Goal: Task Accomplishment & Management: Manage account settings

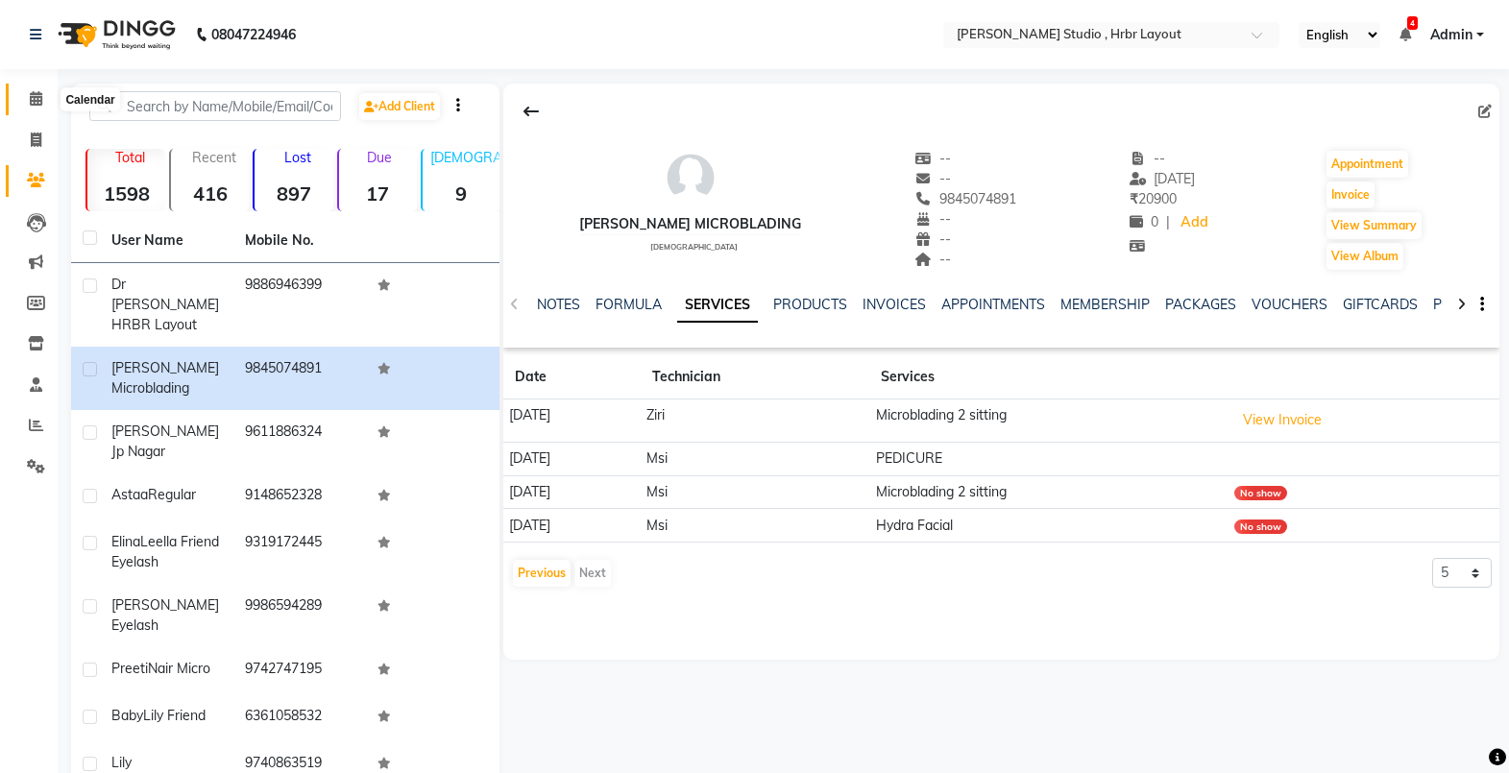
click at [37, 107] on span at bounding box center [36, 99] width 34 height 22
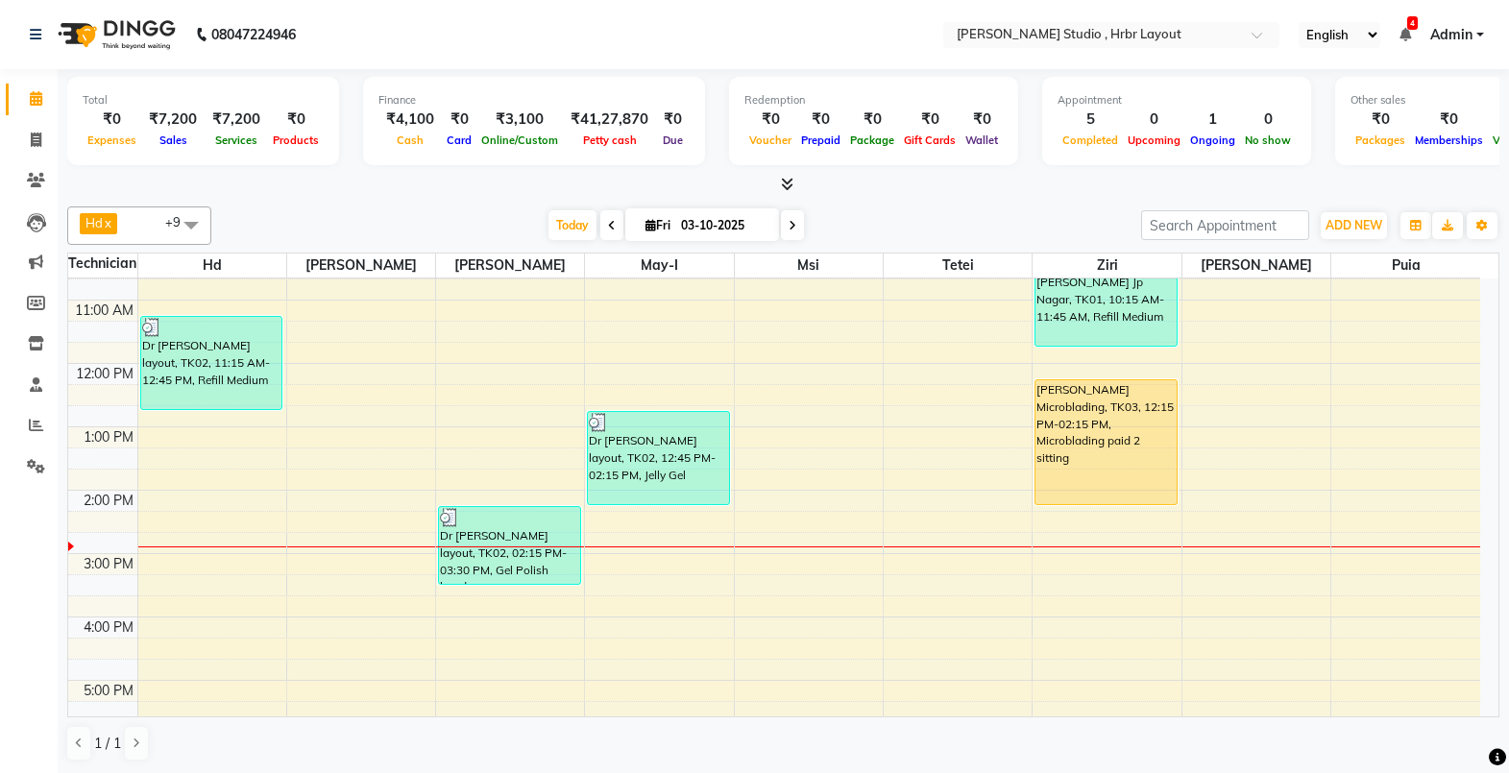
scroll to position [160, 0]
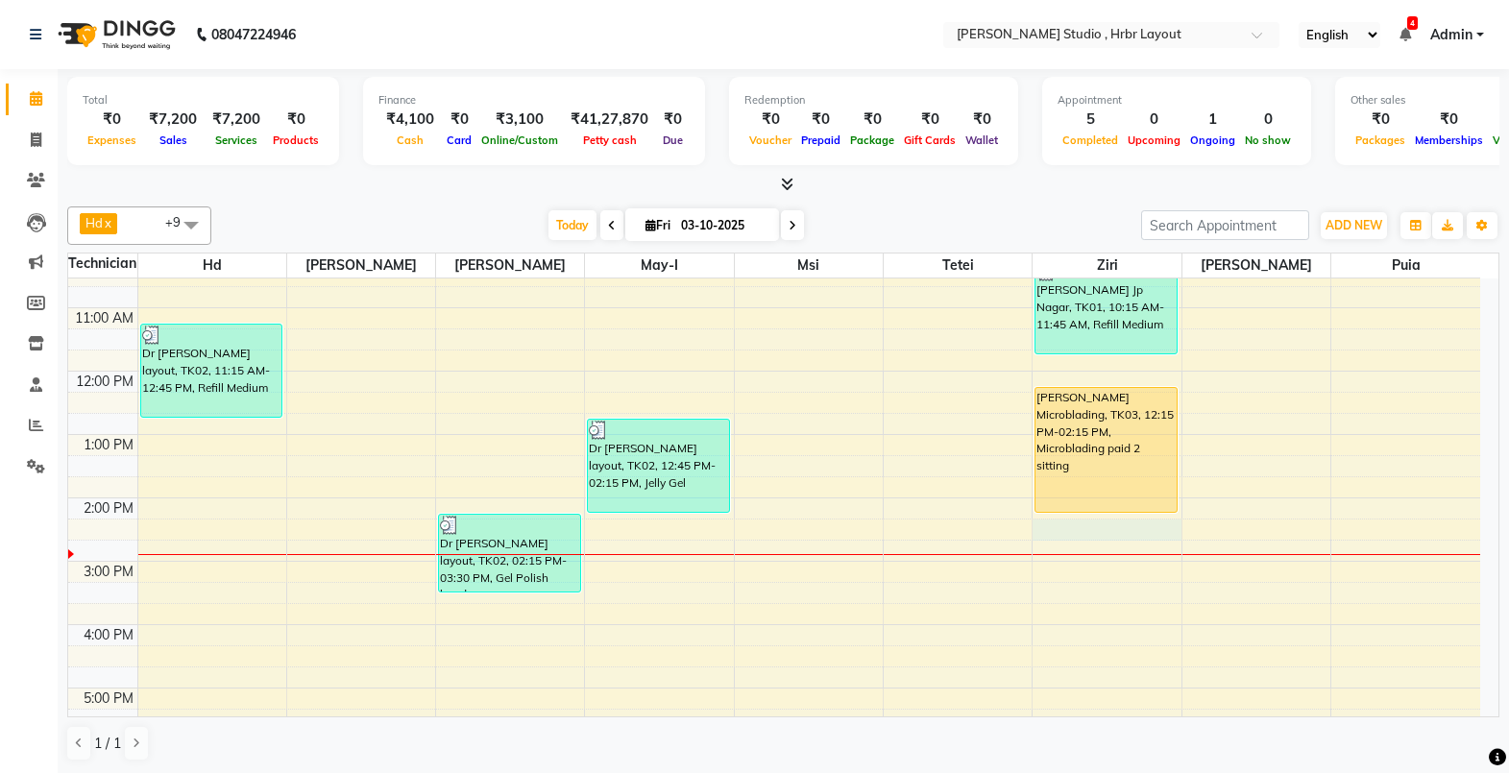
click at [1088, 527] on div "8:00 AM 9:00 AM 10:00 AM 11:00 AM 12:00 PM 1:00 PM 2:00 PM 3:00 PM 4:00 PM 5:00…" at bounding box center [774, 529] width 1412 height 823
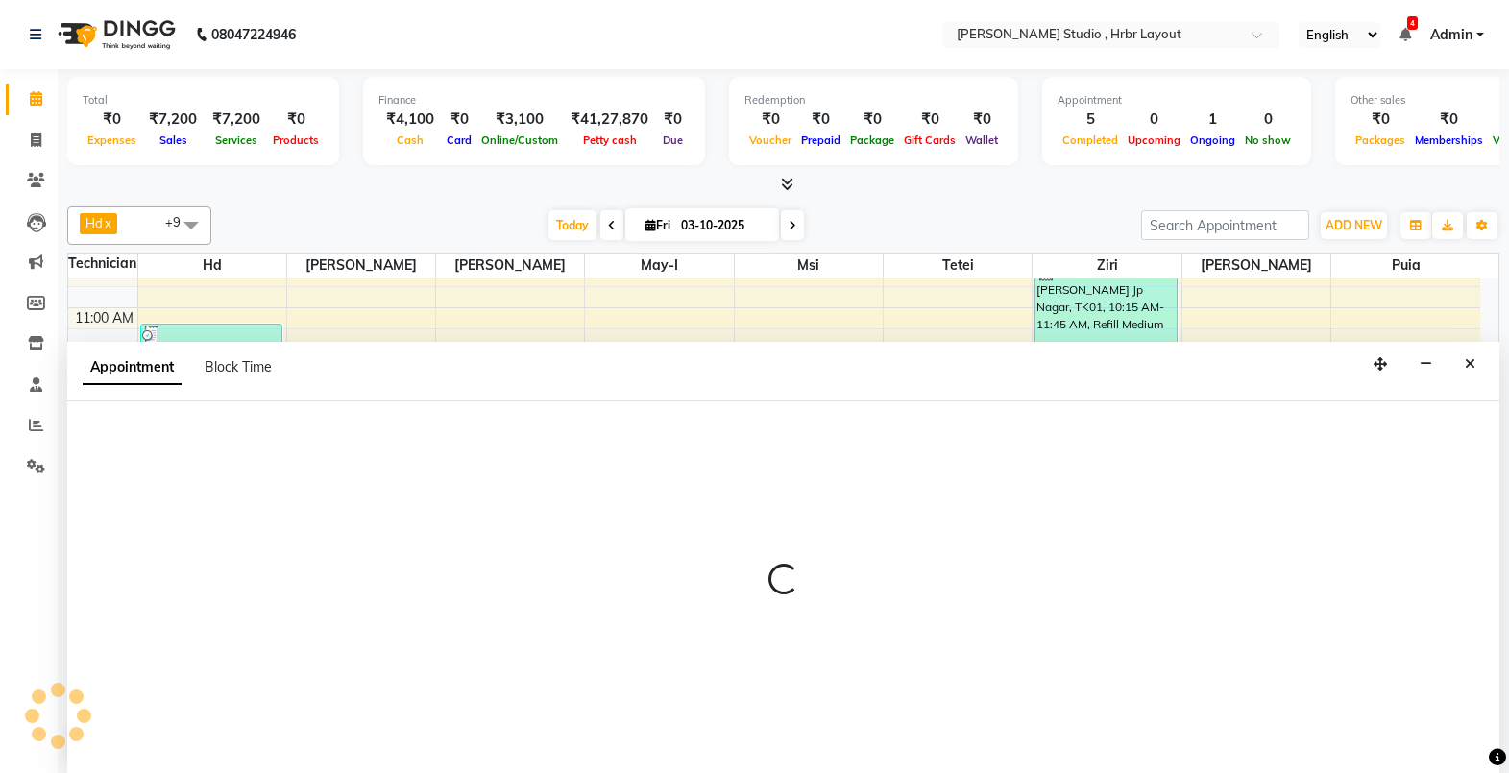
scroll to position [1, 0]
select select "32531"
select select "tentative"
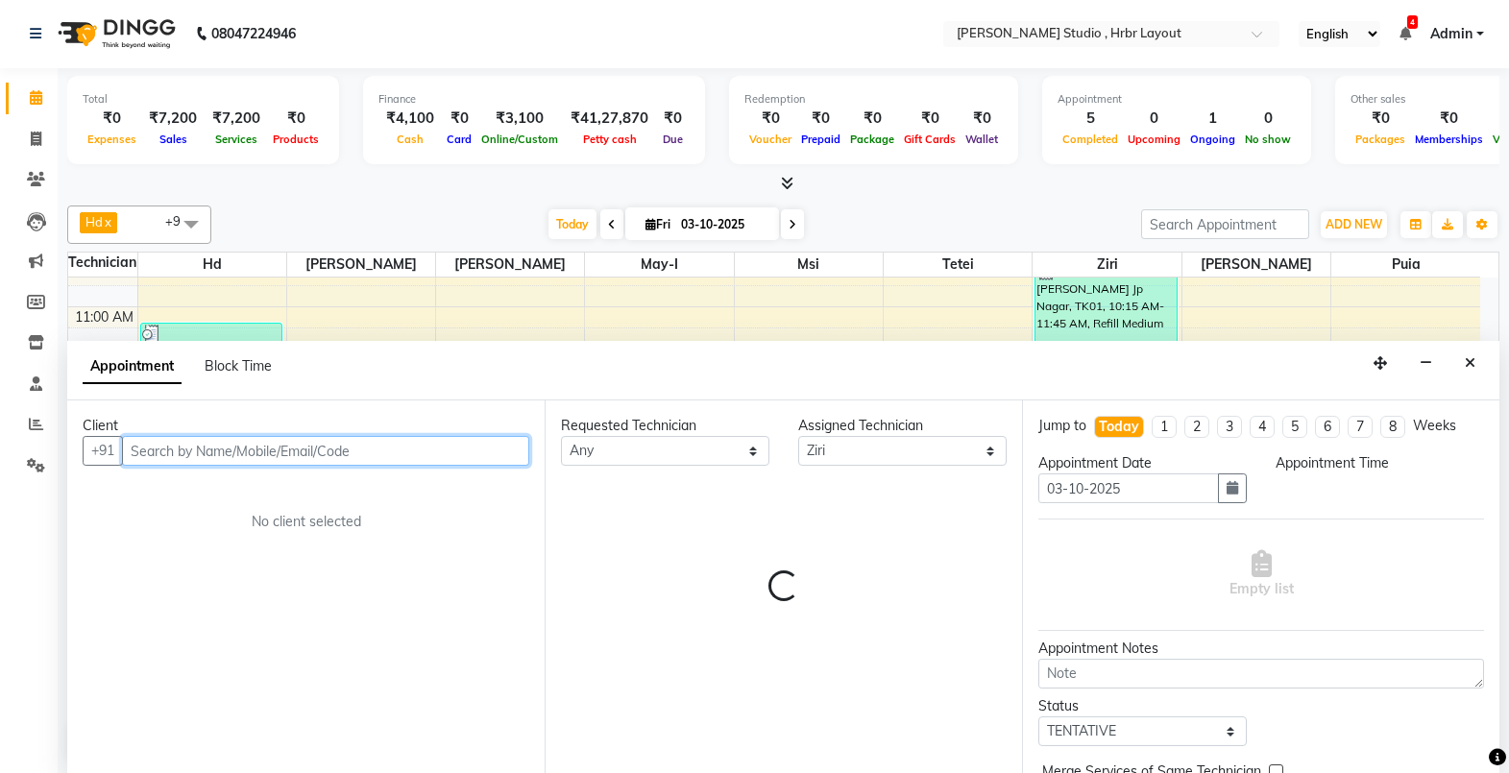
select select "855"
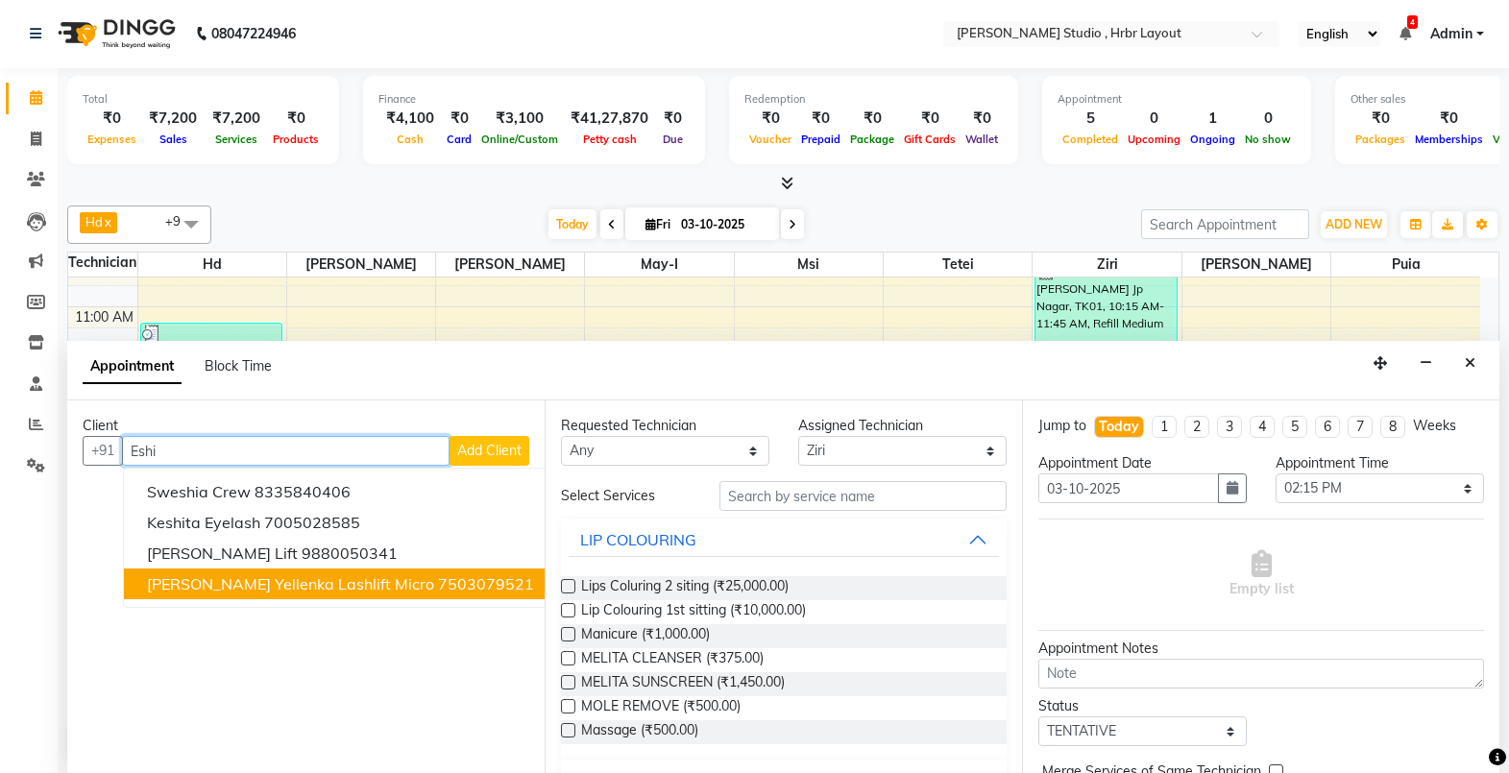
click at [270, 578] on span "Eshita Yellenka Lashlift micro" at bounding box center [290, 583] width 287 height 19
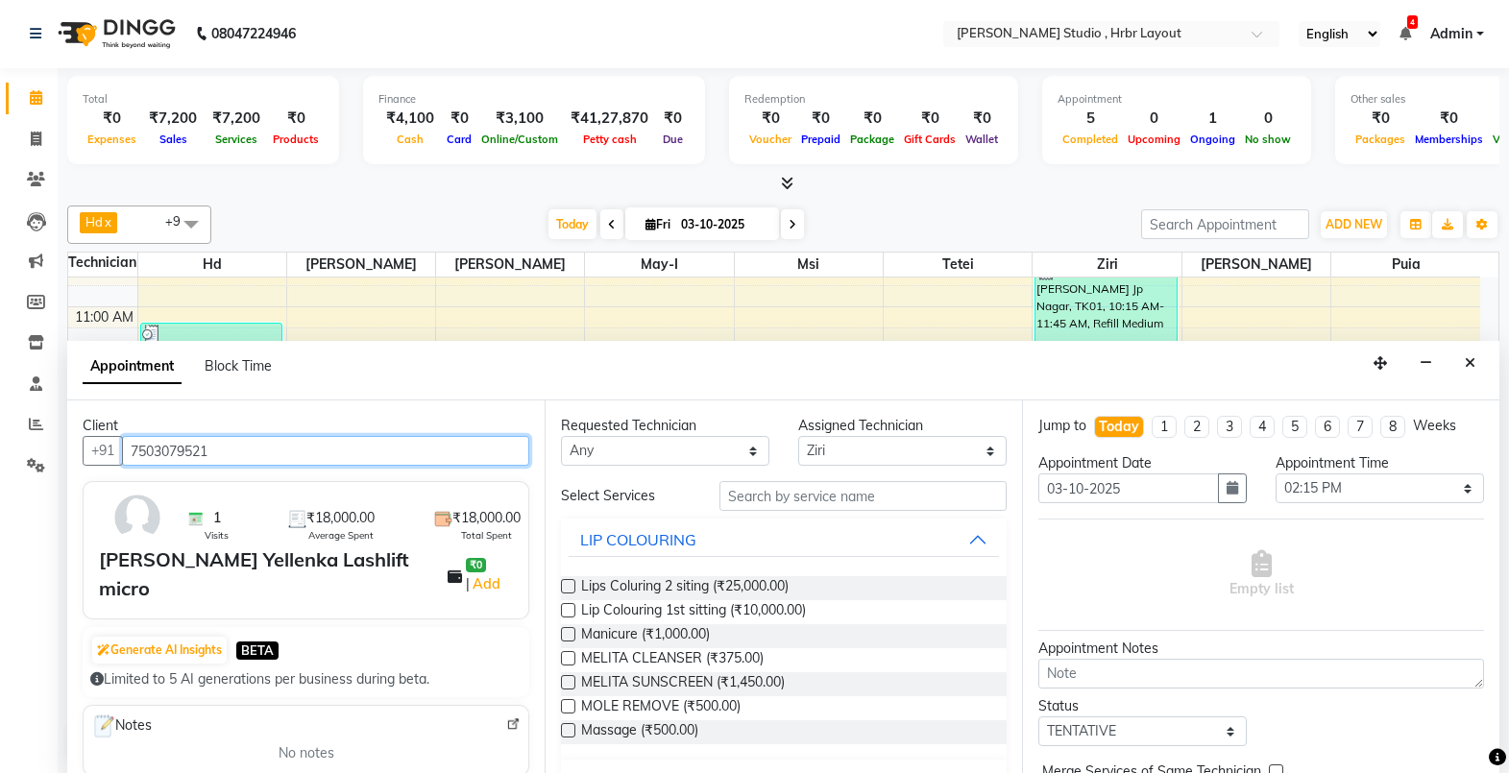
type input "7503079521"
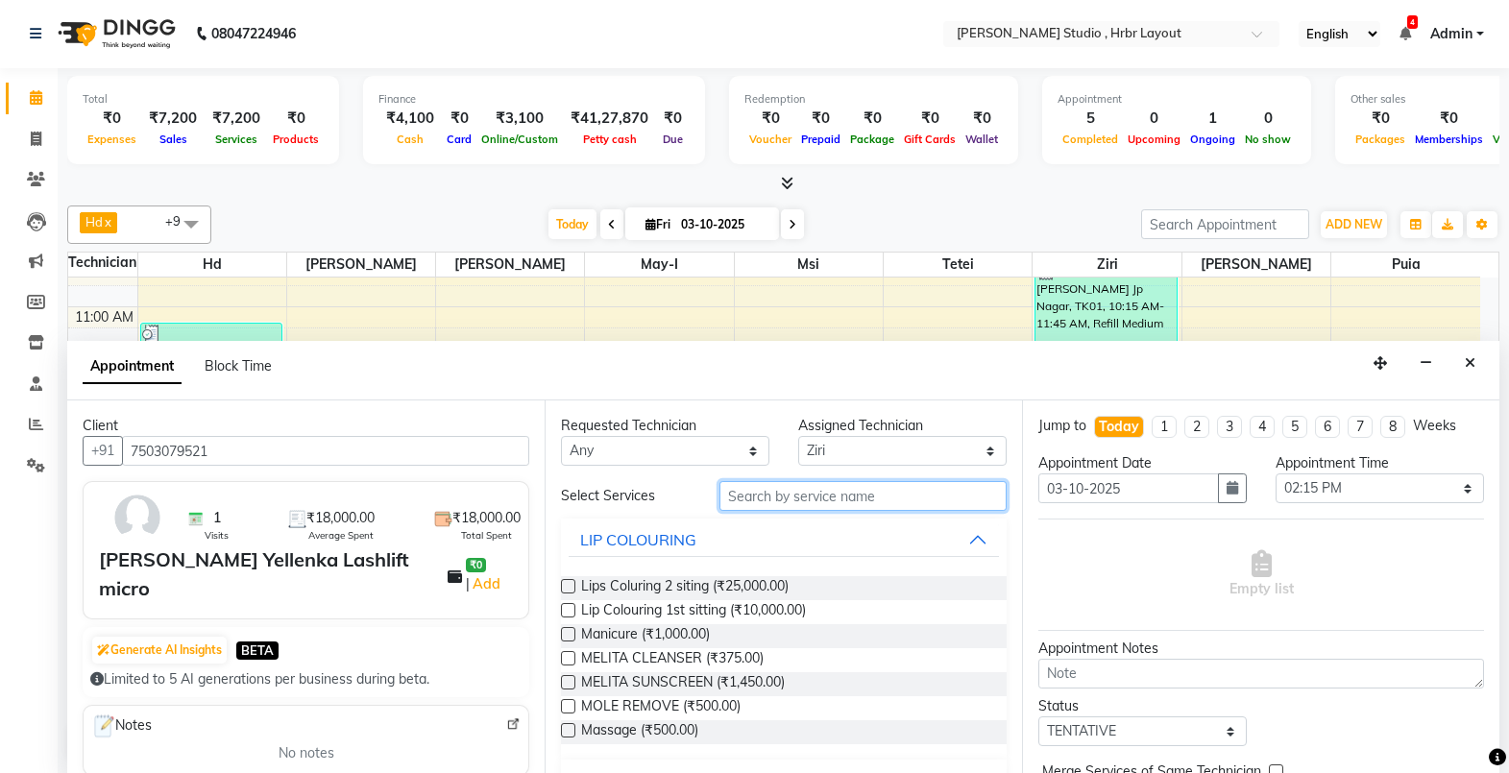
click at [762, 499] on input "text" at bounding box center [863, 496] width 287 height 30
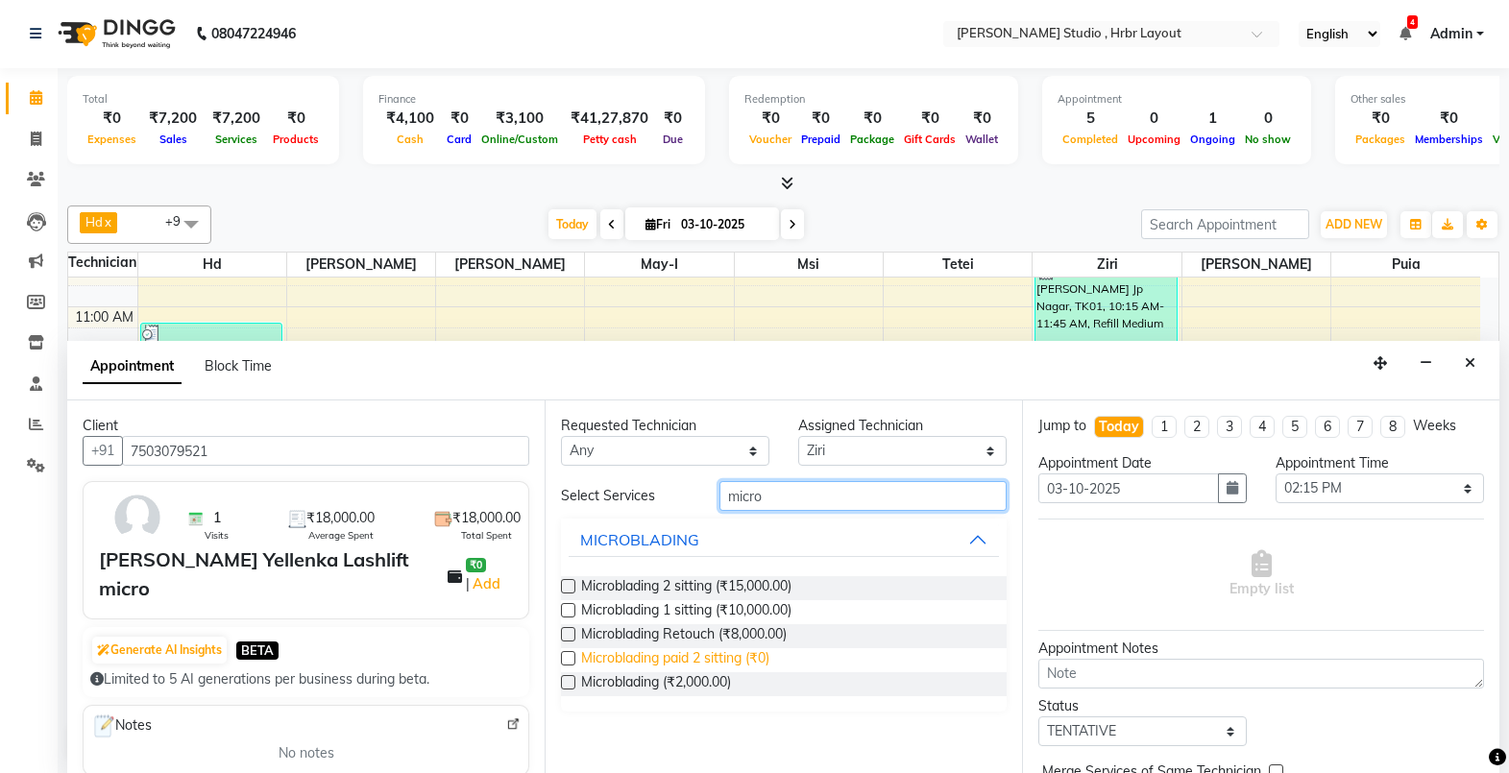
type input "micro"
click at [644, 653] on span "Microblading paid 2 sitting (₹0)" at bounding box center [675, 660] width 188 height 24
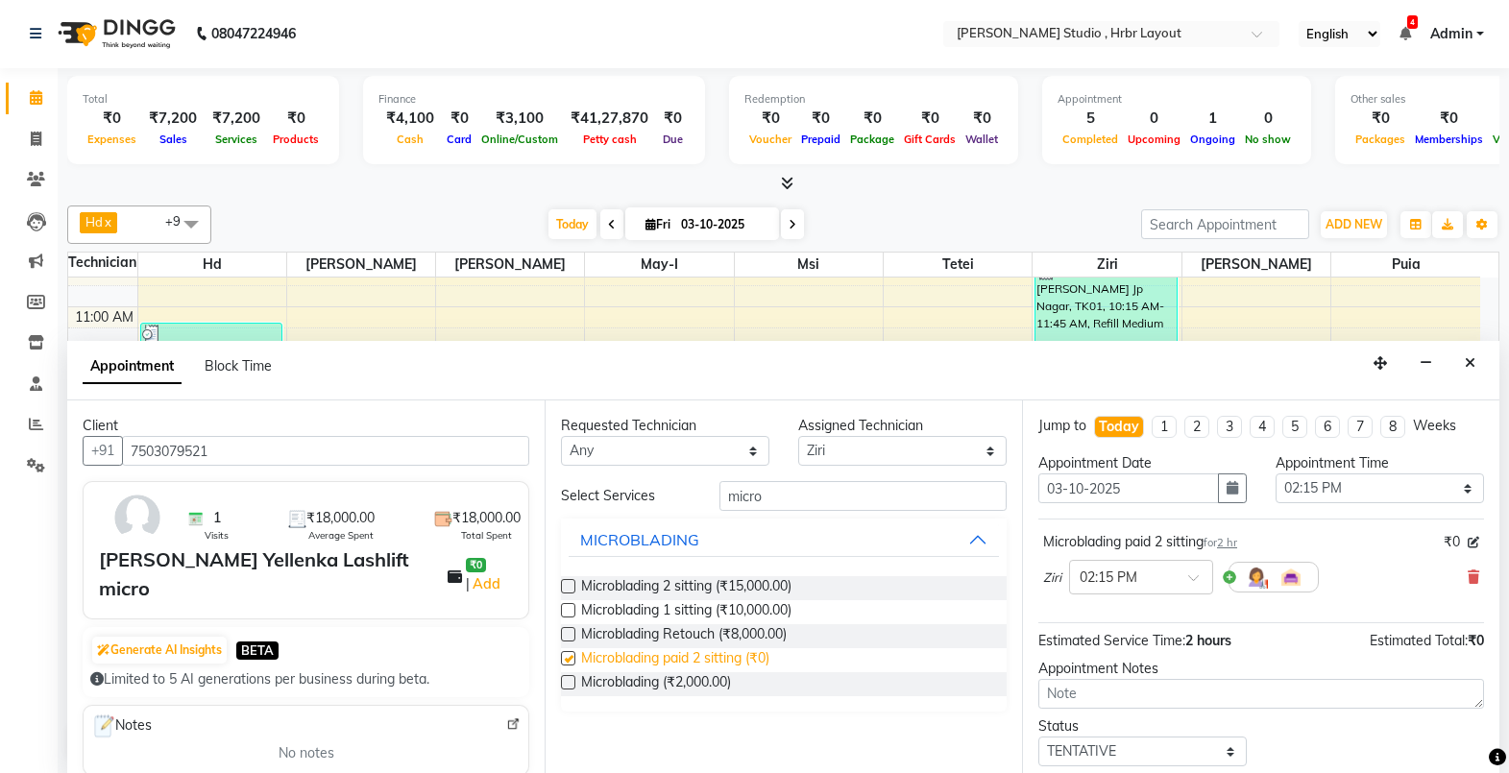
checkbox input "false"
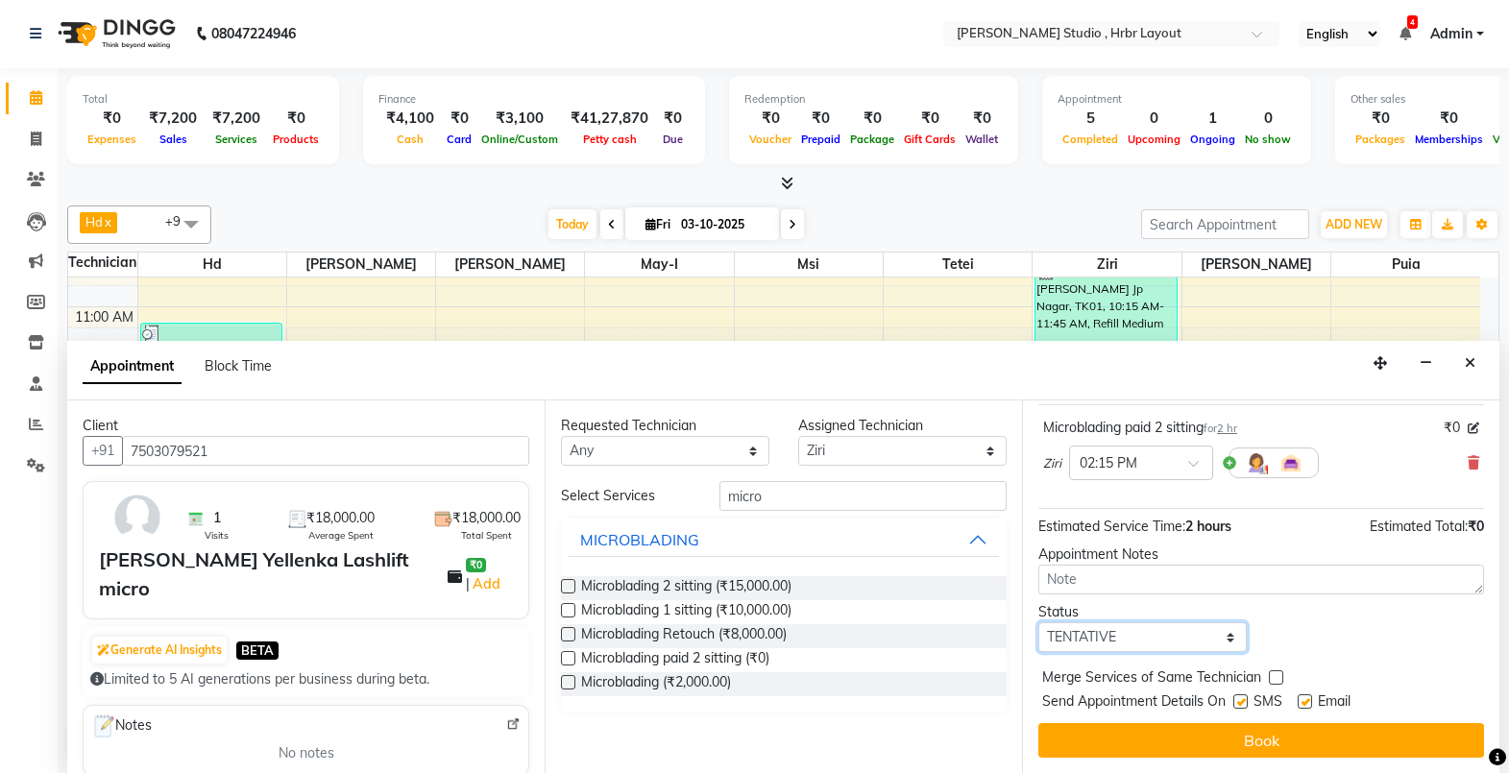
click at [1223, 640] on select "Select TENTATIVE CONFIRM CHECK-IN UPCOMING" at bounding box center [1142, 637] width 208 height 30
select select "check-in"
click at [1038, 622] on select "Select TENTATIVE CONFIRM CHECK-IN UPCOMING" at bounding box center [1142, 637] width 208 height 30
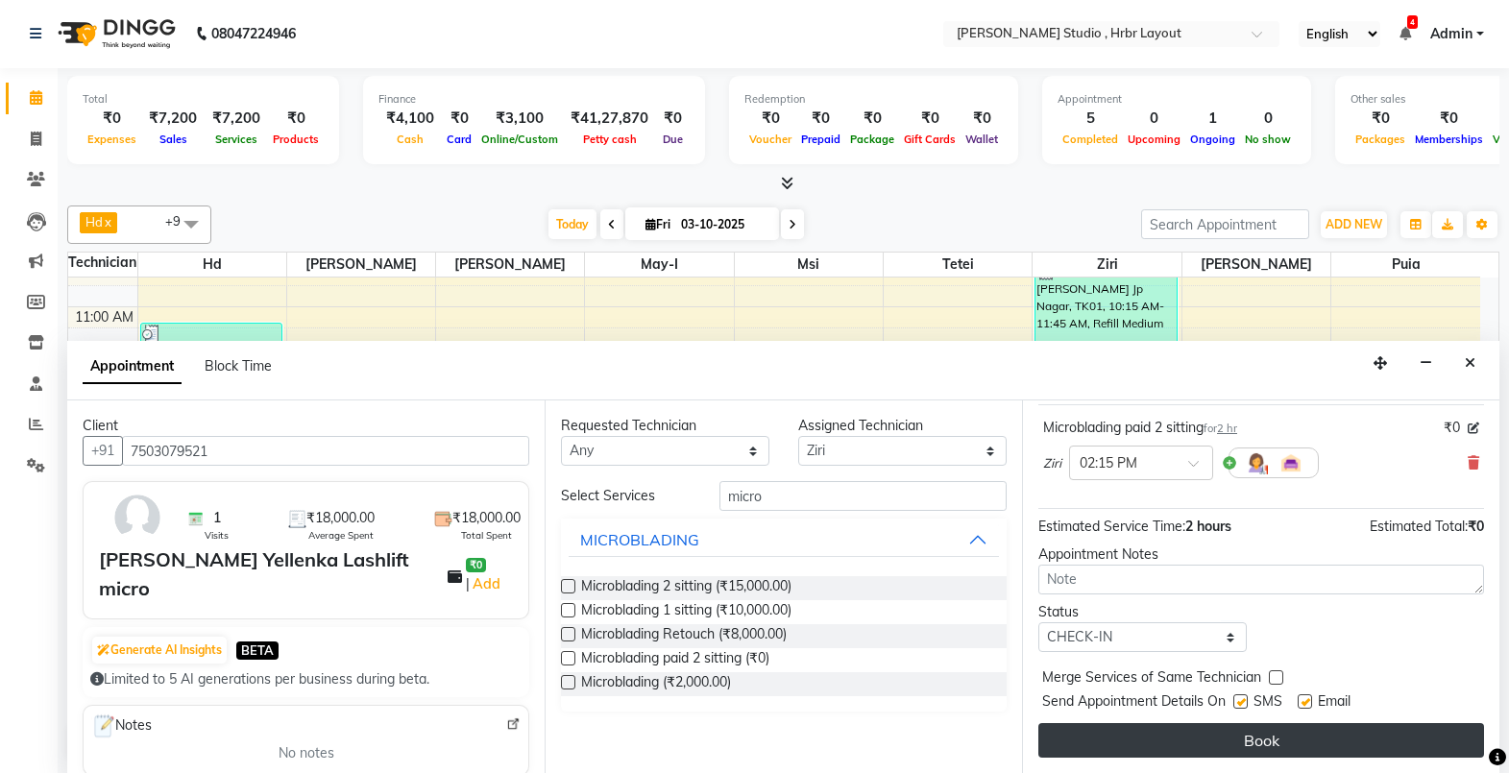
click at [1176, 734] on button "Book" at bounding box center [1261, 740] width 446 height 35
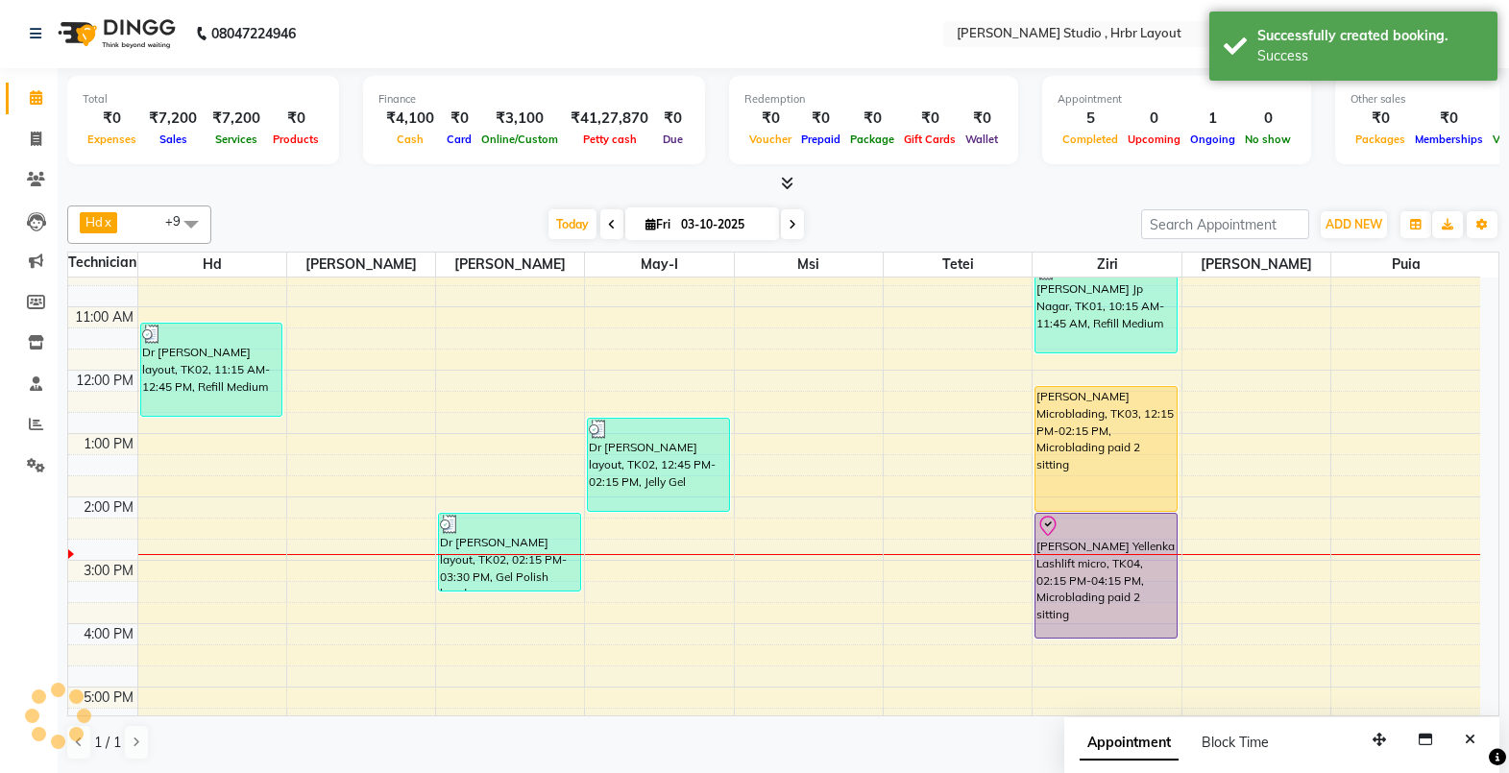
scroll to position [0, 0]
click at [1075, 646] on div "8:00 AM 9:00 AM 10:00 AM 11:00 AM 12:00 PM 1:00 PM 2:00 PM 3:00 PM 4:00 PM 5:00…" at bounding box center [774, 529] width 1412 height 823
select select "32531"
select select "975"
select select "tentative"
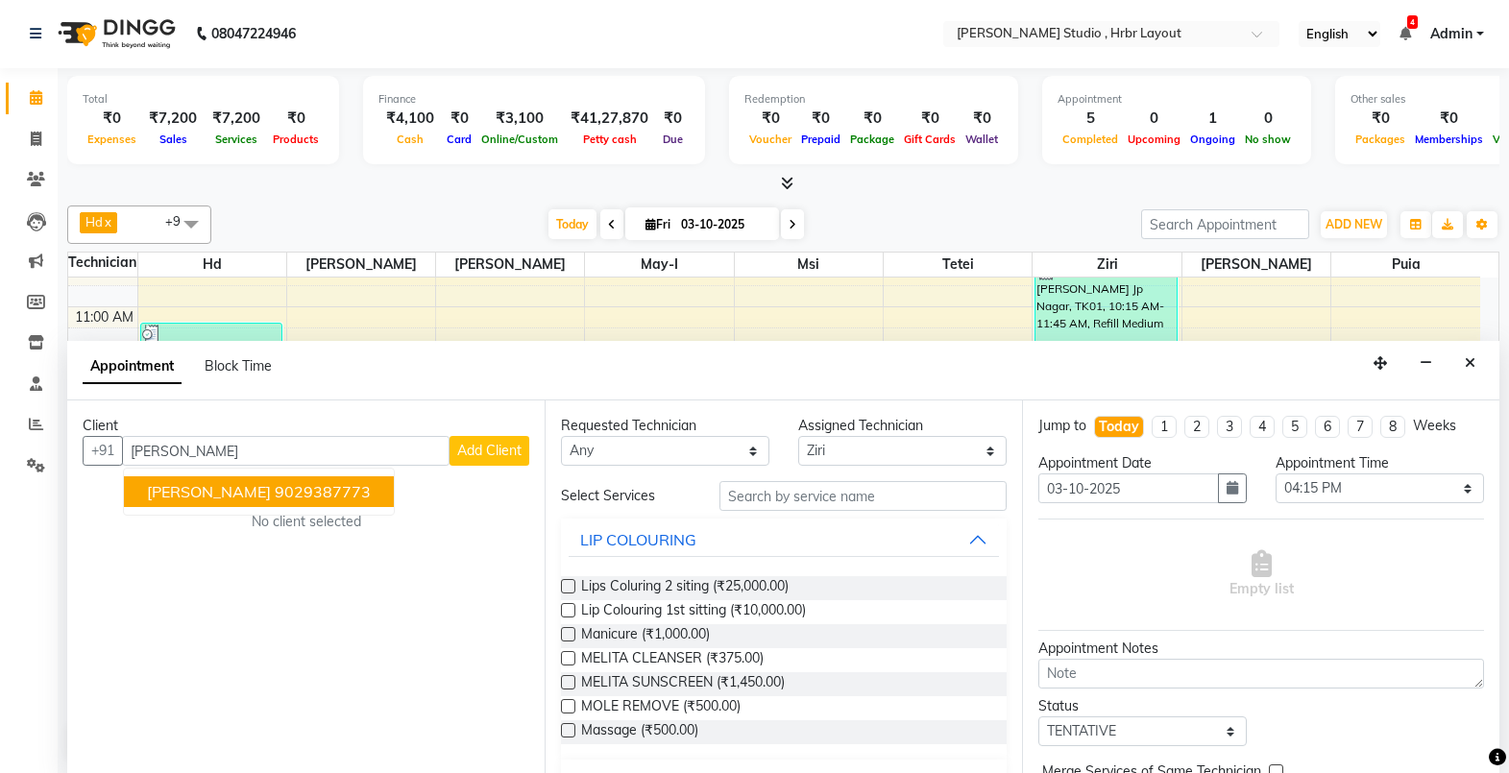
click at [254, 502] on button "Asha Whitefield 9029387773" at bounding box center [259, 491] width 270 height 31
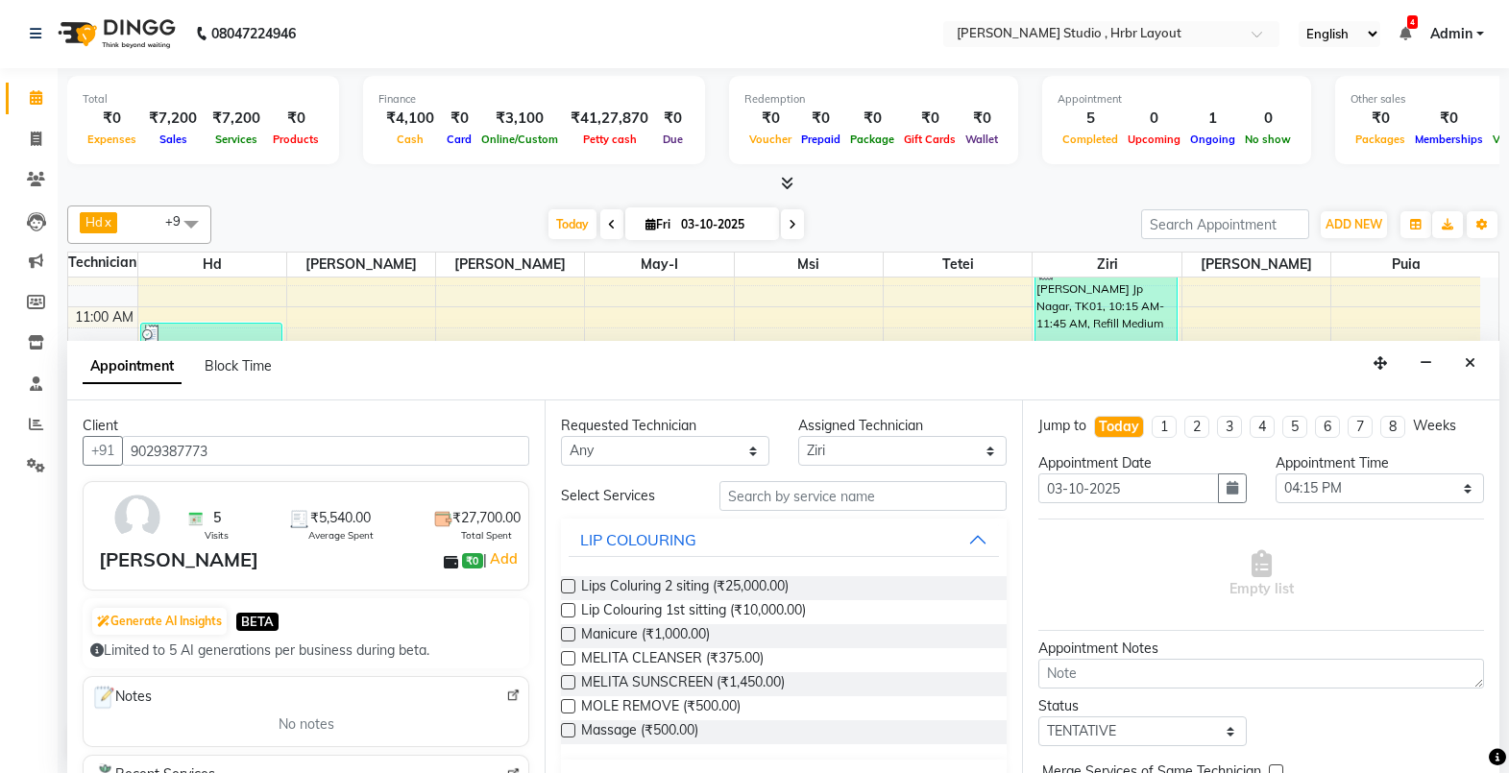
type input "9029387773"
click at [773, 503] on input "text" at bounding box center [863, 496] width 287 height 30
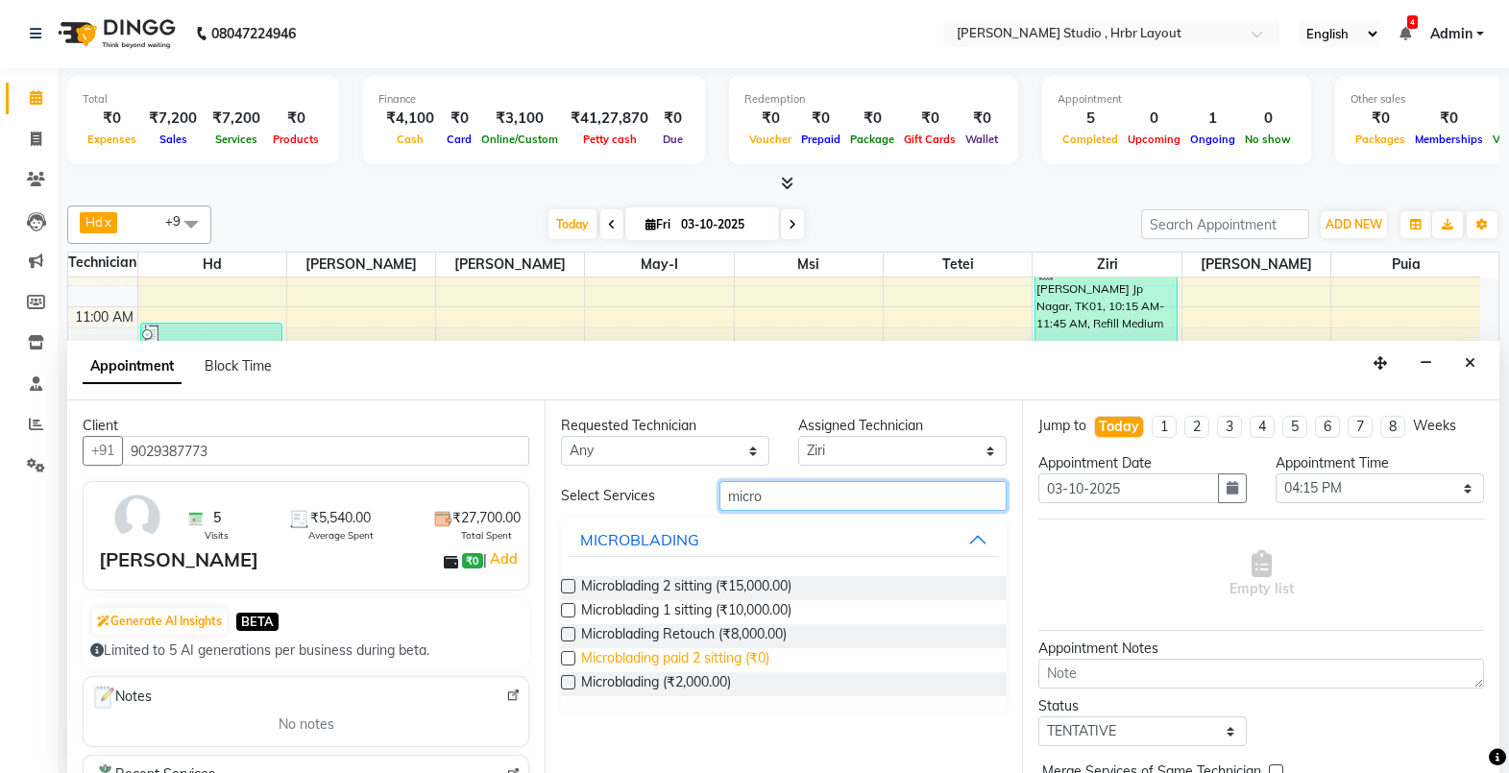
type input "micro"
click at [686, 665] on span "Microblading paid 2 sitting (₹0)" at bounding box center [675, 660] width 188 height 24
checkbox input "false"
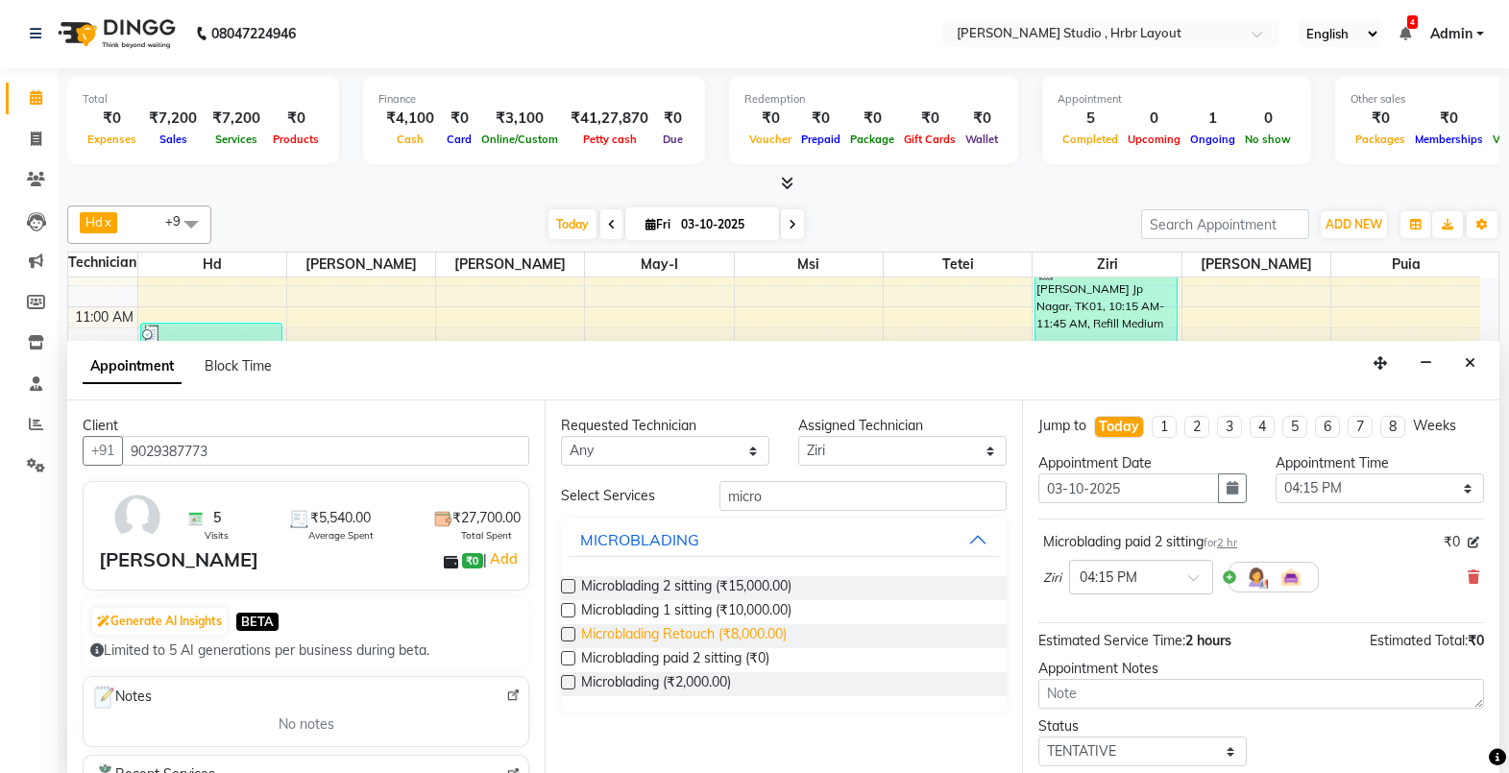
click at [682, 638] on span "Microblading Retouch (₹8,000.00)" at bounding box center [684, 636] width 206 height 24
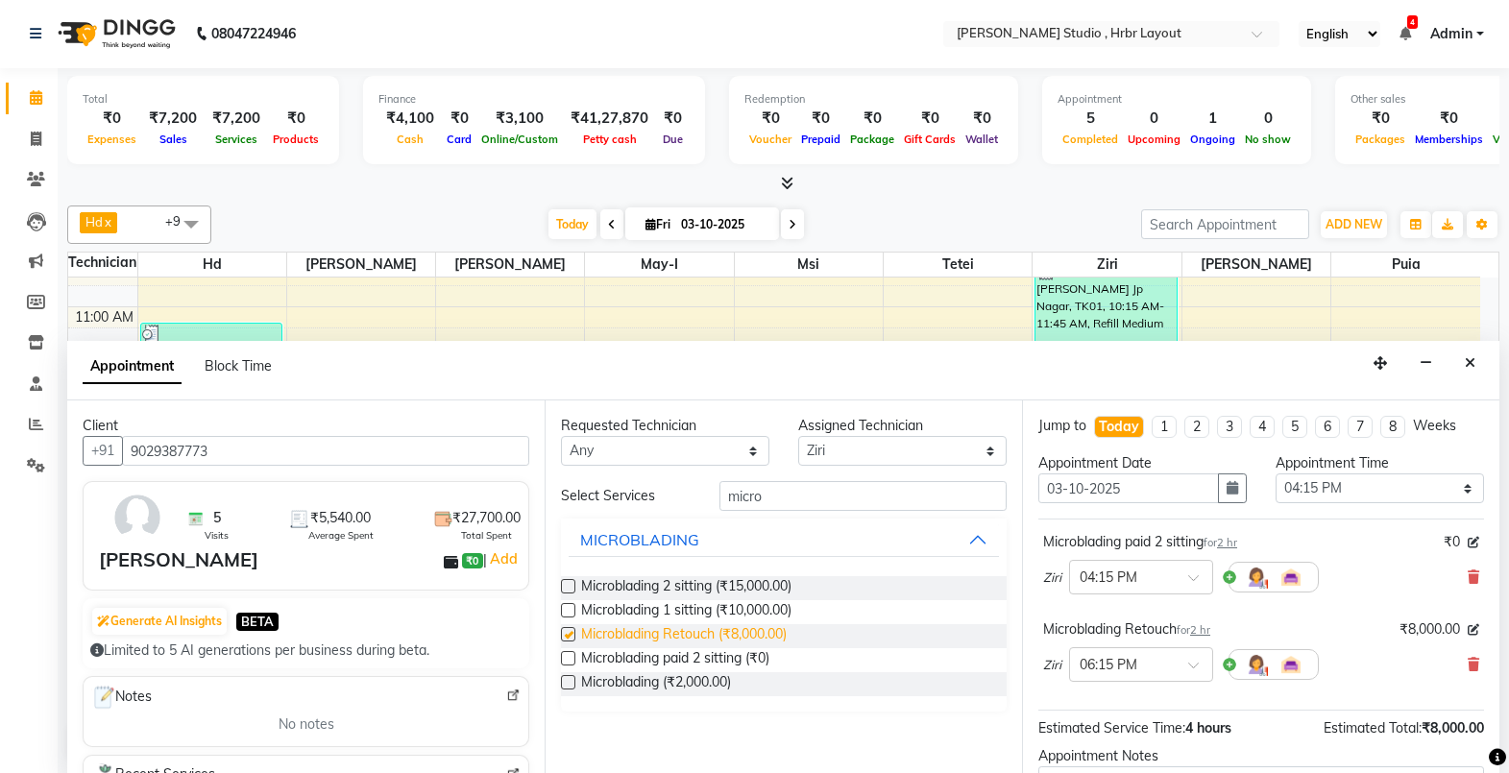
checkbox input "false"
click at [1468, 571] on icon at bounding box center [1474, 577] width 12 height 13
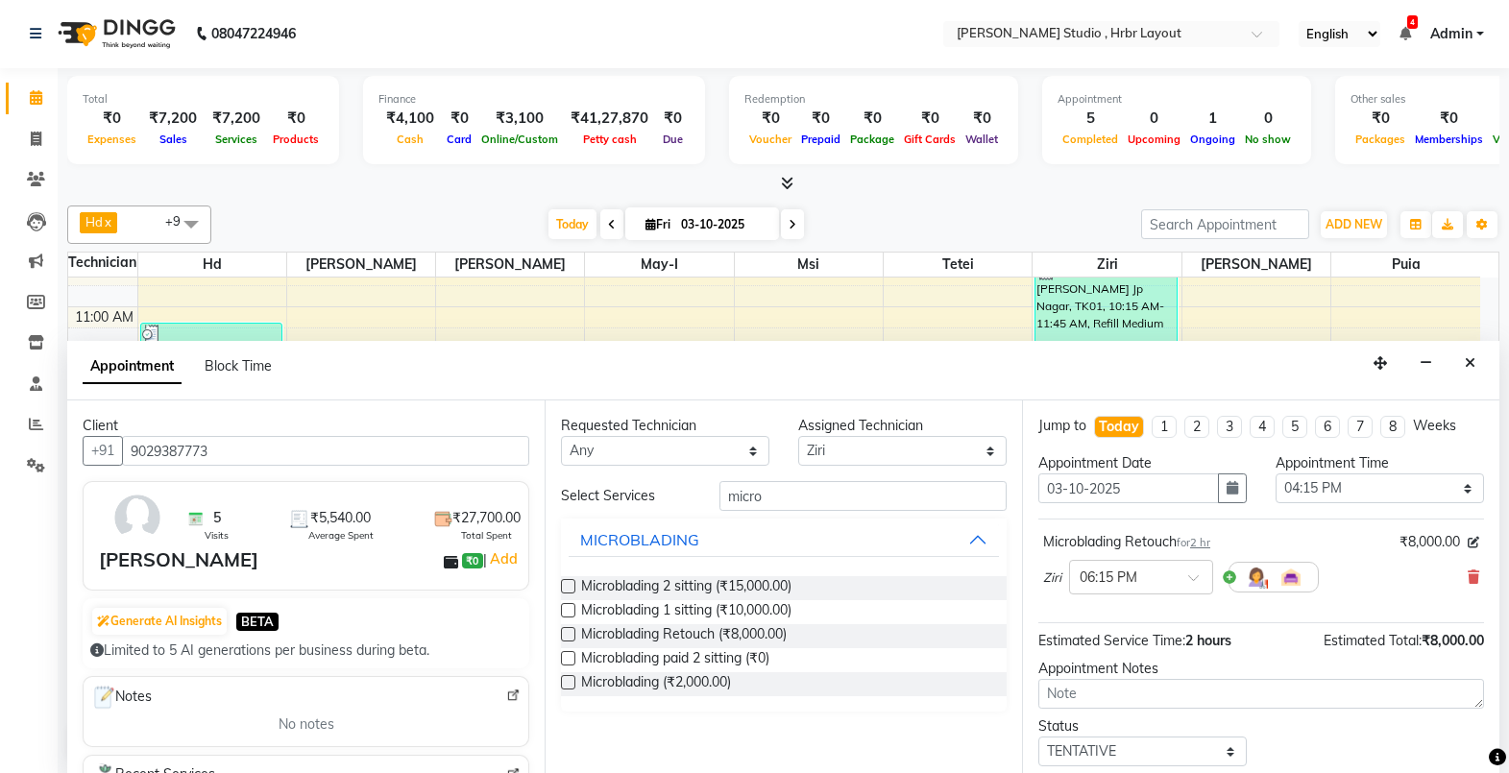
scroll to position [114, 0]
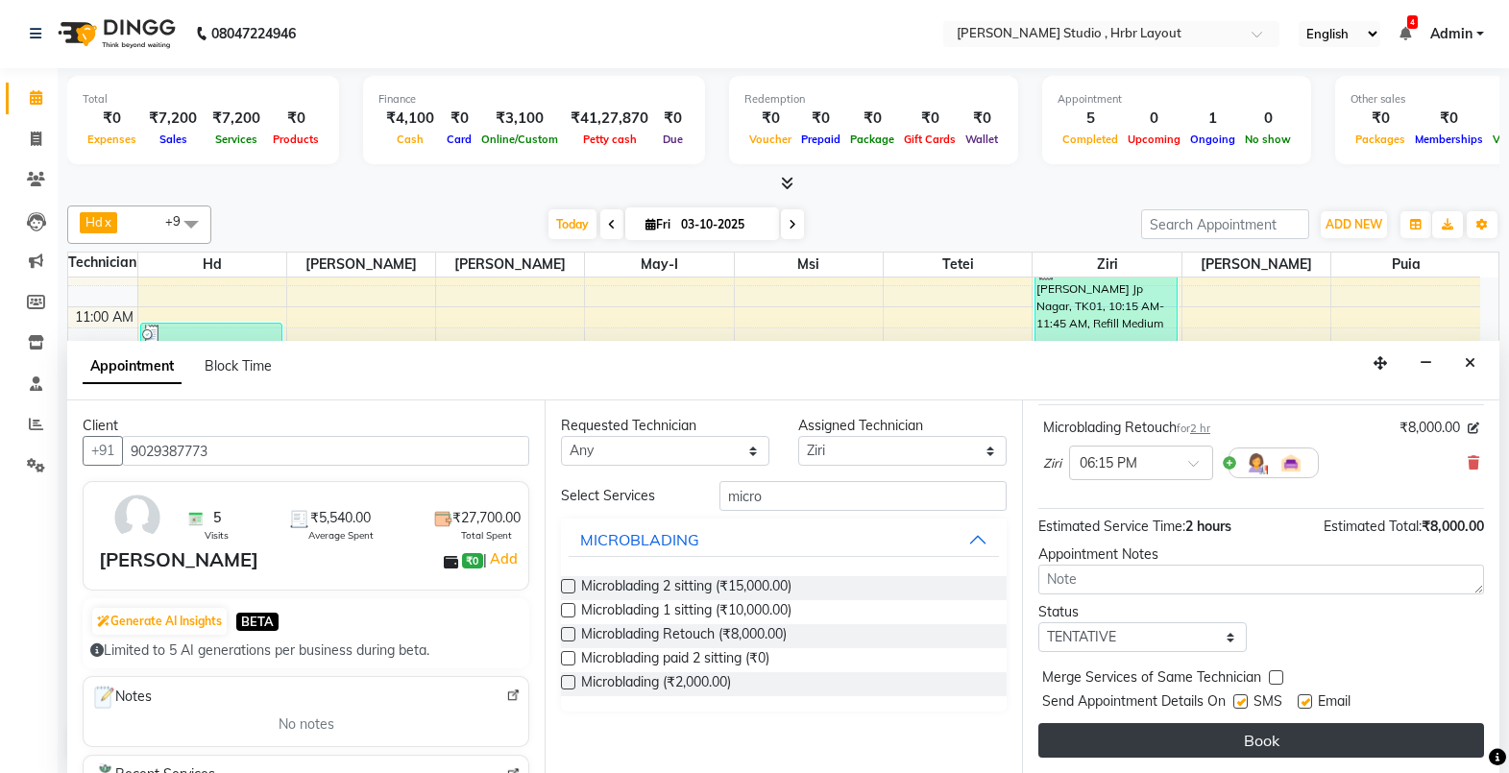
click at [1278, 739] on button "Book" at bounding box center [1261, 740] width 446 height 35
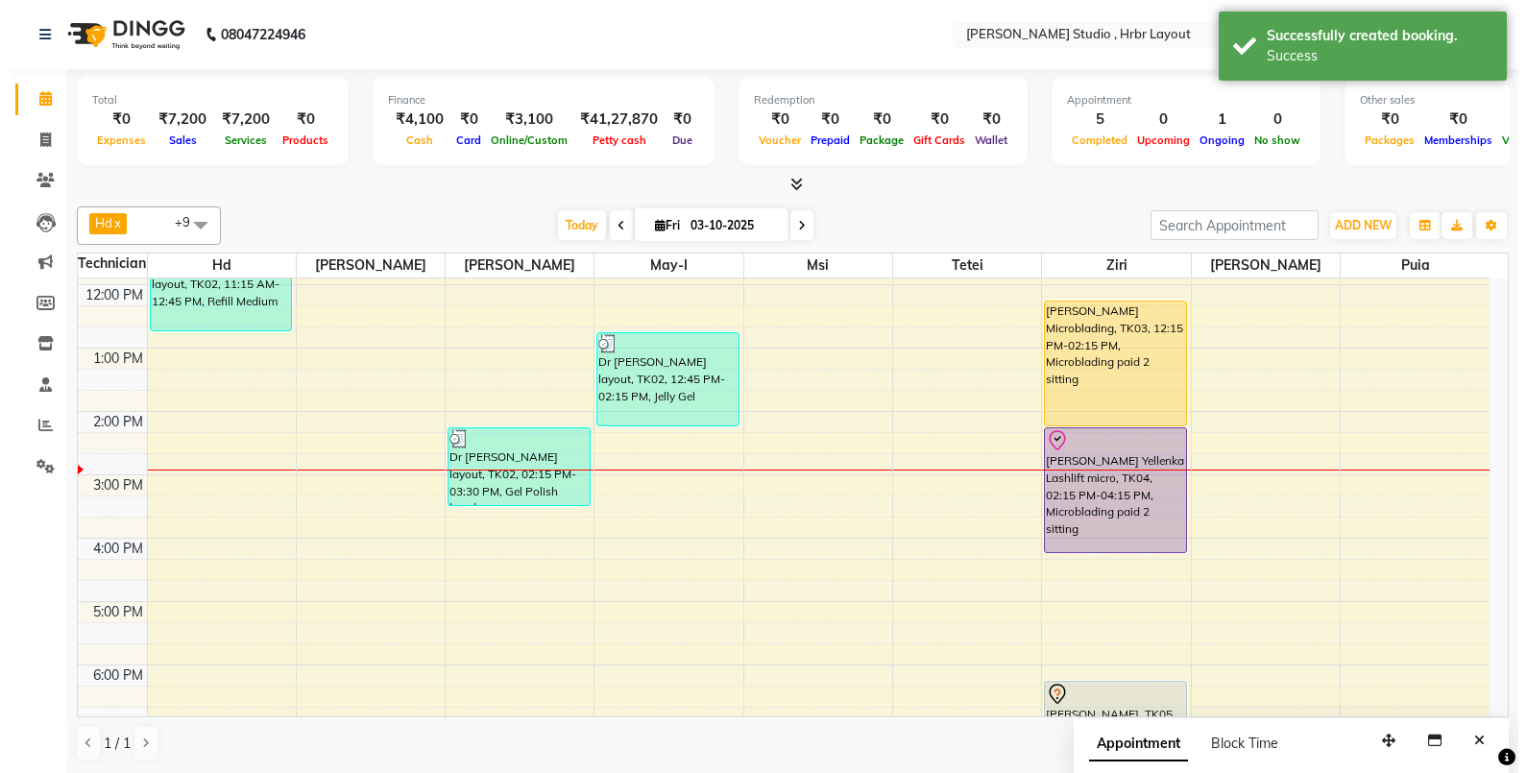
scroll to position [371, 0]
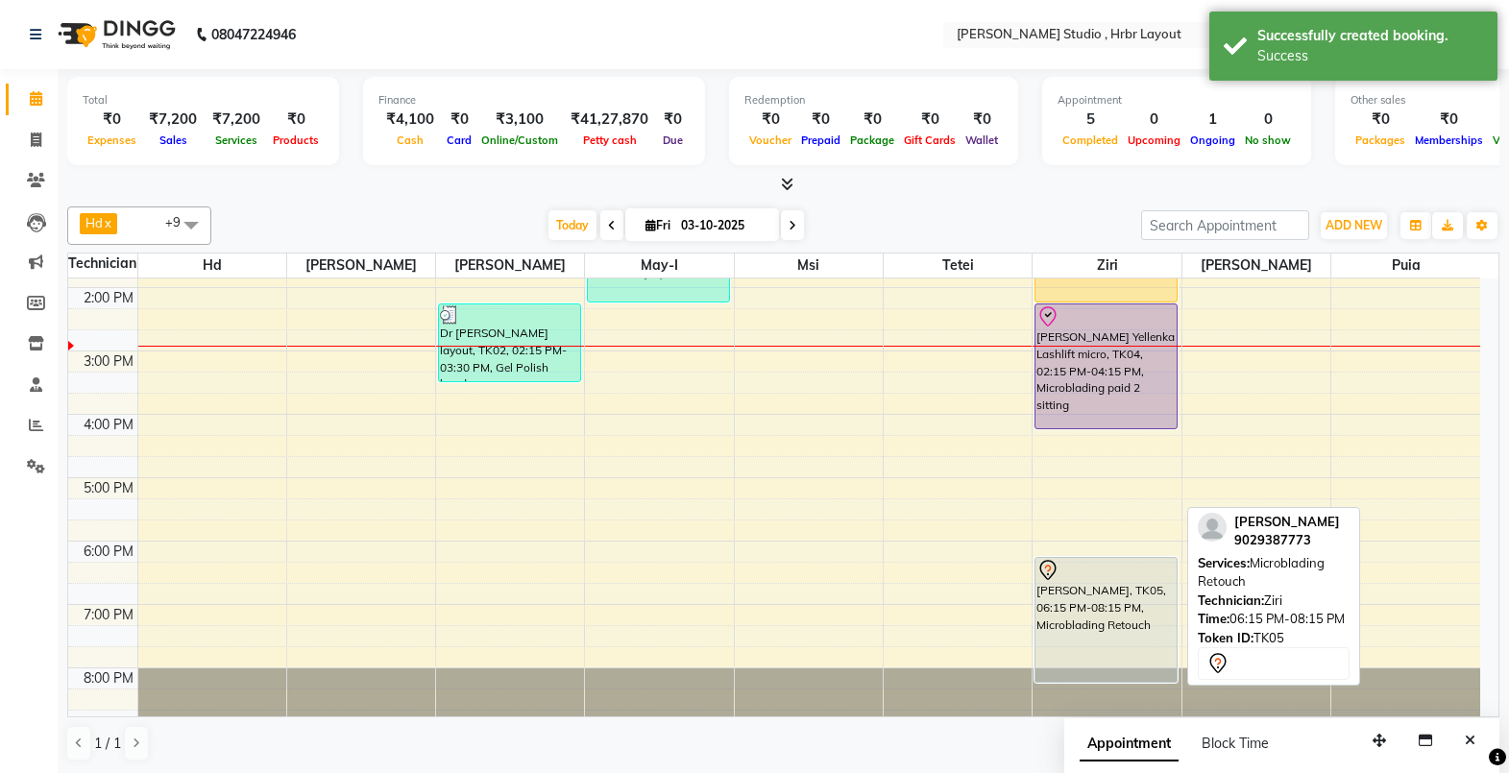
click at [1086, 592] on div "Asha Whitefield, TK05, 06:15 PM-08:15 PM, Microblading Retouch" at bounding box center [1106, 620] width 140 height 124
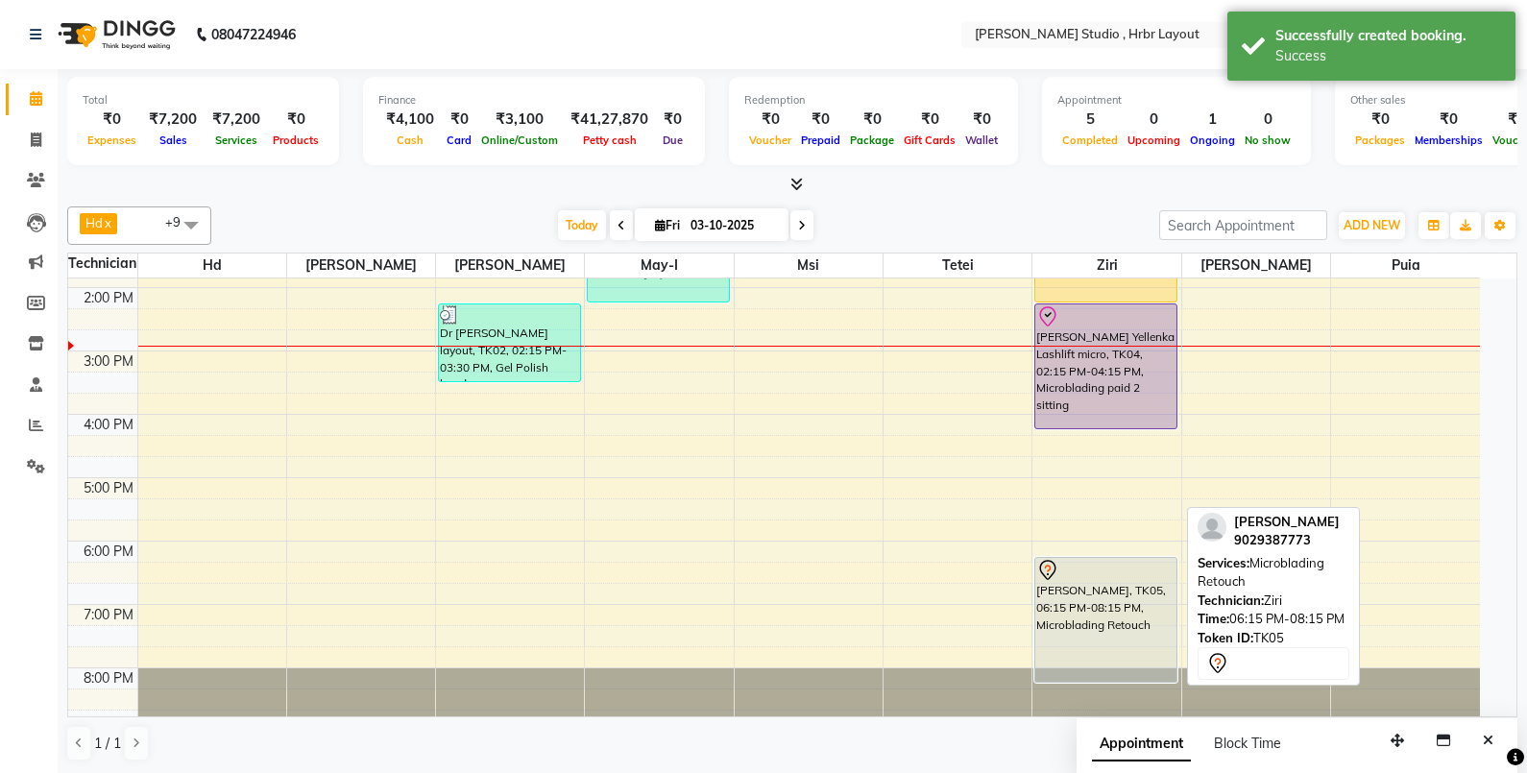
select select "7"
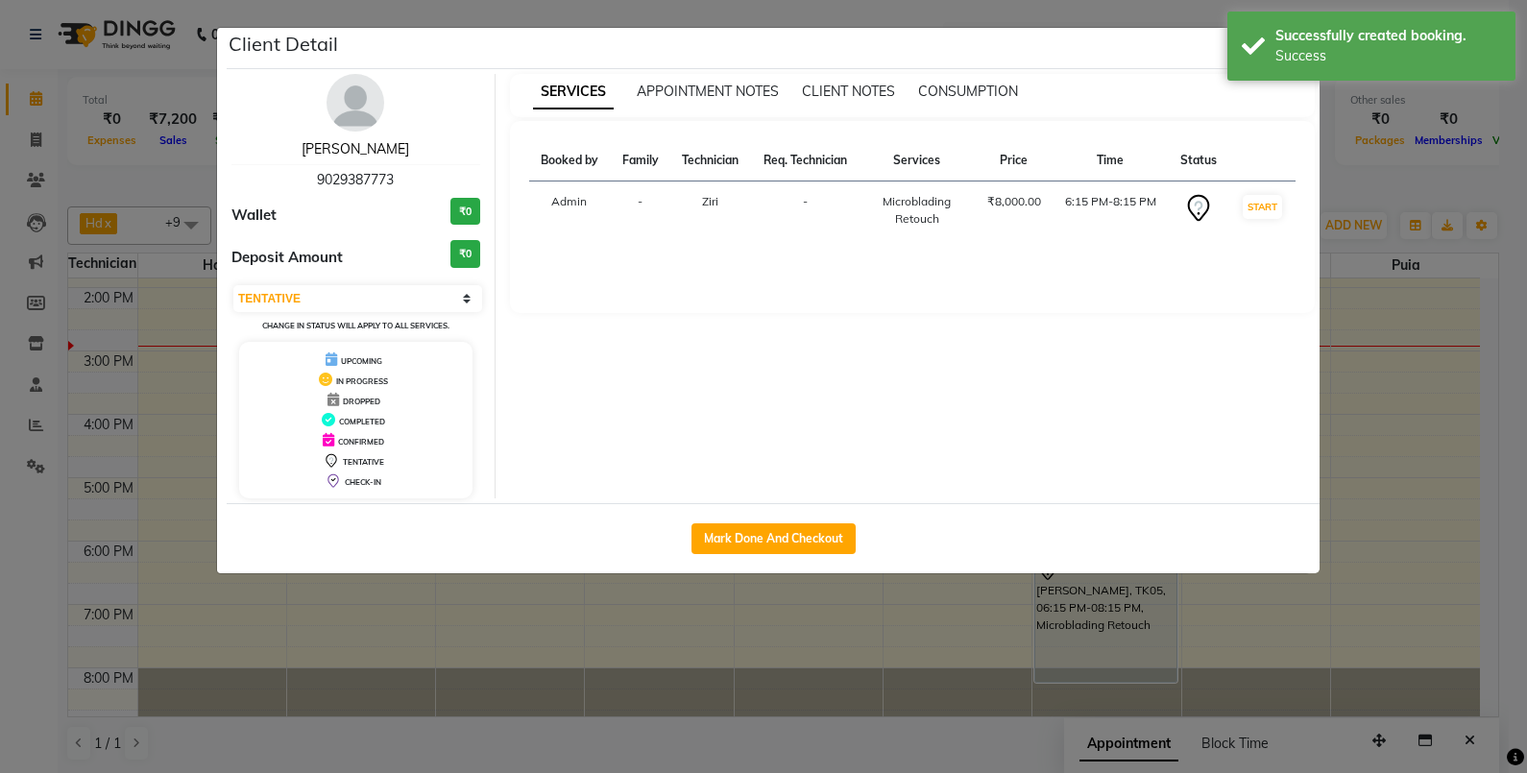
click at [354, 150] on link "Asha Whitefield" at bounding box center [356, 148] width 108 height 17
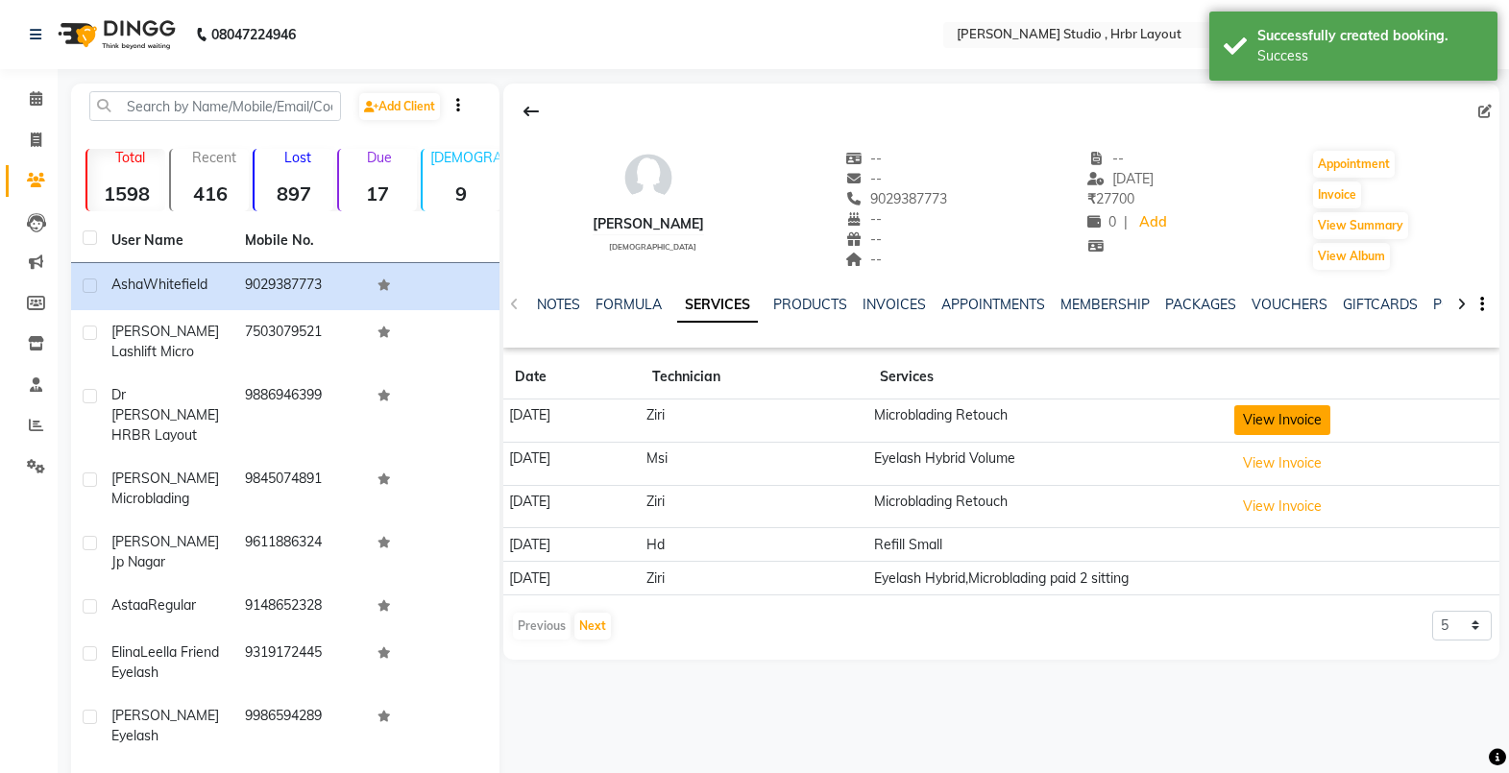
click at [1288, 412] on button "View Invoice" at bounding box center [1282, 420] width 96 height 30
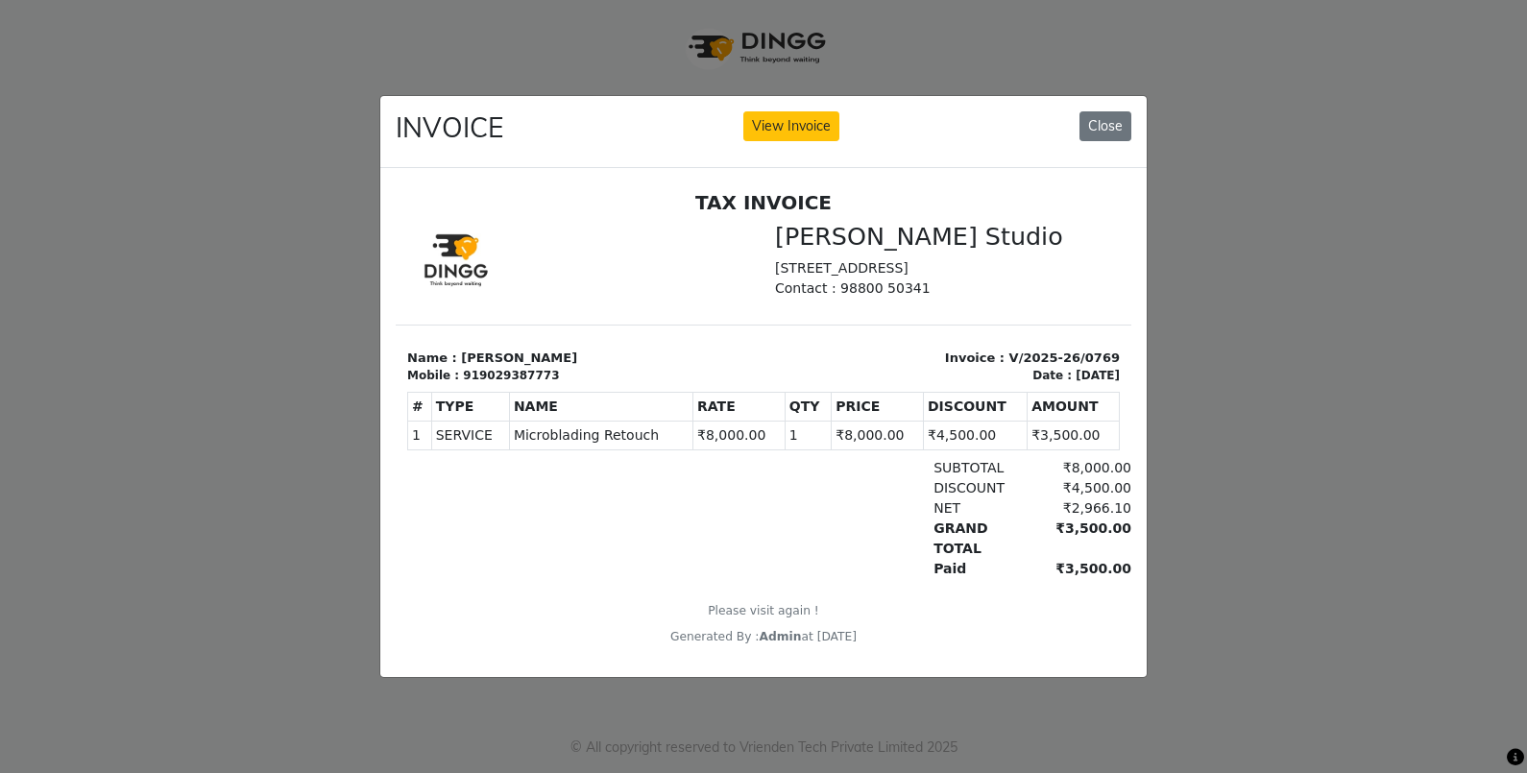
click at [917, 600] on div "TAX INVOICE JC Lash Studio 224, Ground Floor, 9th Main Rd, HRBR Layout 1st Bloc…" at bounding box center [764, 417] width 736 height 454
click at [1115, 115] on button "Close" at bounding box center [1106, 126] width 52 height 30
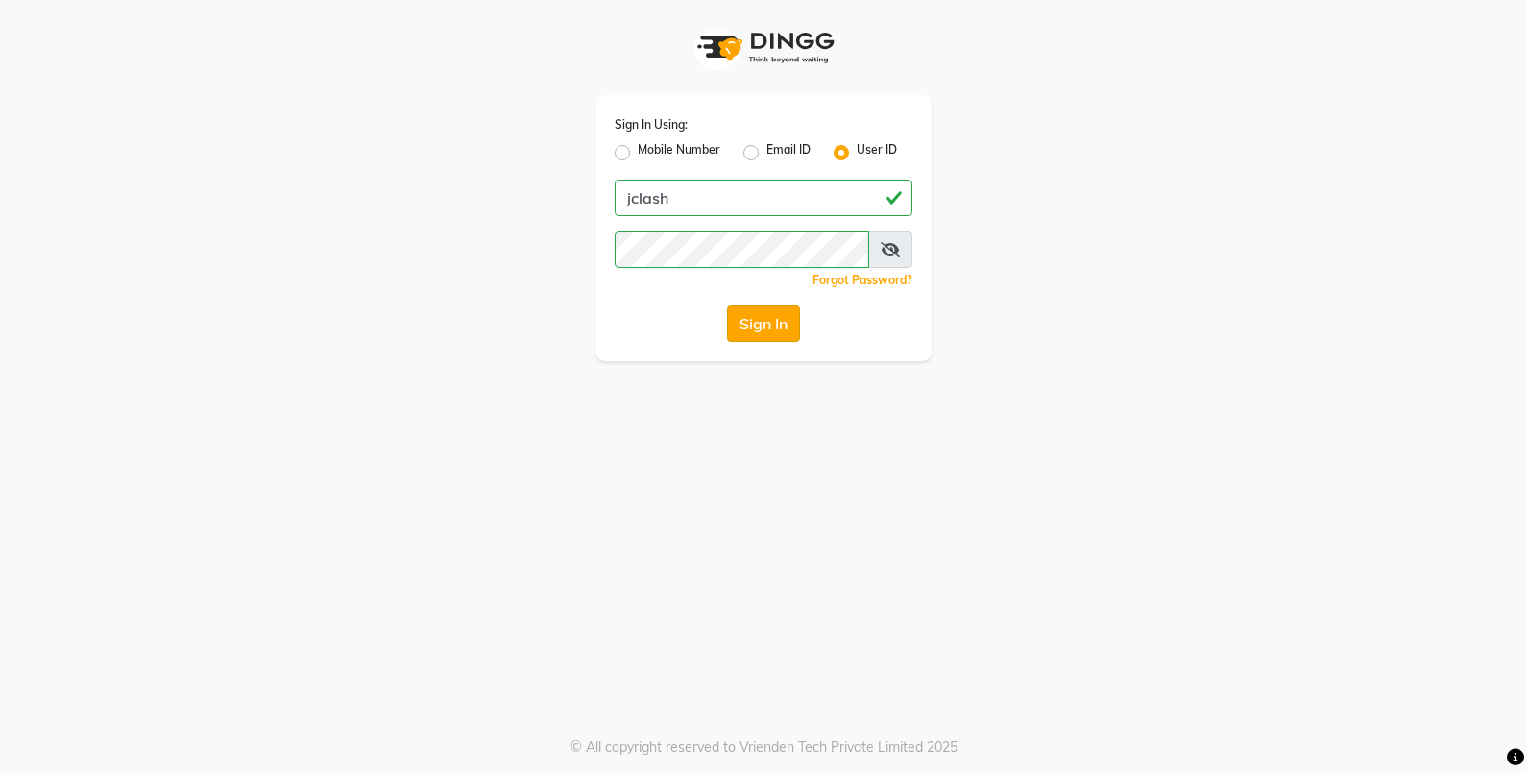
click at [764, 312] on button "Sign In" at bounding box center [763, 323] width 73 height 37
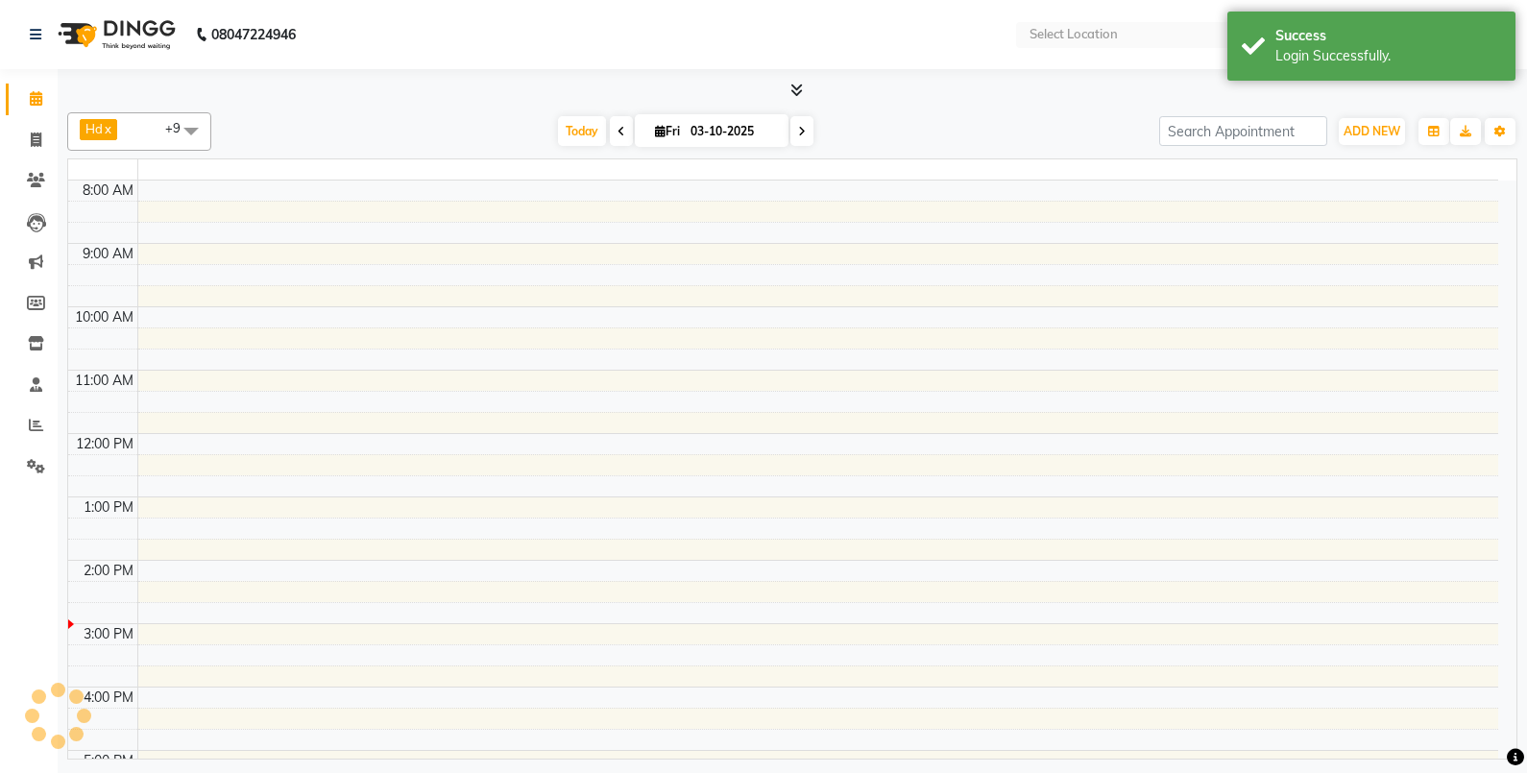
select select "en"
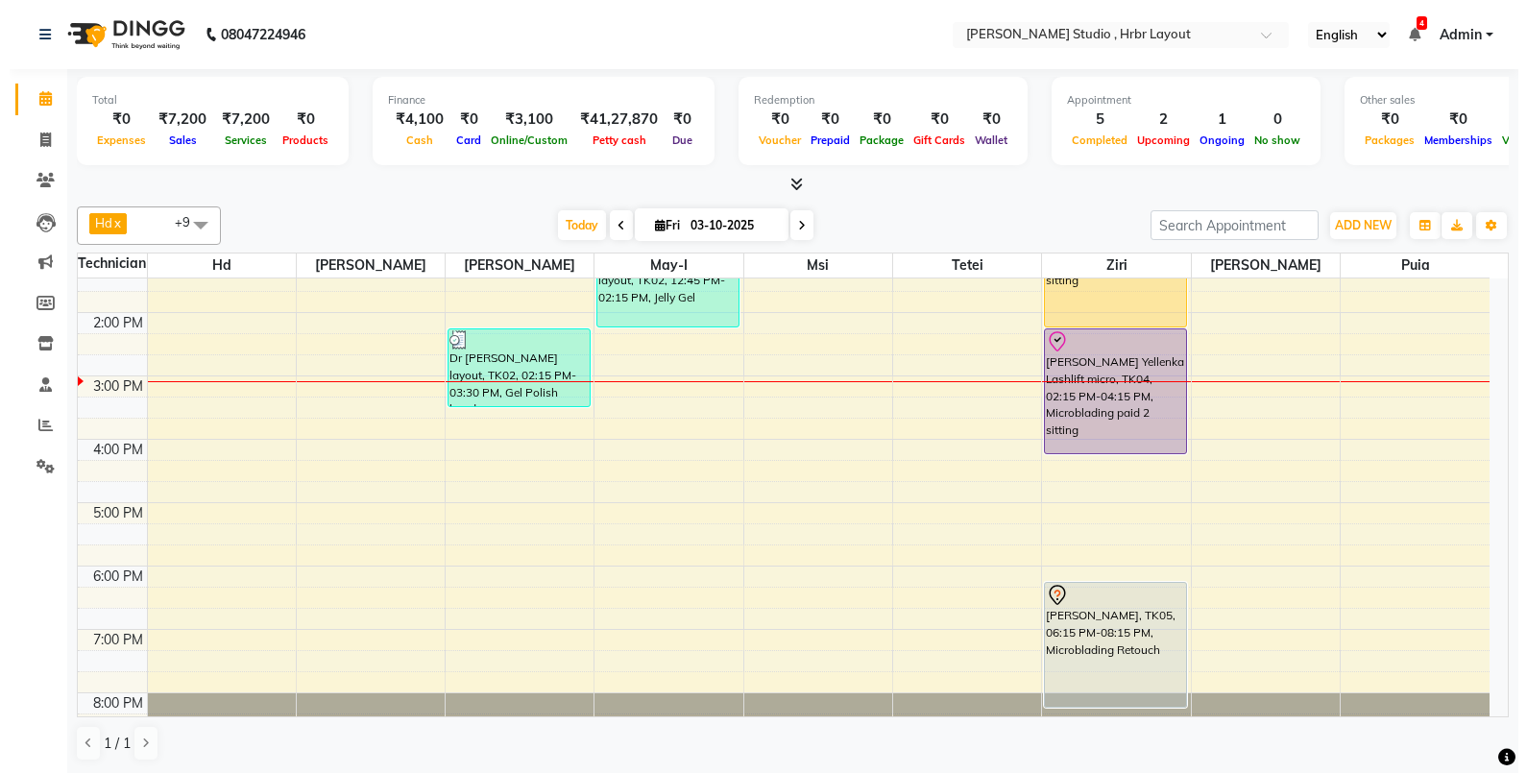
scroll to position [352, 0]
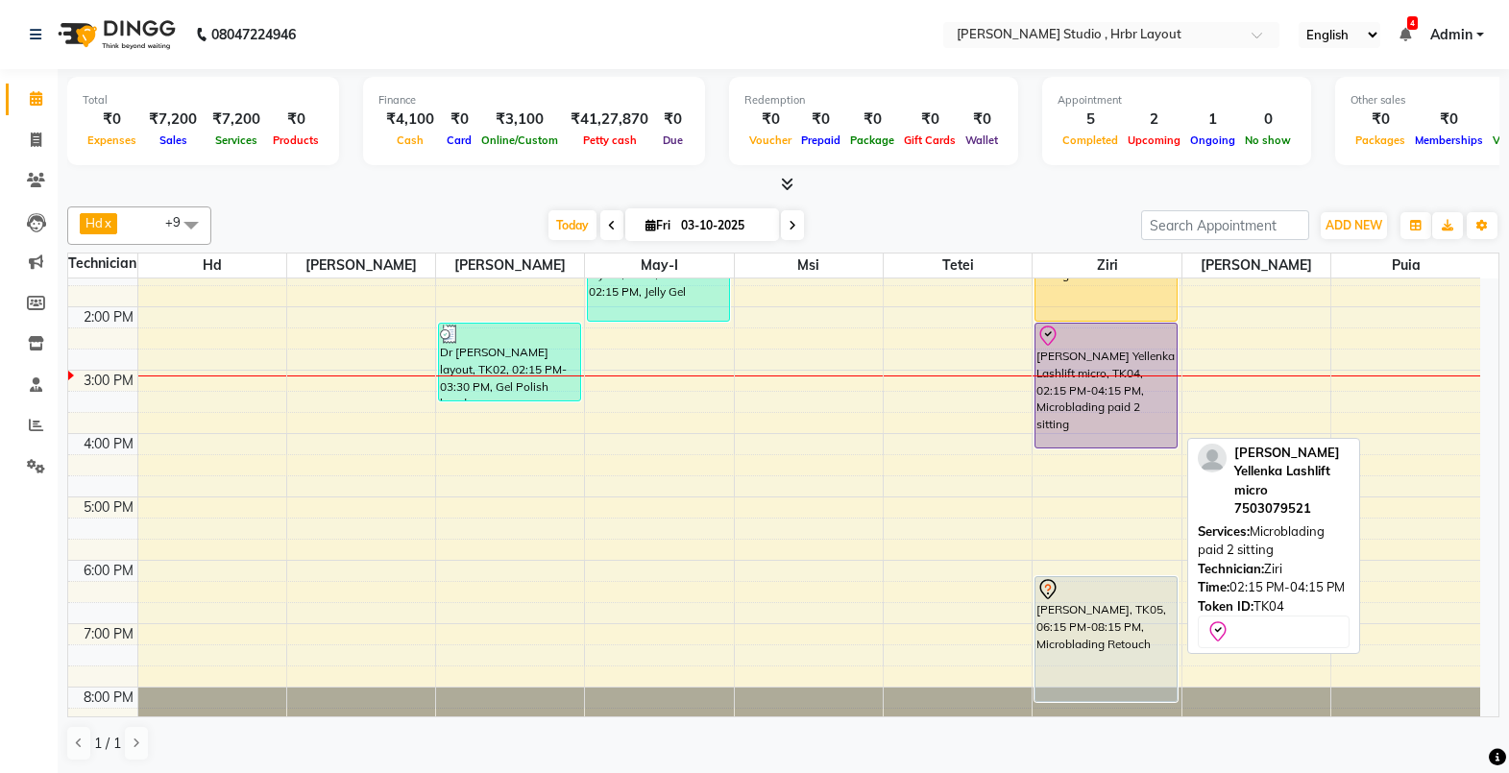
click at [1043, 351] on div "[PERSON_NAME] Yellenka Lashlift micro, TK04, 02:15 PM-04:15 PM, Microblading pa…" at bounding box center [1106, 386] width 140 height 124
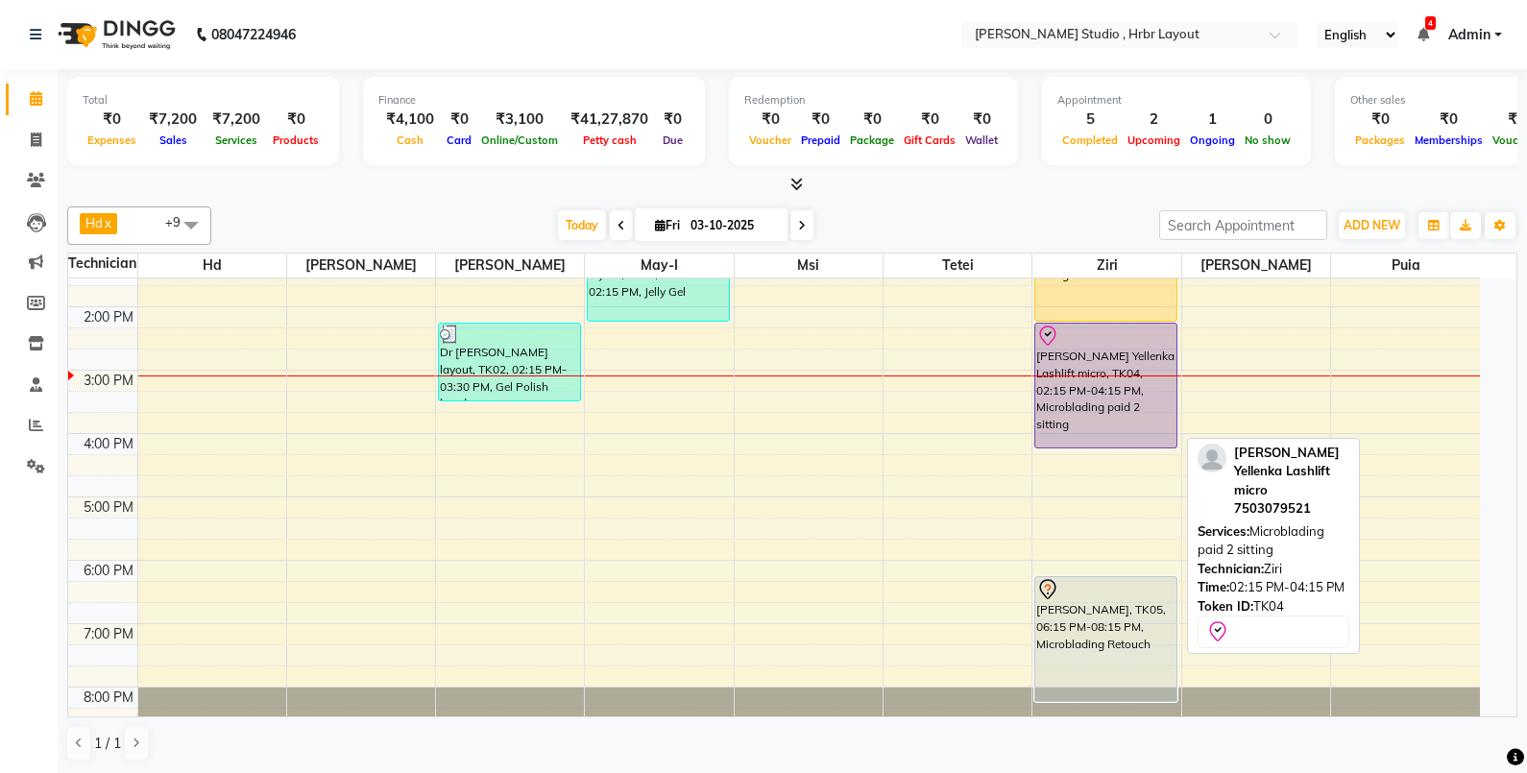
select select "8"
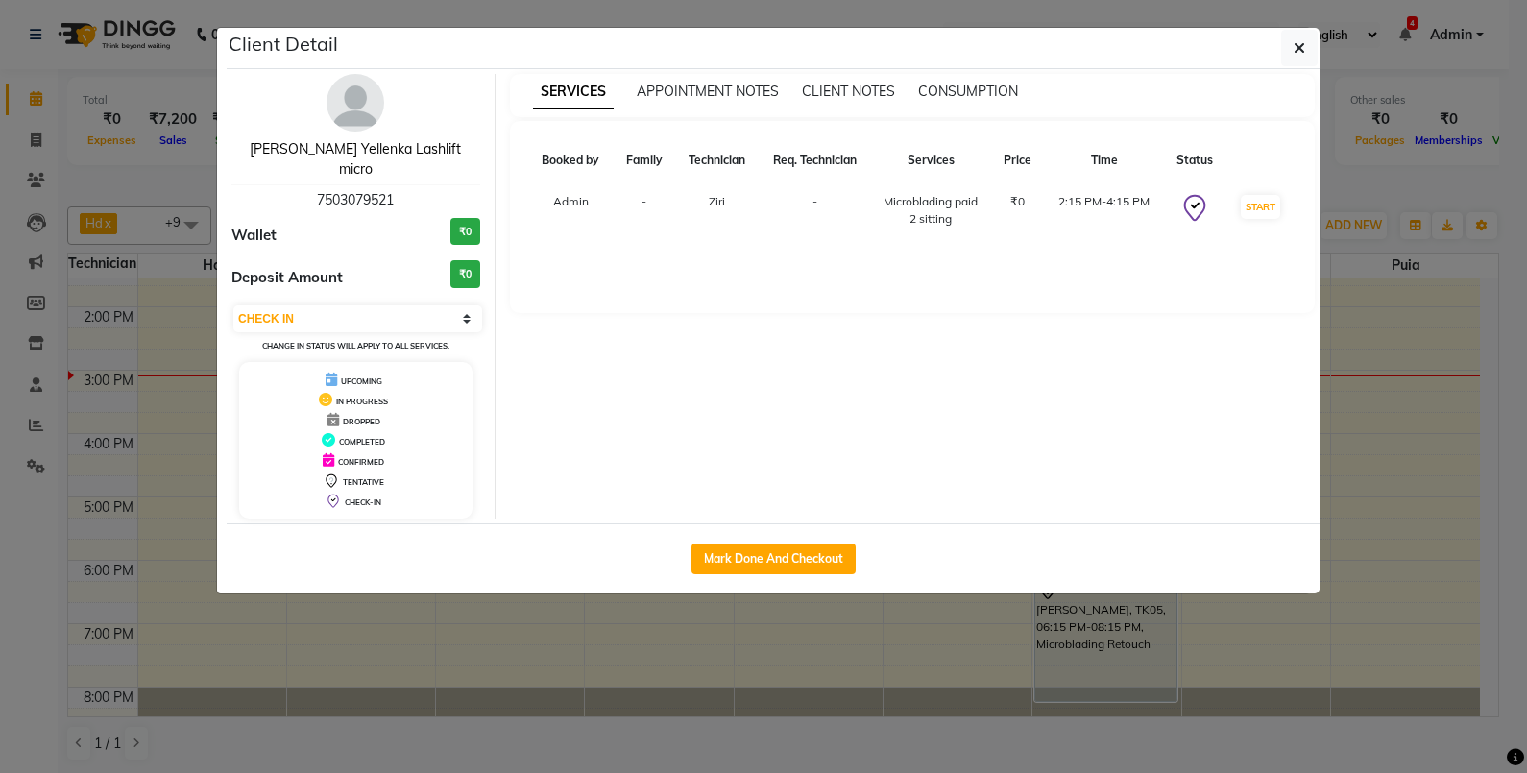
click at [370, 151] on link "Eshita Yellenka Lashlift micro" at bounding box center [355, 158] width 211 height 37
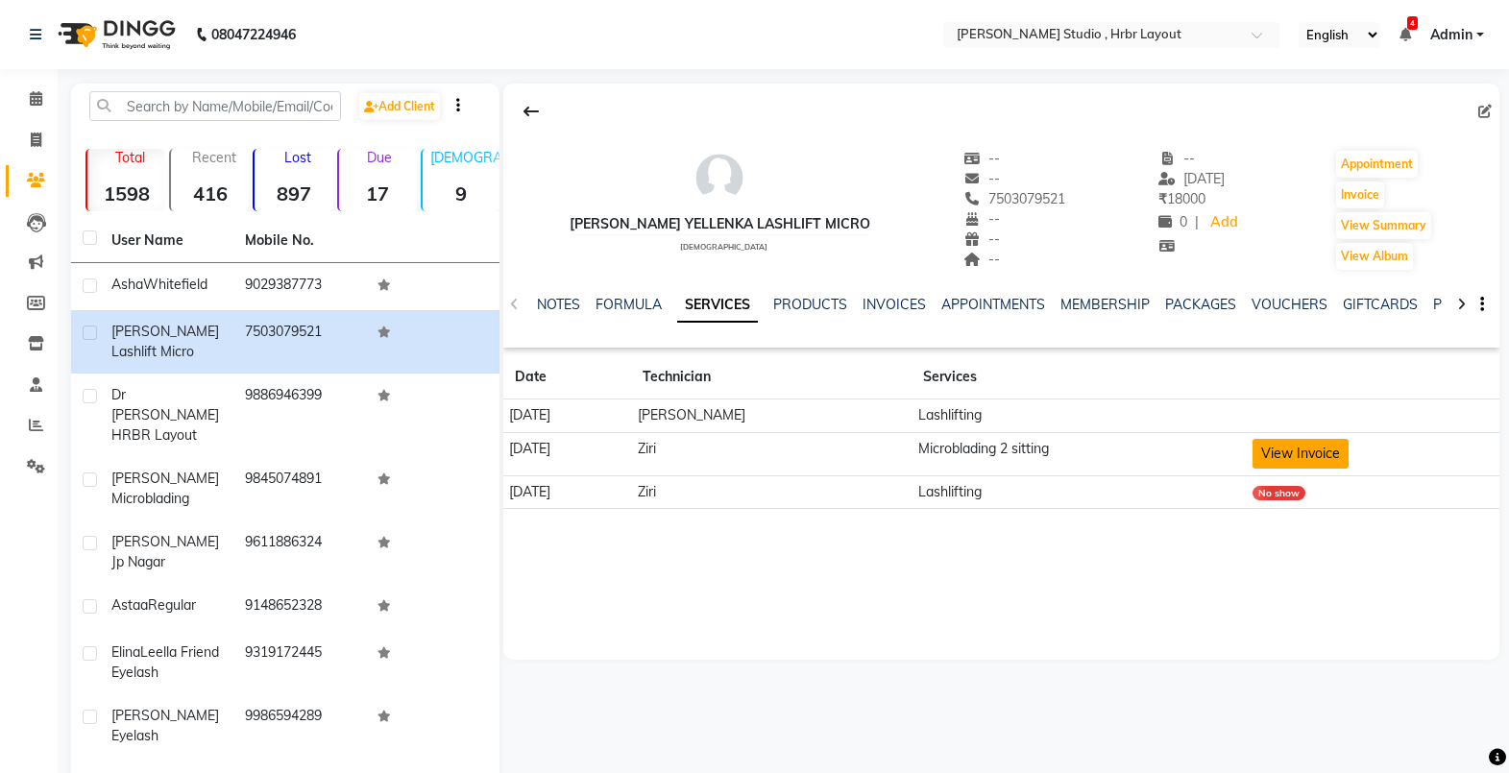
click at [1300, 451] on button "View Invoice" at bounding box center [1301, 454] width 96 height 30
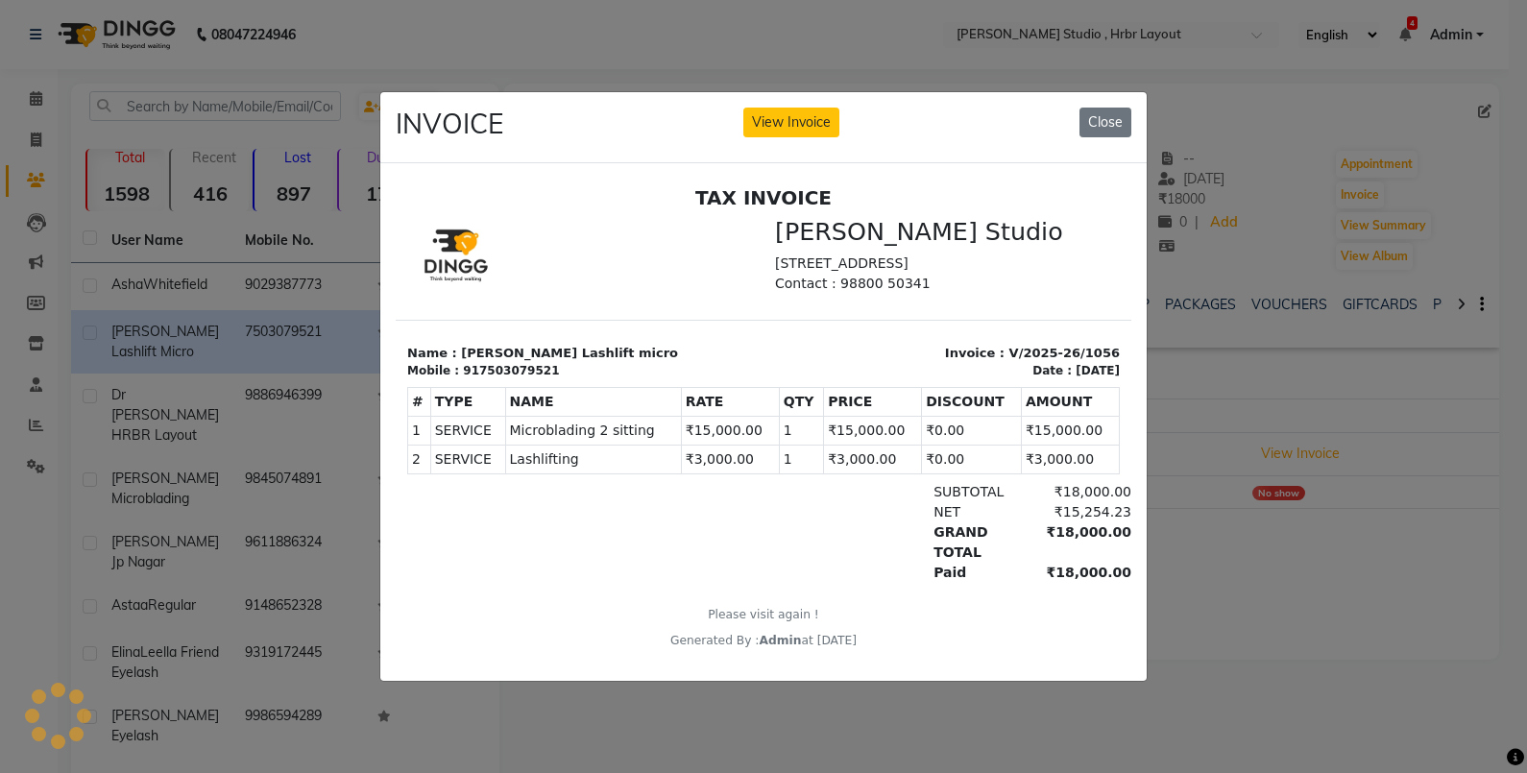
click at [1217, 631] on ngb-modal-window "INVOICE View Invoice Close" at bounding box center [763, 386] width 1527 height 773
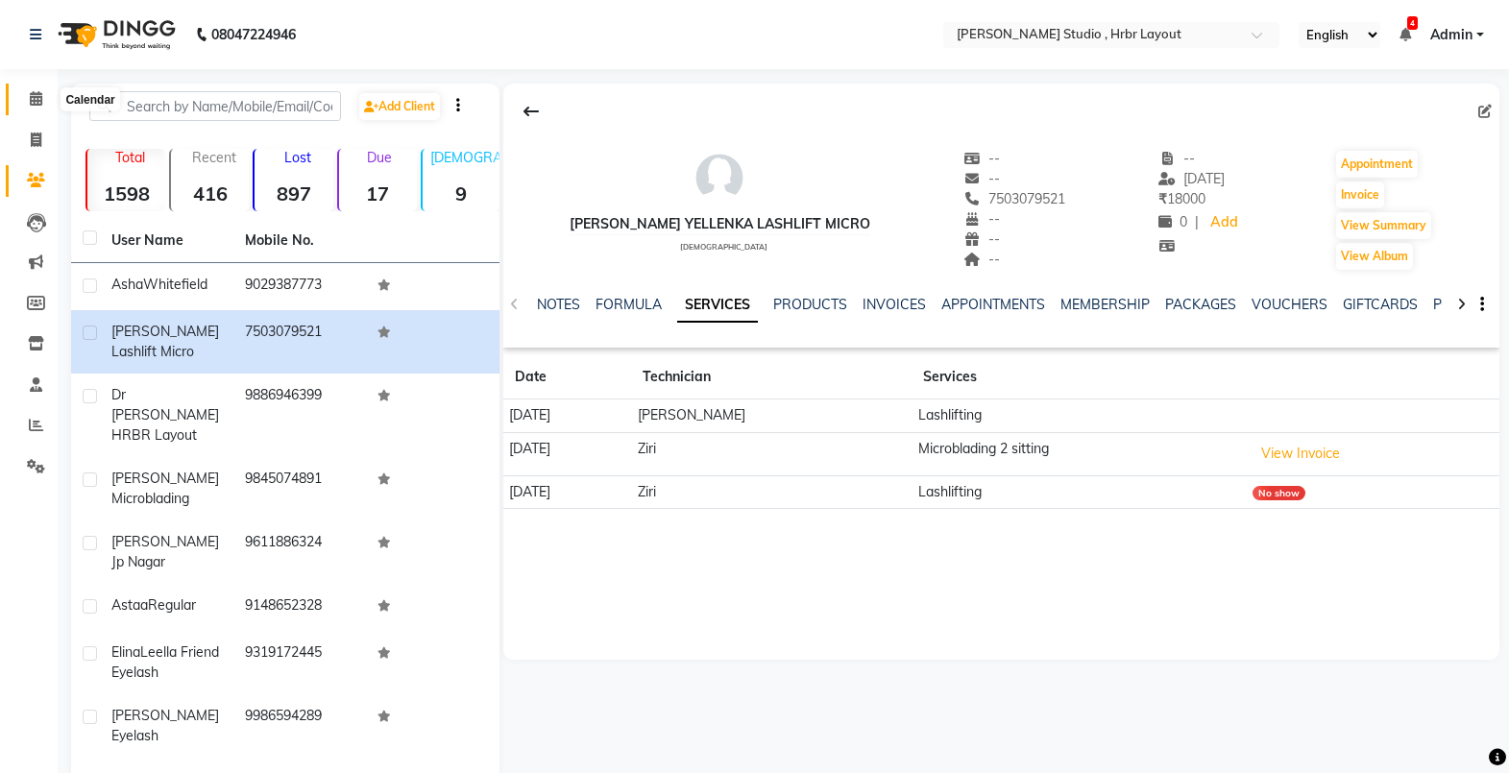
click at [39, 105] on icon at bounding box center [36, 98] width 12 height 14
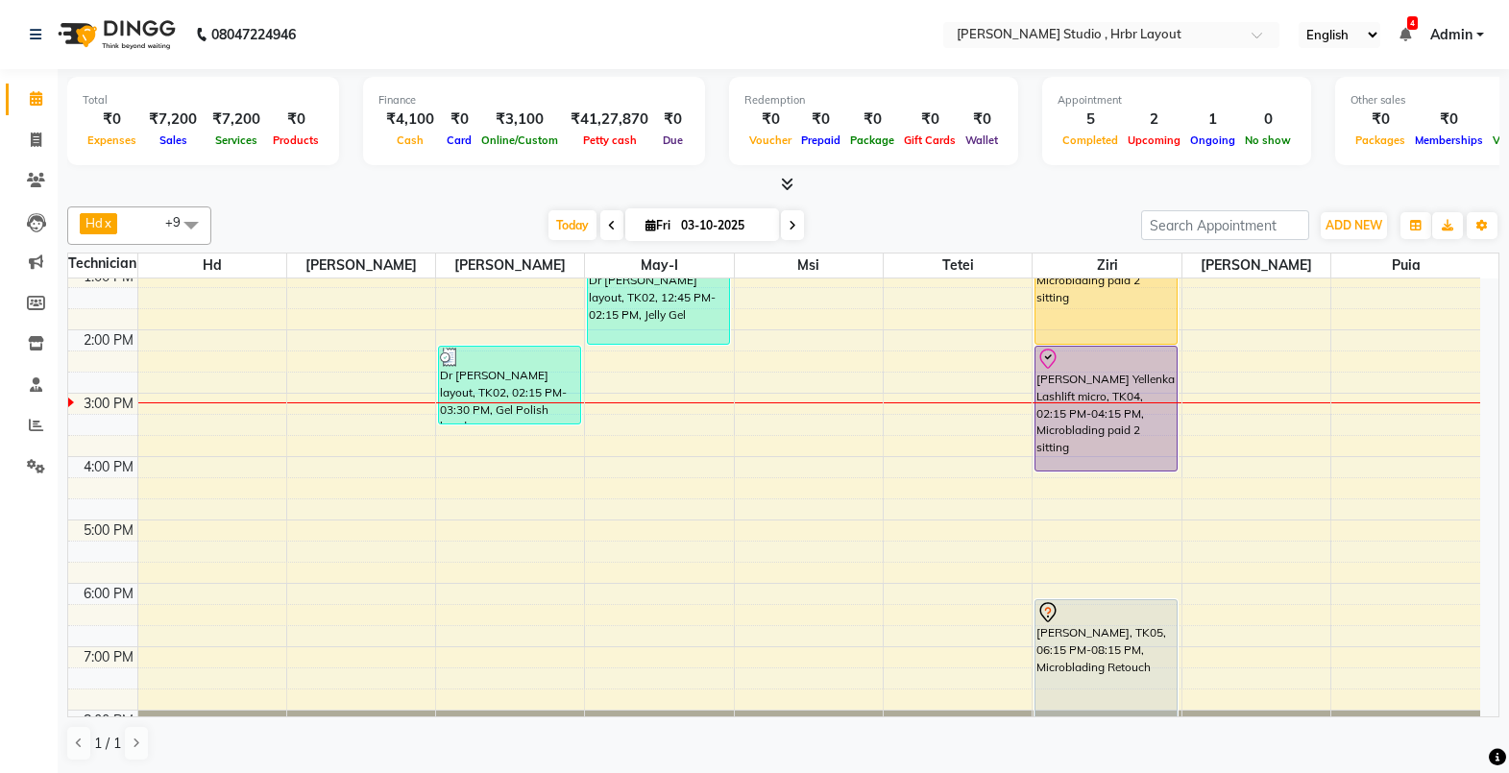
scroll to position [384, 0]
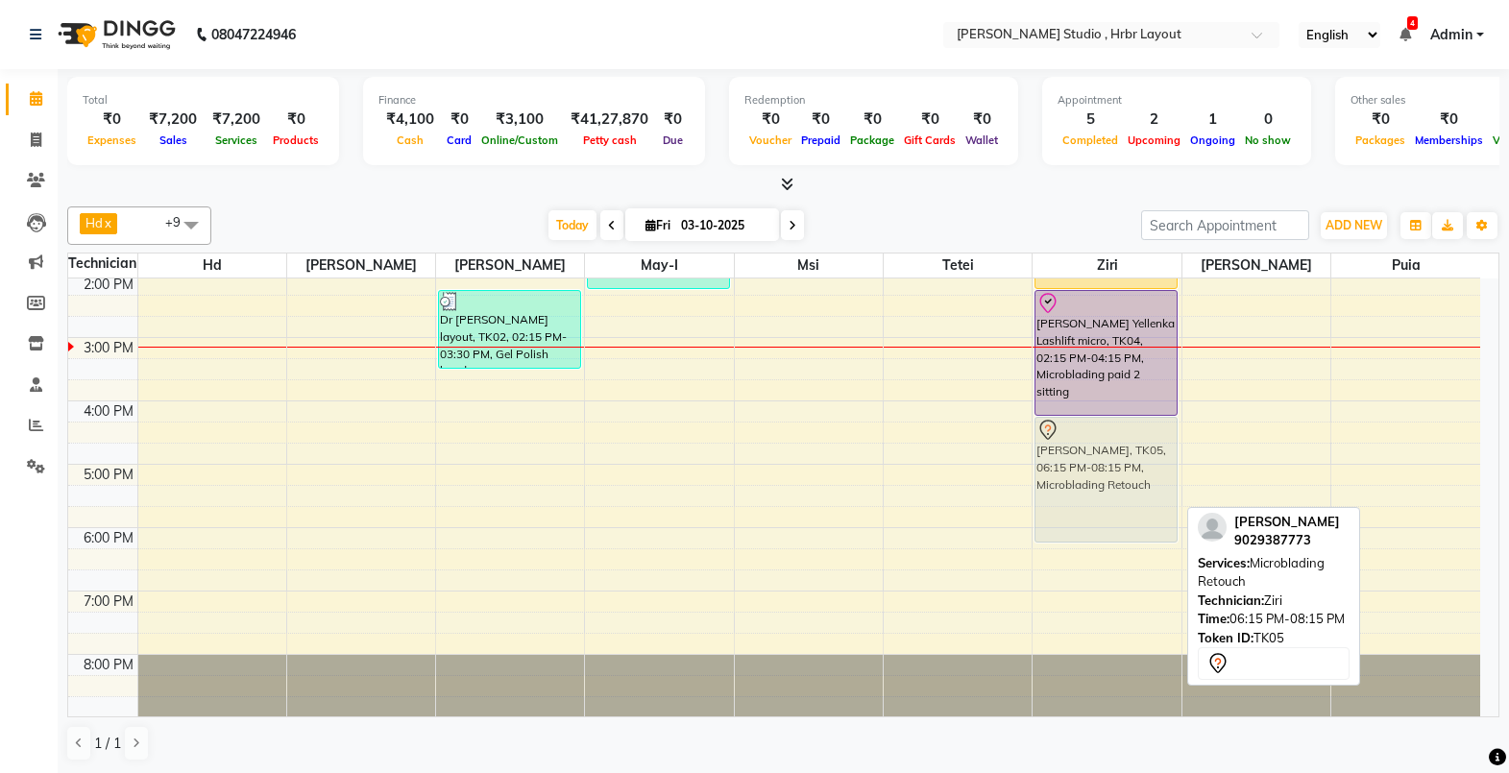
drag, startPoint x: 1069, startPoint y: 585, endPoint x: 1059, endPoint y: 460, distance: 125.3
click at [1059, 460] on div "Rashmi Juwal Jp Nagar, TK01, 10:15 AM-11:45 AM, Refill Medium Thelma Microbladi…" at bounding box center [1107, 305] width 148 height 823
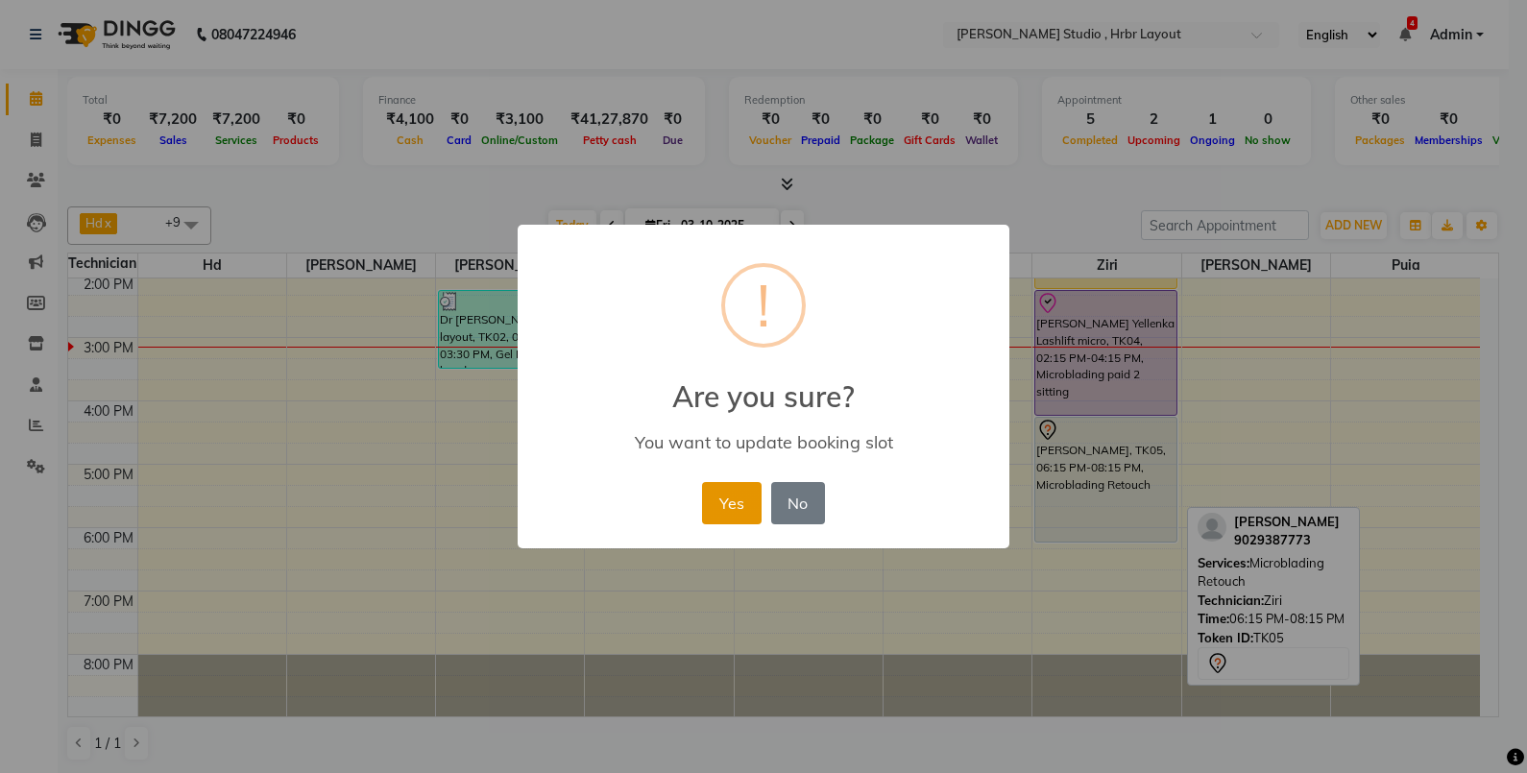
click at [720, 503] on button "Yes" at bounding box center [731, 503] width 59 height 42
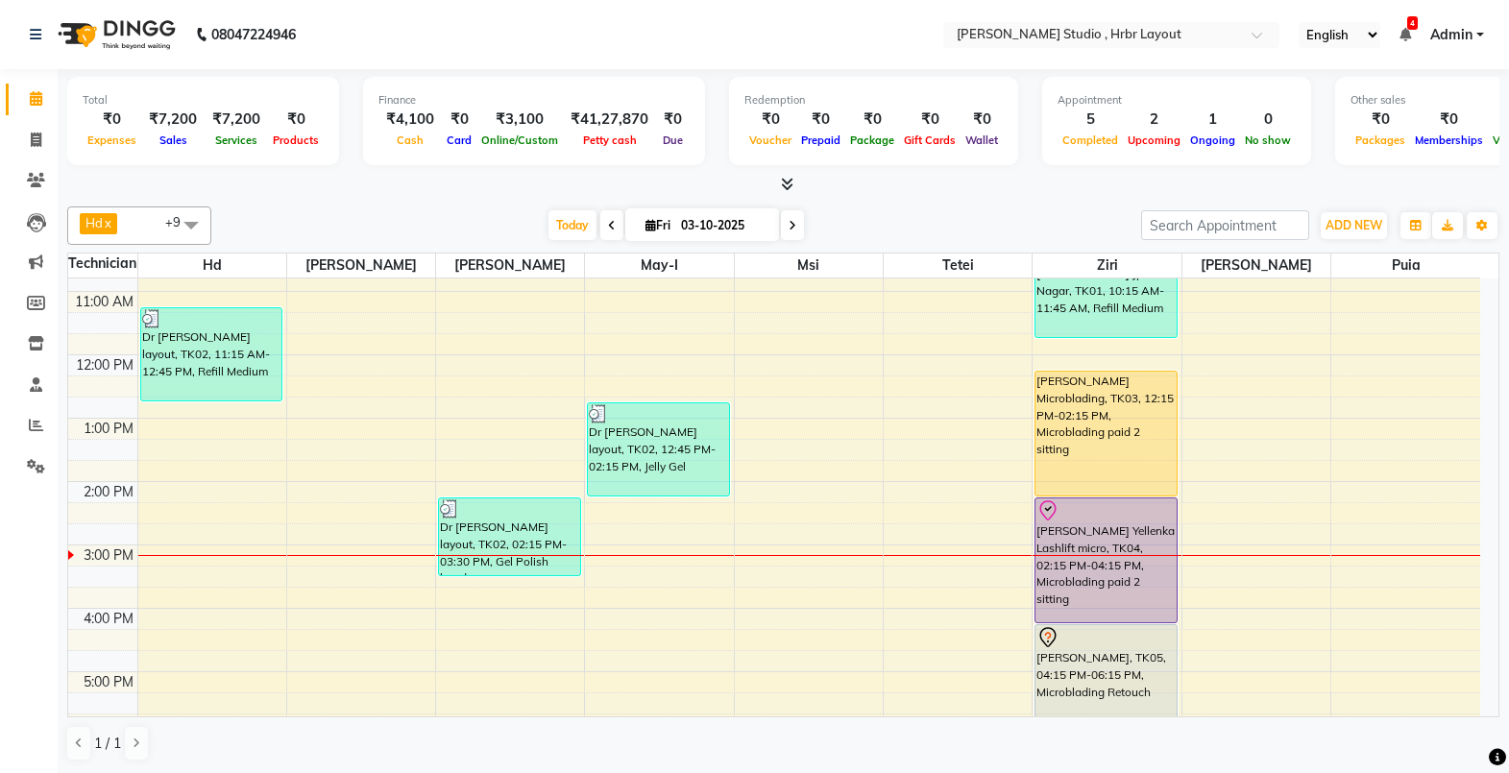
scroll to position [326, 0]
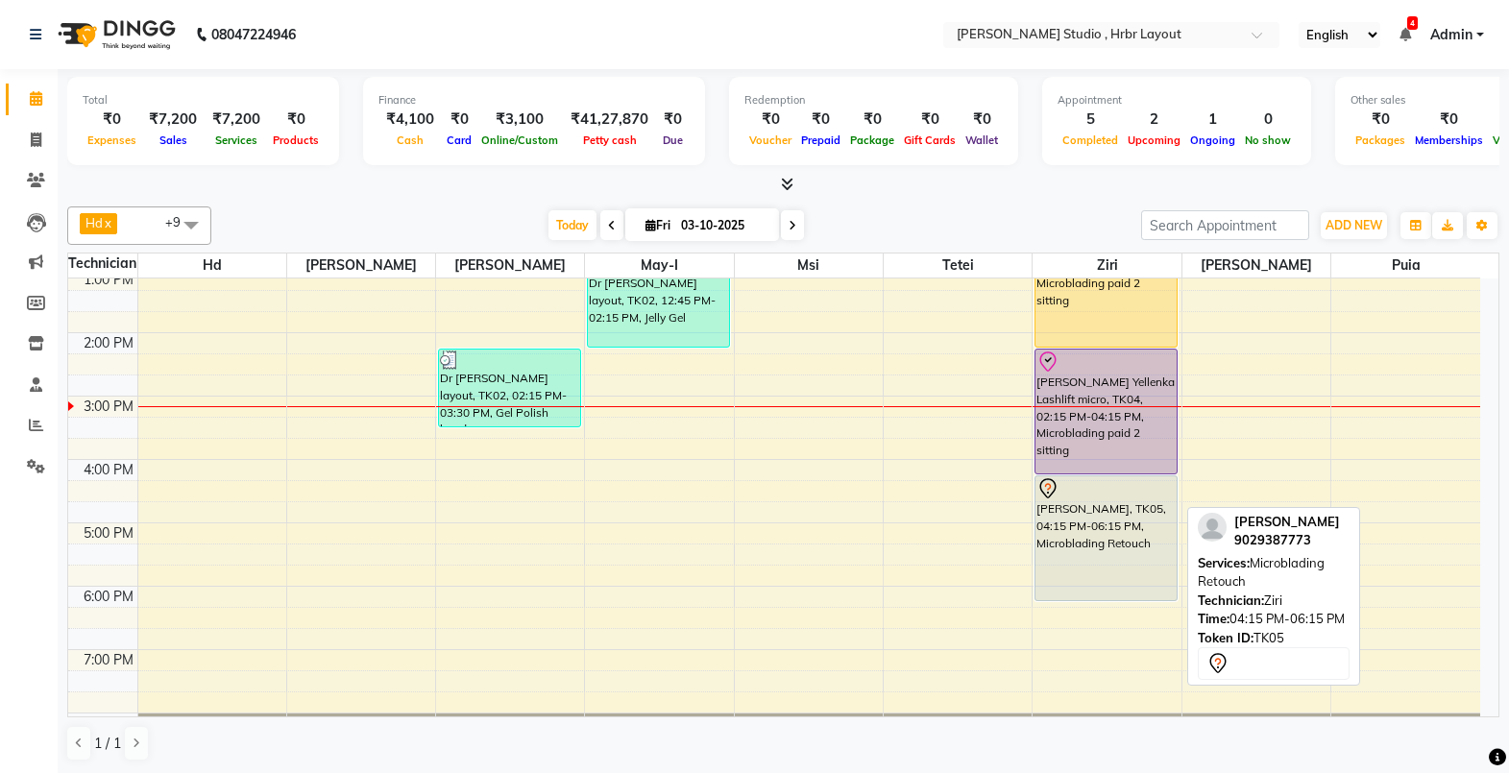
click at [1121, 511] on div "[PERSON_NAME], TK05, 04:15 PM-06:15 PM, Microblading Retouch" at bounding box center [1106, 538] width 140 height 124
click at [1096, 504] on div "[PERSON_NAME], TK05, 04:15 PM-06:15 PM, Microblading Retouch" at bounding box center [1106, 538] width 140 height 124
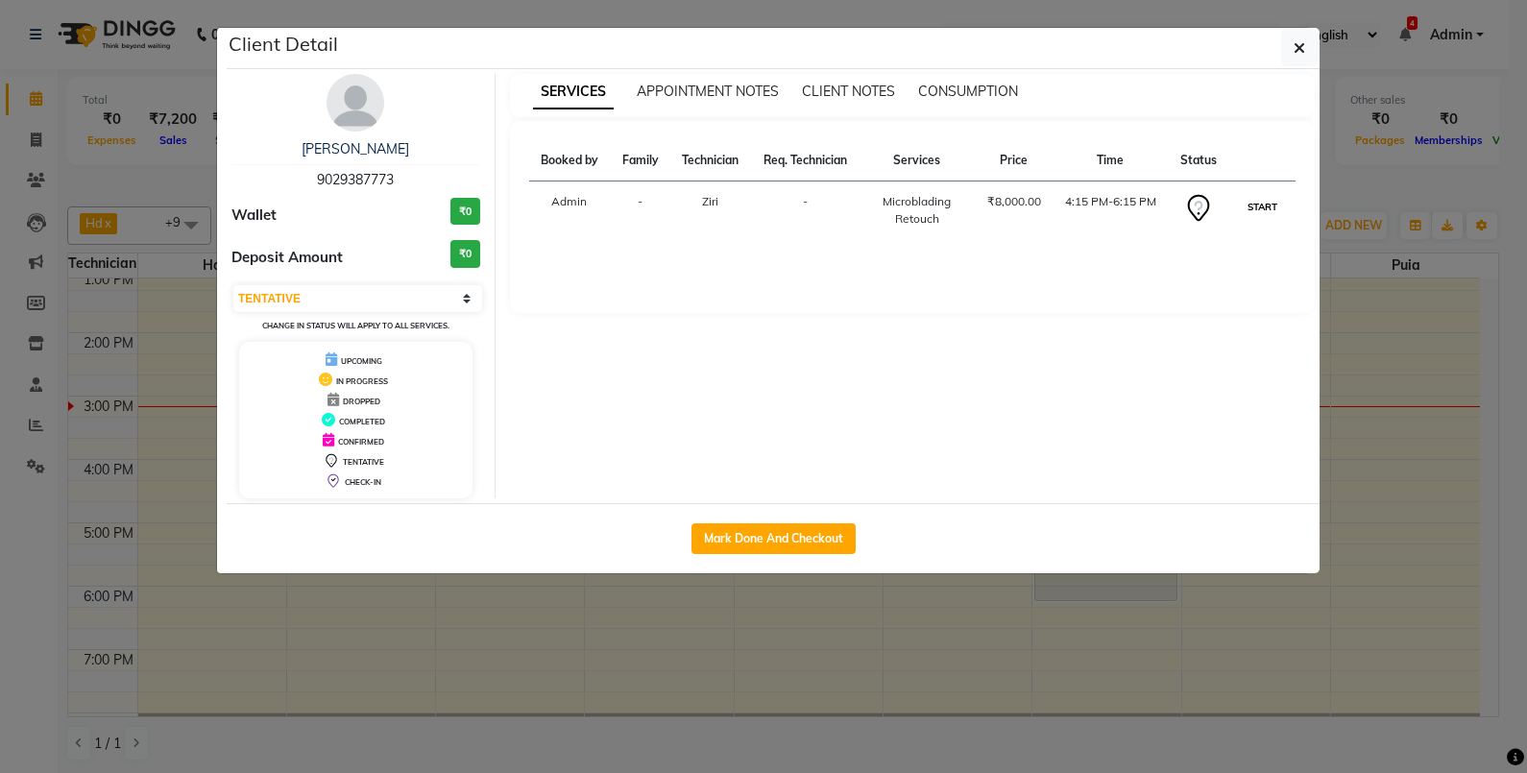
click at [1266, 207] on button "START" at bounding box center [1262, 207] width 39 height 24
select select "1"
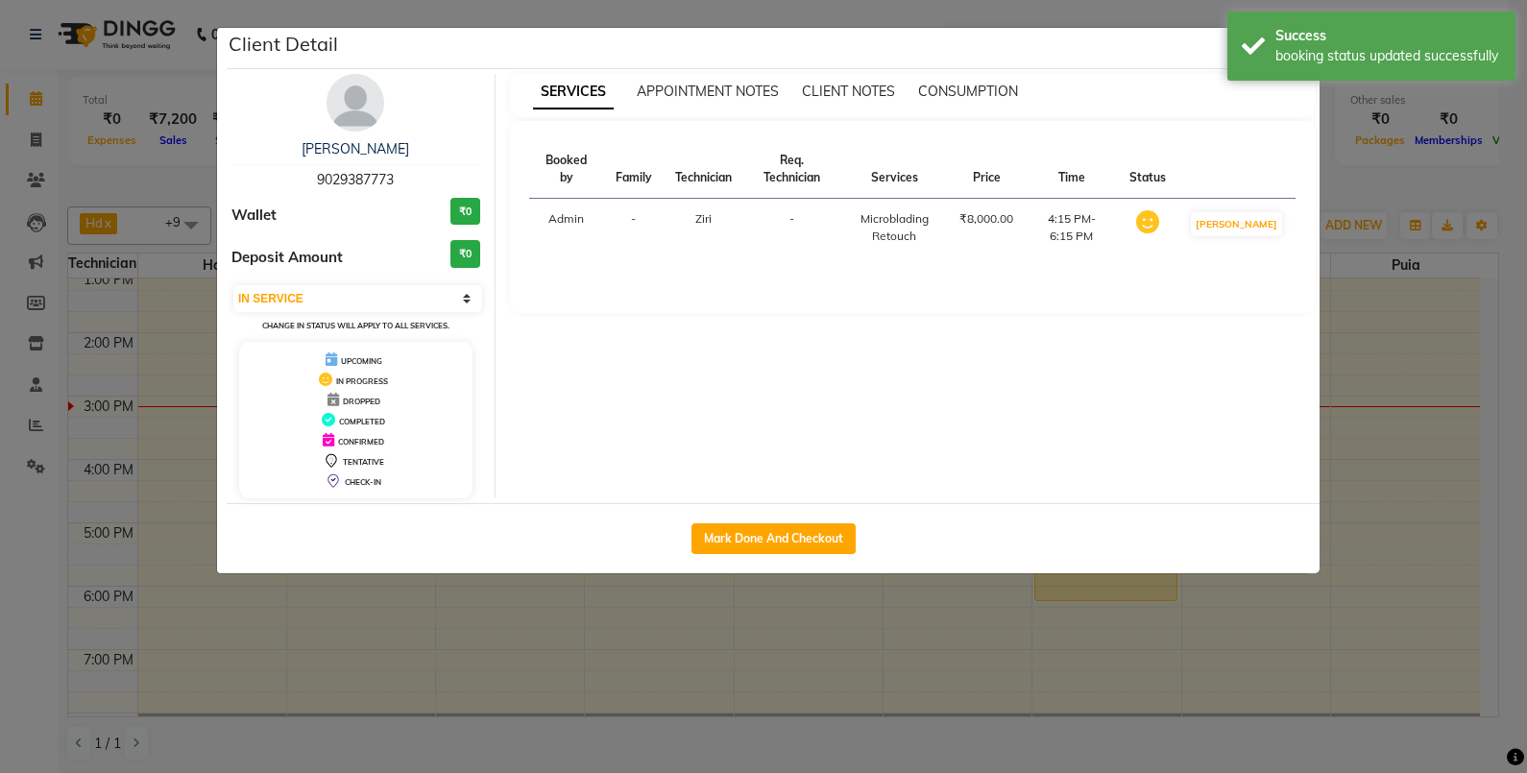
click at [1484, 529] on ngb-modal-window "Client Detail Asha Whitefield 9029387773 Wallet ₹0 Deposit Amount ₹0 Select IN …" at bounding box center [763, 386] width 1527 height 773
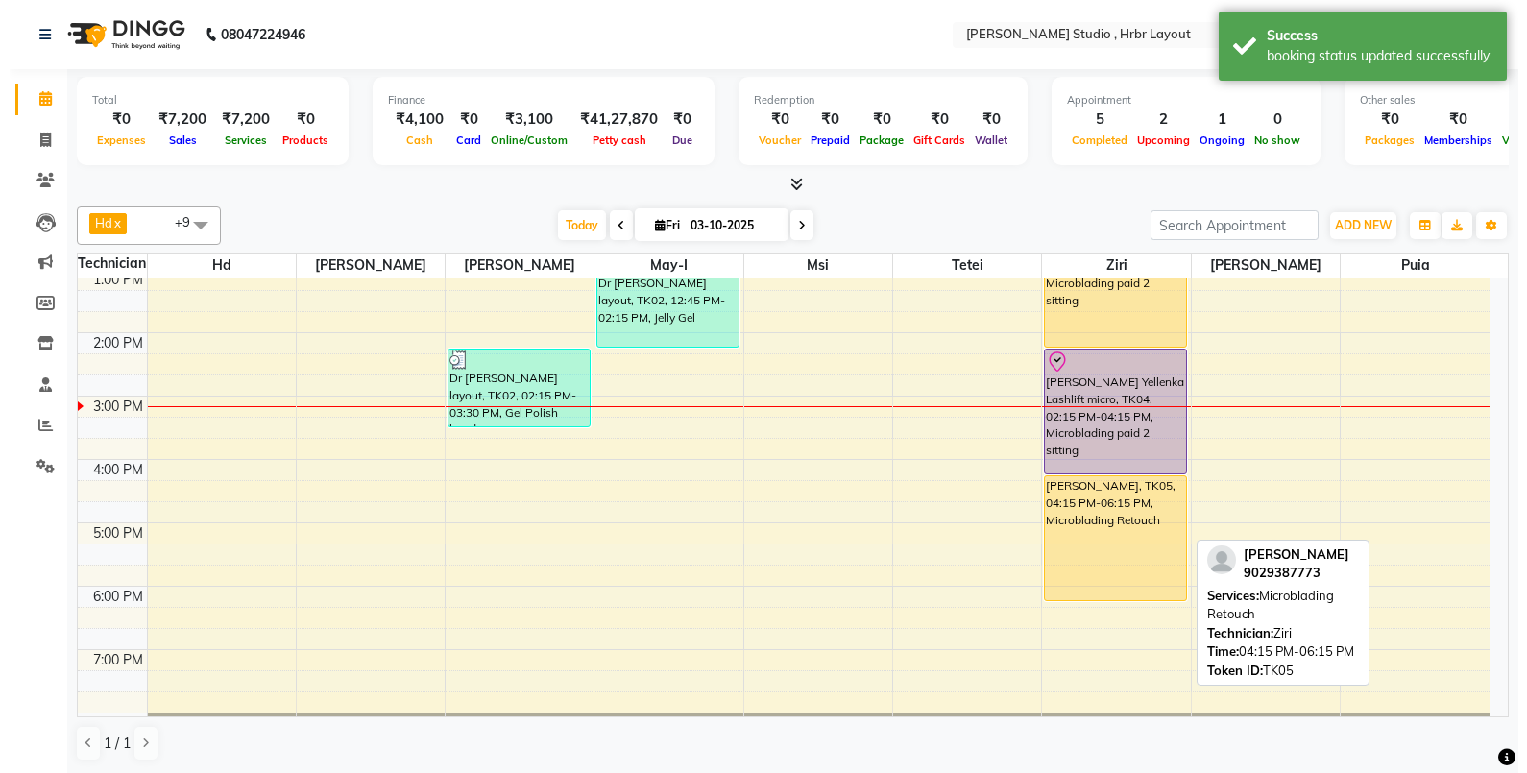
scroll to position [213, 0]
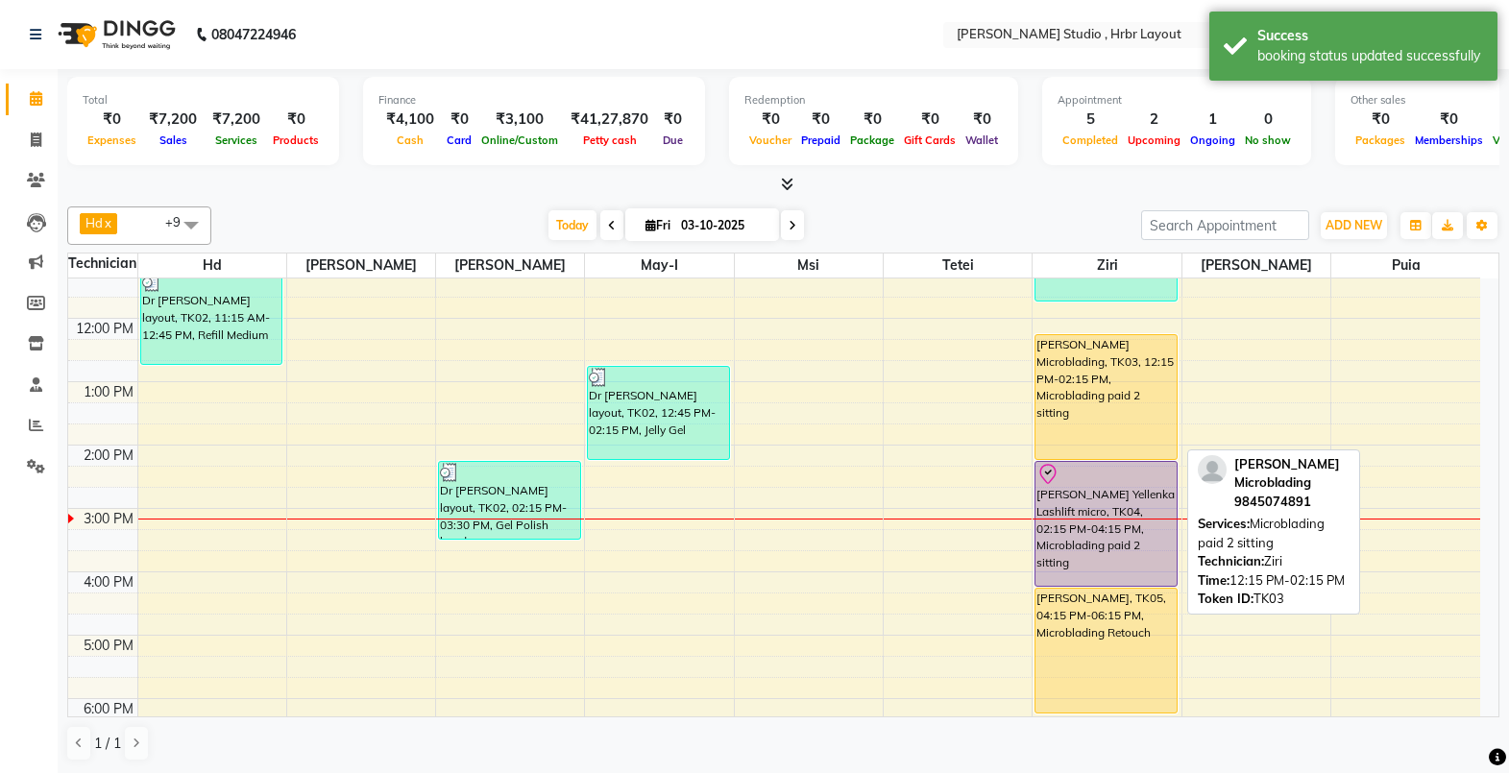
click at [1110, 361] on div "[PERSON_NAME] Microblading, TK03, 12:15 PM-02:15 PM, Microblading paid 2 sitting" at bounding box center [1106, 397] width 140 height 124
select select "1"
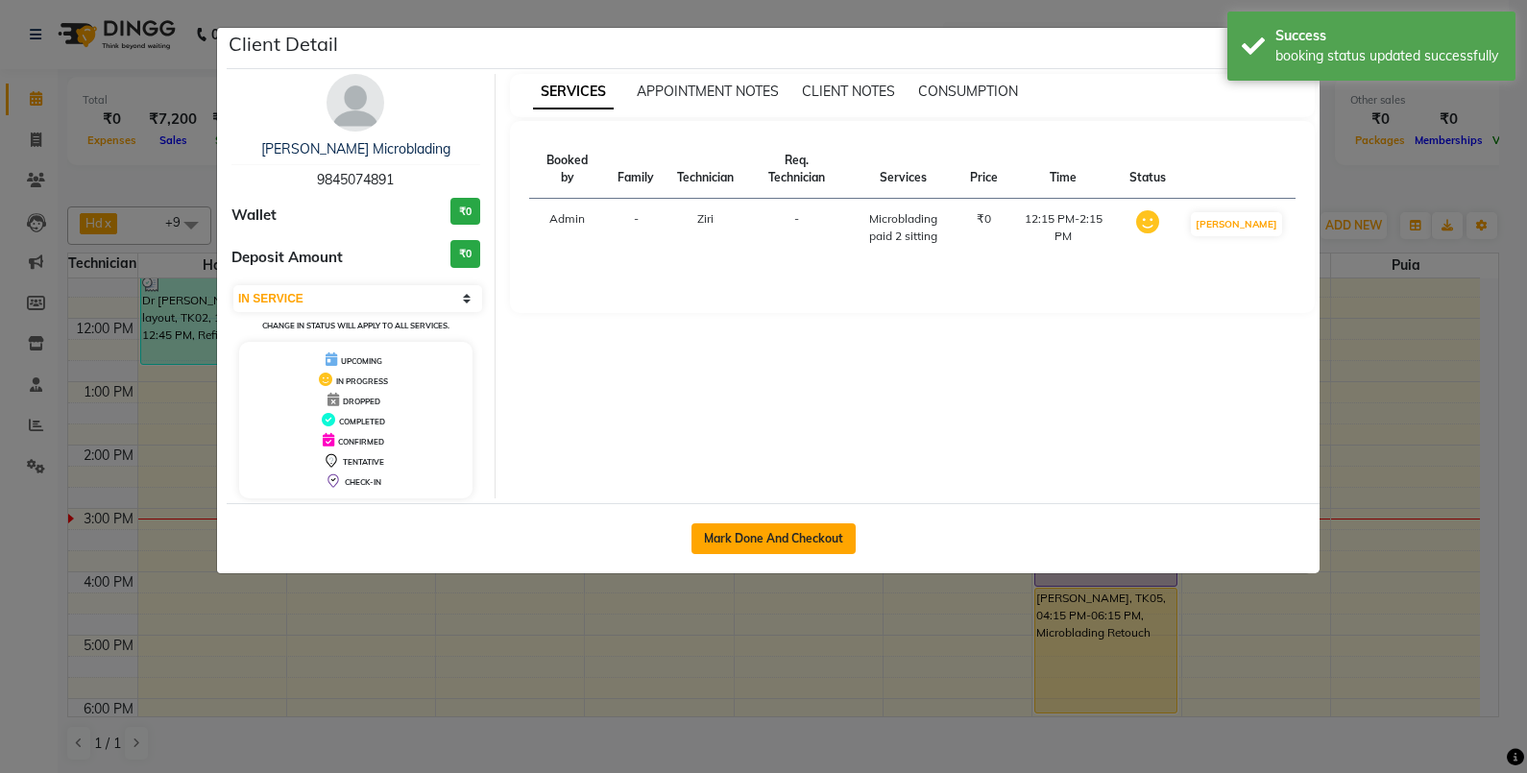
click at [743, 528] on button "Mark Done And Checkout" at bounding box center [774, 539] width 164 height 31
select select "service"
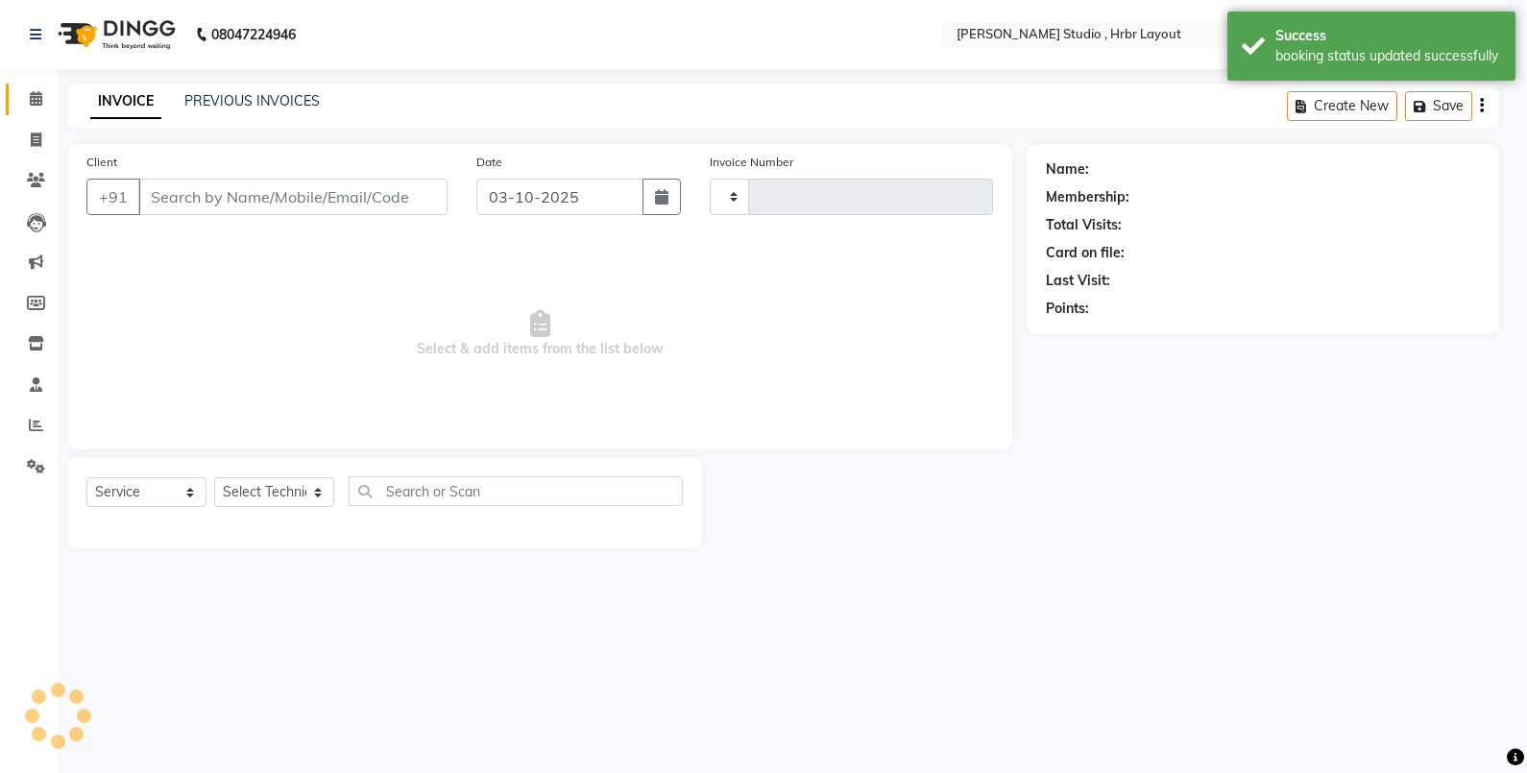
type input "1334"
select select "5084"
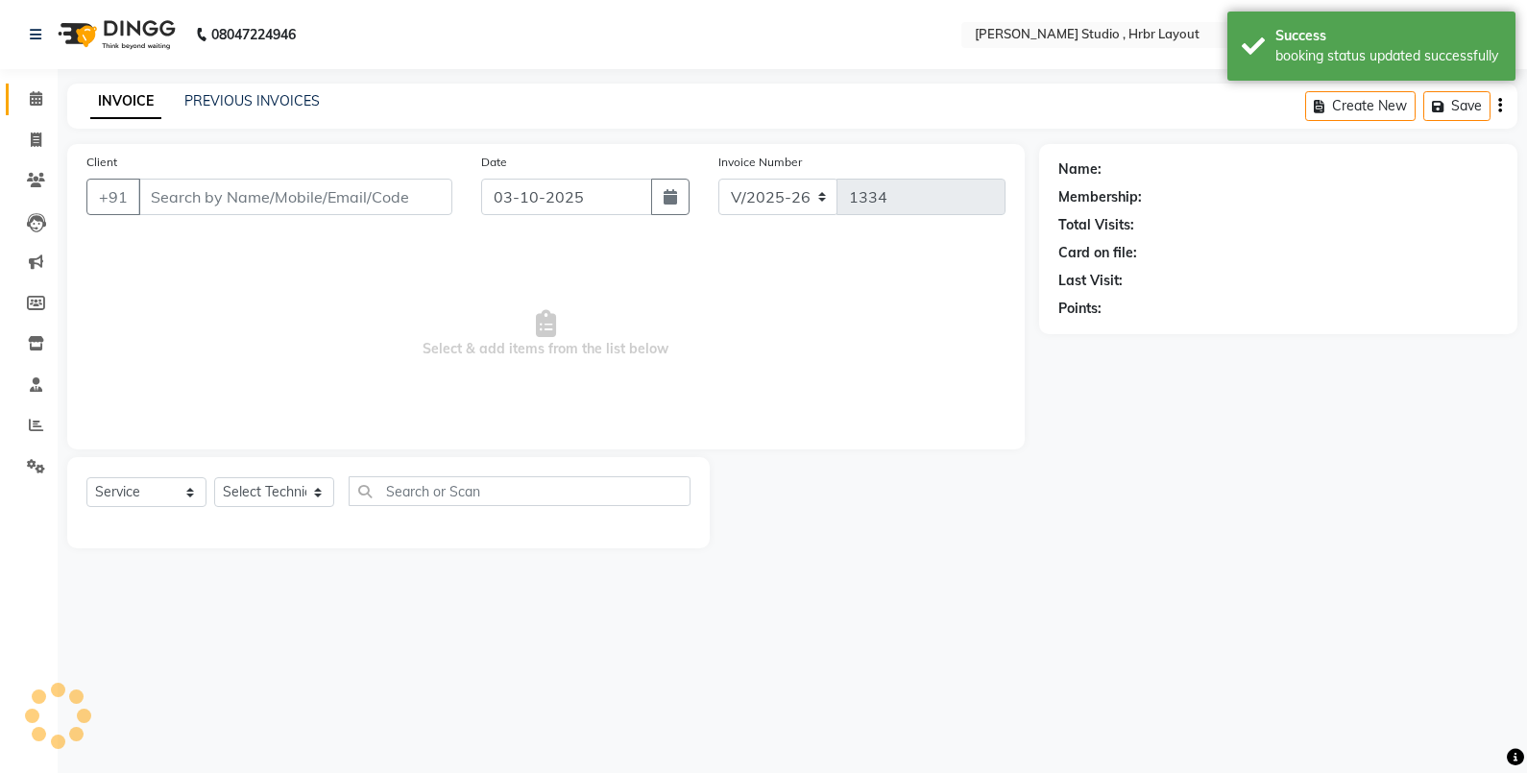
type input "9845074891"
select select "32531"
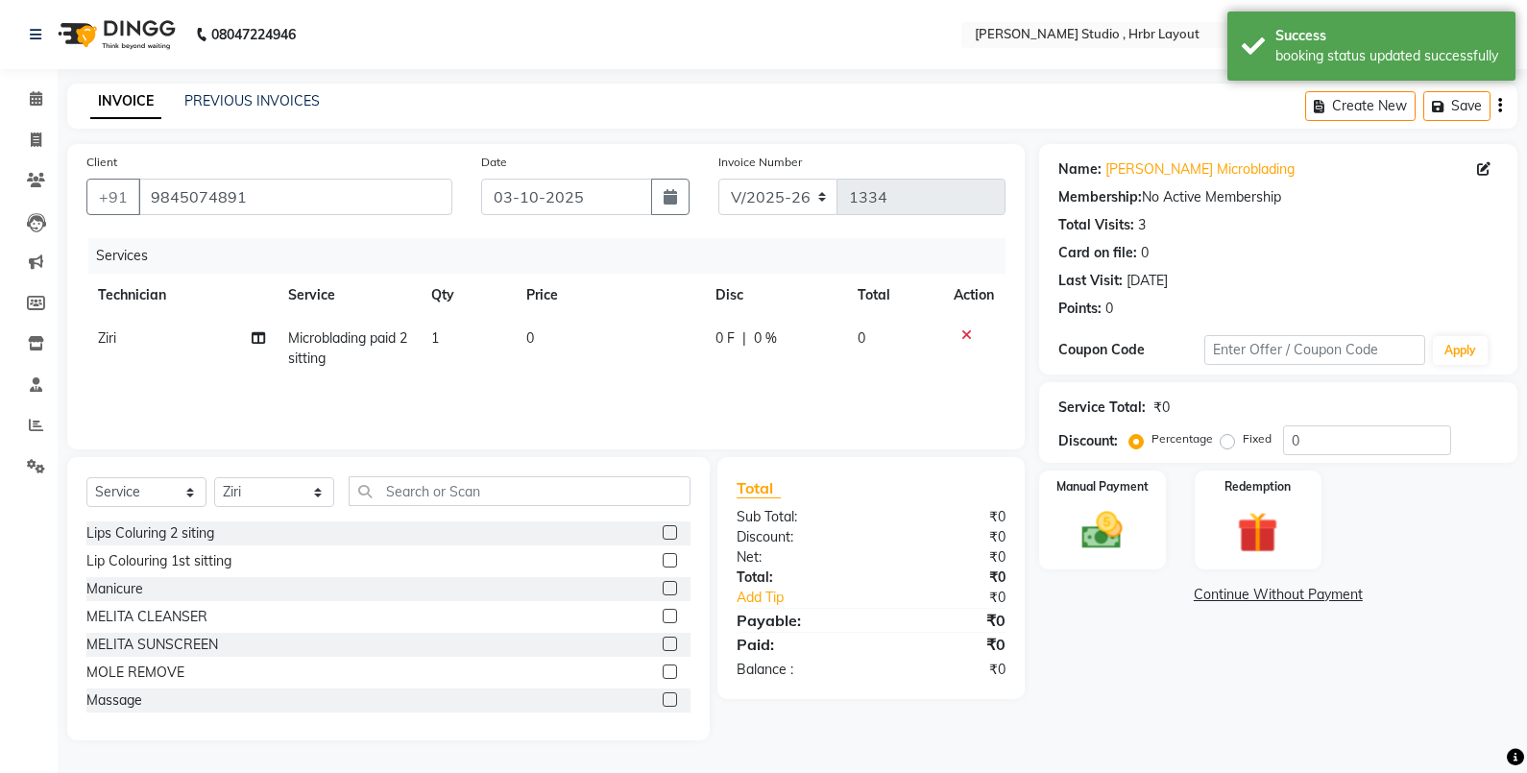
click at [1253, 598] on link "Continue Without Payment" at bounding box center [1278, 595] width 471 height 20
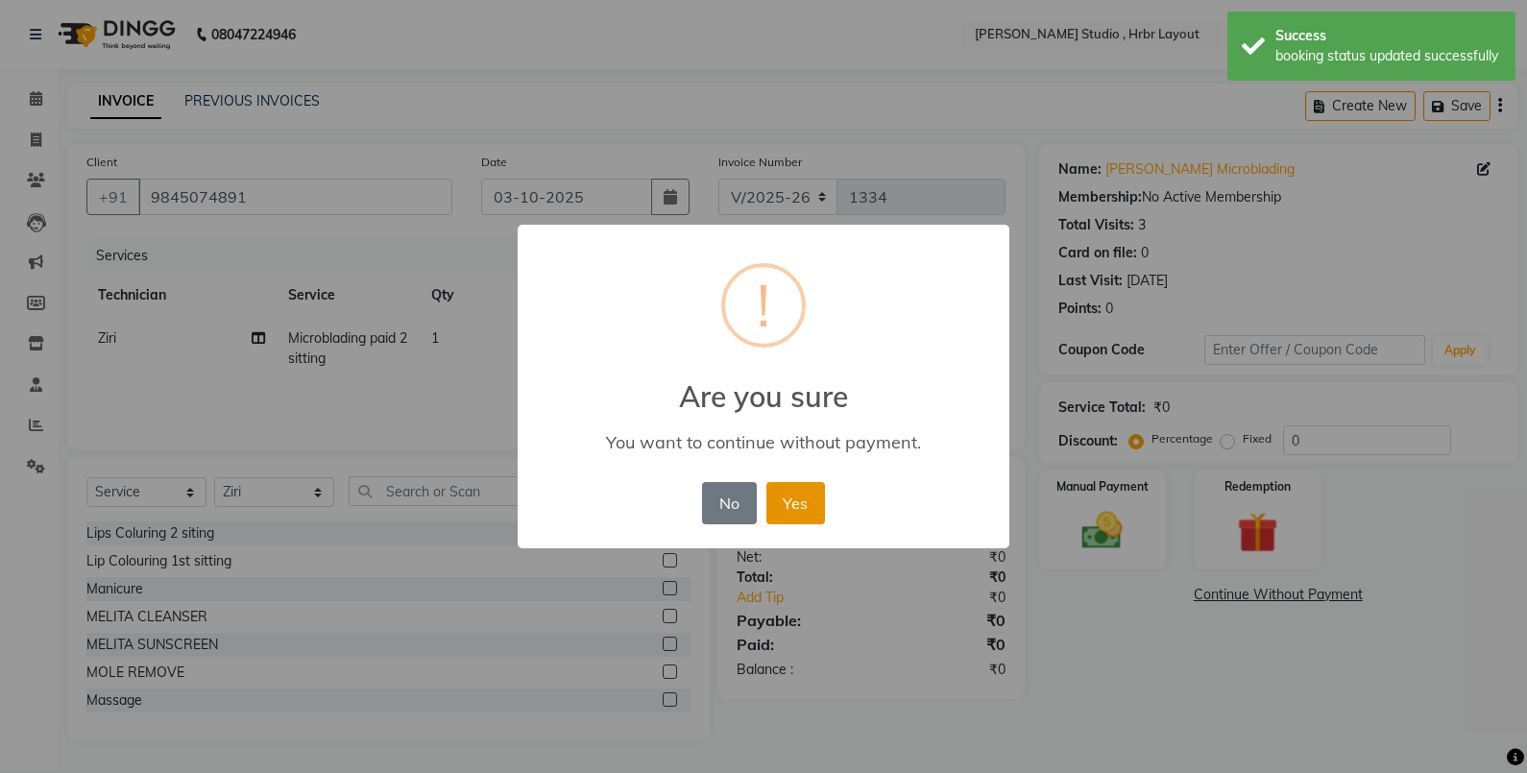
click at [777, 517] on button "Yes" at bounding box center [796, 503] width 59 height 42
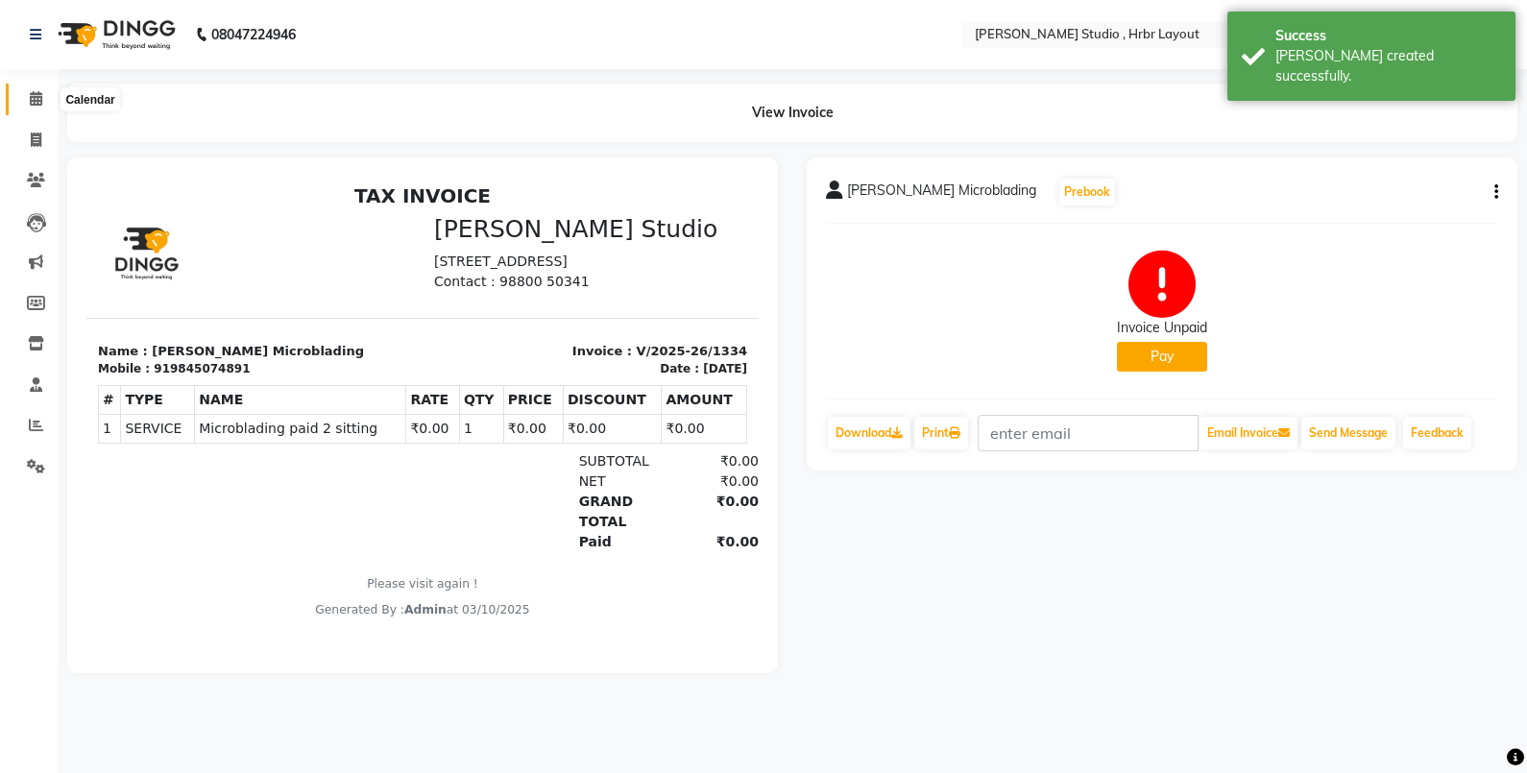
click at [32, 99] on icon at bounding box center [36, 98] width 12 height 14
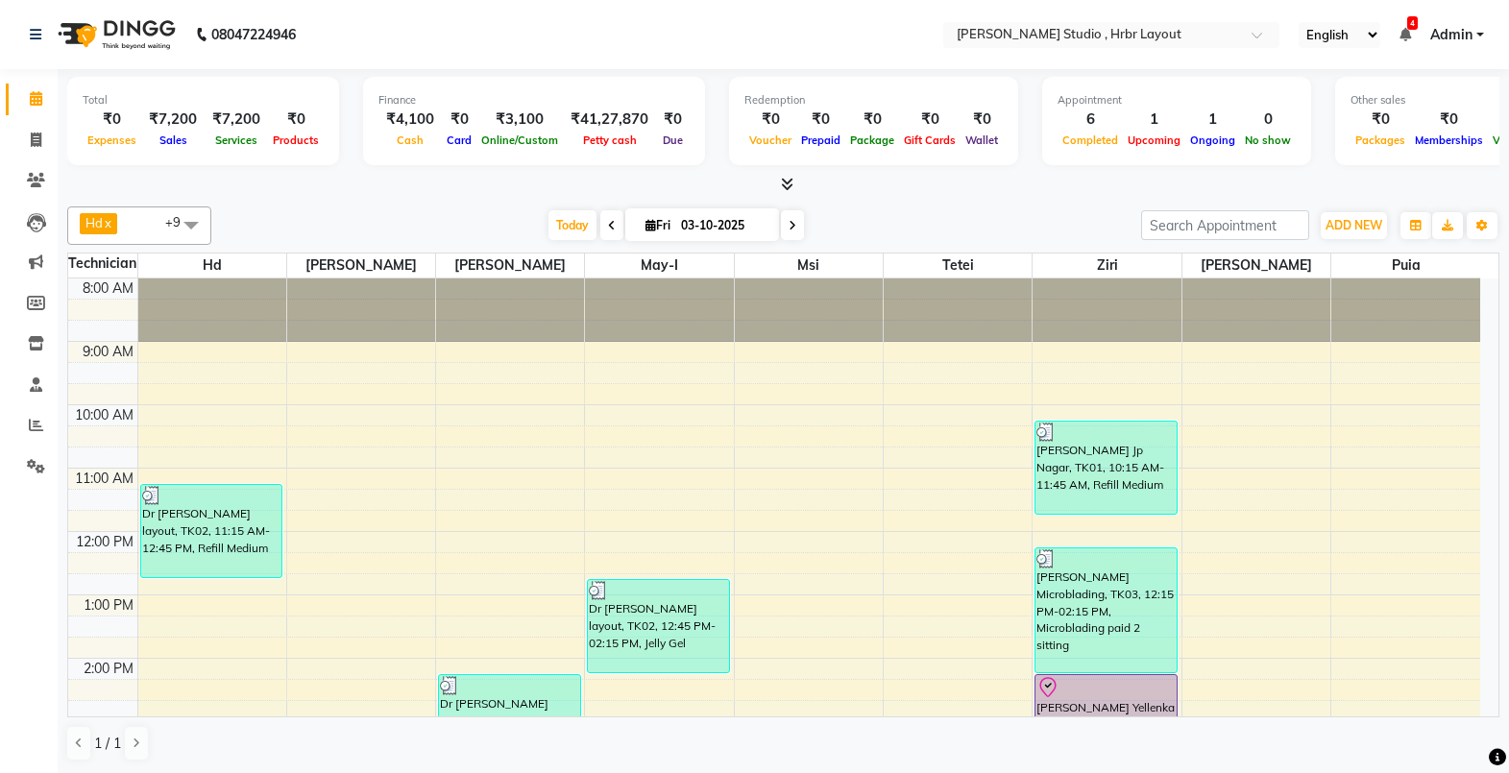
scroll to position [174, 0]
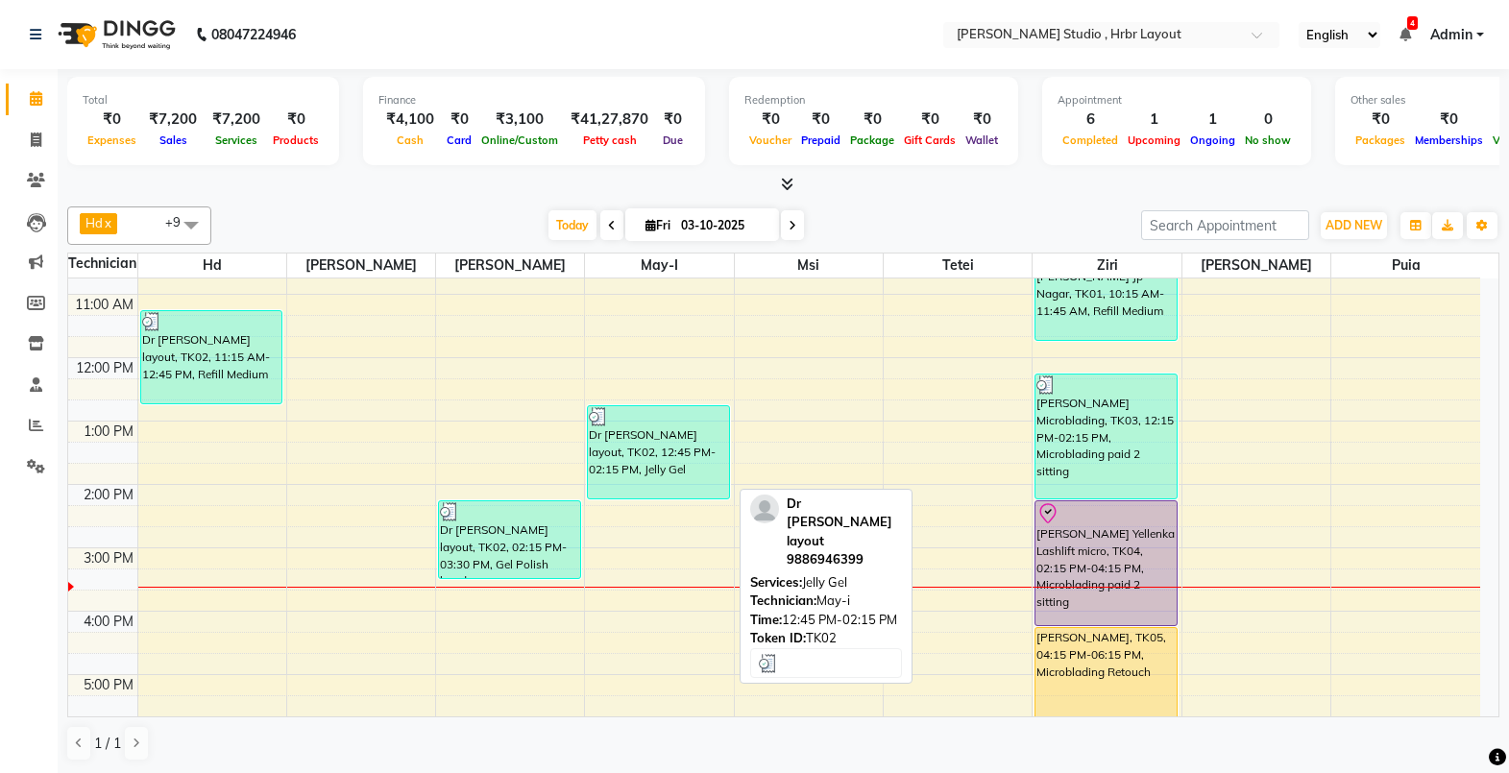
click at [664, 429] on div "Dr [PERSON_NAME] layout, TK02, 12:45 PM-02:15 PM, Jelly Gel" at bounding box center [658, 452] width 140 height 92
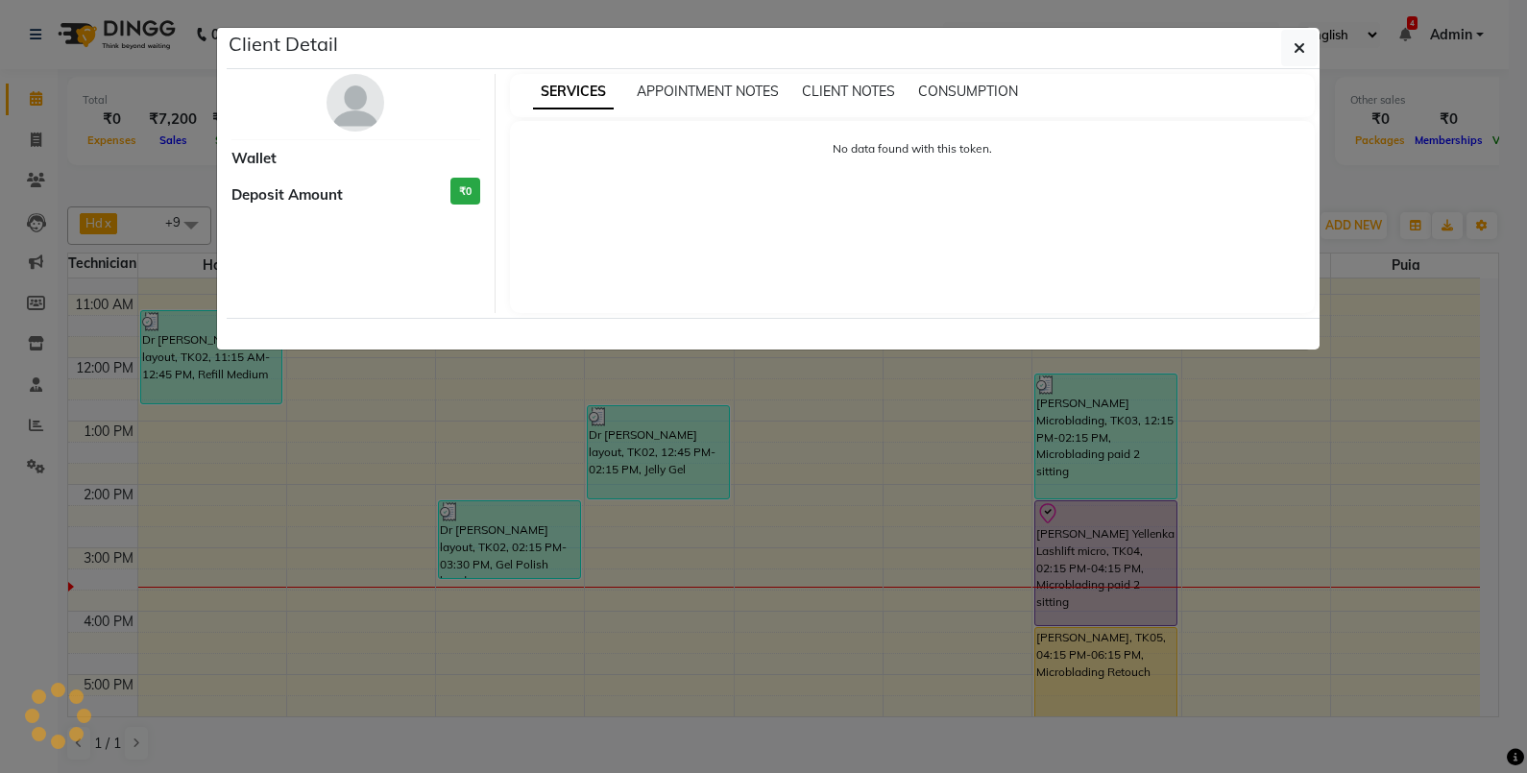
select select "3"
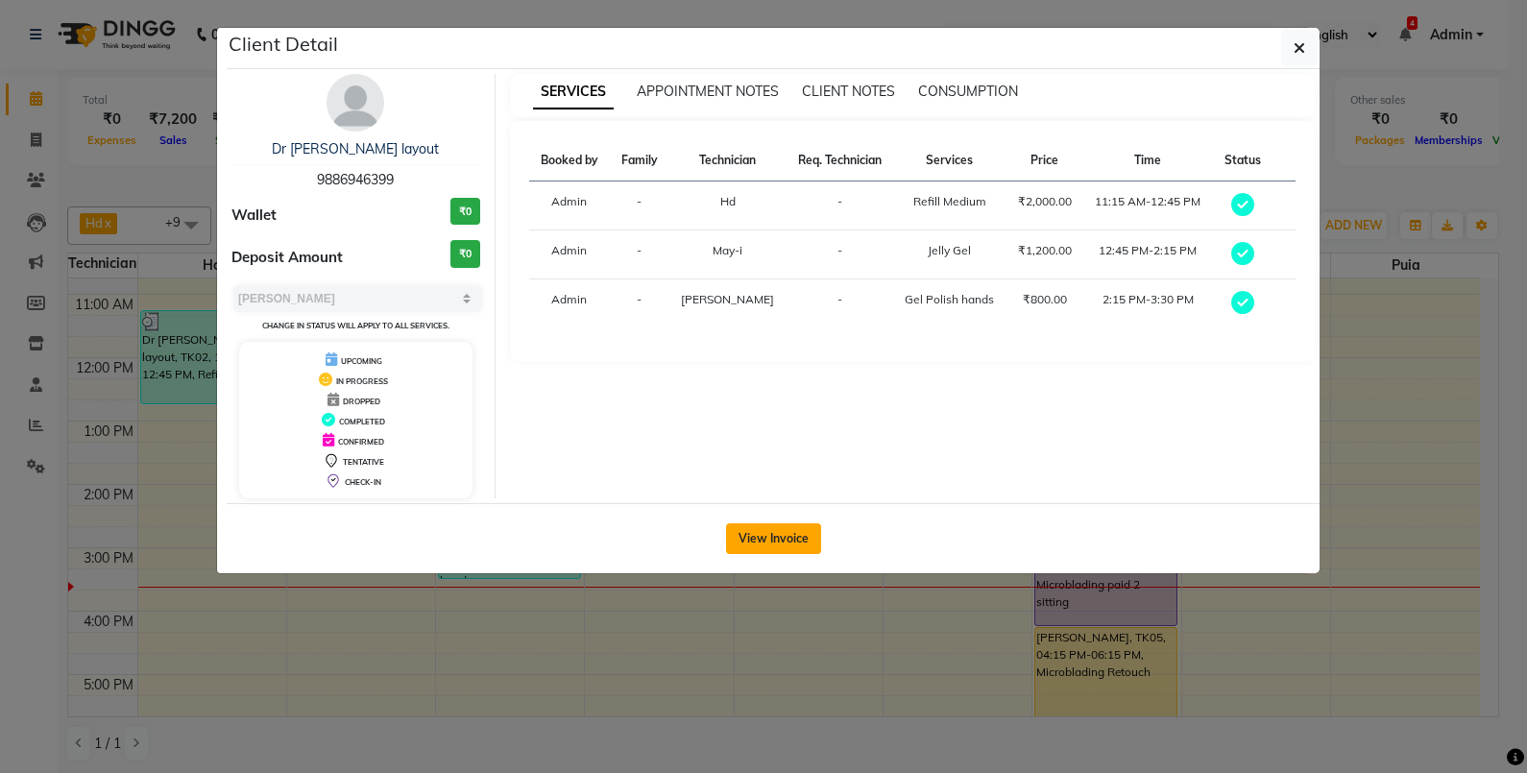
click at [793, 530] on button "View Invoice" at bounding box center [773, 539] width 95 height 31
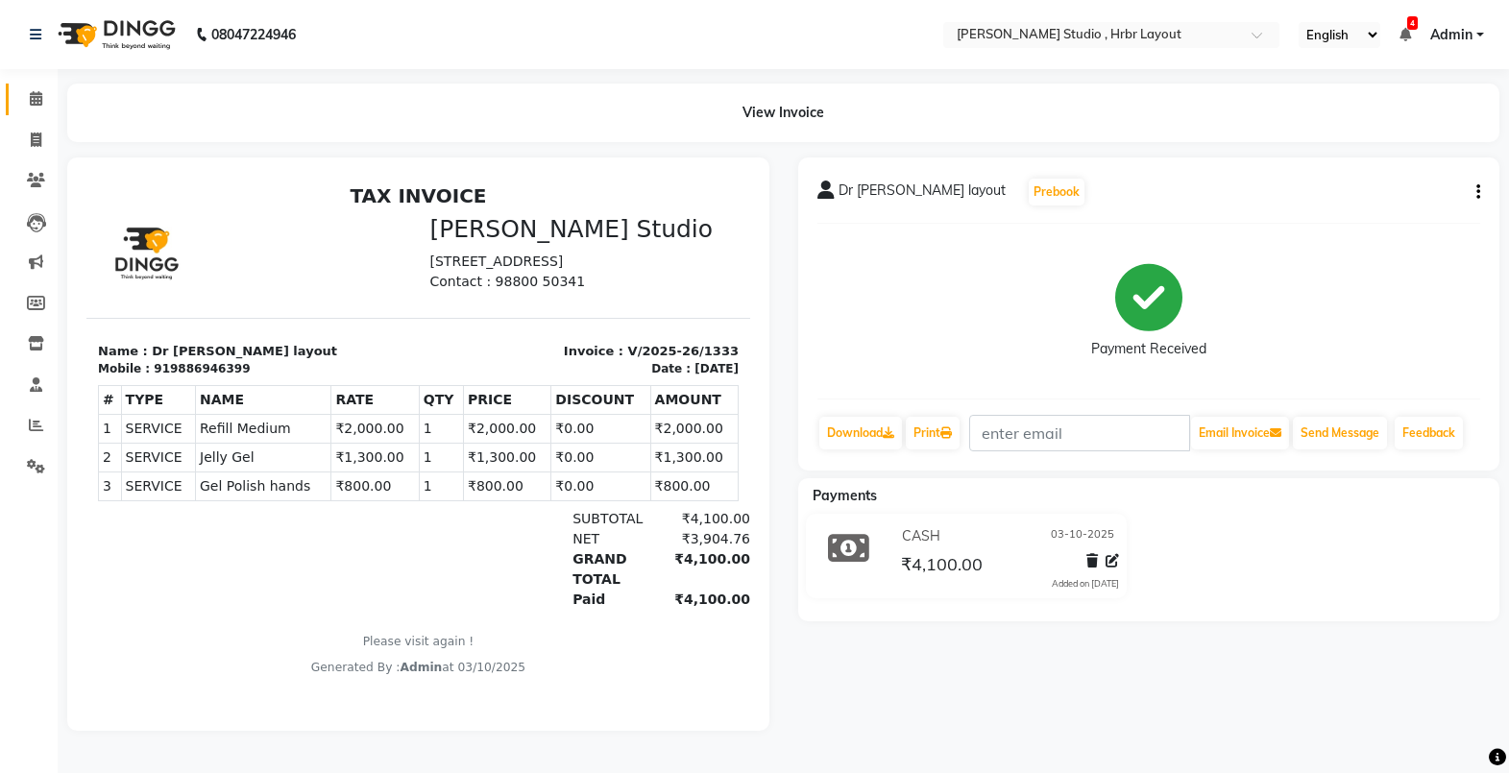
scroll to position [15, 0]
click at [40, 107] on span at bounding box center [36, 99] width 34 height 22
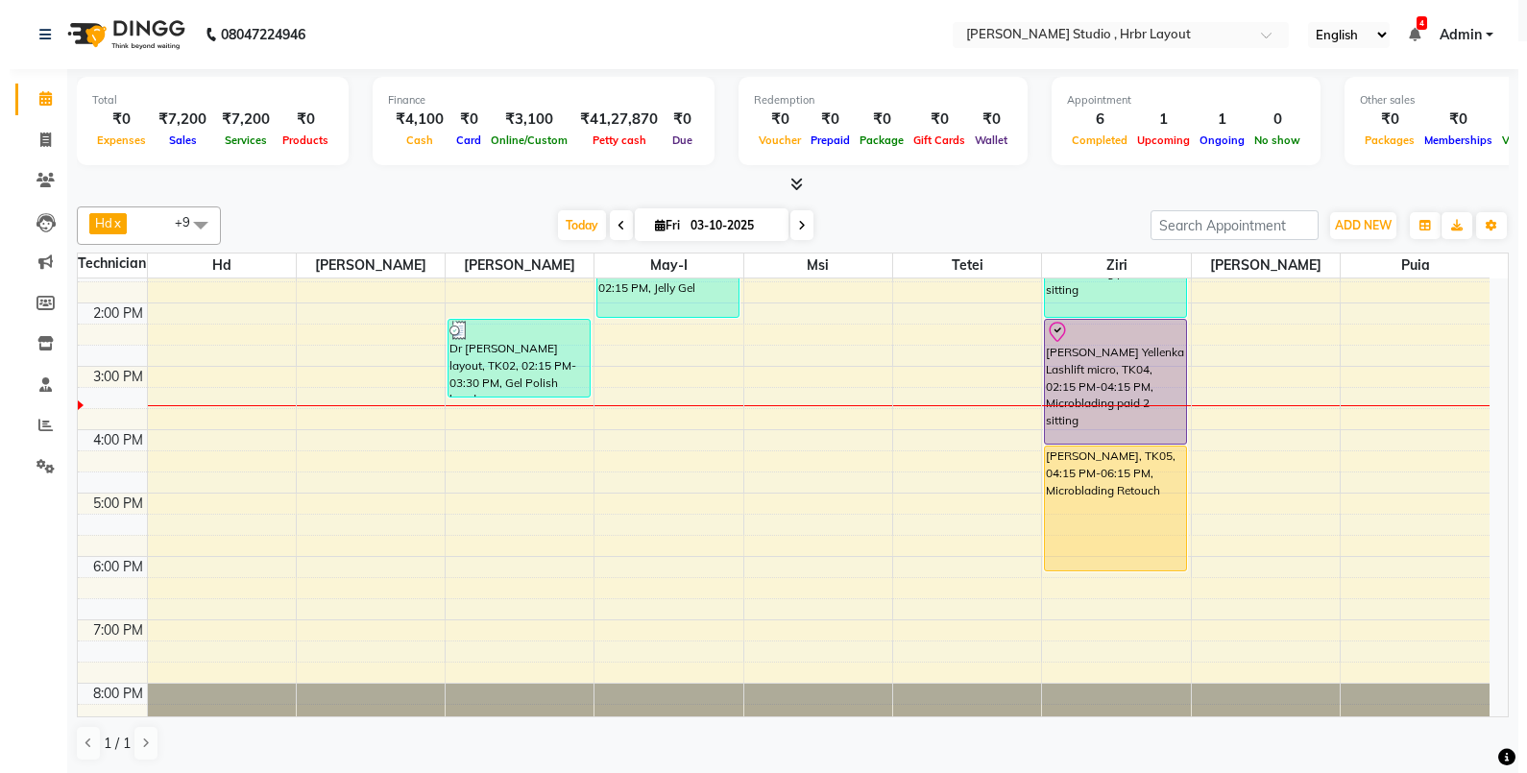
scroll to position [356, 0]
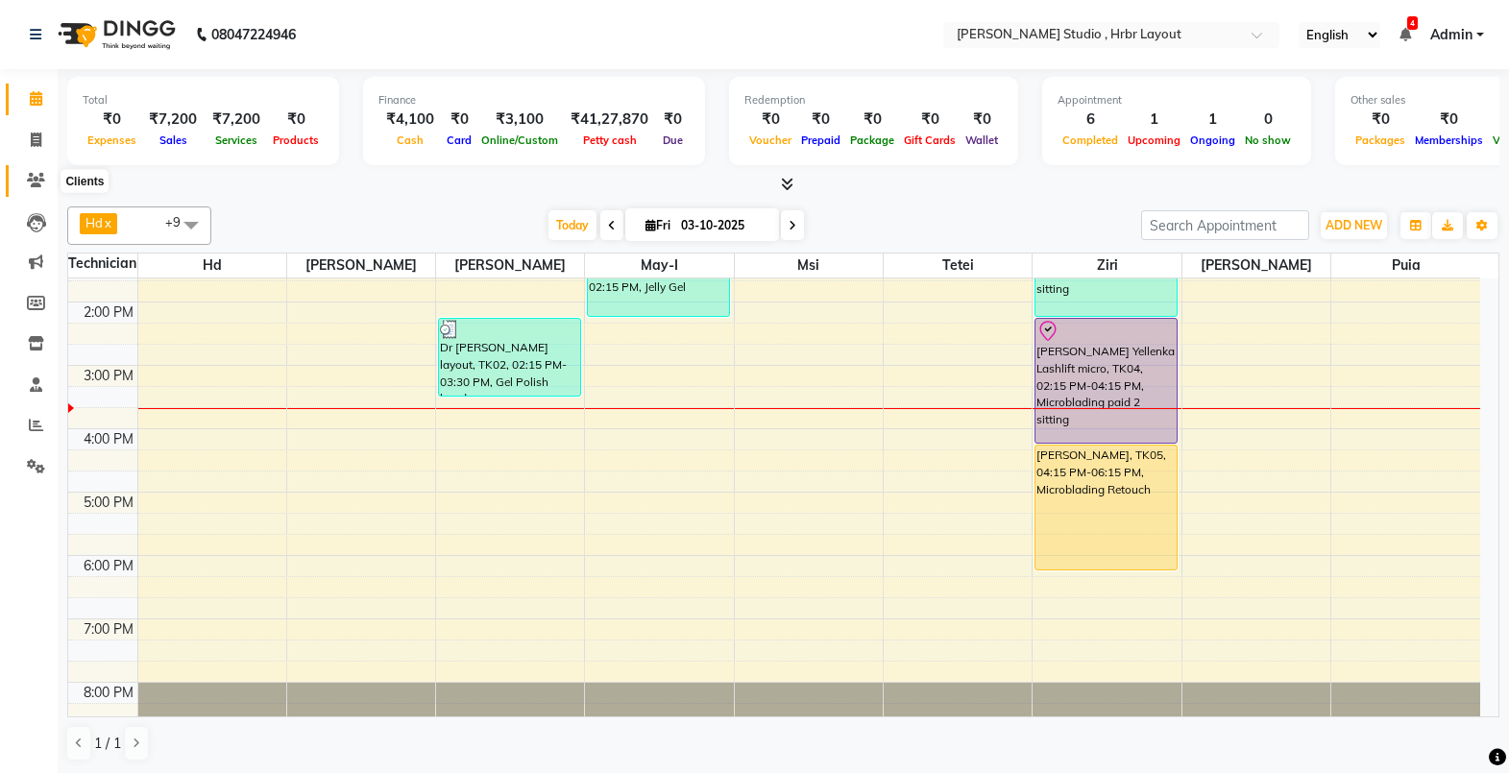
click at [42, 182] on icon at bounding box center [36, 180] width 18 height 14
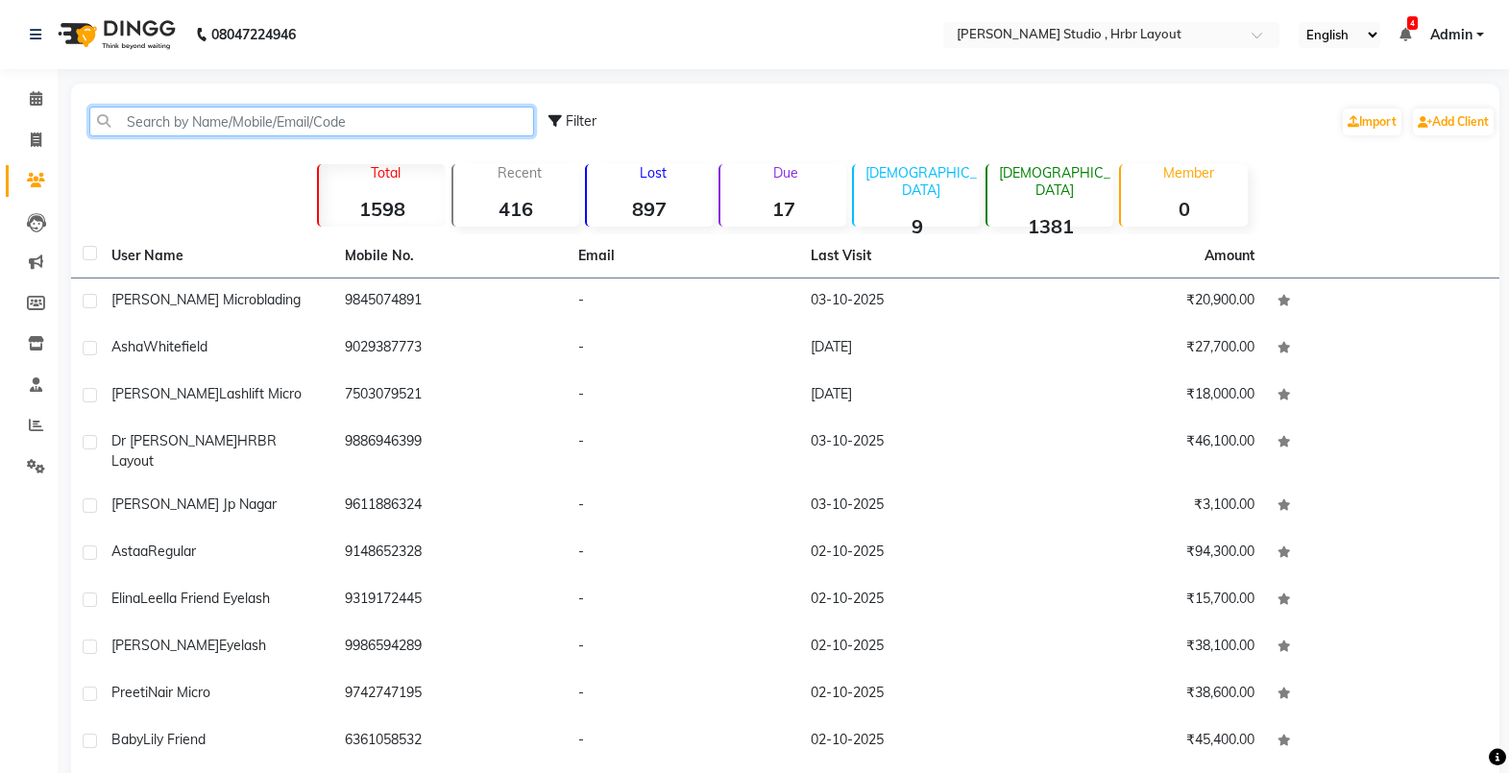
click at [164, 120] on input "text" at bounding box center [311, 122] width 445 height 30
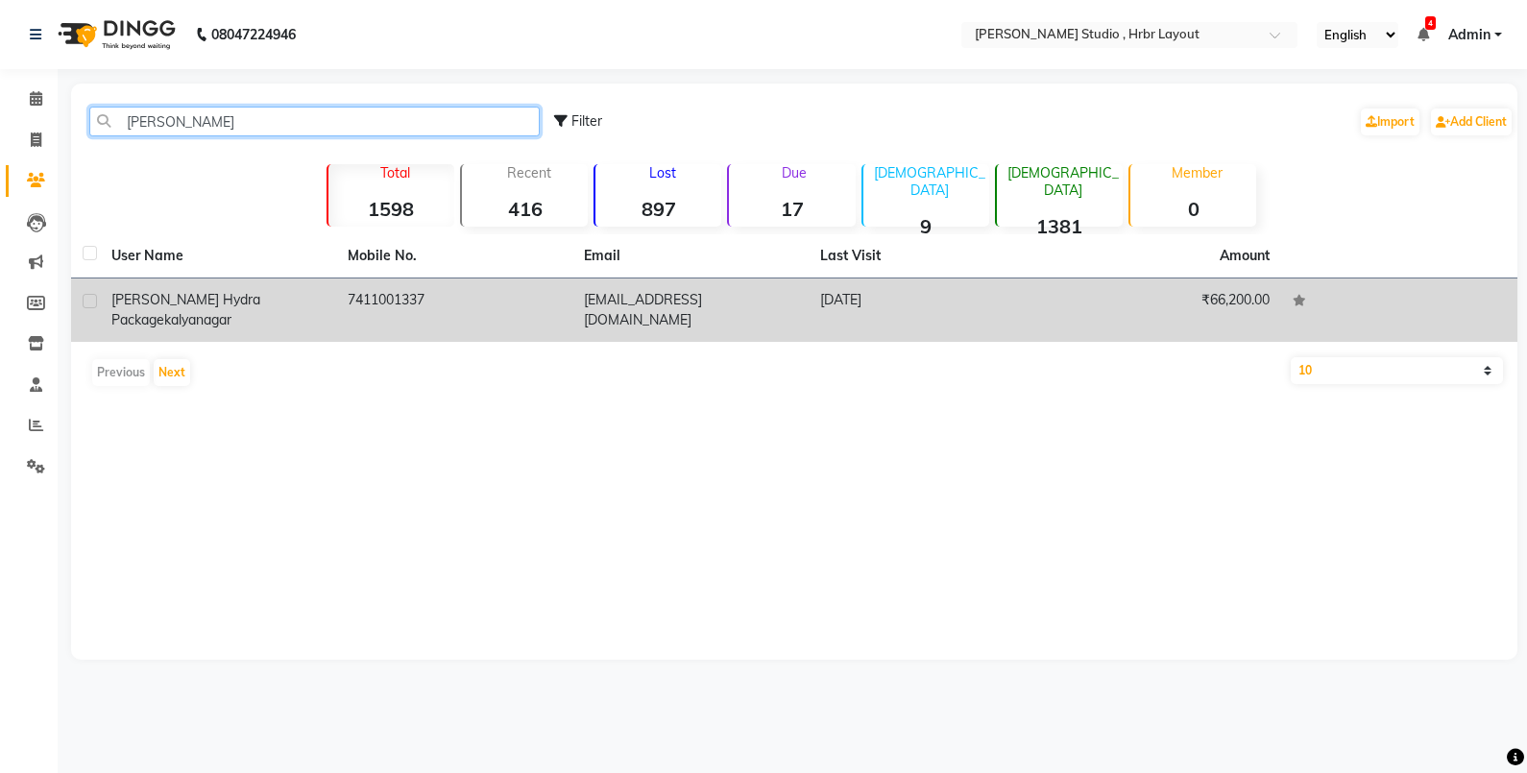
type input "Sangeeta"
click at [339, 309] on td "7411001337" at bounding box center [454, 310] width 236 height 63
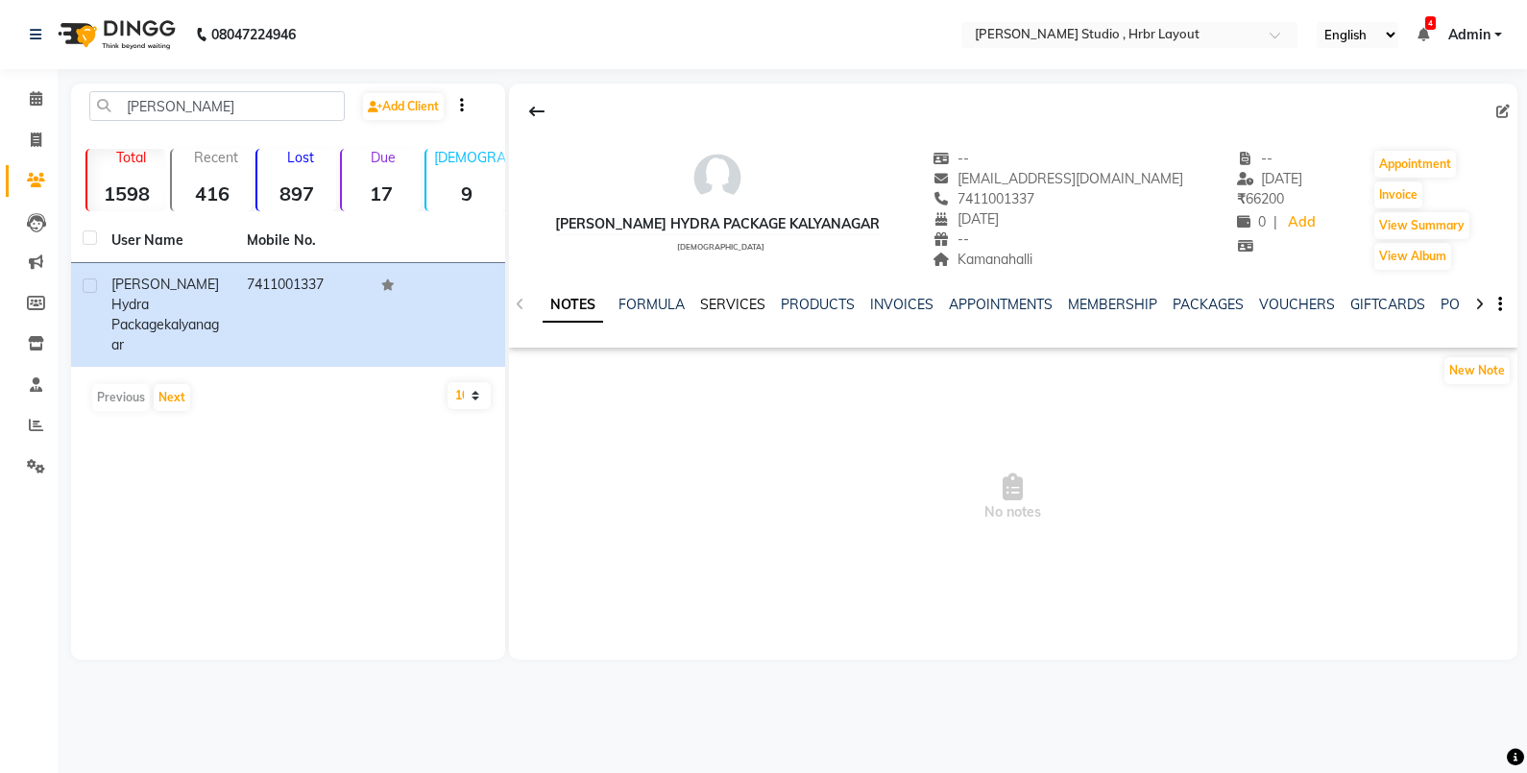
click at [721, 305] on link "SERVICES" at bounding box center [732, 304] width 65 height 17
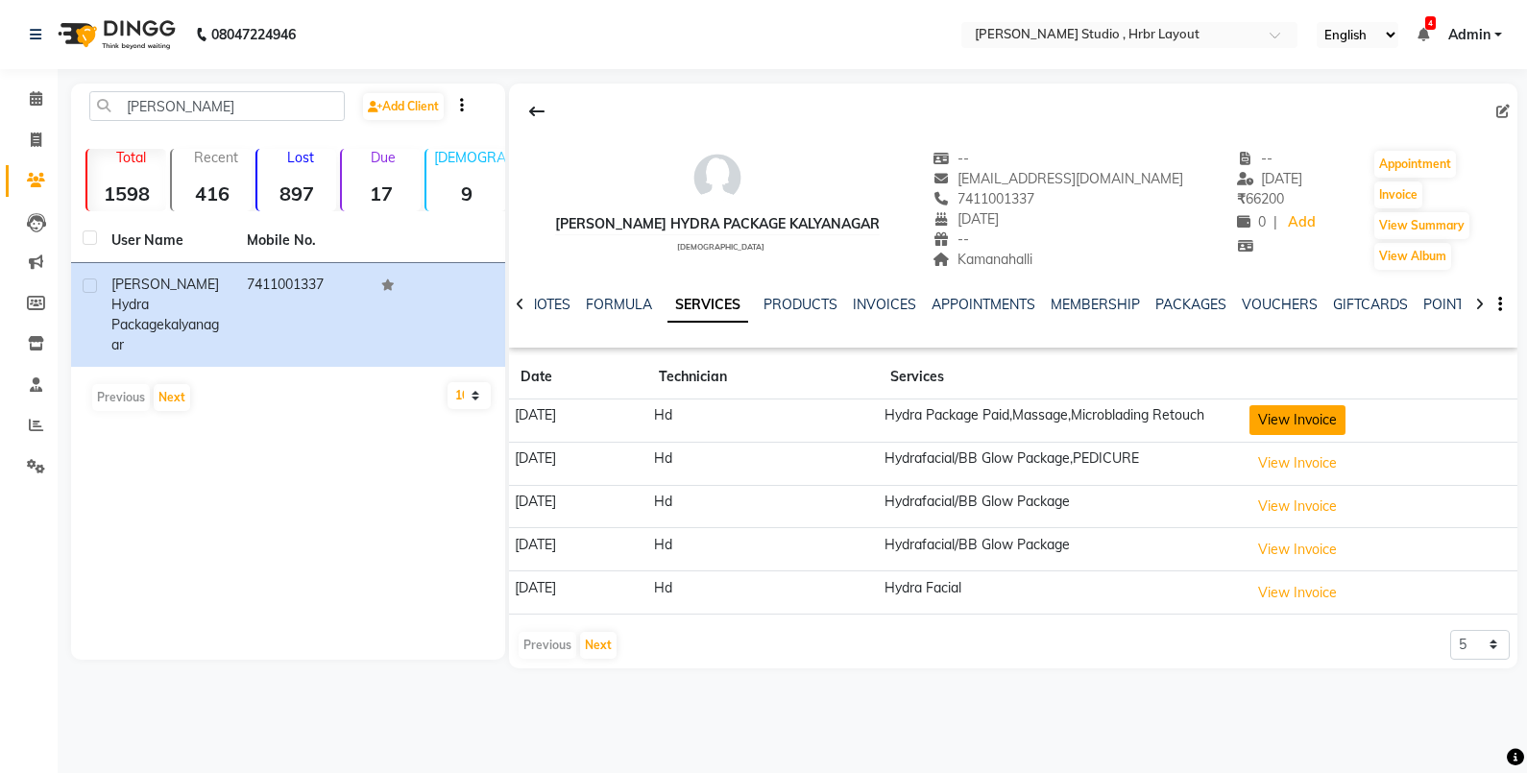
click at [1287, 428] on button "View Invoice" at bounding box center [1298, 420] width 96 height 30
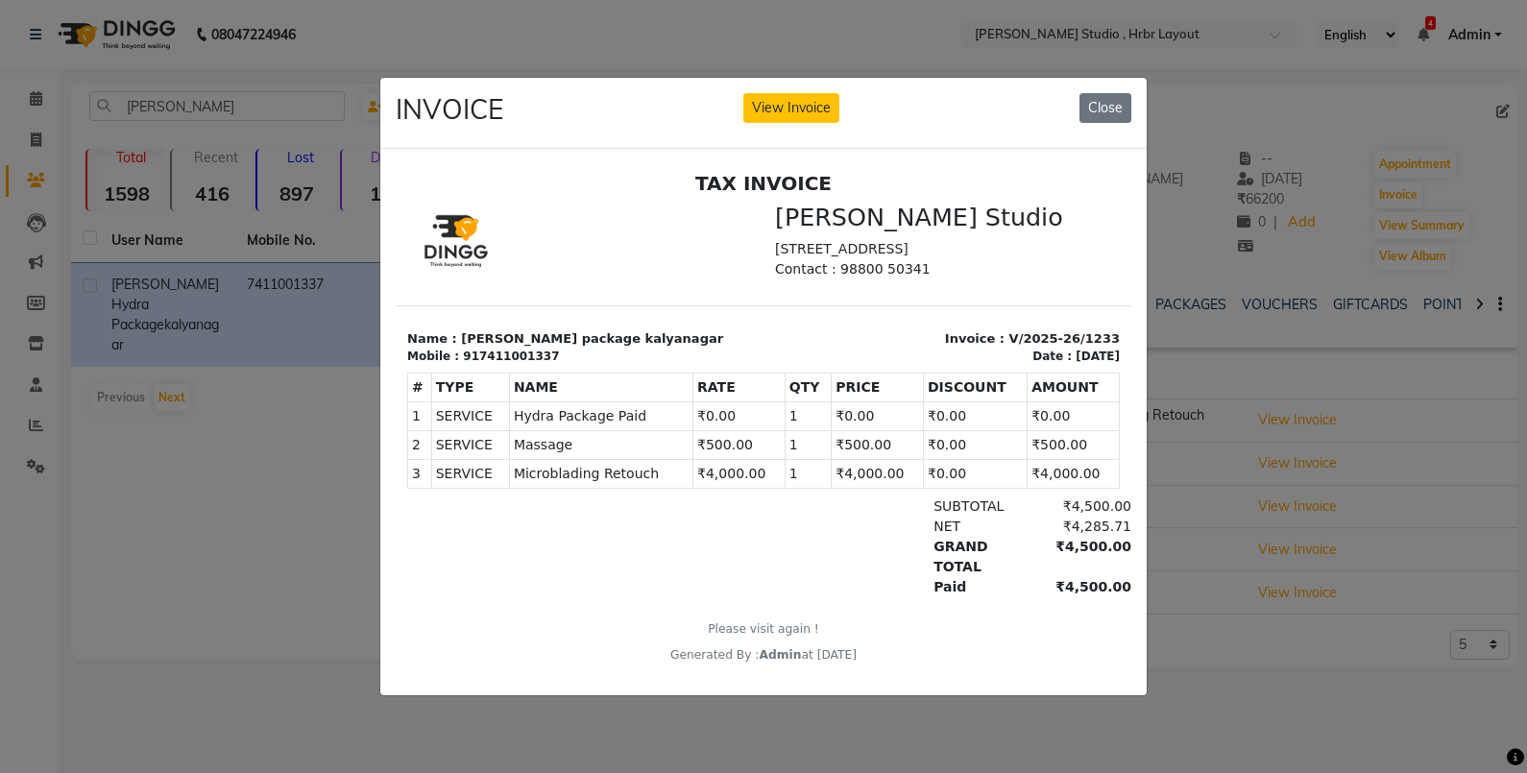
click at [1444, 627] on ngb-modal-window "INVOICE View Invoice Close" at bounding box center [763, 386] width 1527 height 773
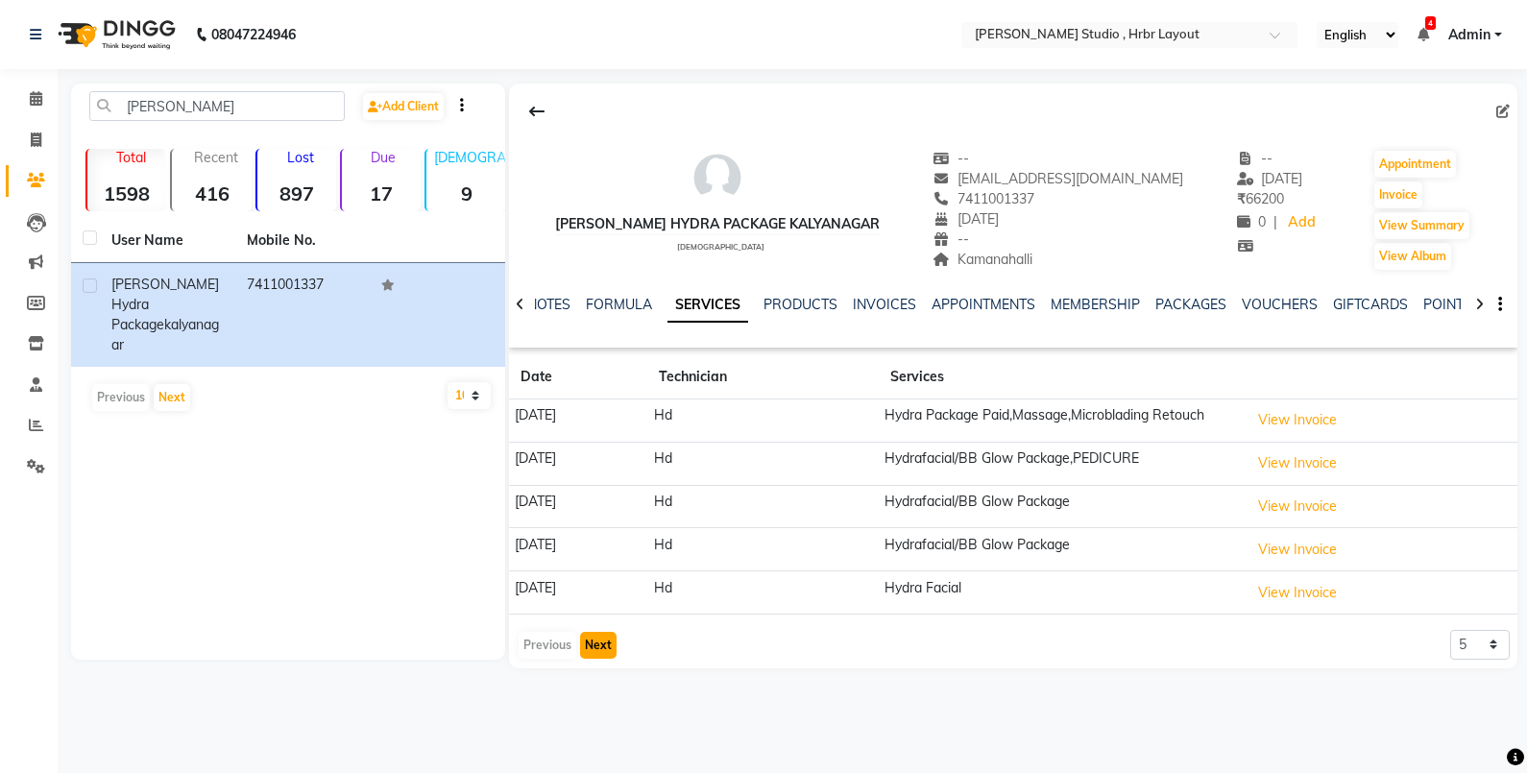
click at [596, 656] on button "Next" at bounding box center [598, 645] width 37 height 27
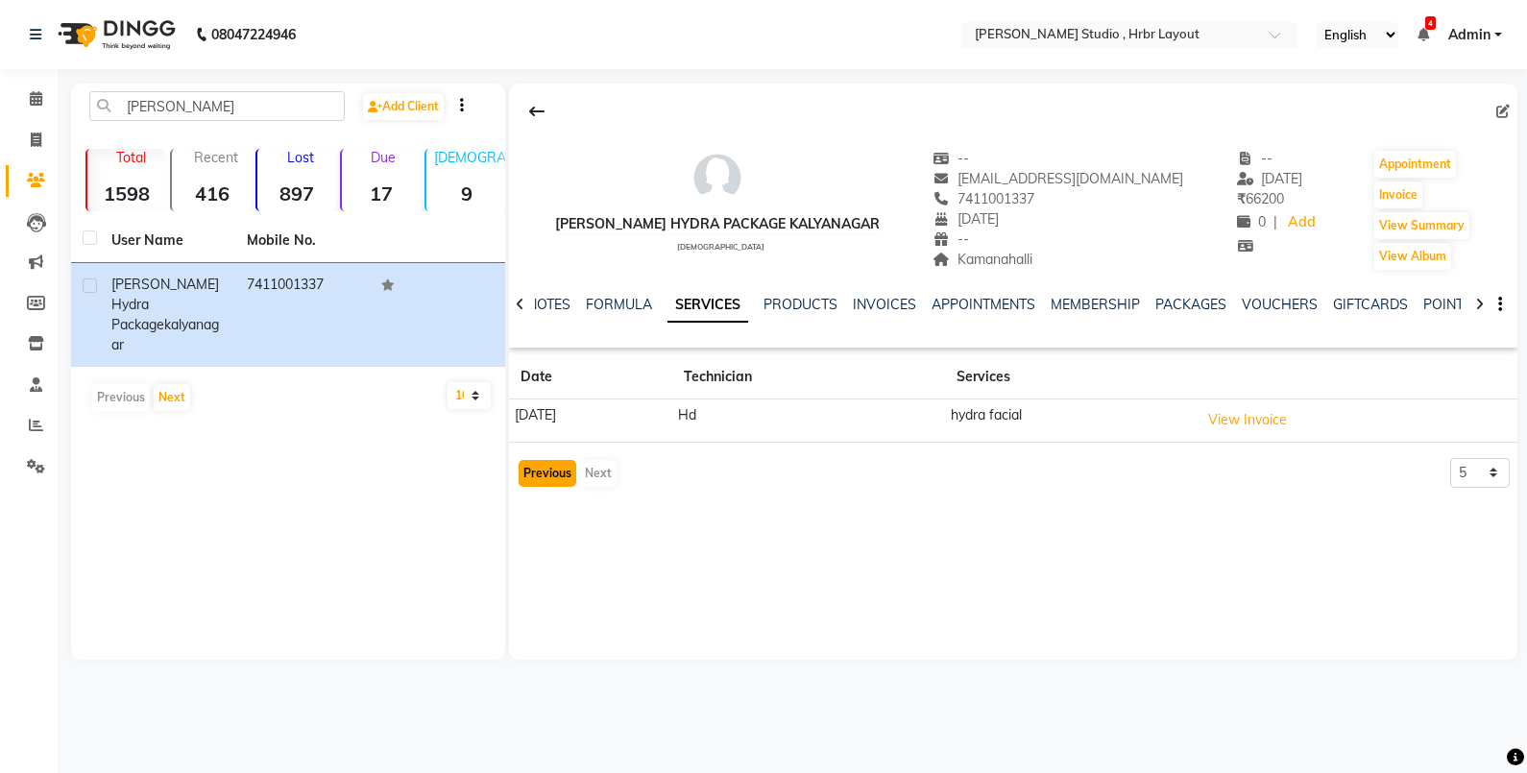
click at [555, 472] on button "Previous" at bounding box center [548, 473] width 58 height 27
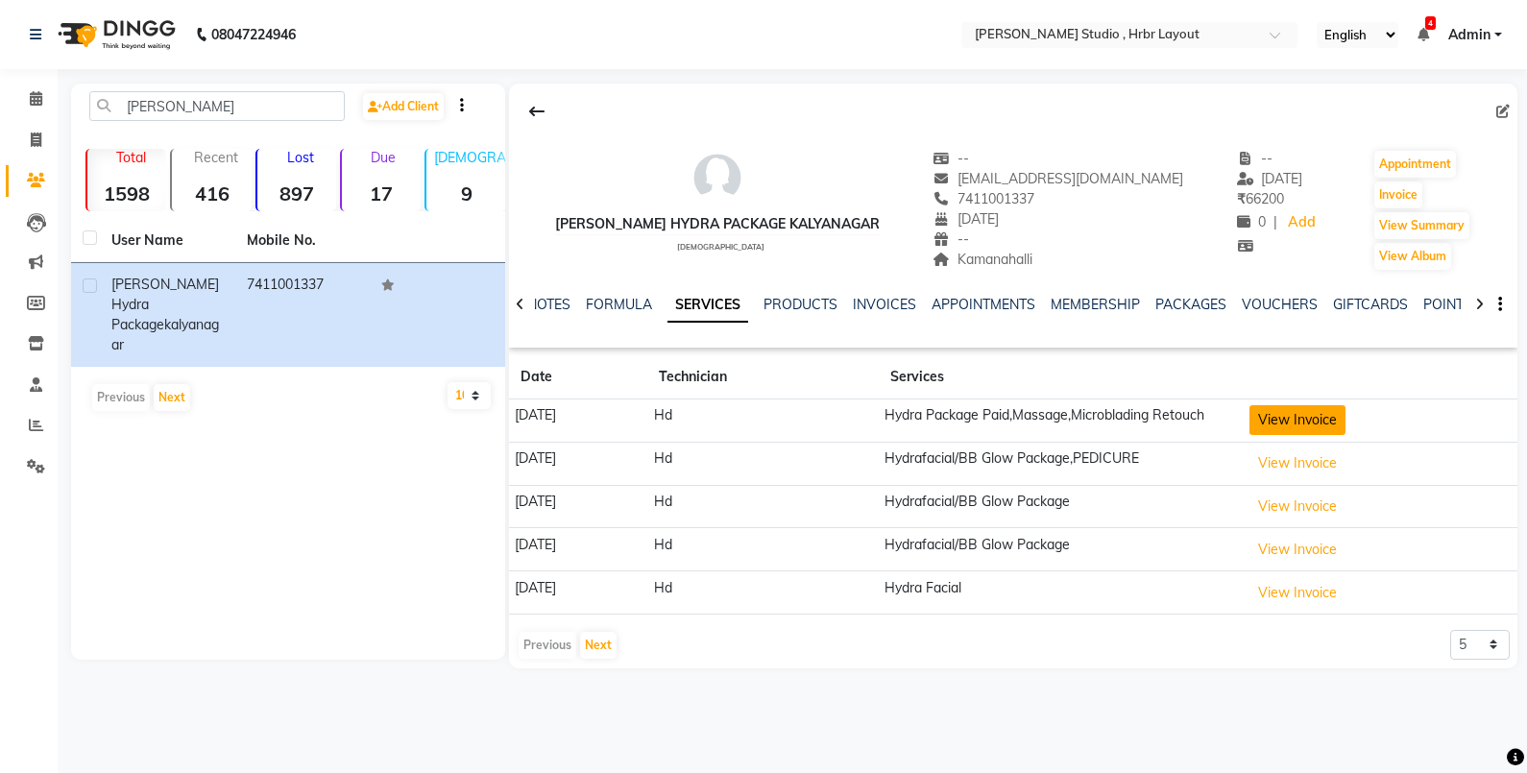
click at [1334, 418] on button "View Invoice" at bounding box center [1298, 420] width 96 height 30
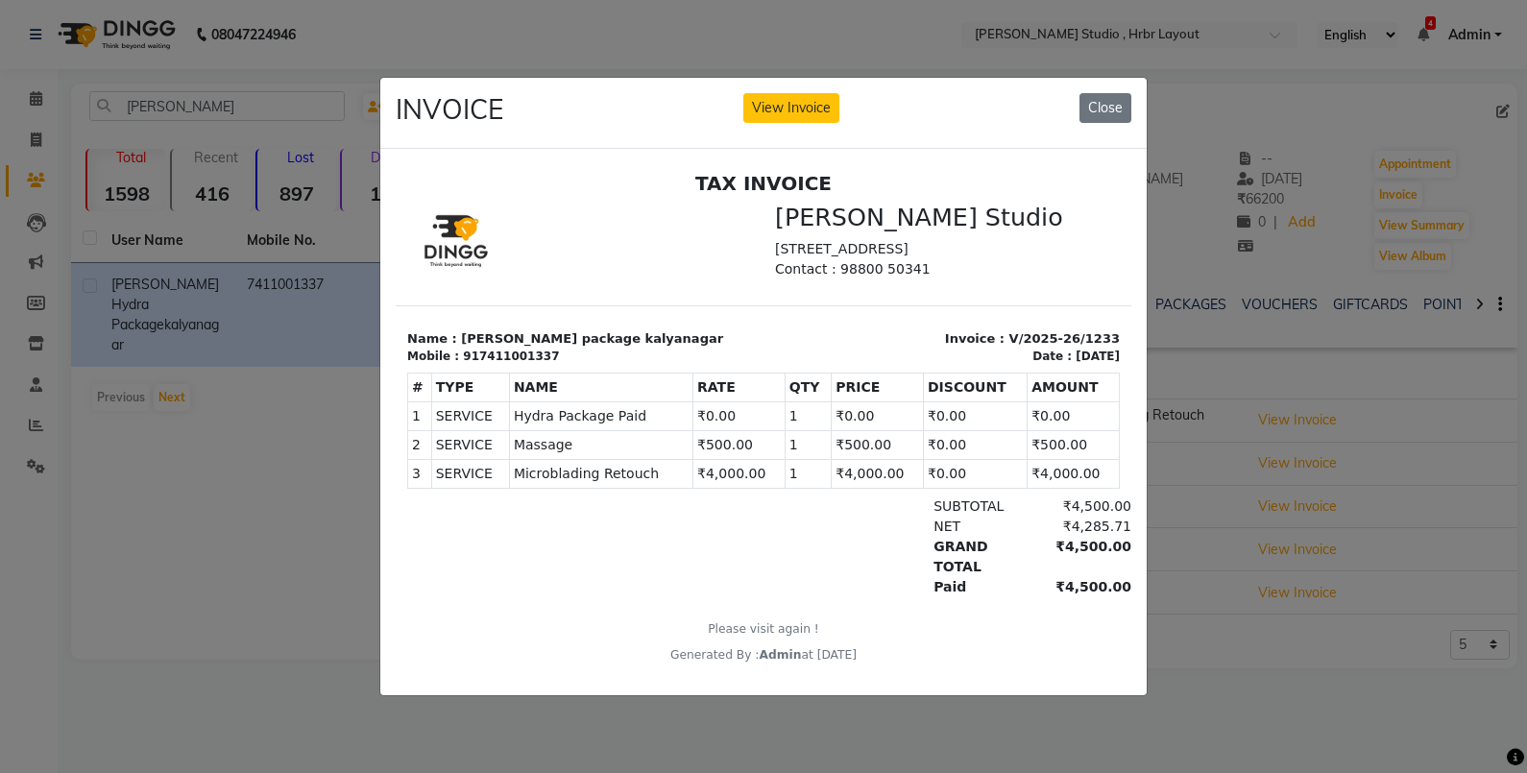
click at [1185, 602] on ngb-modal-window "INVOICE View Invoice Close" at bounding box center [763, 386] width 1527 height 773
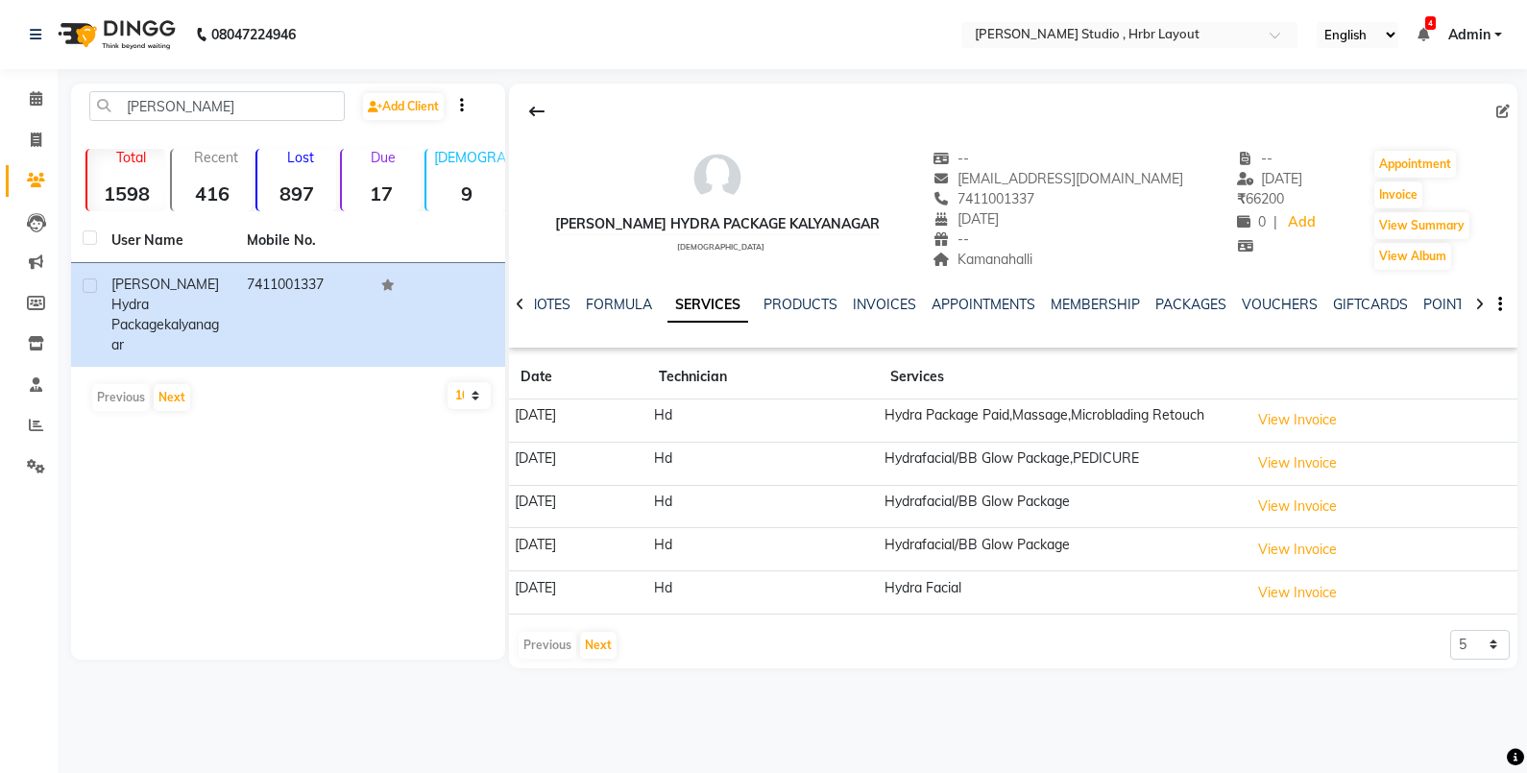
click at [25, 115] on li "Calendar" at bounding box center [29, 99] width 58 height 41
click at [31, 91] on icon at bounding box center [36, 98] width 12 height 14
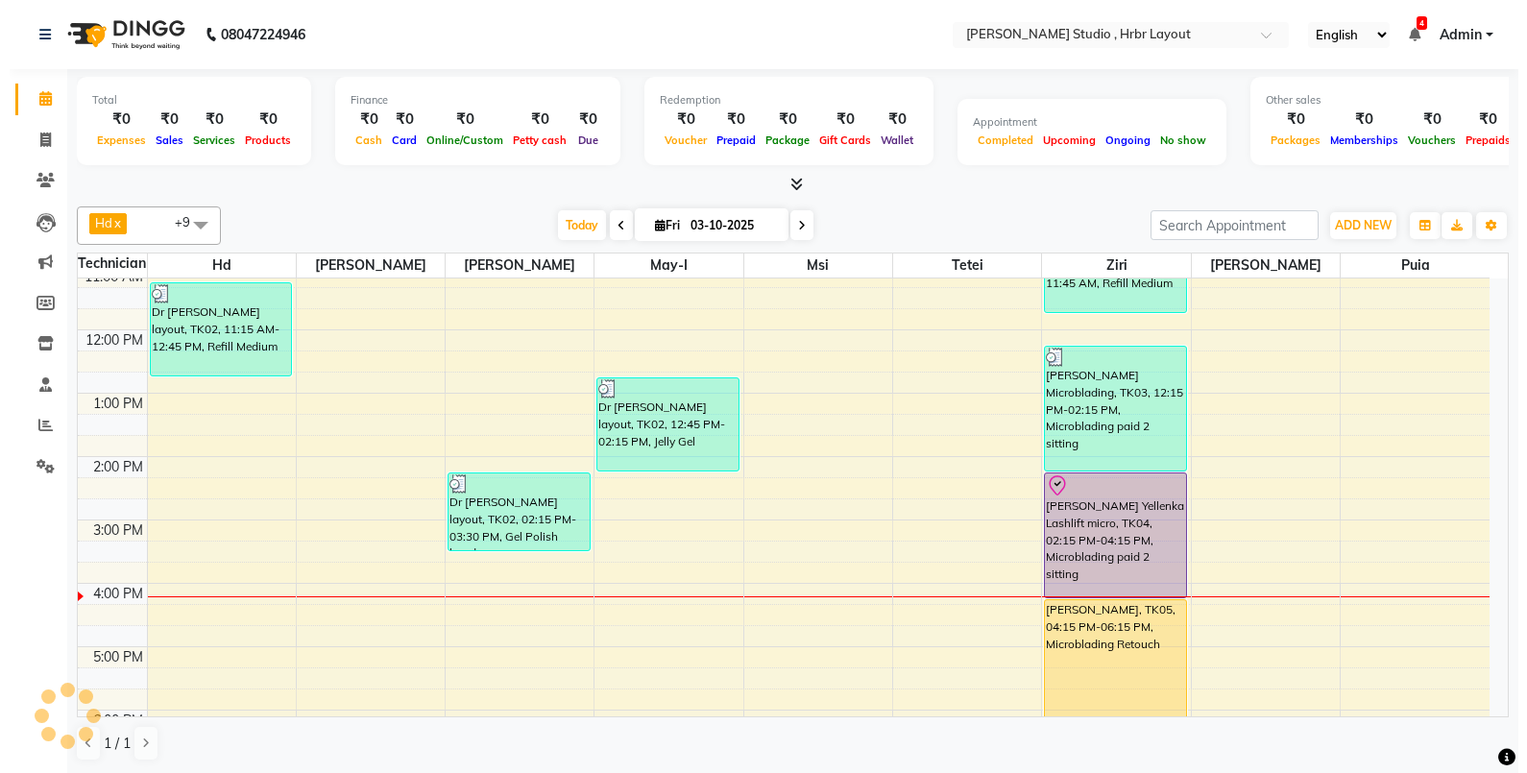
scroll to position [355, 0]
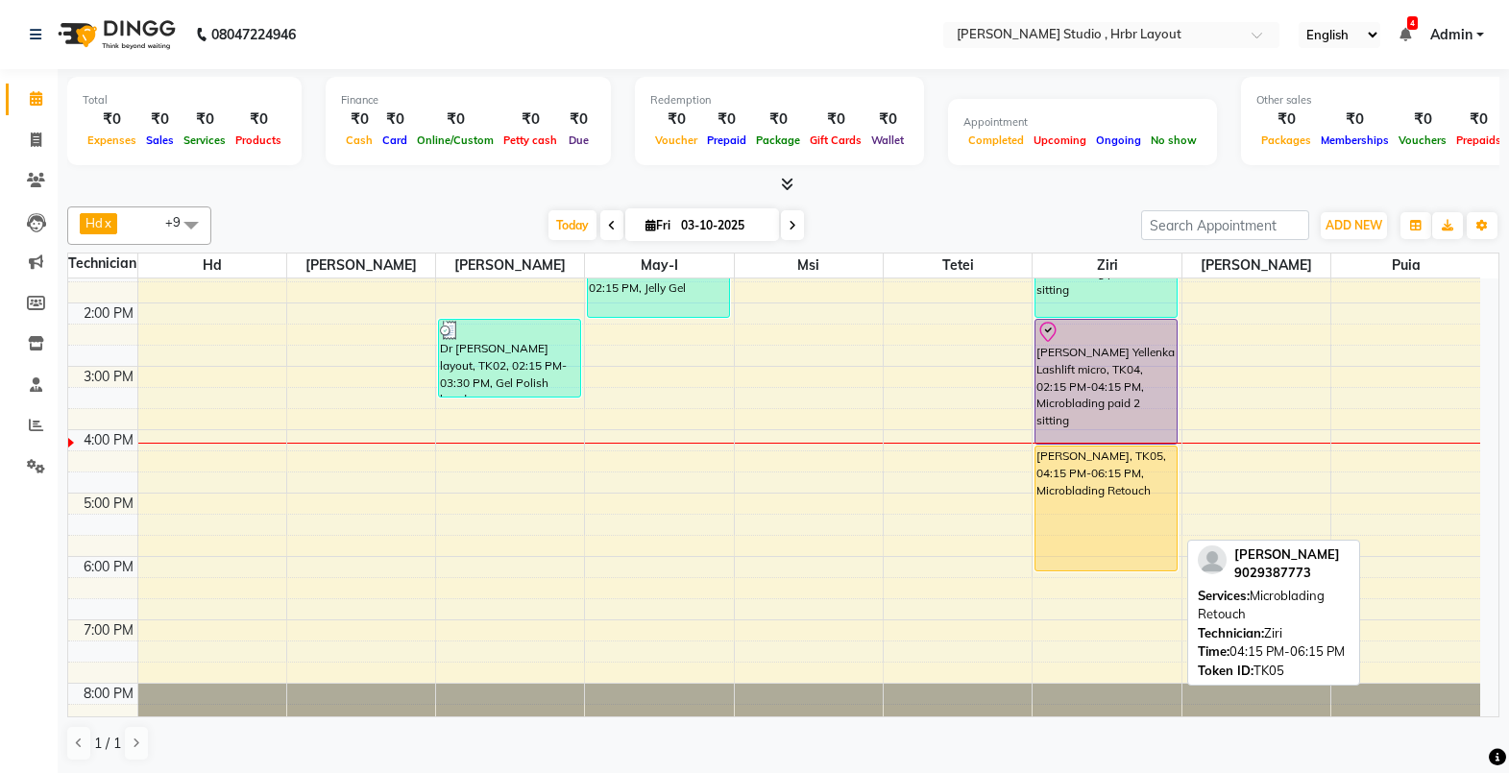
click at [1084, 475] on div "[PERSON_NAME], TK05, 04:15 PM-06:15 PM, Microblading Retouch" at bounding box center [1106, 509] width 140 height 124
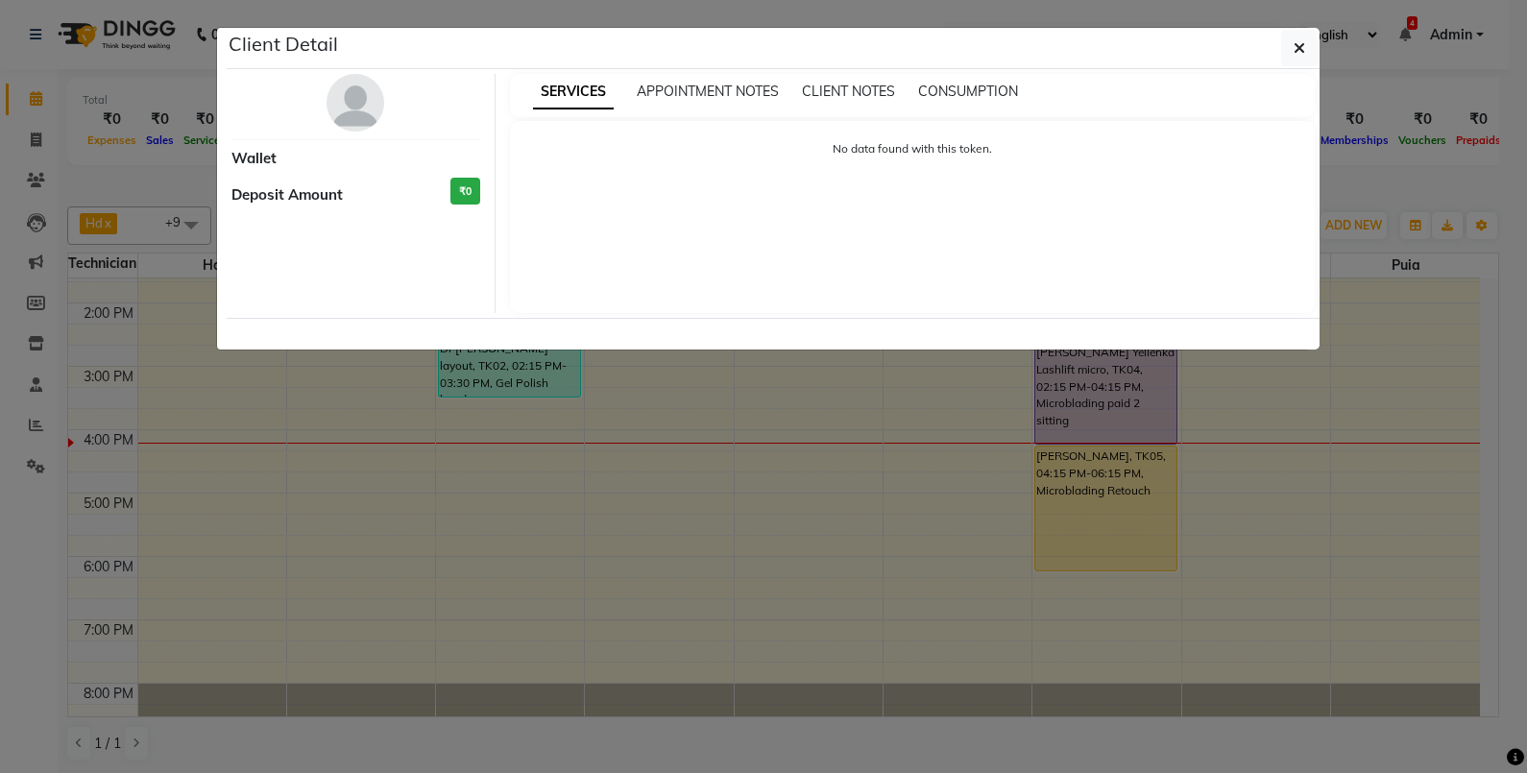
select select "1"
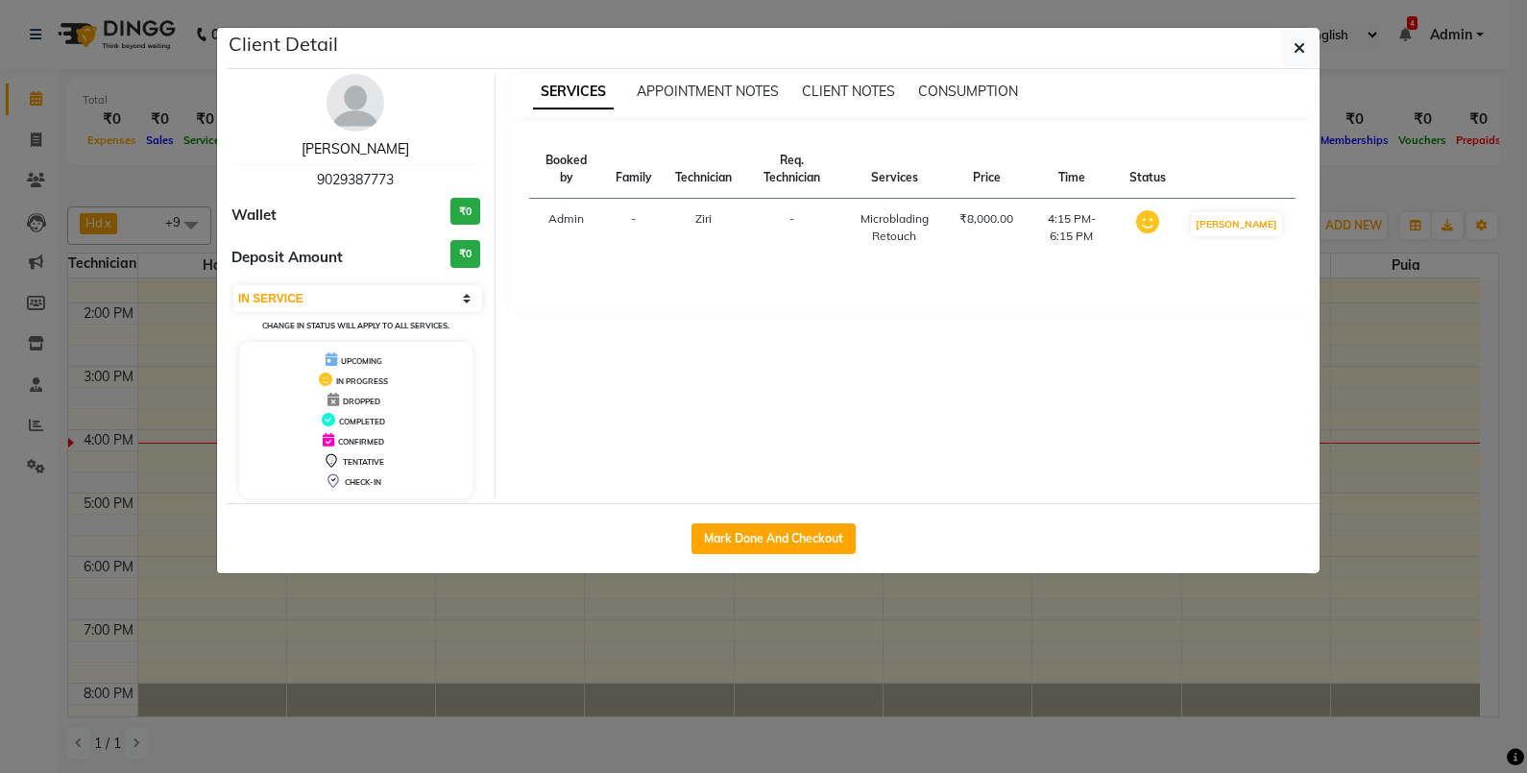
click at [358, 149] on link "Asha Whitefield" at bounding box center [356, 148] width 108 height 17
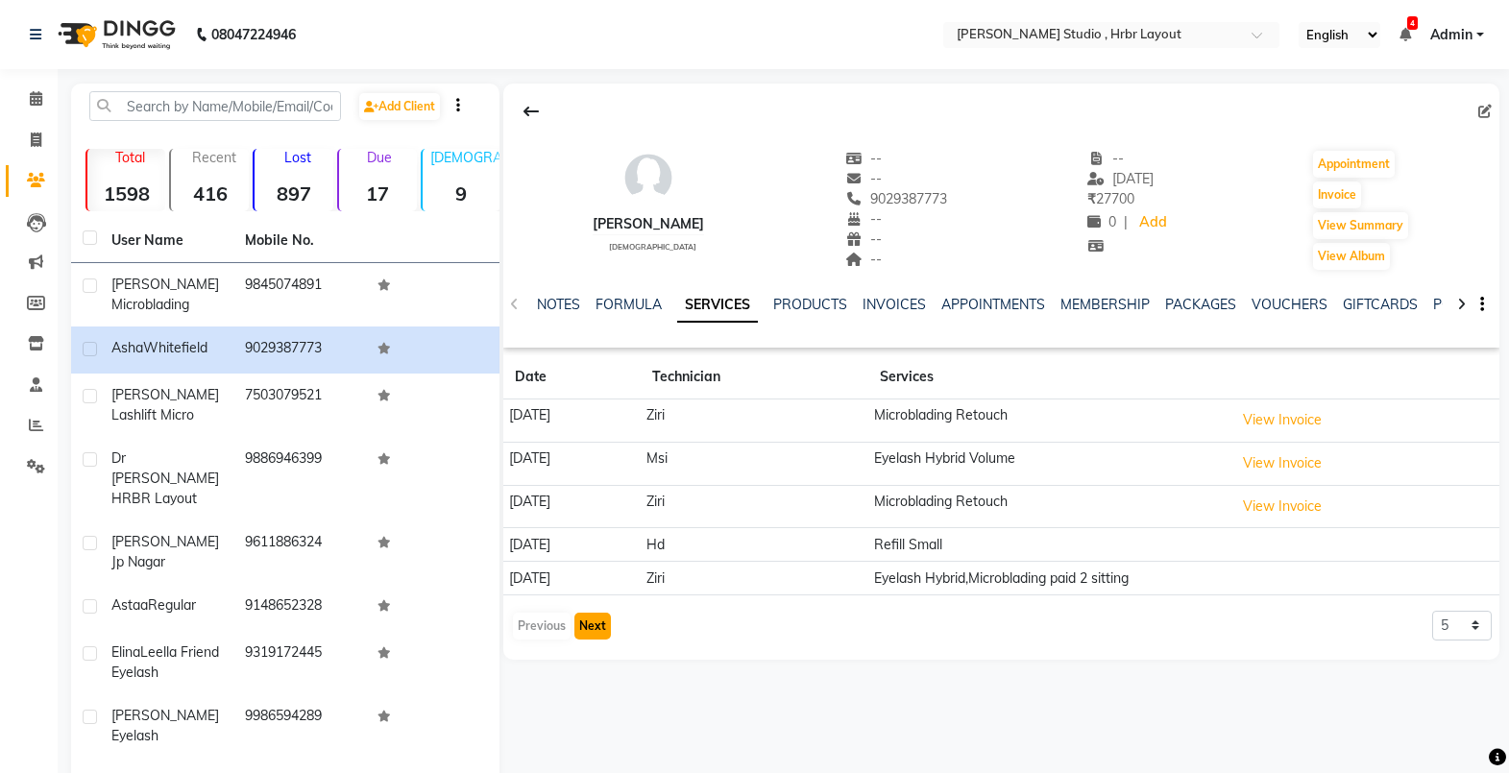
click at [600, 629] on button "Next" at bounding box center [592, 626] width 37 height 27
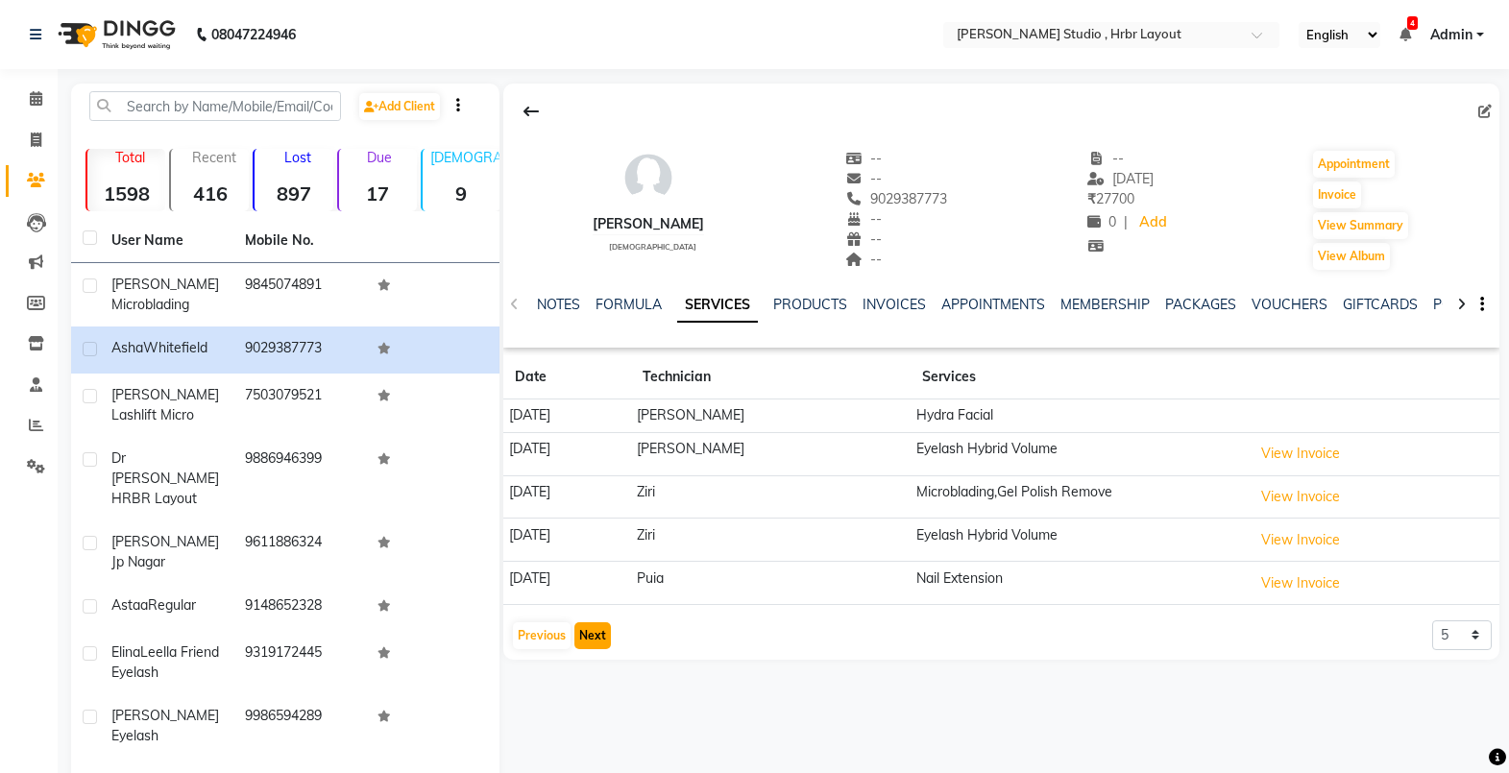
click at [600, 629] on button "Next" at bounding box center [592, 635] width 37 height 27
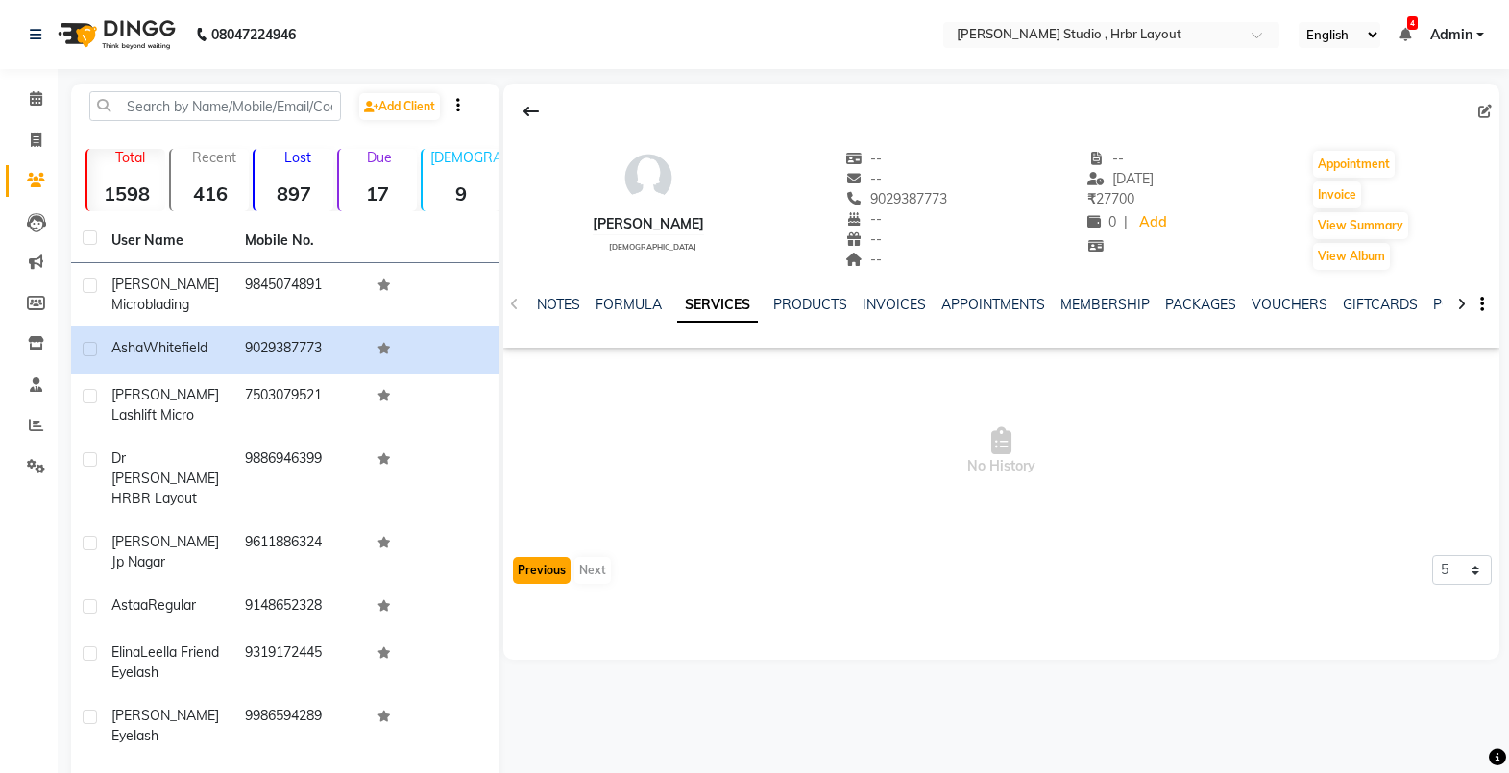
click at [542, 568] on button "Previous" at bounding box center [542, 570] width 58 height 27
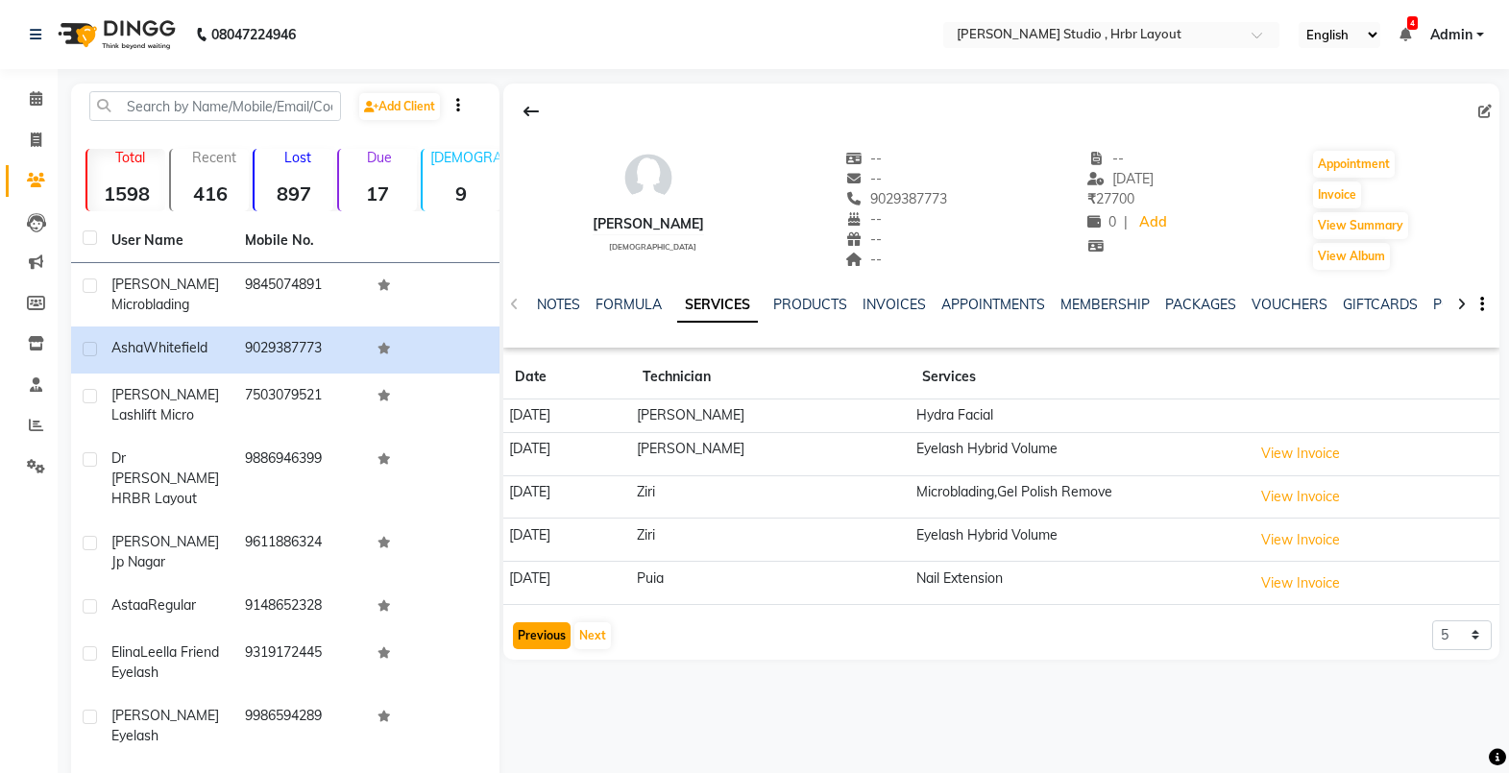
click at [557, 626] on button "Previous" at bounding box center [542, 635] width 58 height 27
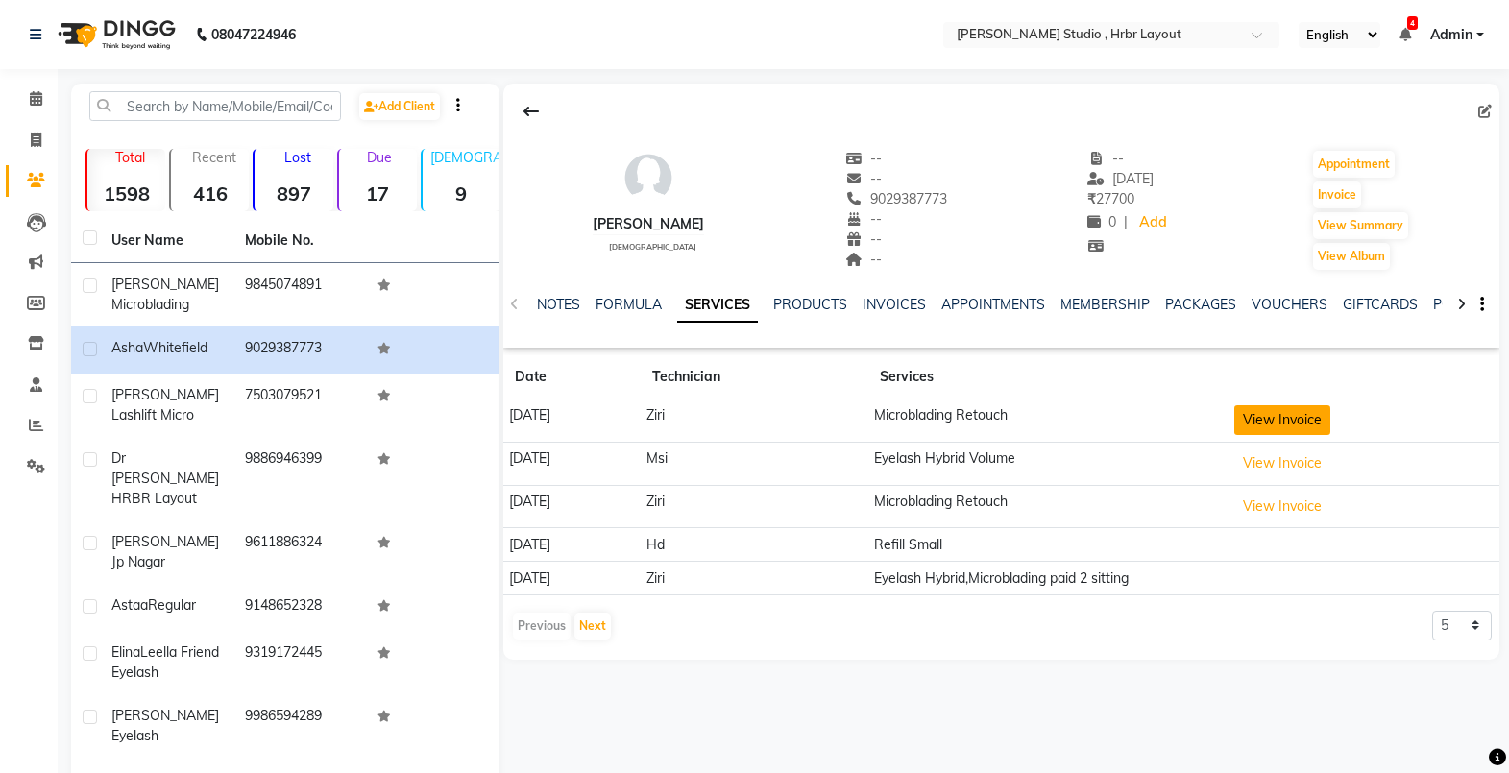
click at [1330, 415] on button "View Invoice" at bounding box center [1282, 420] width 96 height 30
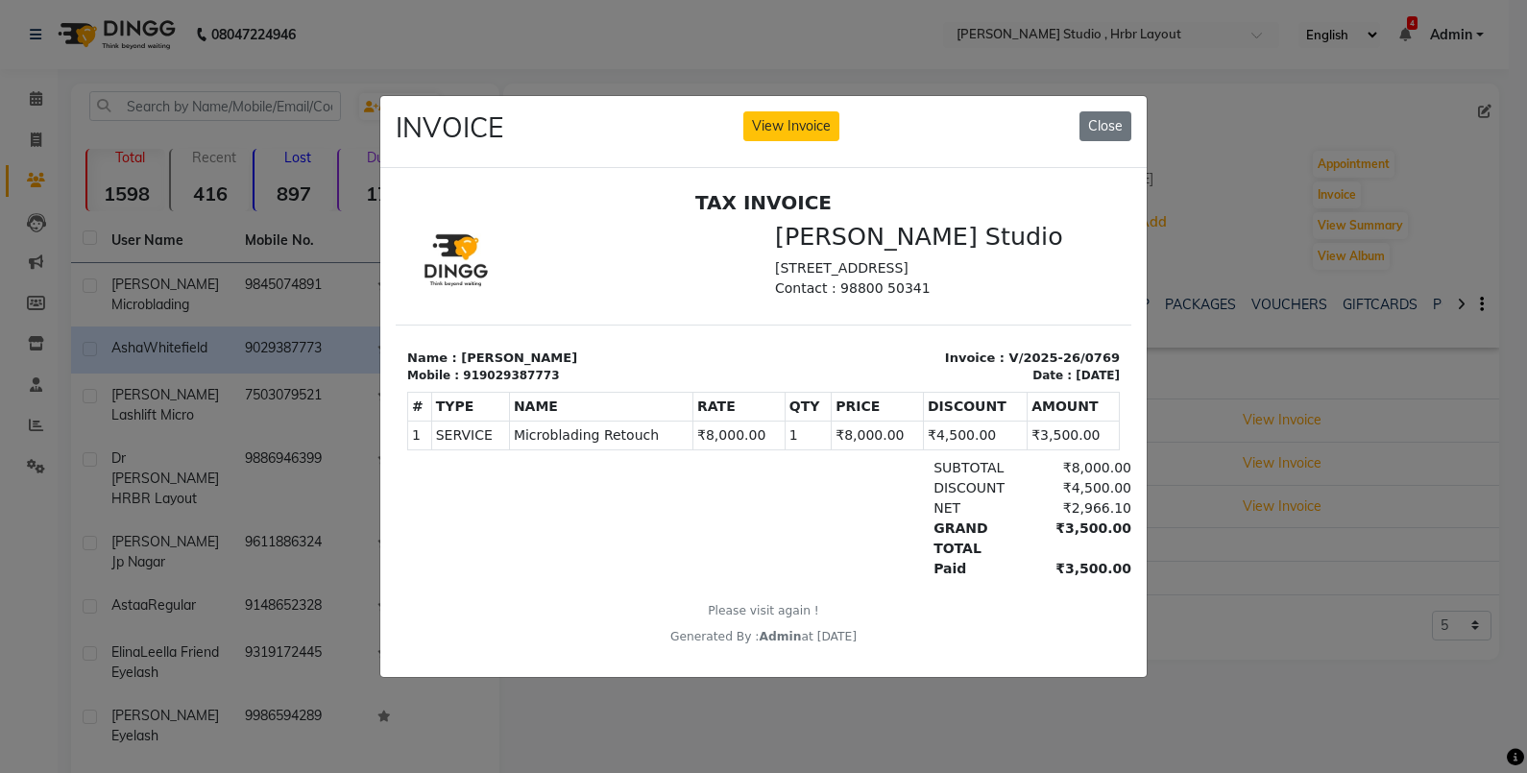
drag, startPoint x: 1239, startPoint y: 582, endPoint x: 1304, endPoint y: 469, distance: 130.4
click at [1304, 469] on ngb-modal-window "INVOICE View Invoice Close" at bounding box center [763, 386] width 1527 height 773
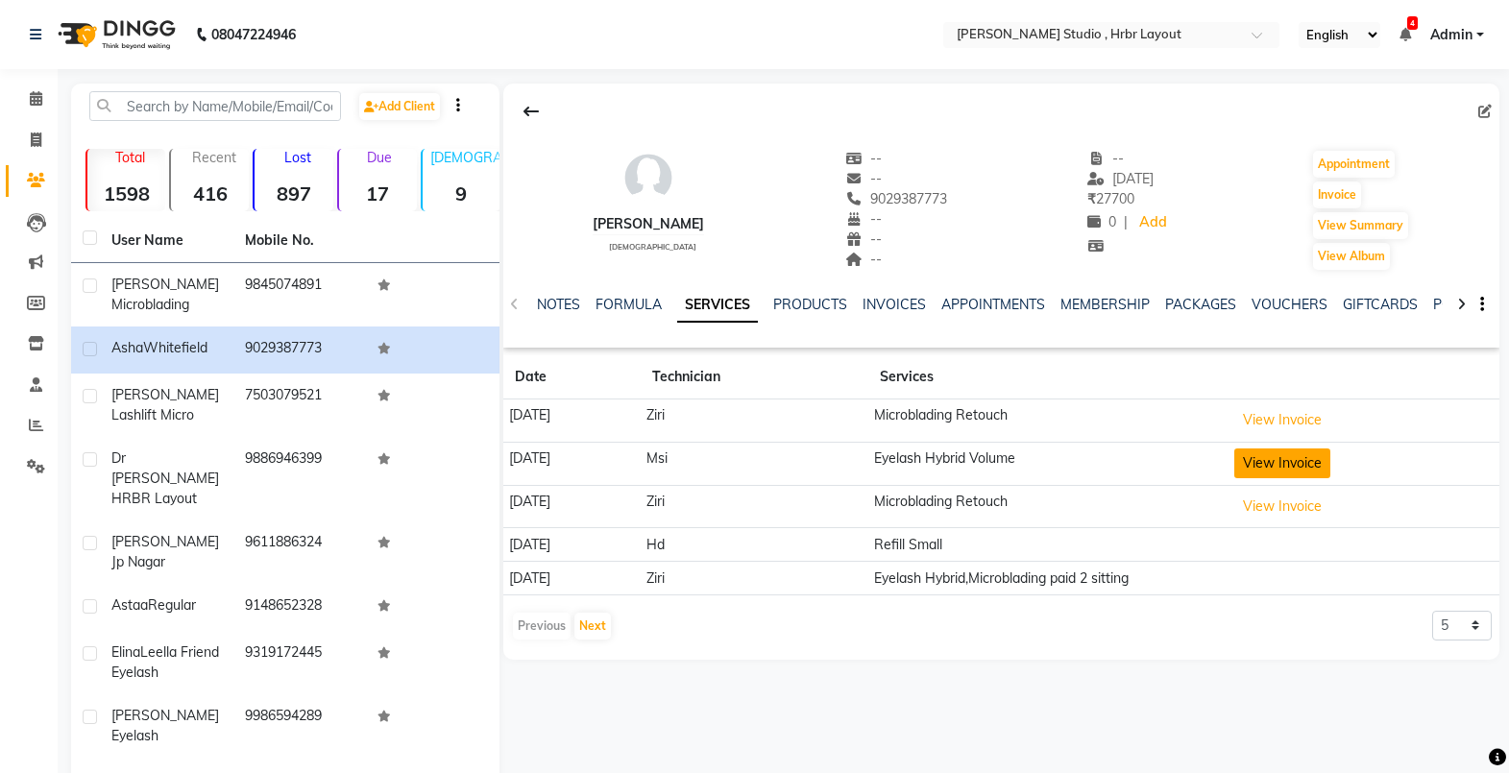
click at [1291, 464] on button "View Invoice" at bounding box center [1282, 464] width 96 height 30
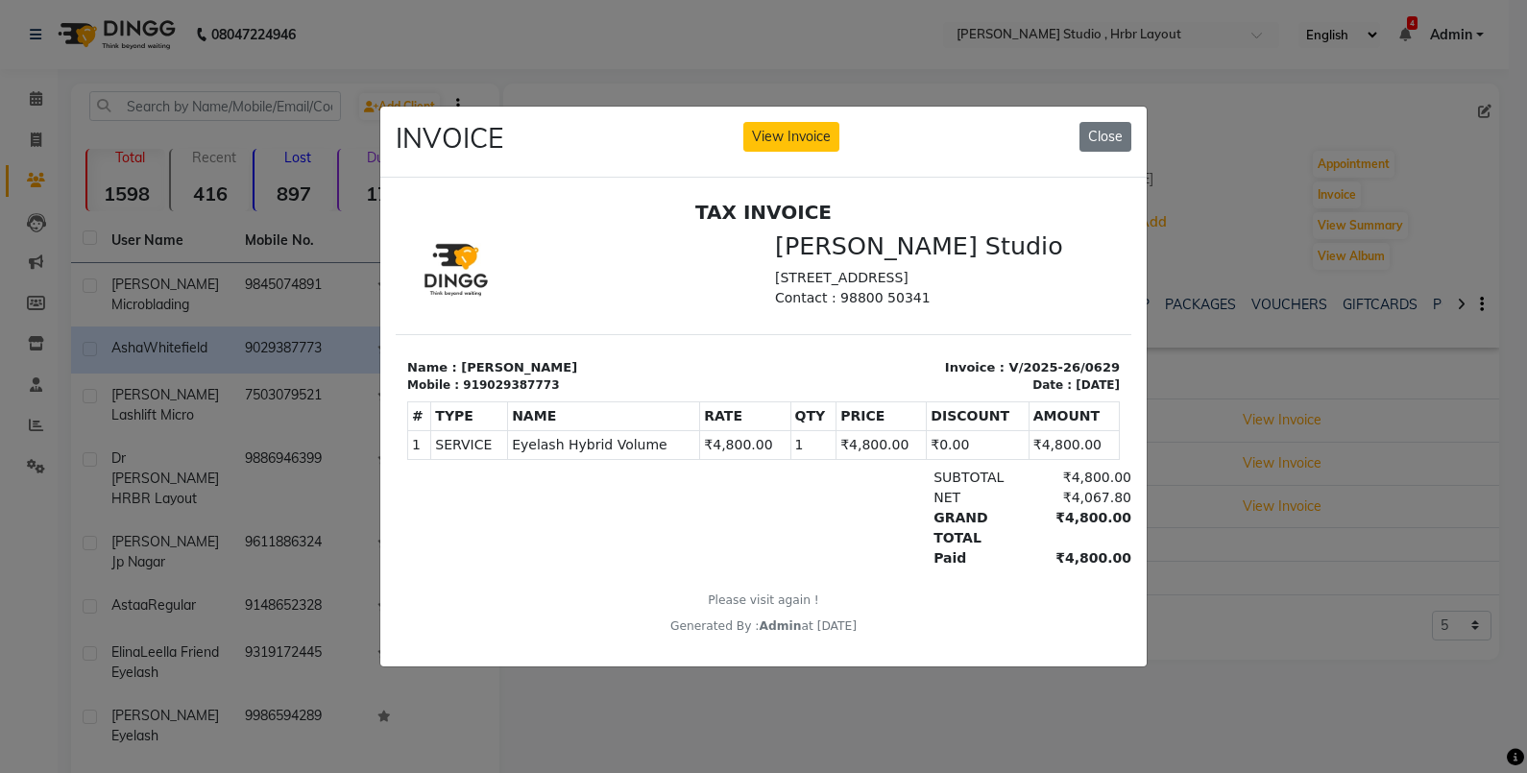
click at [1236, 574] on ngb-modal-window "INVOICE View Invoice Close" at bounding box center [763, 386] width 1527 height 773
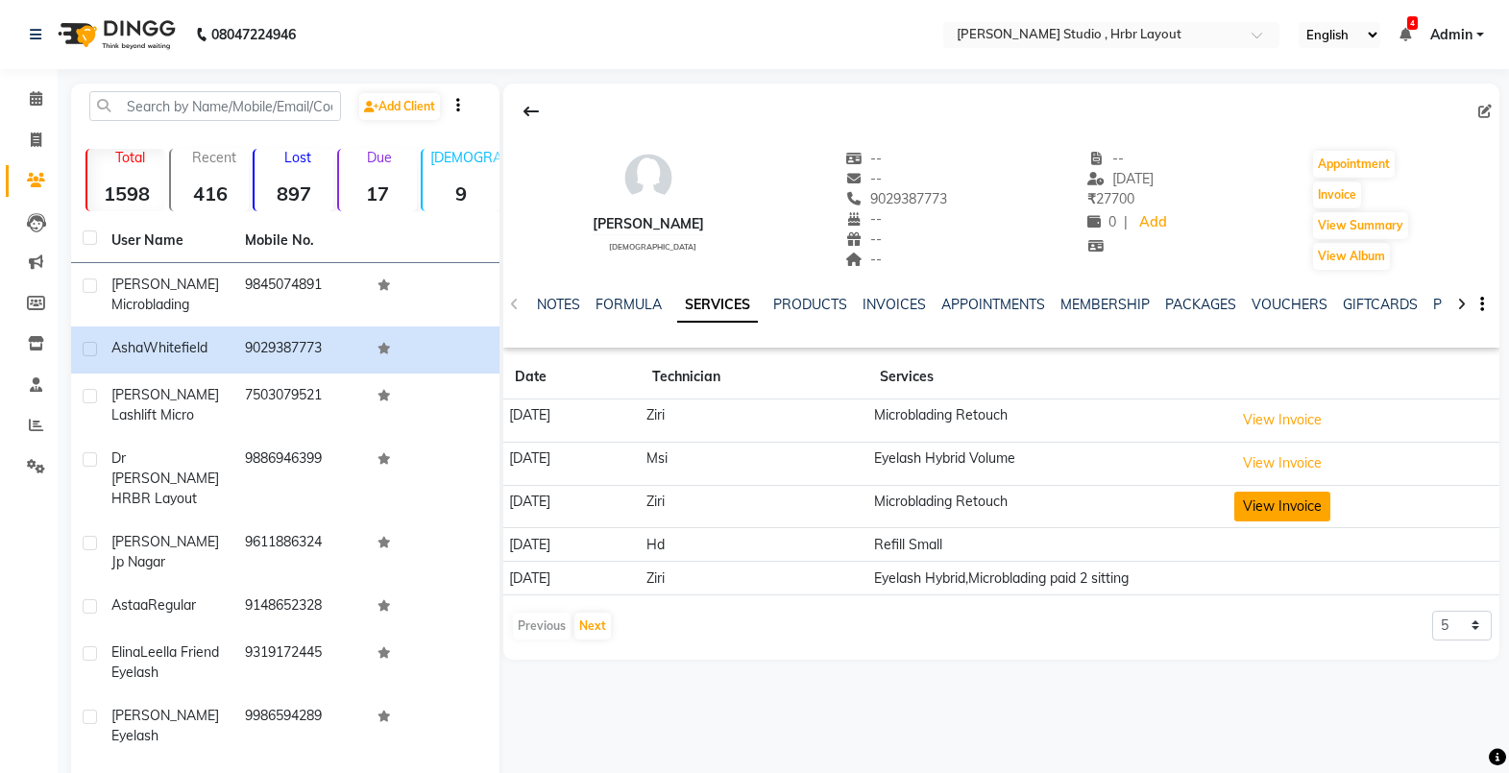
click at [1317, 503] on button "View Invoice" at bounding box center [1282, 507] width 96 height 30
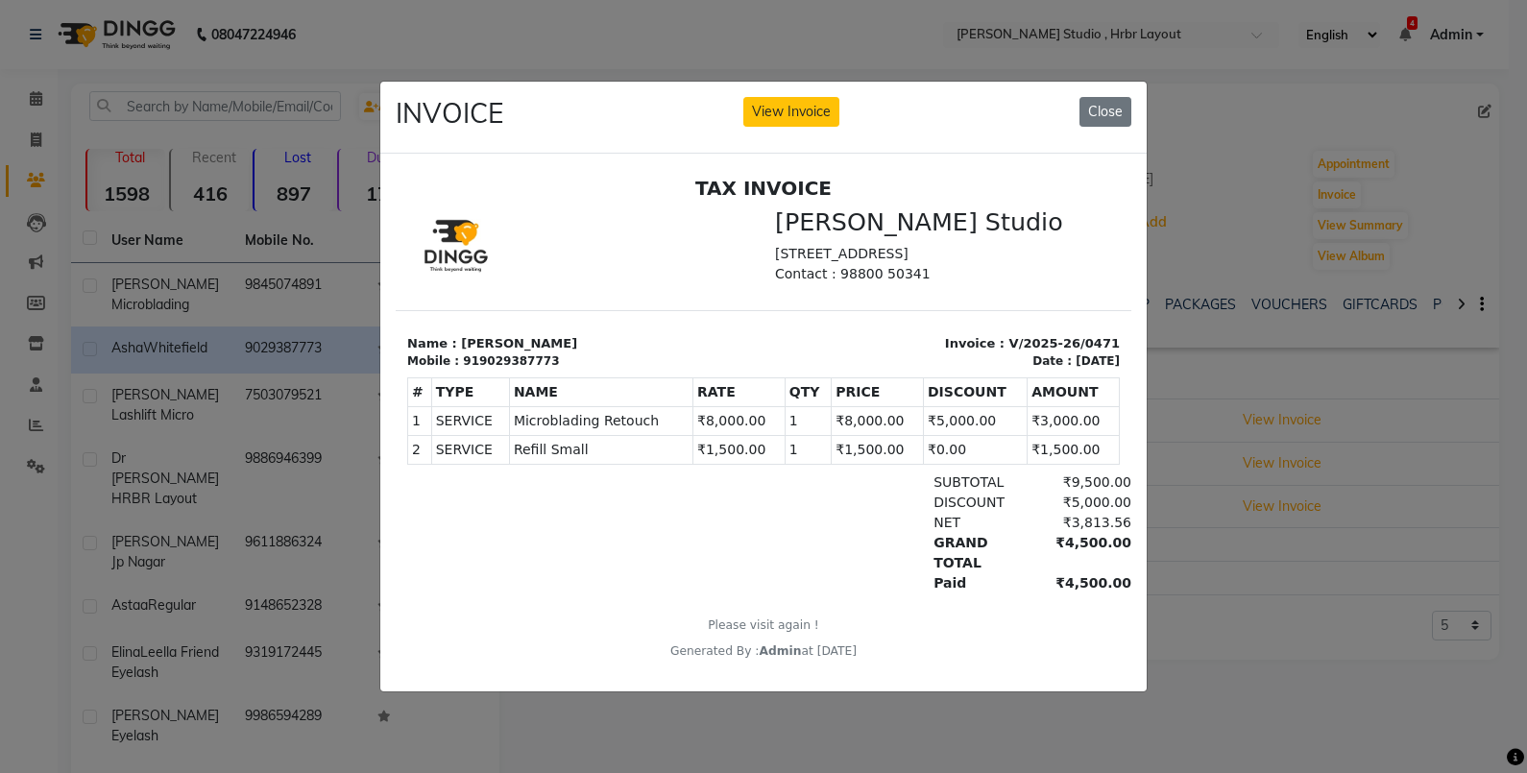
click at [1318, 552] on ngb-modal-window "INVOICE View Invoice Close" at bounding box center [763, 386] width 1527 height 773
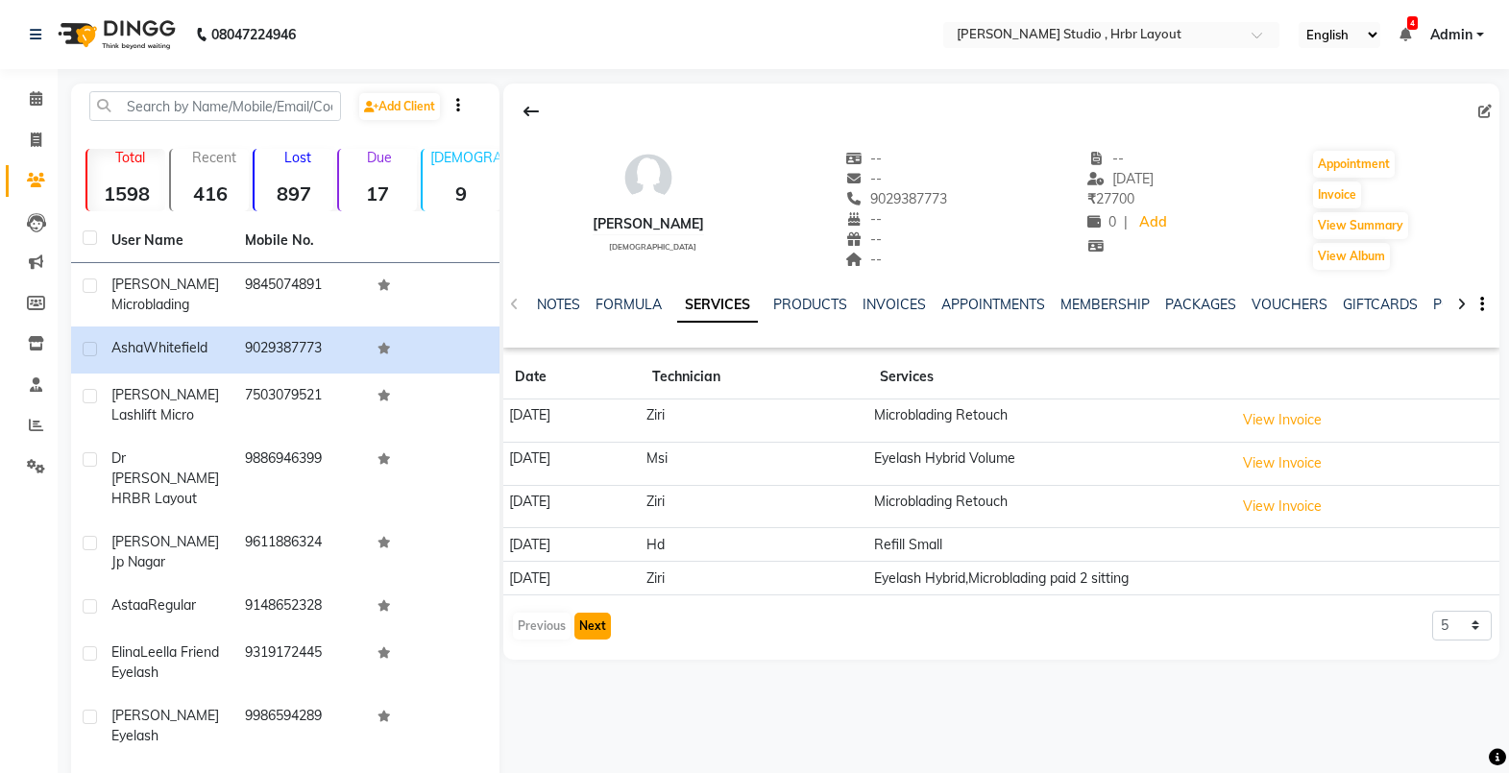
click at [598, 622] on button "Next" at bounding box center [592, 626] width 37 height 27
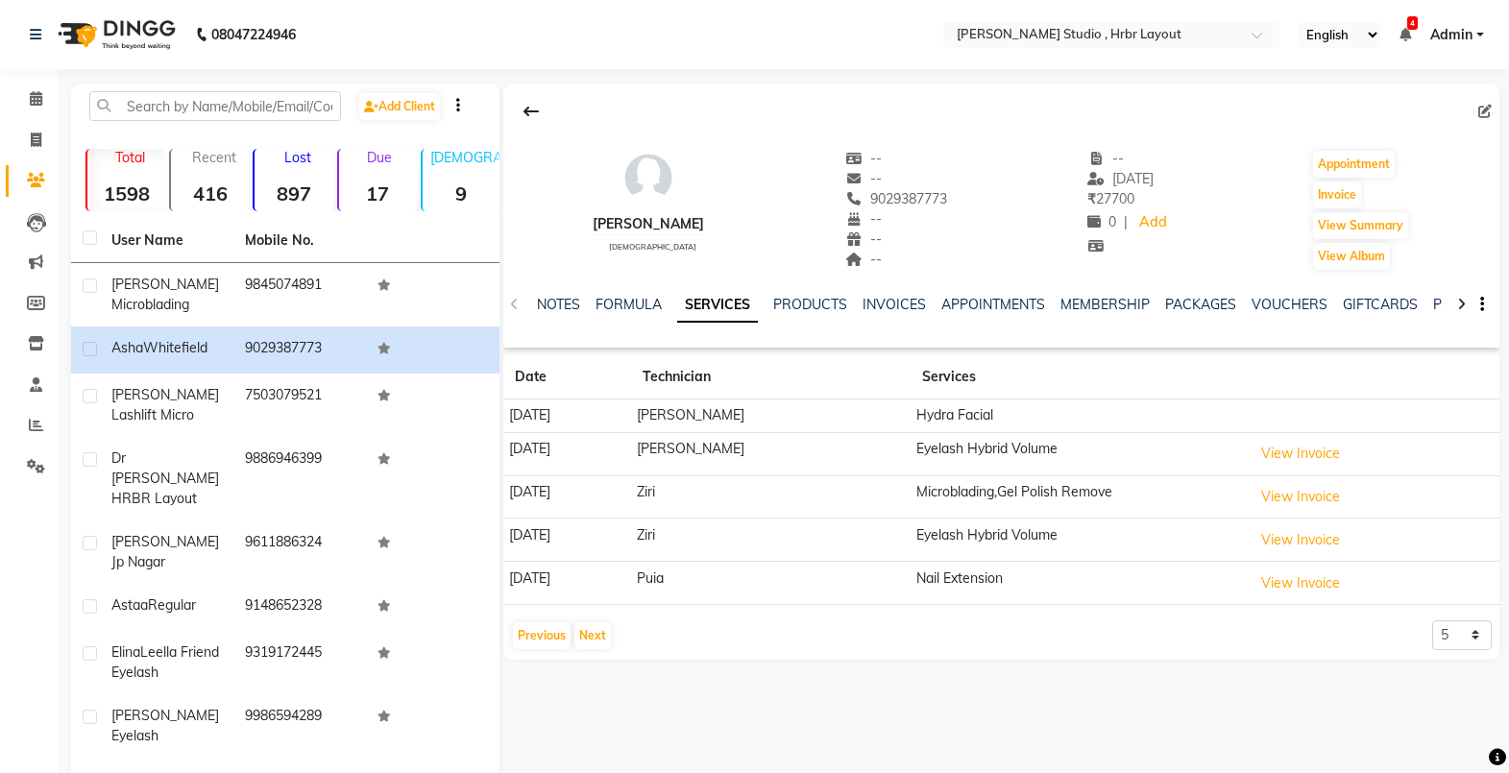
click at [1295, 469] on td "View Invoice" at bounding box center [1373, 453] width 253 height 43
click at [1296, 459] on button "View Invoice" at bounding box center [1301, 454] width 96 height 30
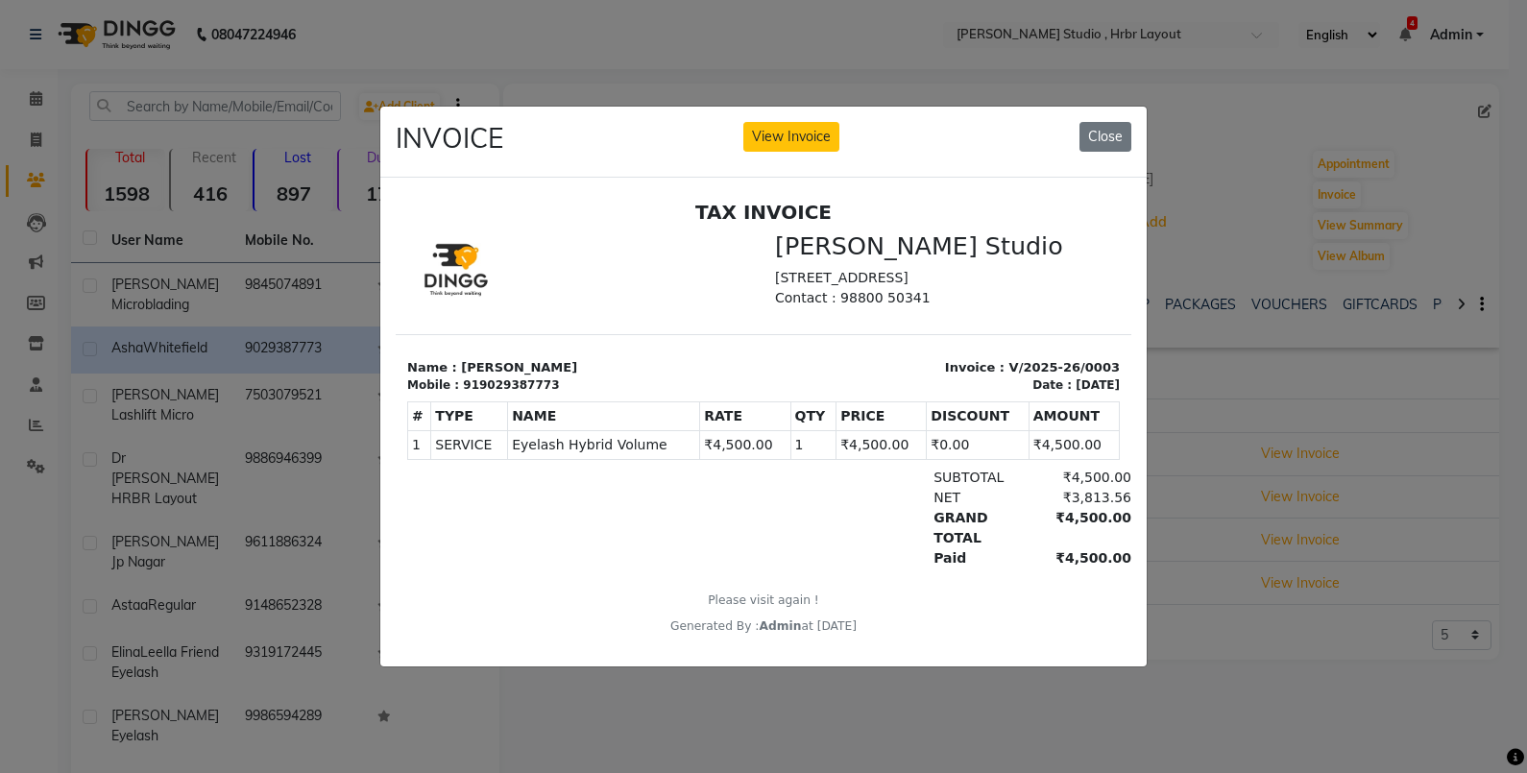
click at [1174, 591] on ngb-modal-window "INVOICE View Invoice Close" at bounding box center [763, 386] width 1527 height 773
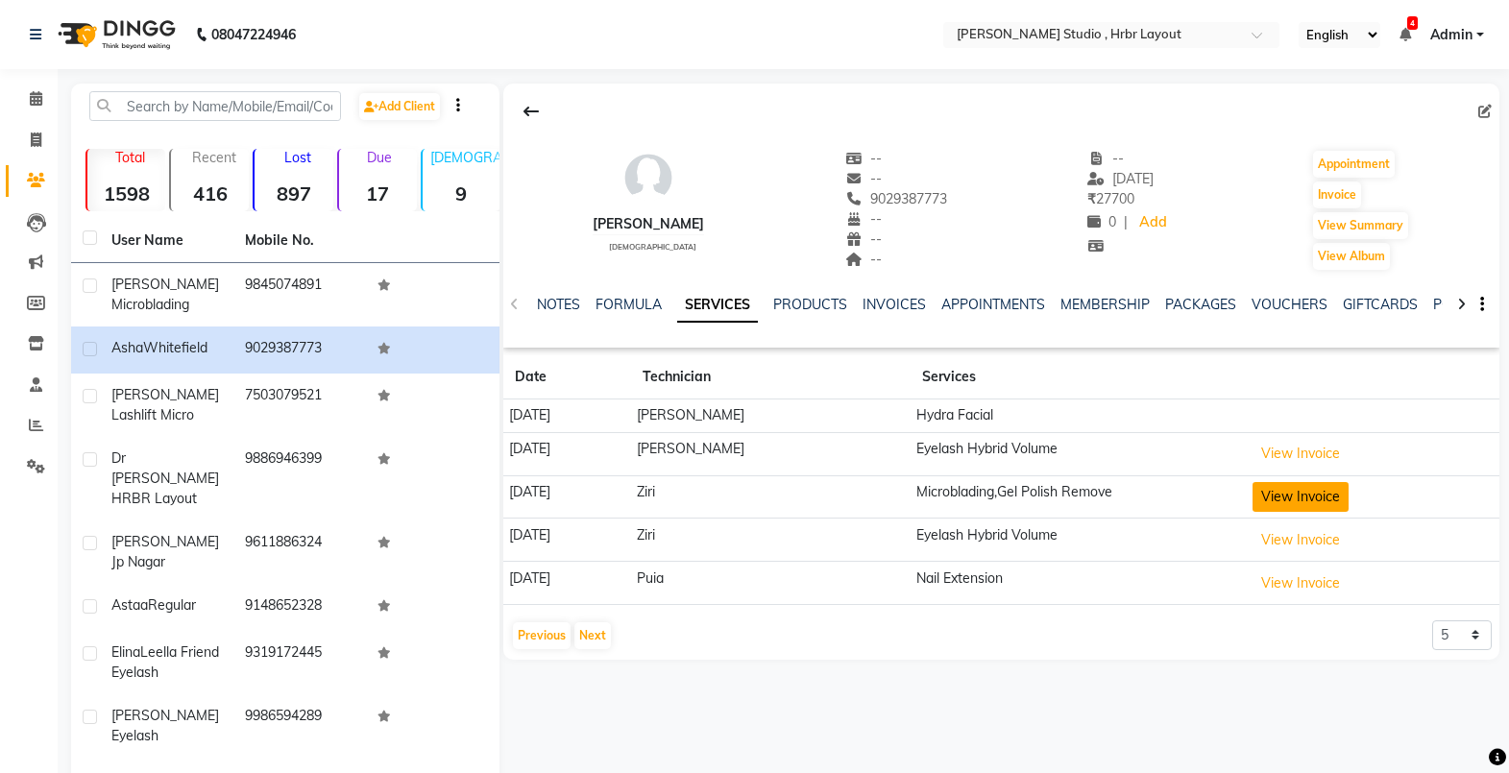
click at [1260, 500] on button "View Invoice" at bounding box center [1301, 497] width 96 height 30
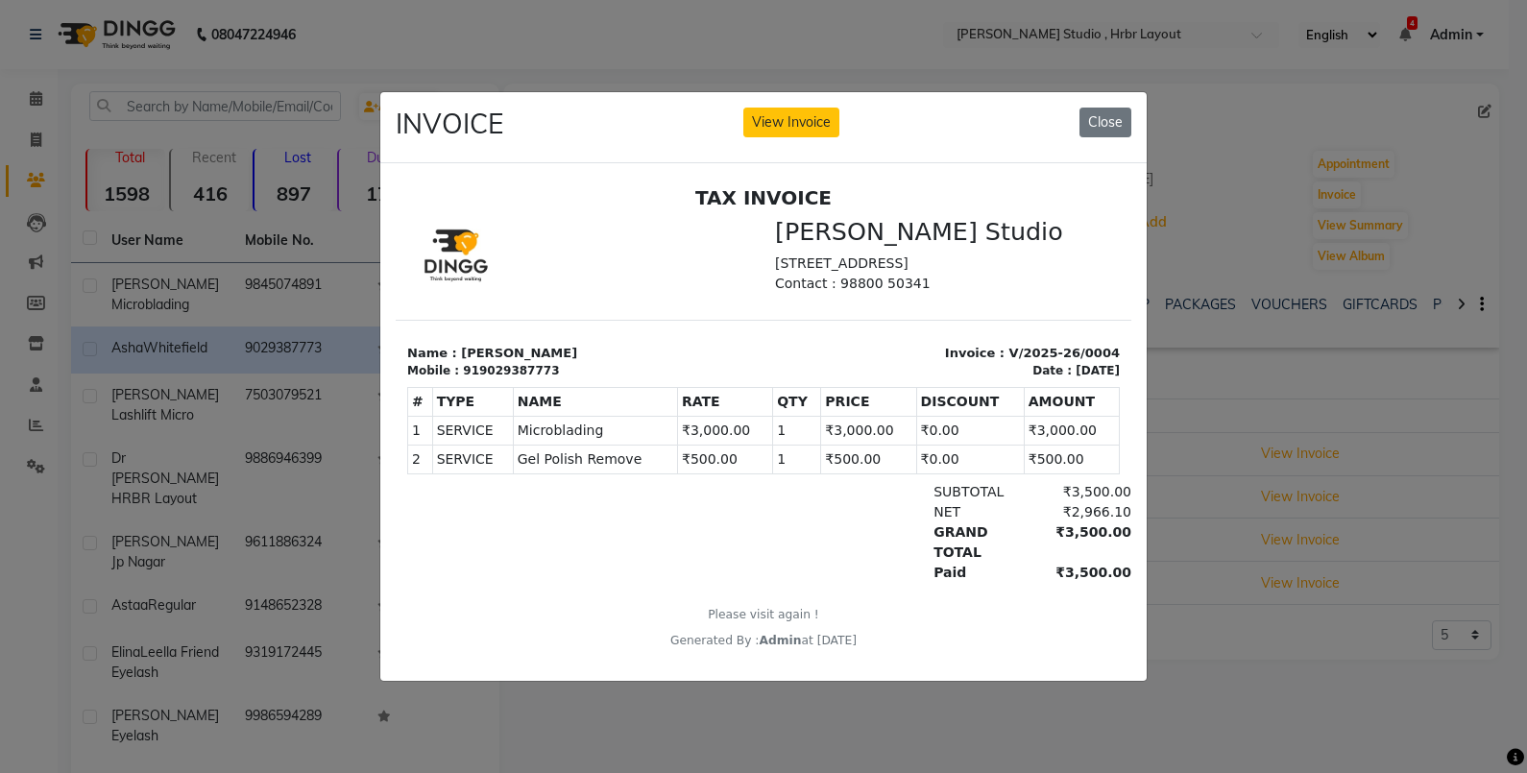
click at [1199, 596] on ngb-modal-window "INVOICE View Invoice Close" at bounding box center [763, 386] width 1527 height 773
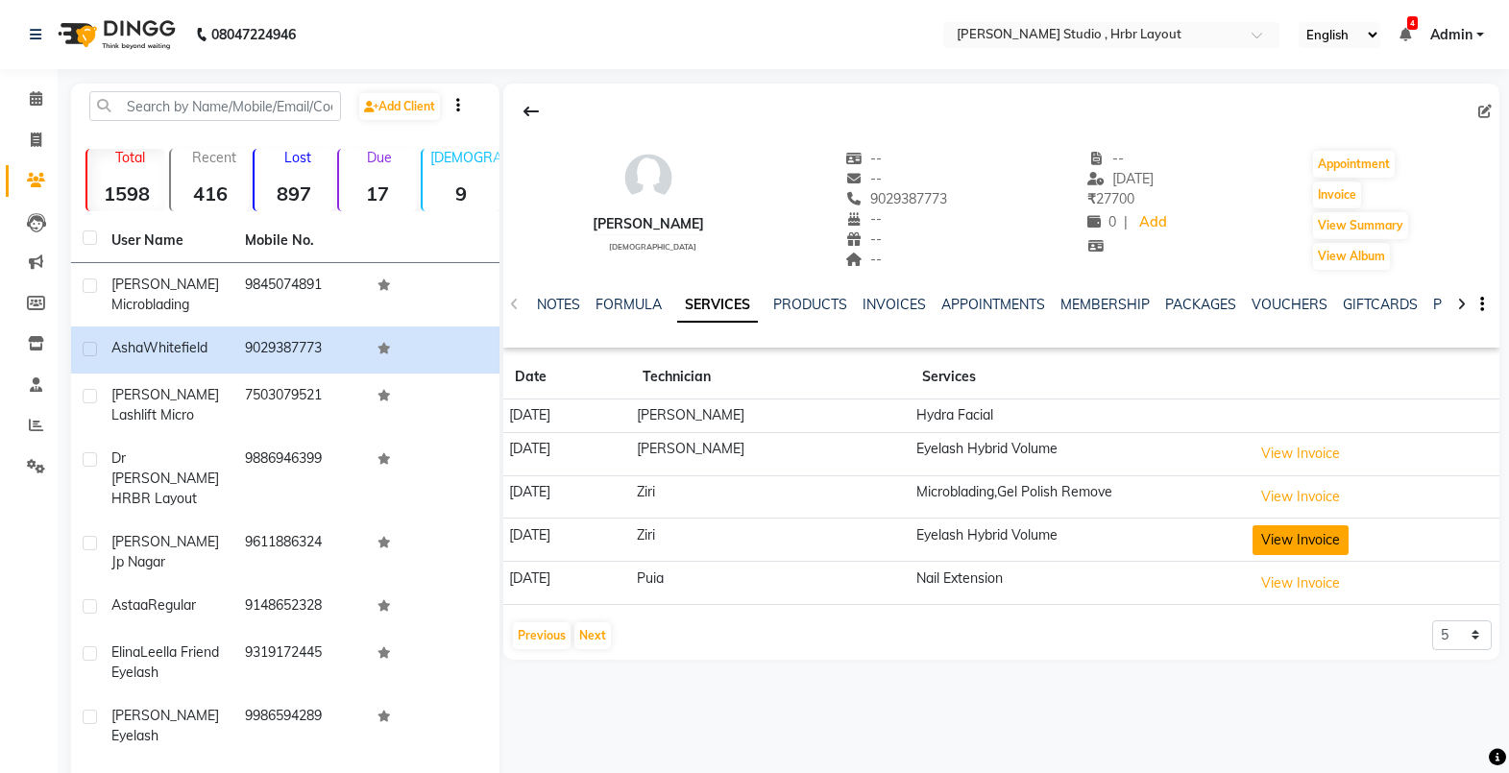
click at [1322, 549] on button "View Invoice" at bounding box center [1301, 540] width 96 height 30
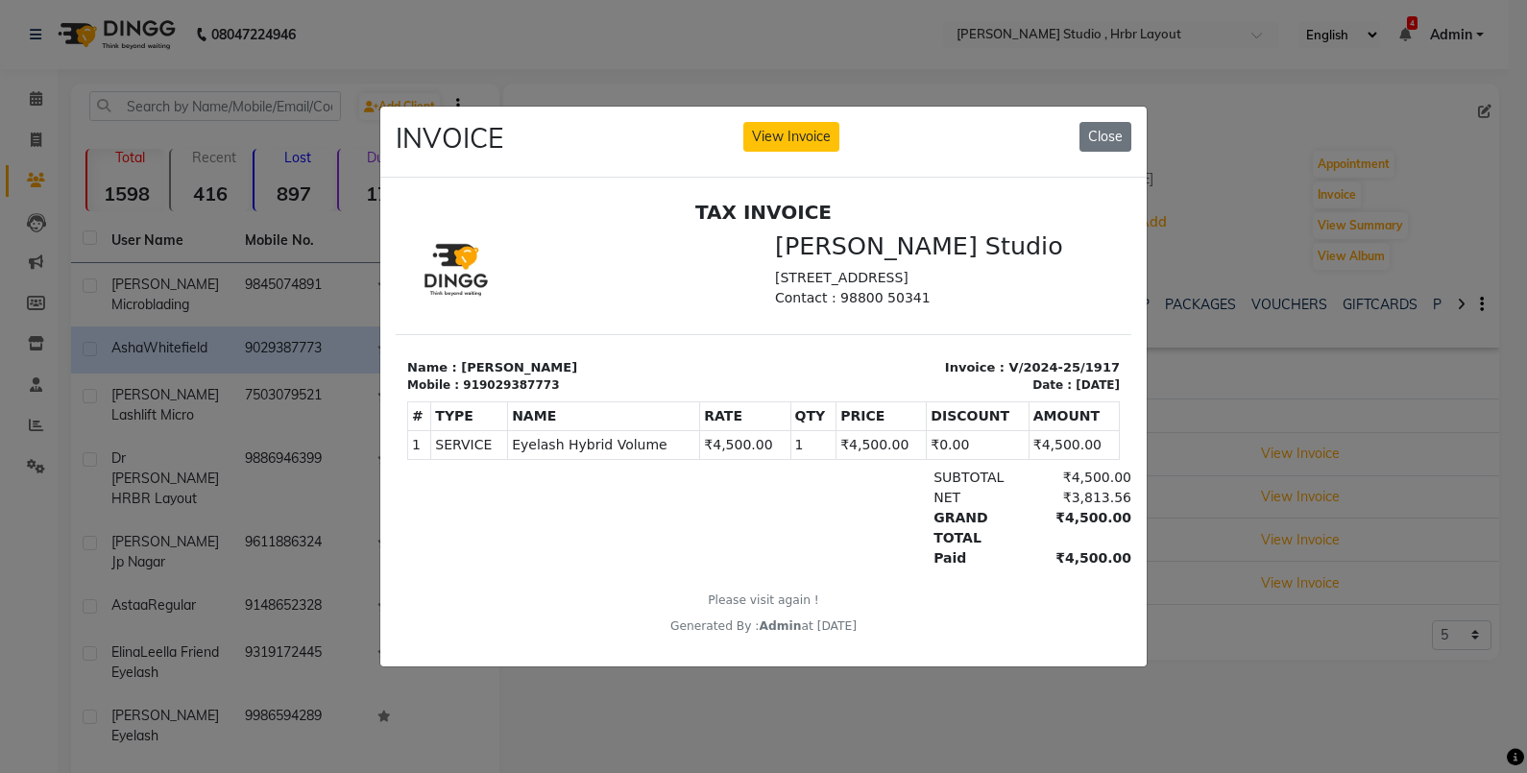
click at [1223, 554] on ngb-modal-window "INVOICE View Invoice Close" at bounding box center [763, 386] width 1527 height 773
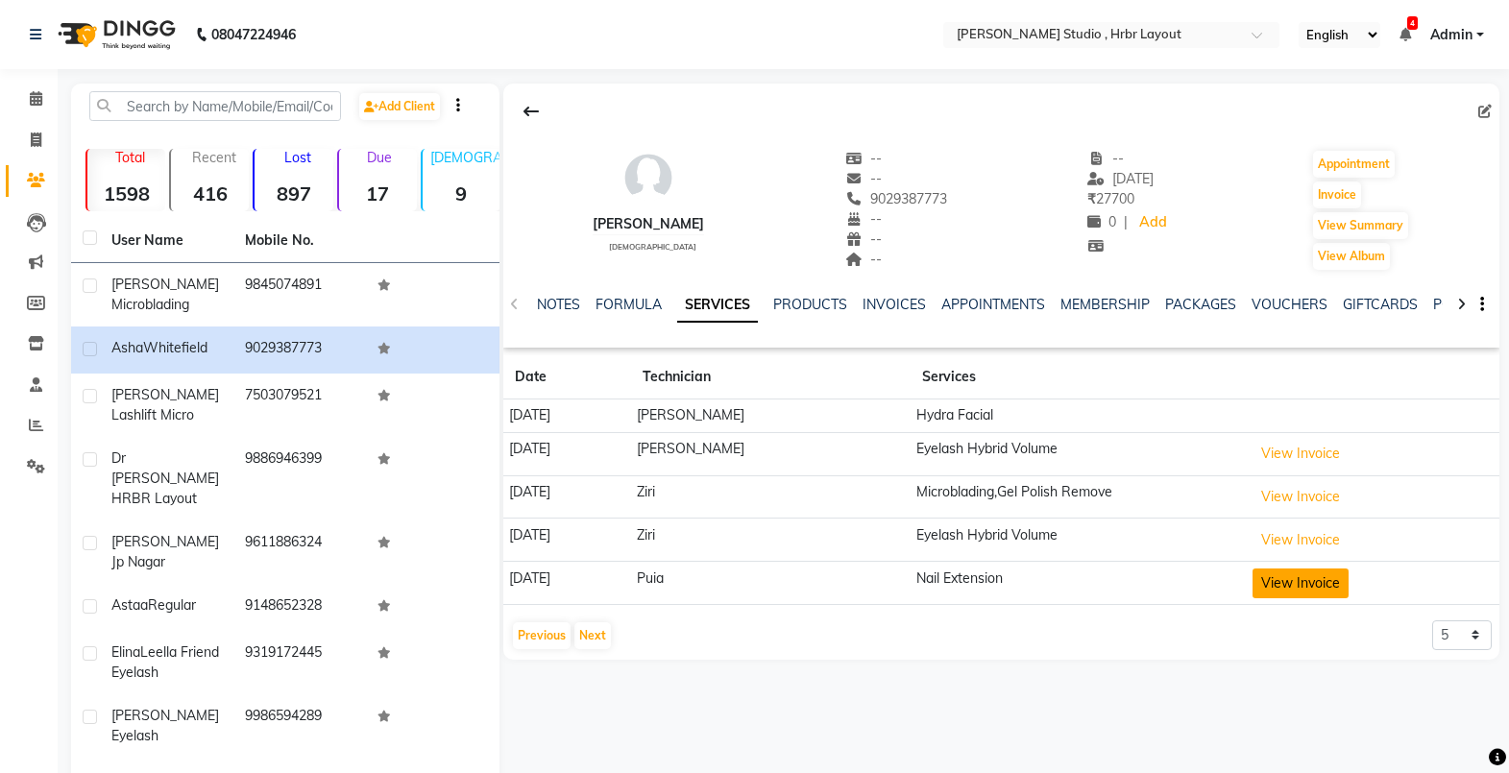
click at [1299, 596] on button "View Invoice" at bounding box center [1301, 584] width 96 height 30
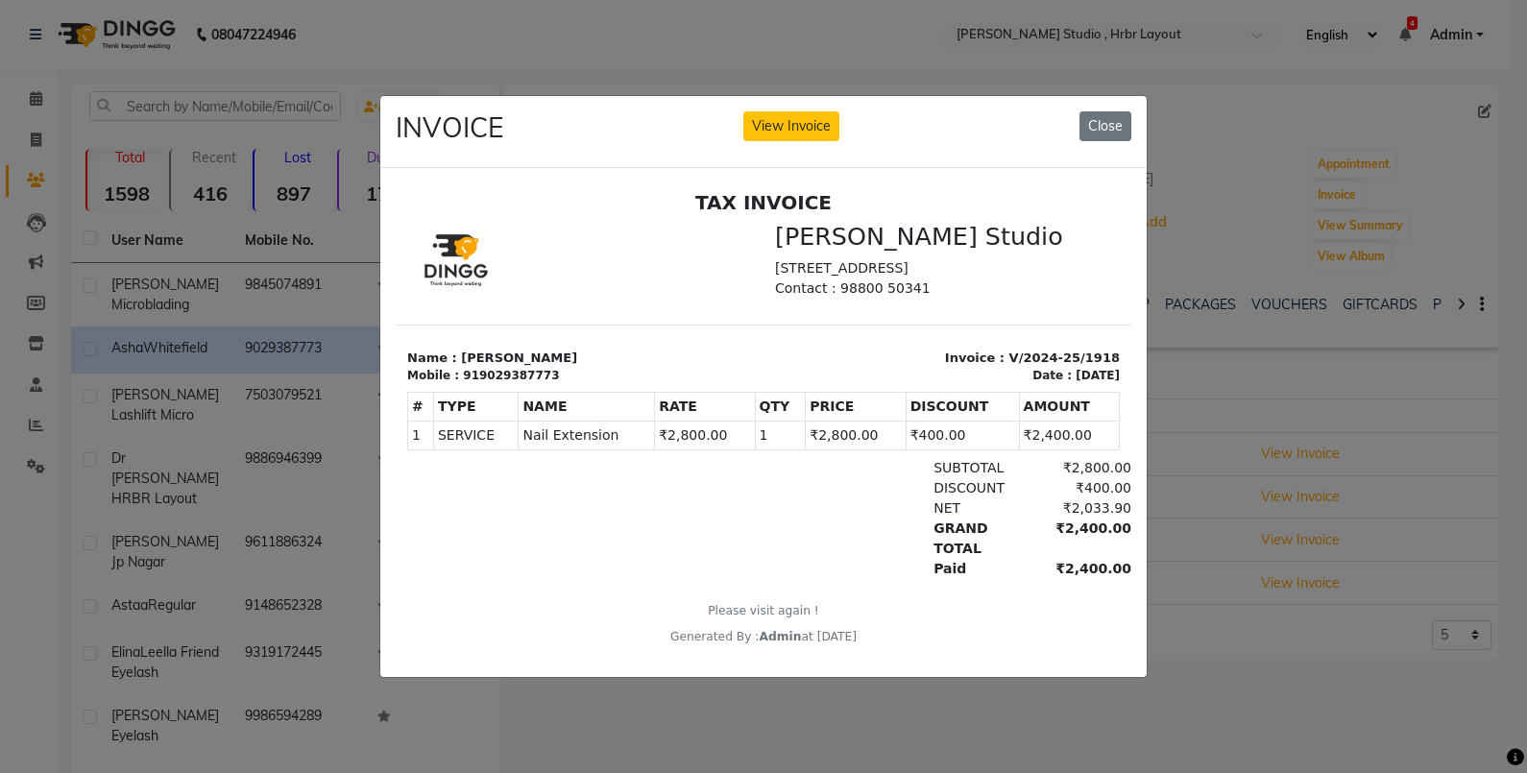
click at [1224, 638] on ngb-modal-window "INVOICE View Invoice Close" at bounding box center [763, 386] width 1527 height 773
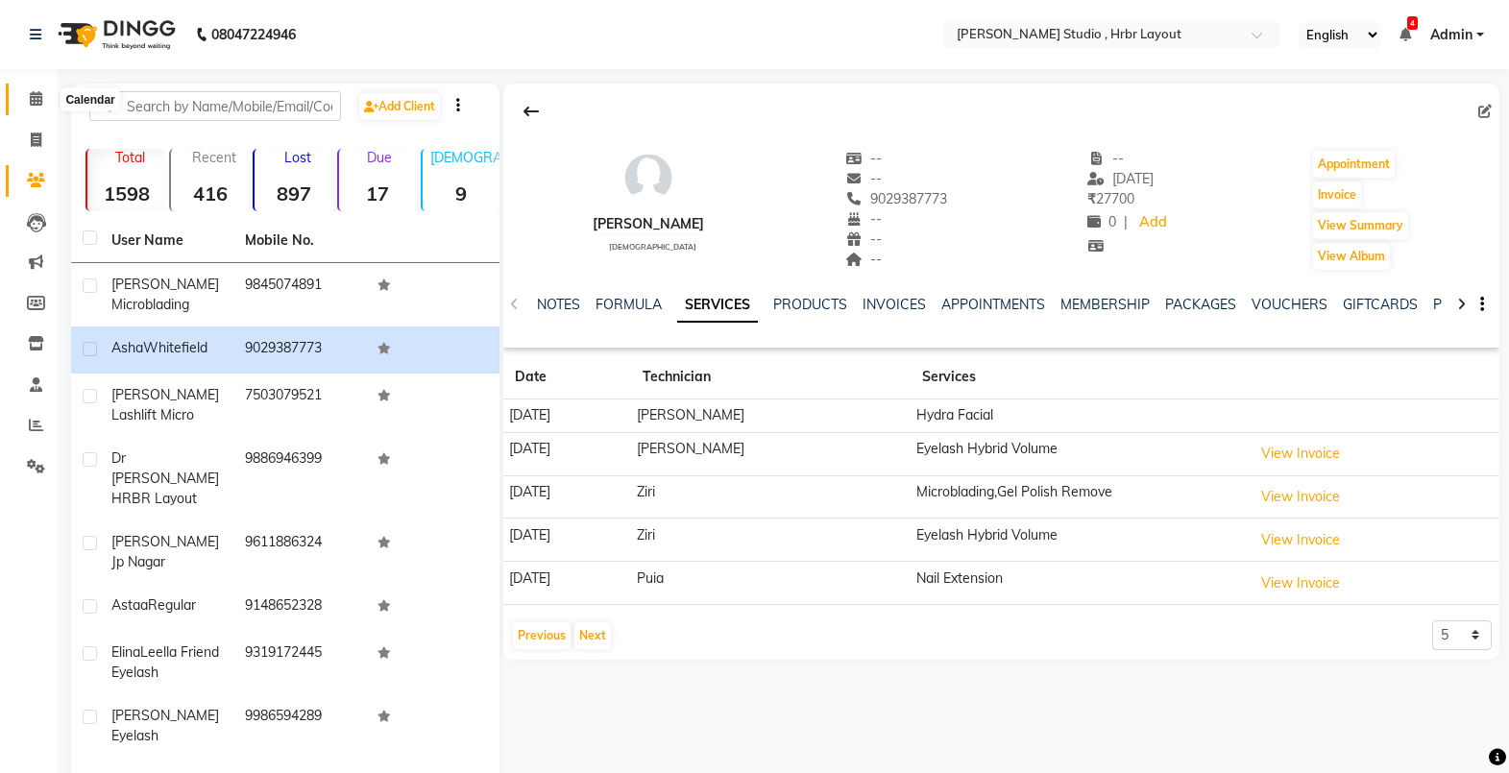
click at [41, 88] on span at bounding box center [36, 99] width 34 height 22
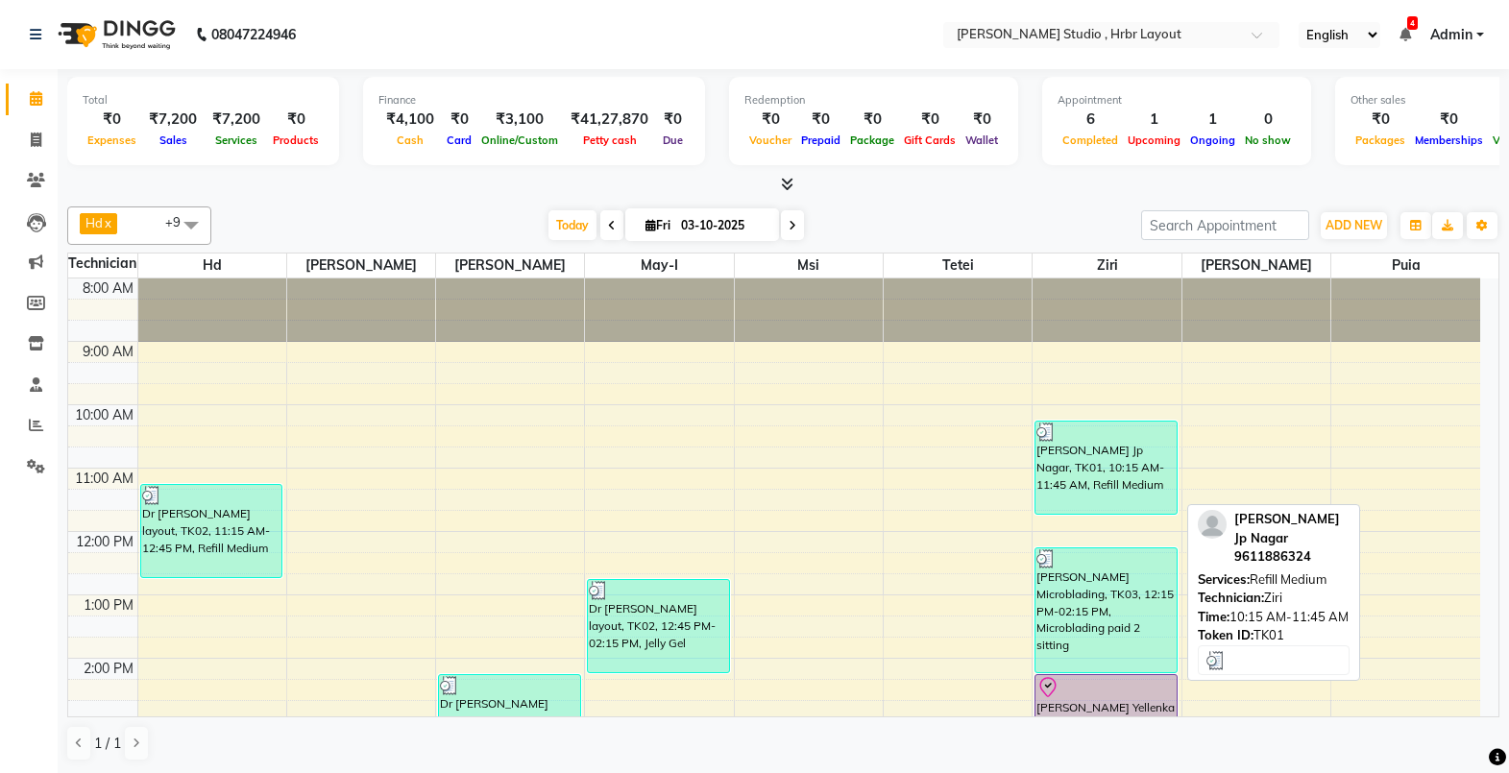
click at [1097, 474] on div "[PERSON_NAME] Jp Nagar, TK01, 10:15 AM-11:45 AM, Refill Medium" at bounding box center [1106, 468] width 140 height 92
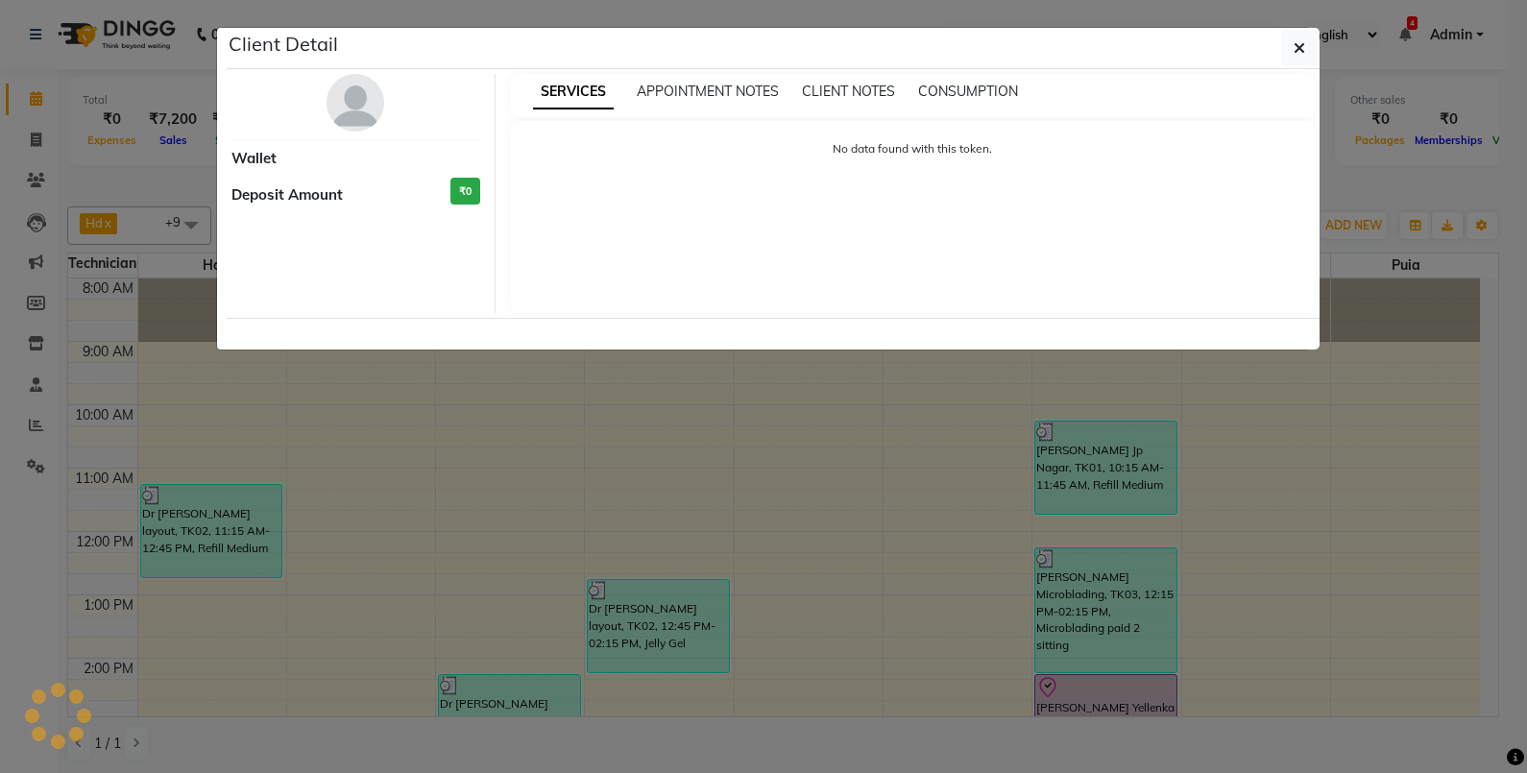
select select "3"
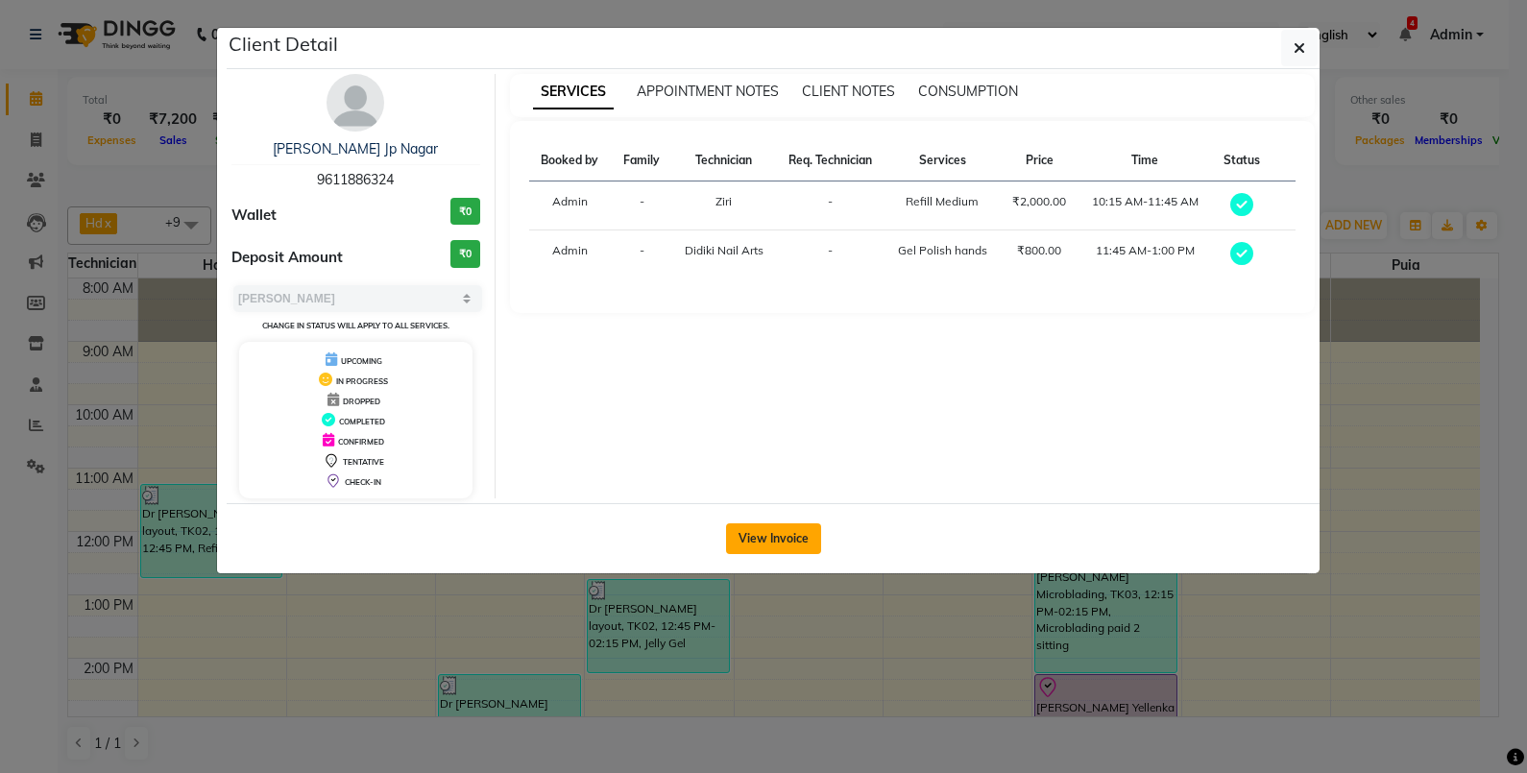
click at [788, 551] on button "View Invoice" at bounding box center [773, 539] width 95 height 31
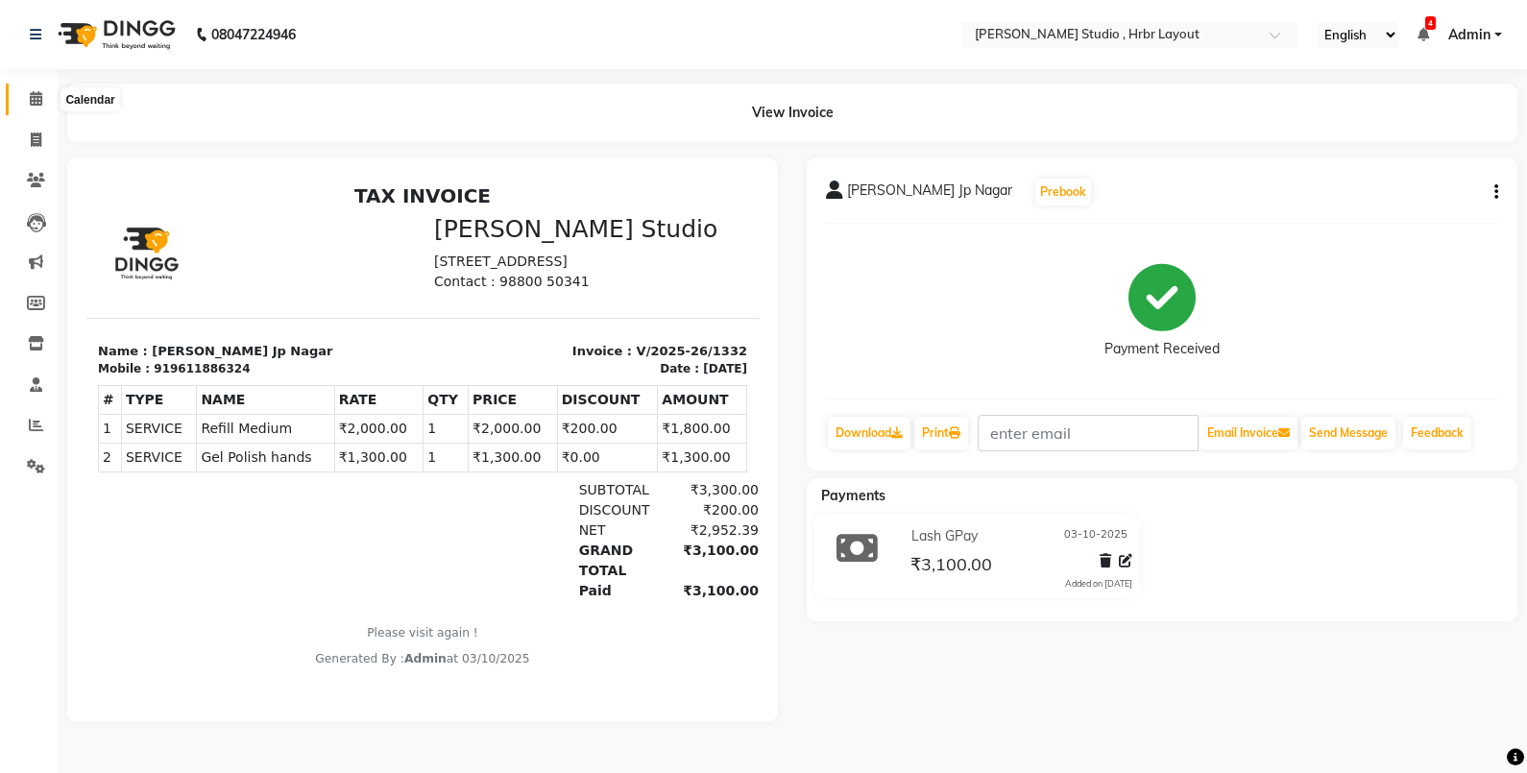
click at [39, 108] on span at bounding box center [36, 99] width 34 height 22
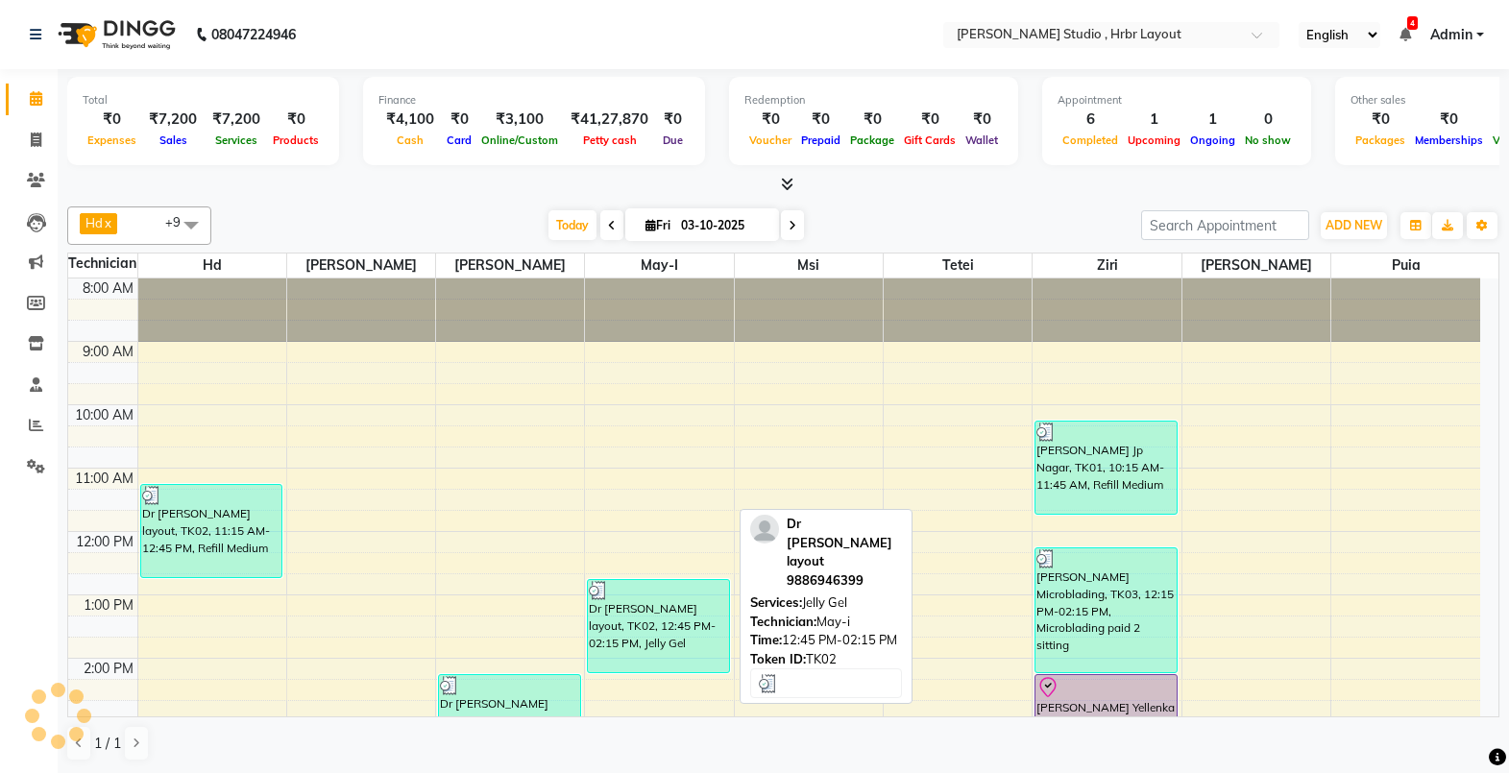
click at [640, 663] on div "Dr [PERSON_NAME] layout, TK02, 12:45 PM-02:15 PM, Jelly Gel" at bounding box center [658, 626] width 140 height 92
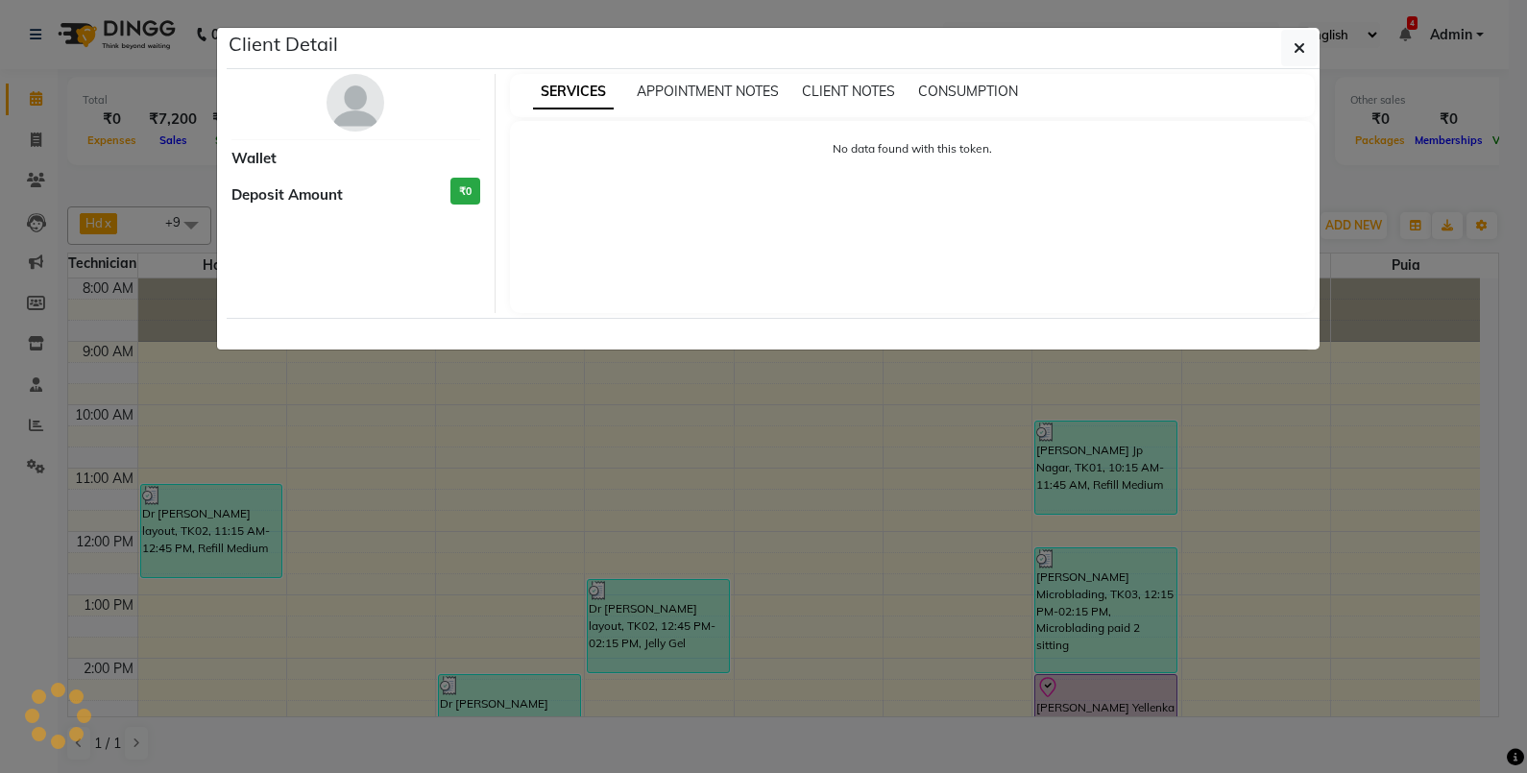
select select "3"
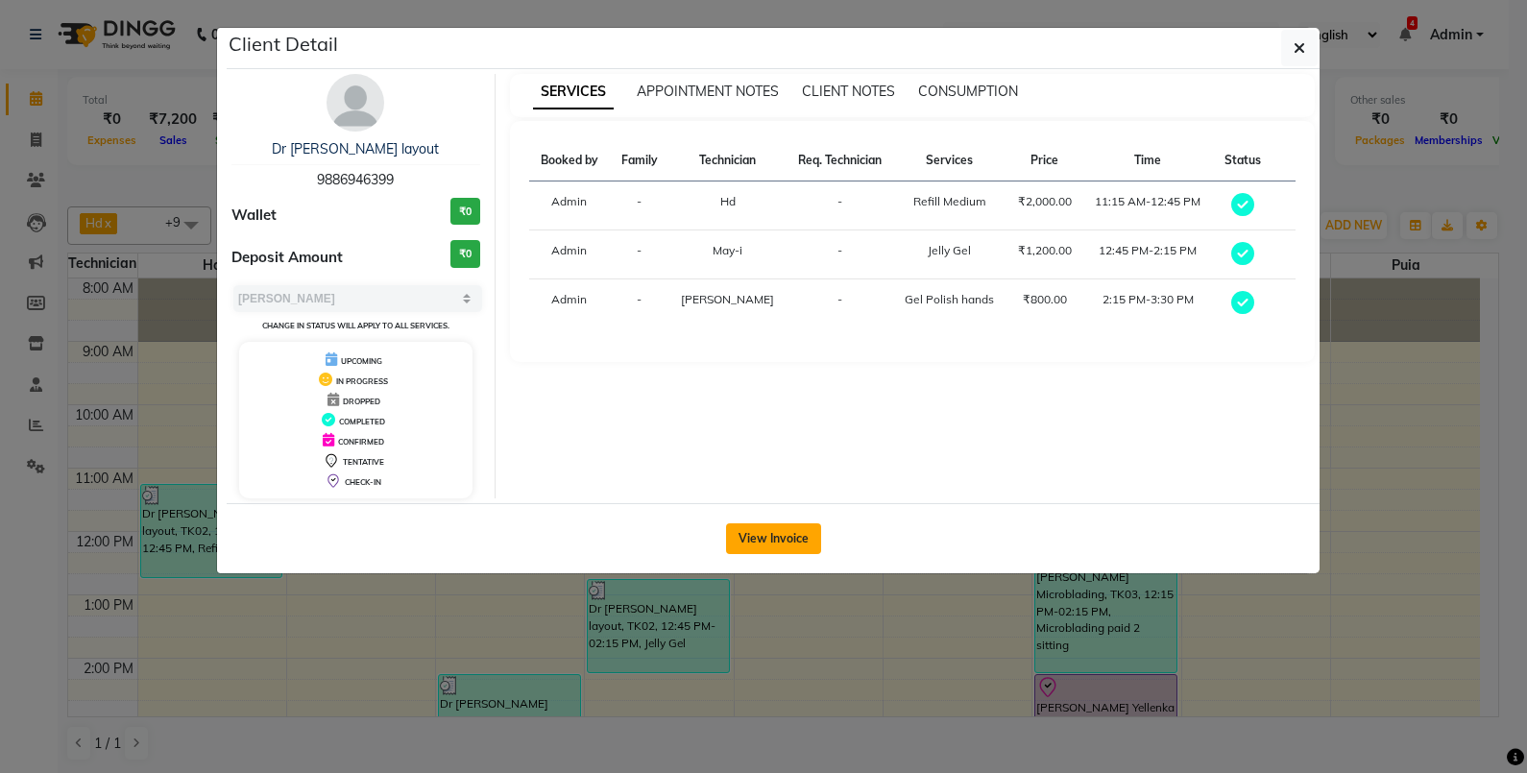
click at [746, 545] on button "View Invoice" at bounding box center [773, 539] width 95 height 31
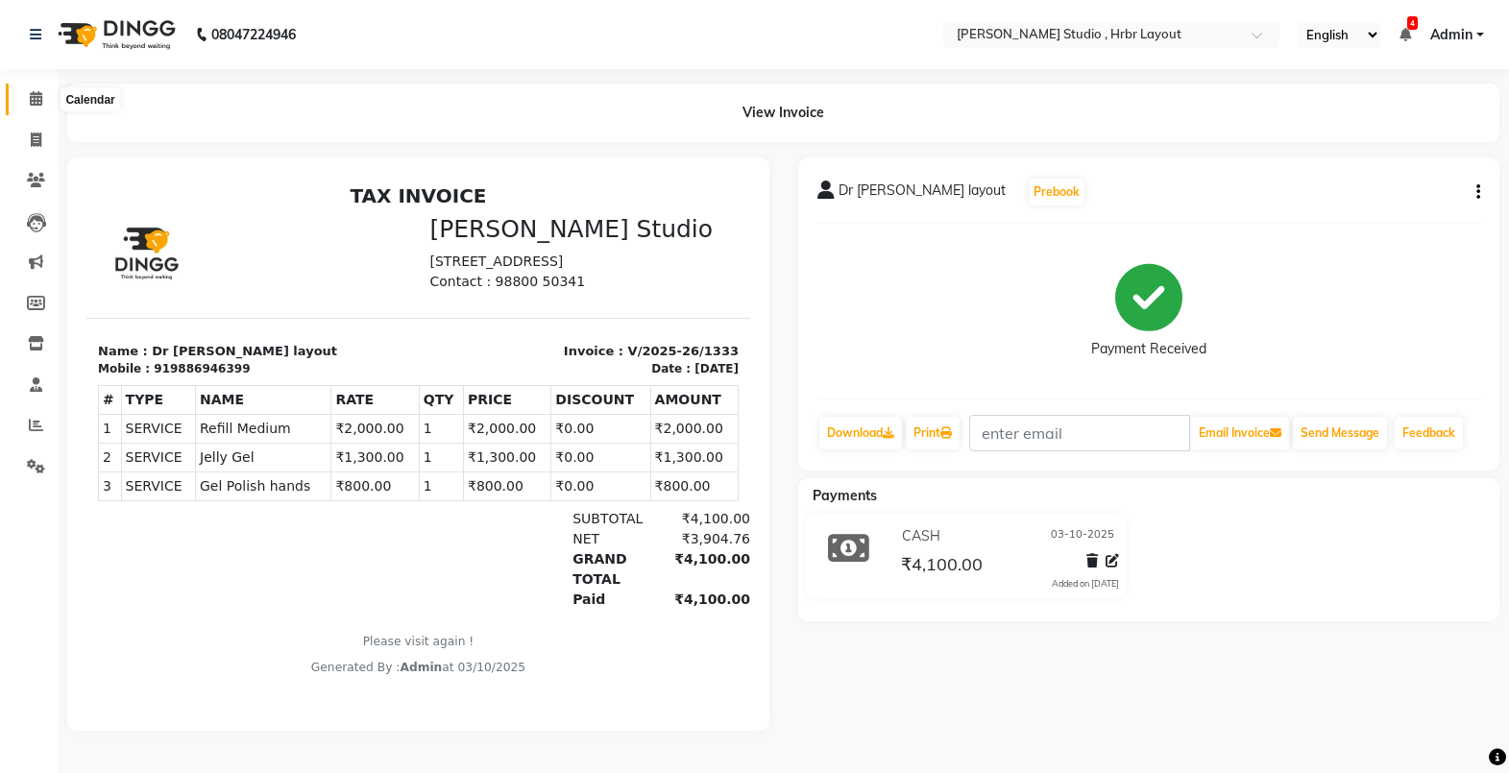
click at [38, 105] on icon at bounding box center [36, 98] width 12 height 14
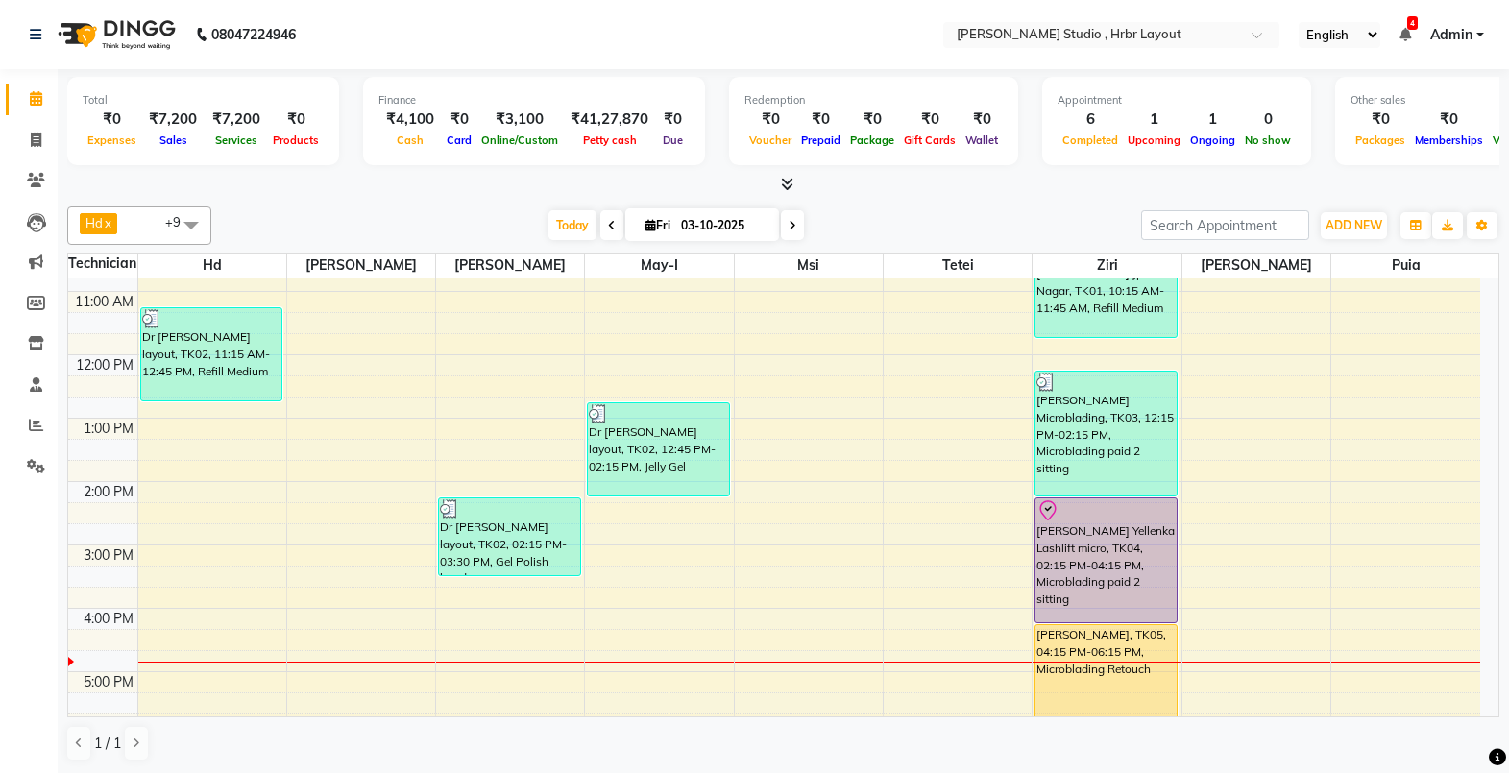
scroll to position [67, 0]
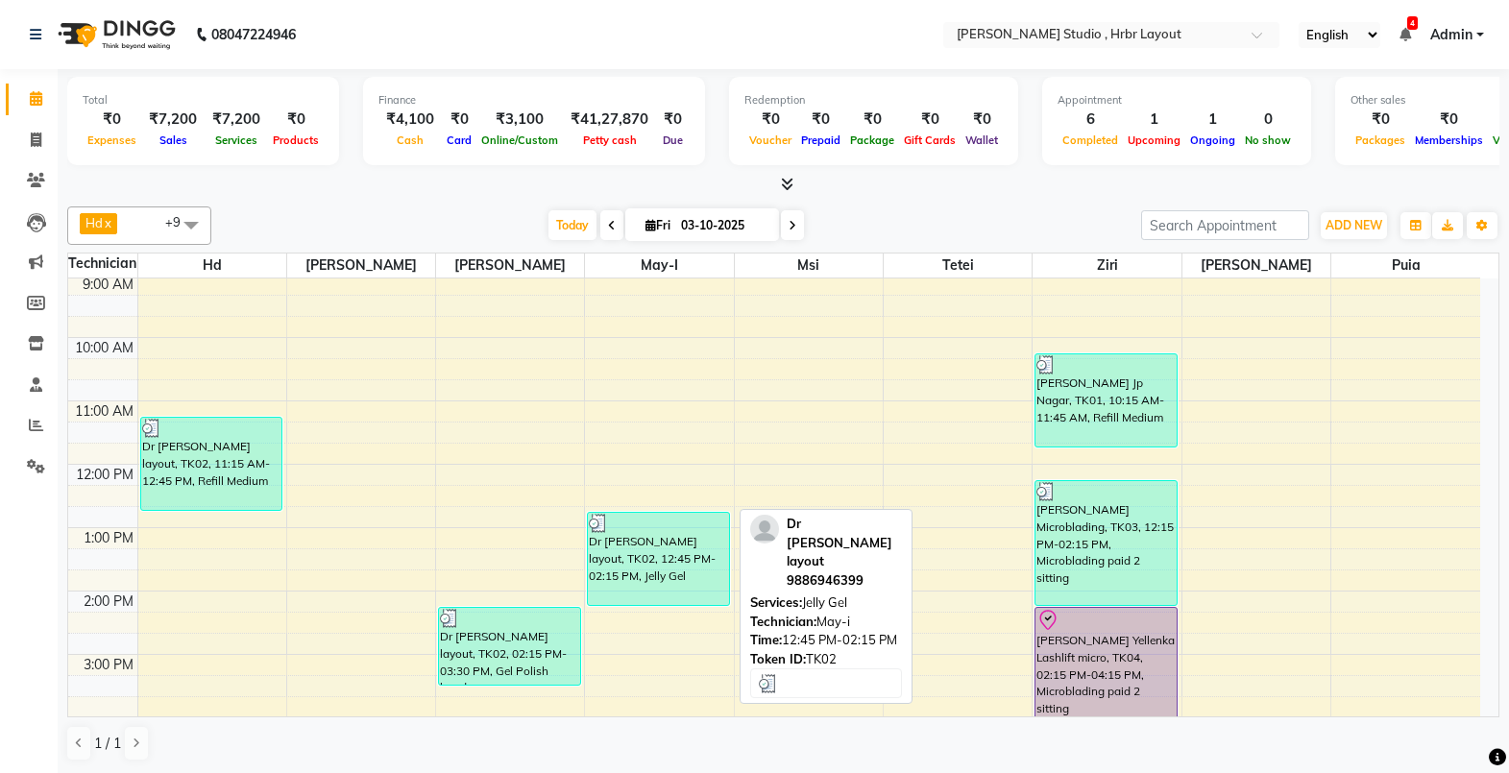
click at [646, 547] on div "Dr [PERSON_NAME] layout, TK02, 12:45 PM-02:15 PM, Jelly Gel" at bounding box center [658, 559] width 140 height 92
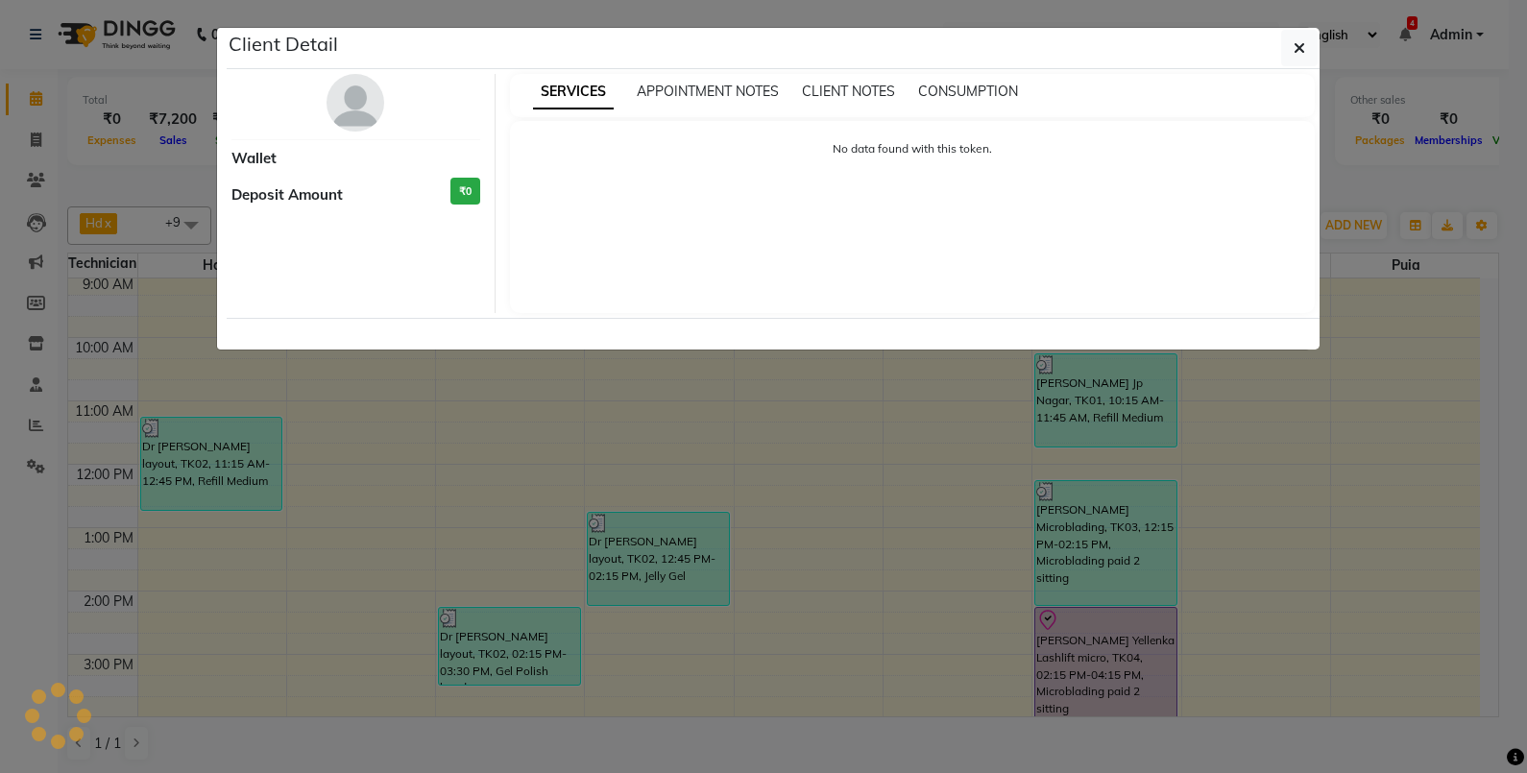
select select "3"
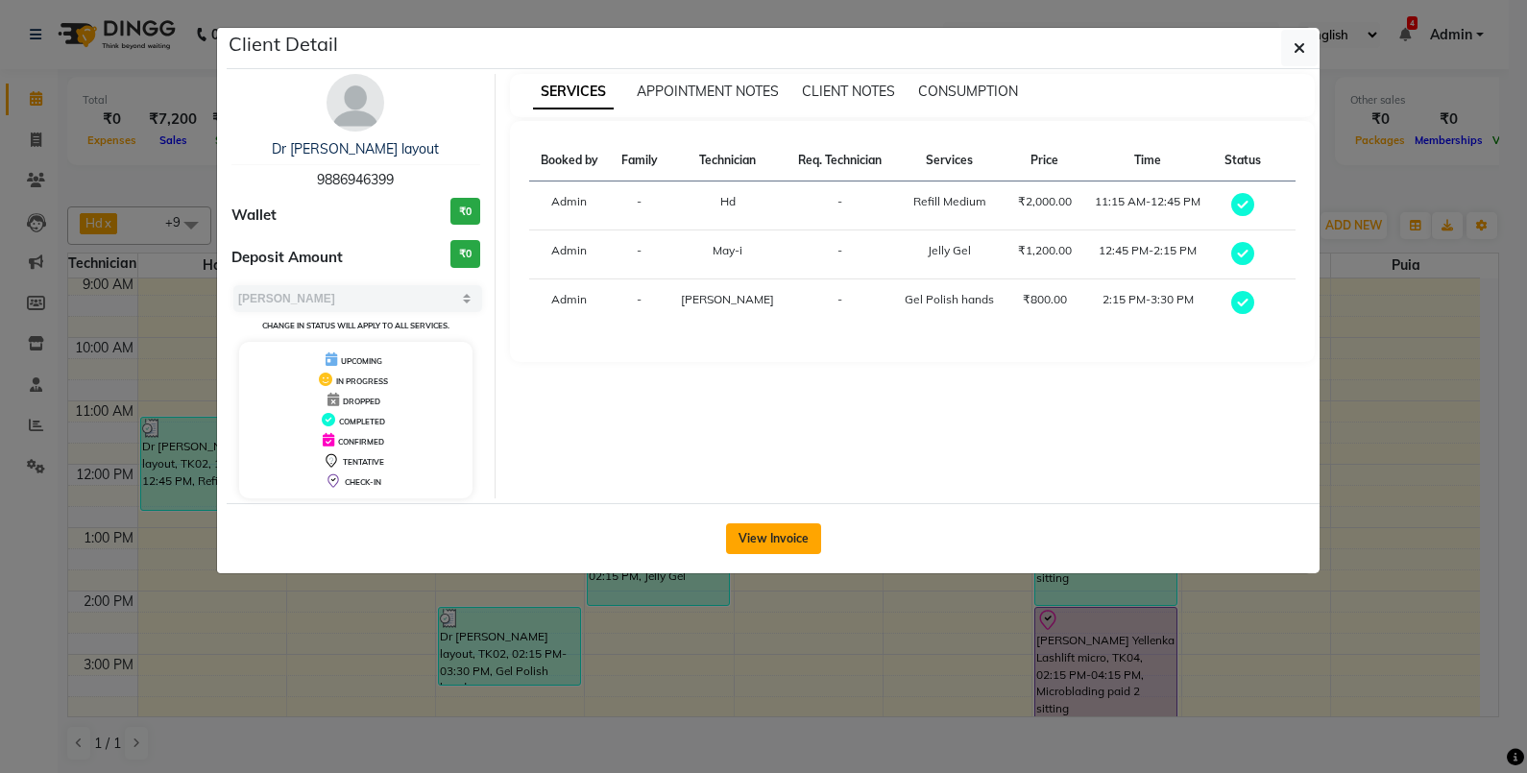
click at [766, 544] on button "View Invoice" at bounding box center [773, 539] width 95 height 31
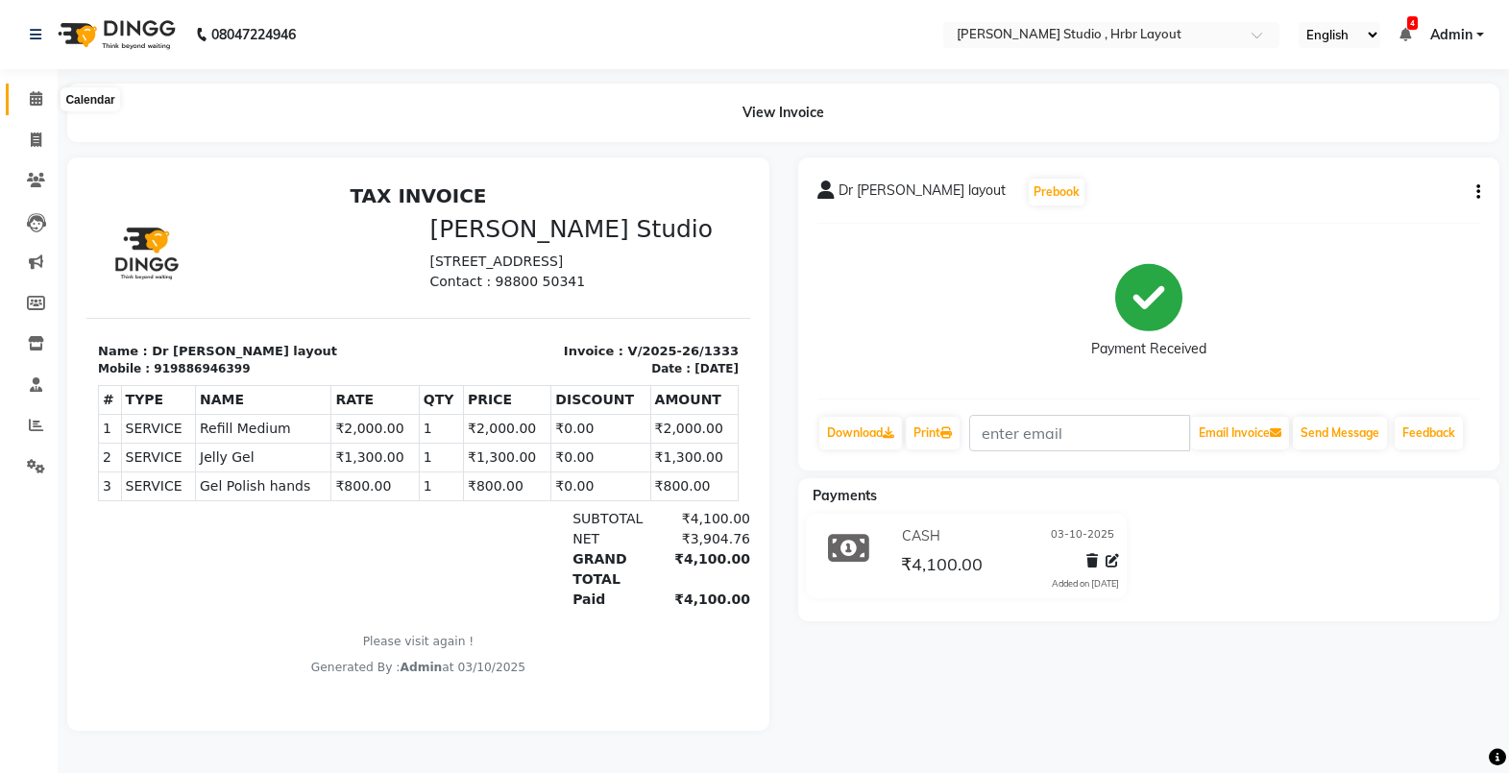
click at [28, 103] on span at bounding box center [36, 99] width 34 height 22
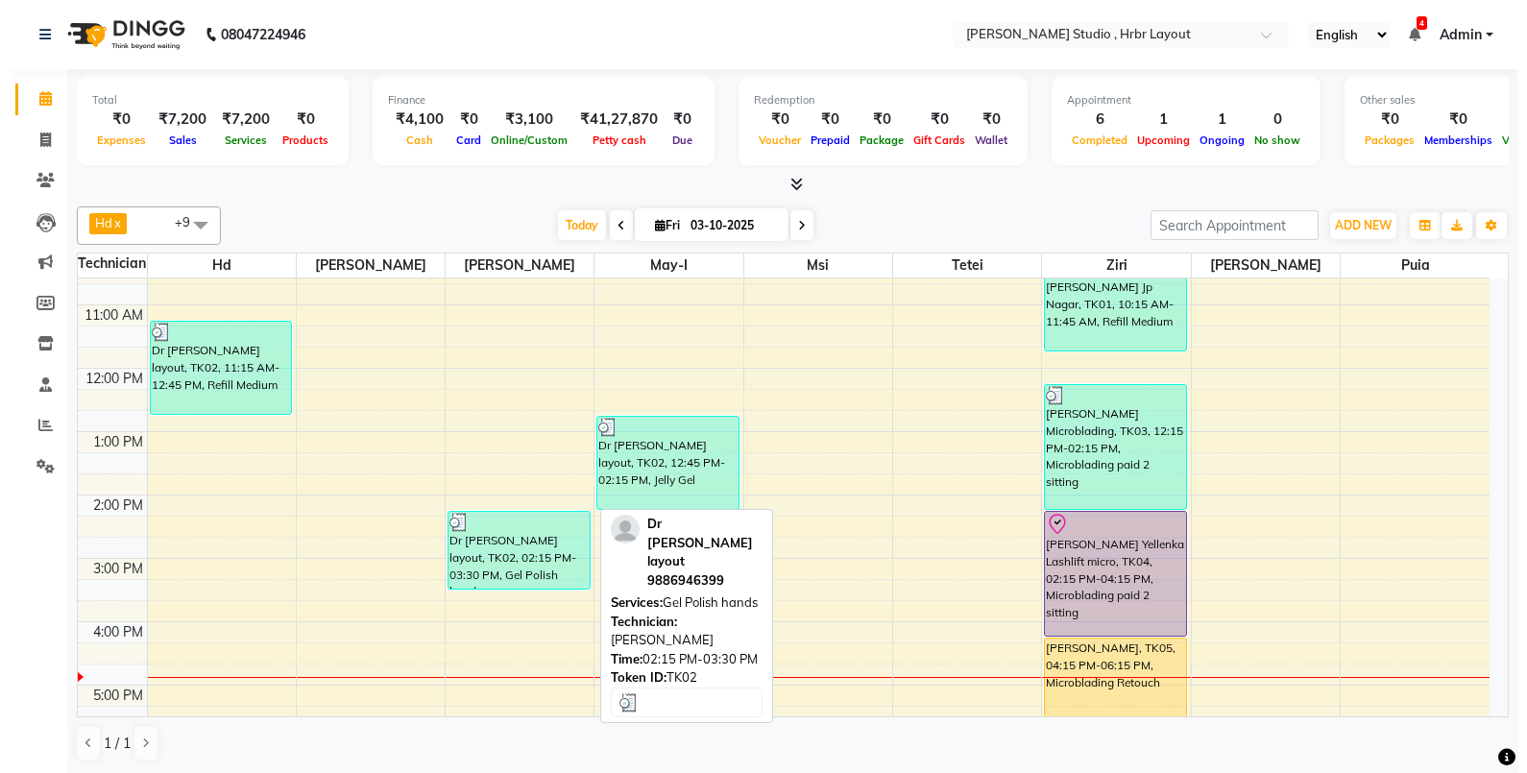
scroll to position [218, 0]
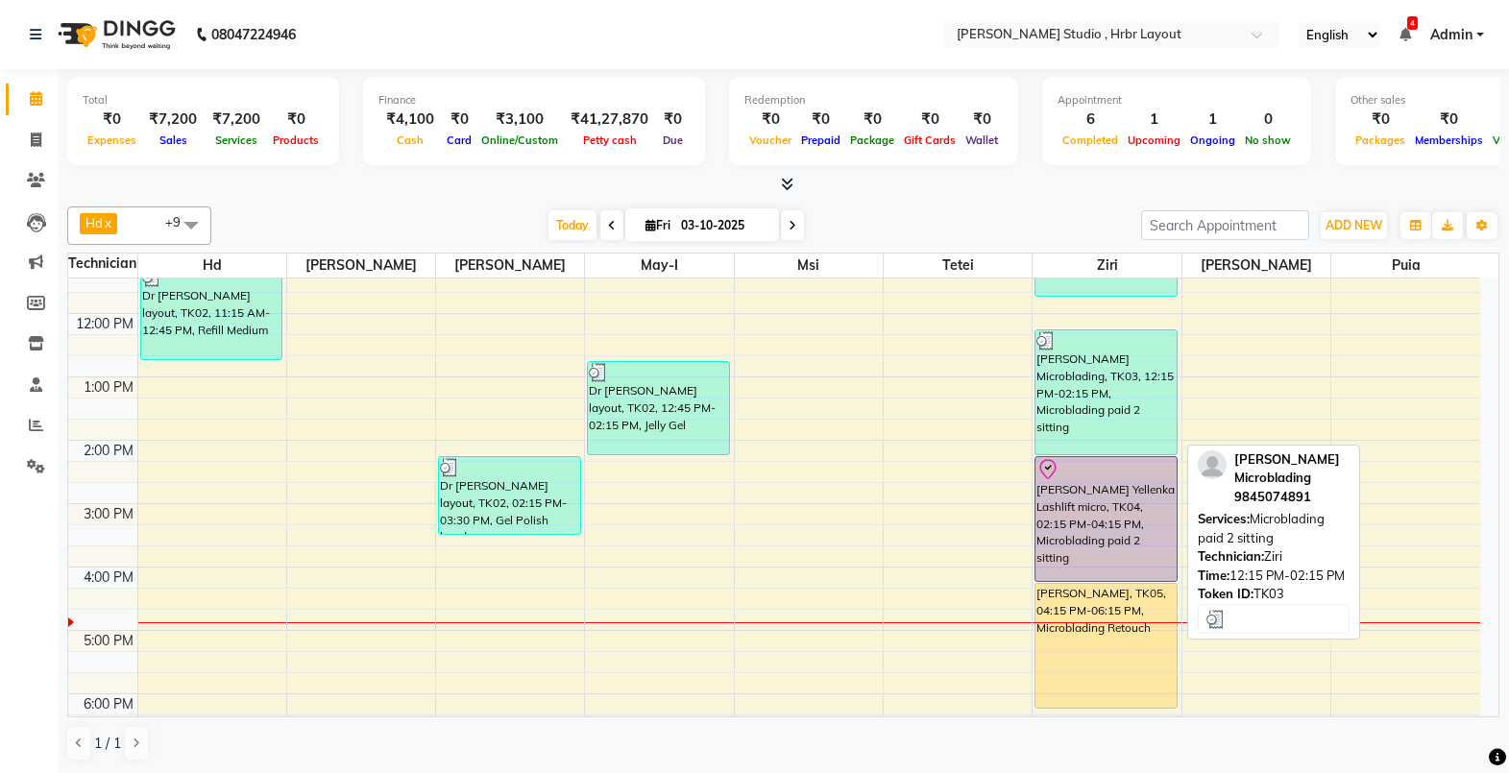
click at [1091, 426] on div "[PERSON_NAME] Microblading, TK03, 12:15 PM-02:15 PM, Microblading paid 2 sitting" at bounding box center [1106, 392] width 140 height 124
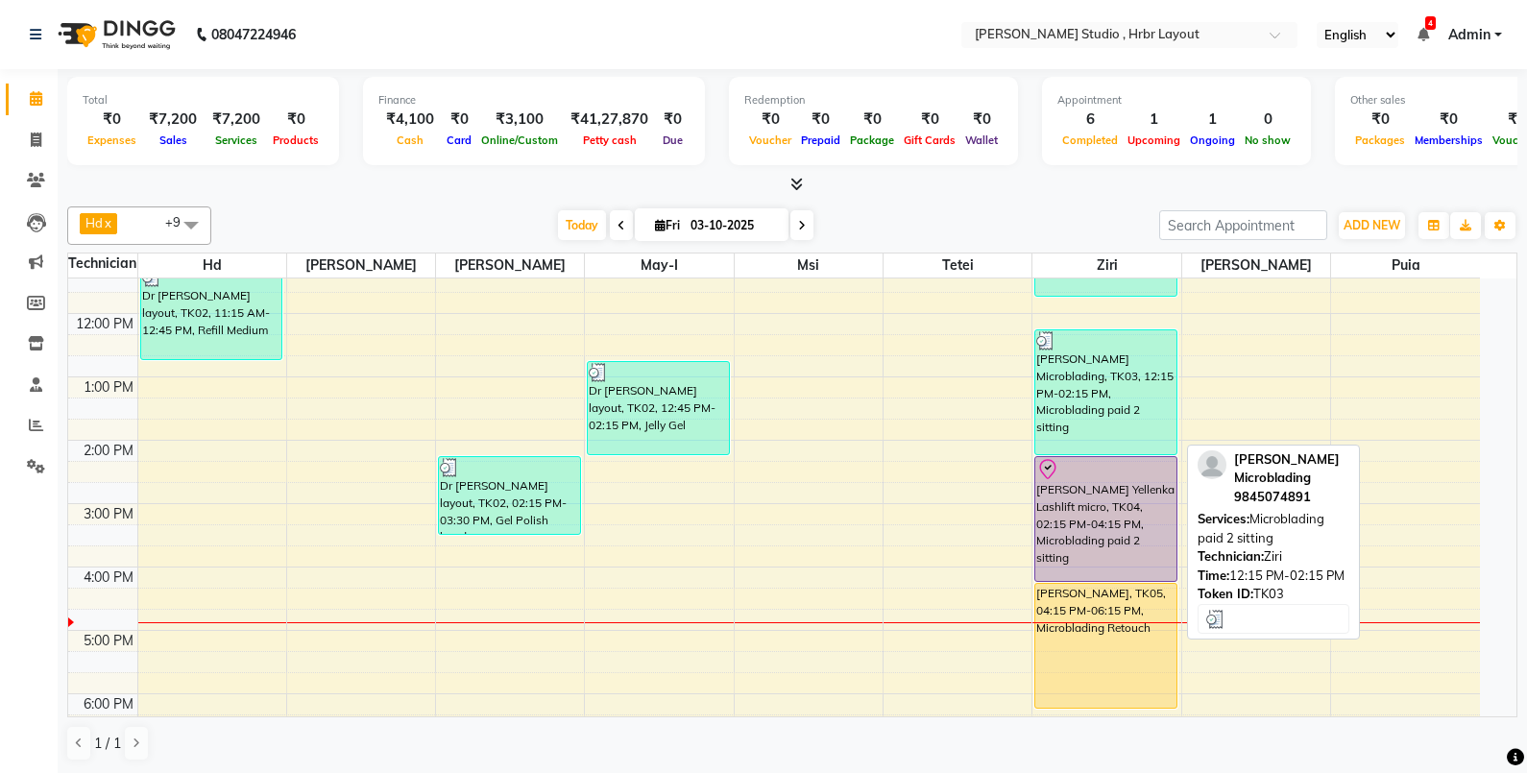
select select "3"
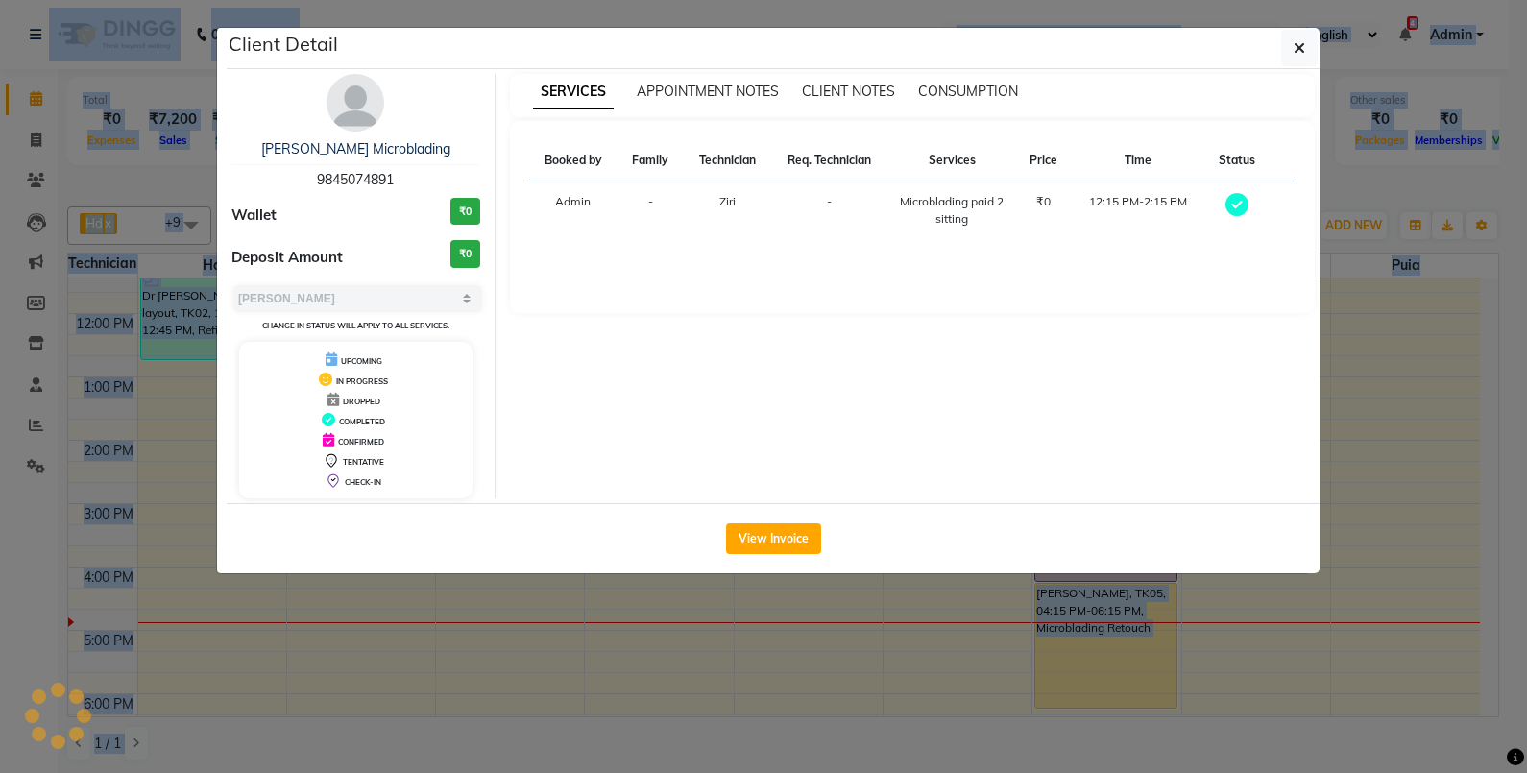
click at [1091, 426] on ngb-modal-window "Client Detail Thelma Microblading 9845074891 Wallet ₹0 Deposit Amount ₹0 Select…" at bounding box center [763, 386] width 1527 height 773
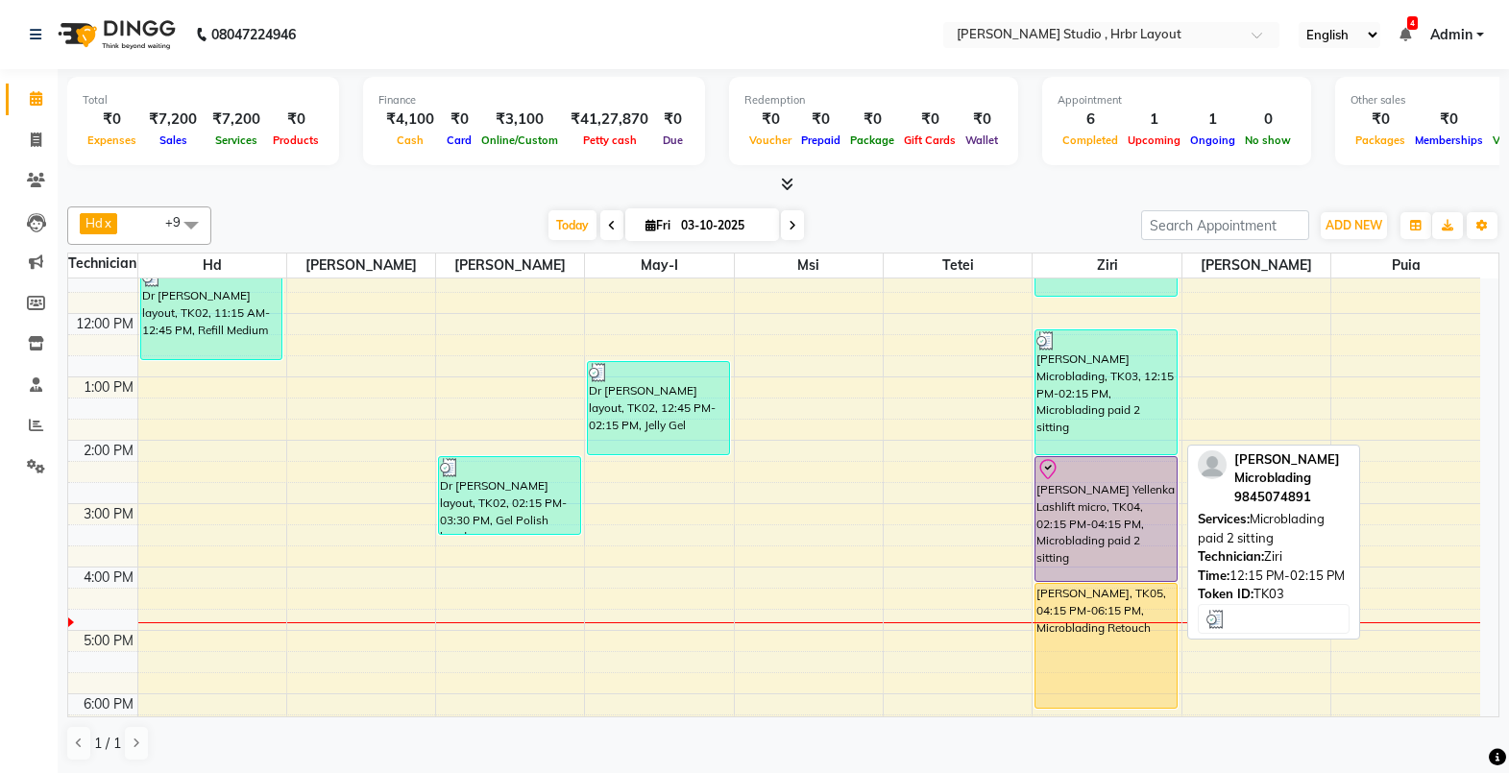
click at [1080, 401] on div "[PERSON_NAME] Microblading, TK03, 12:15 PM-02:15 PM, Microblading paid 2 sitting" at bounding box center [1106, 392] width 140 height 124
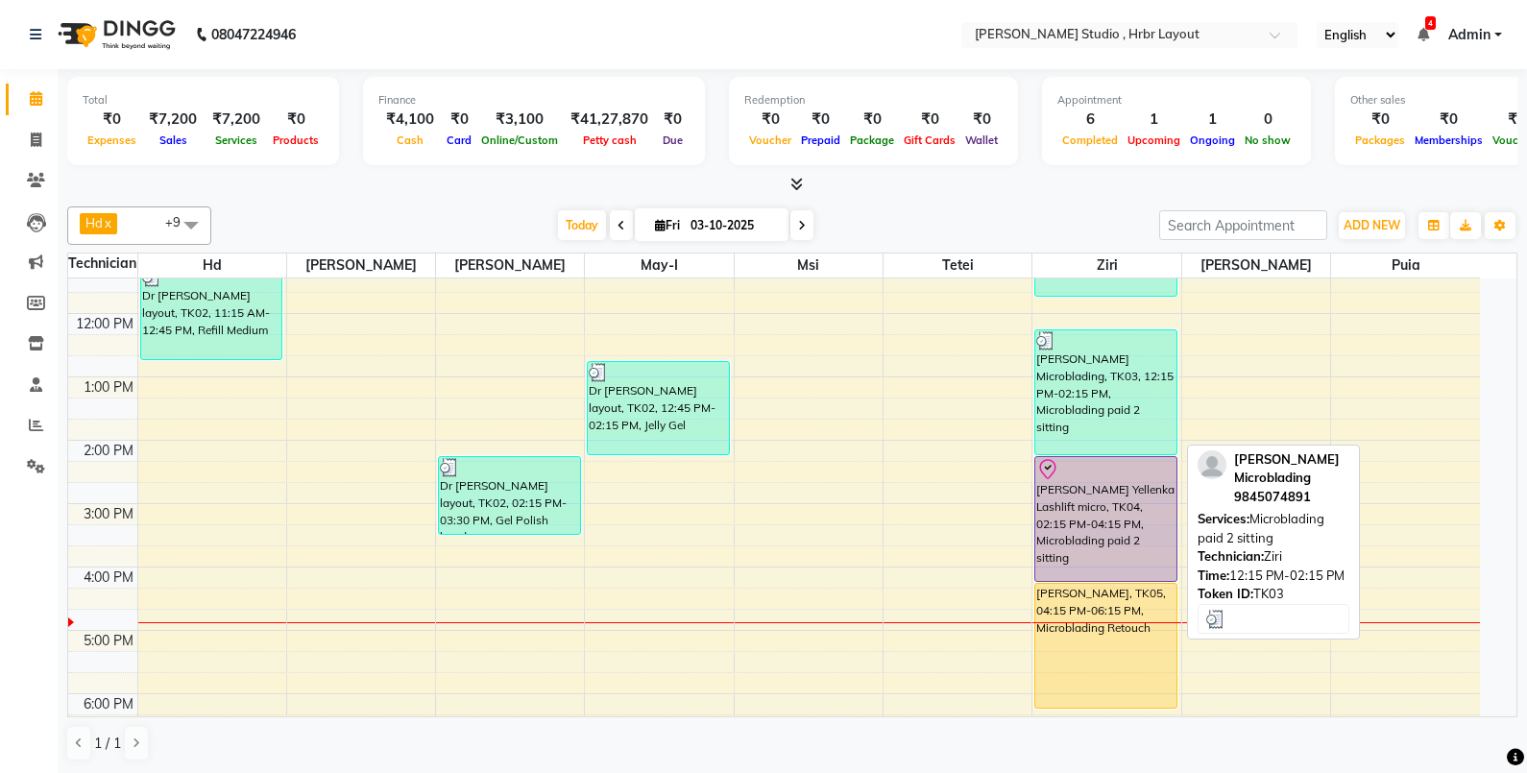
select select "3"
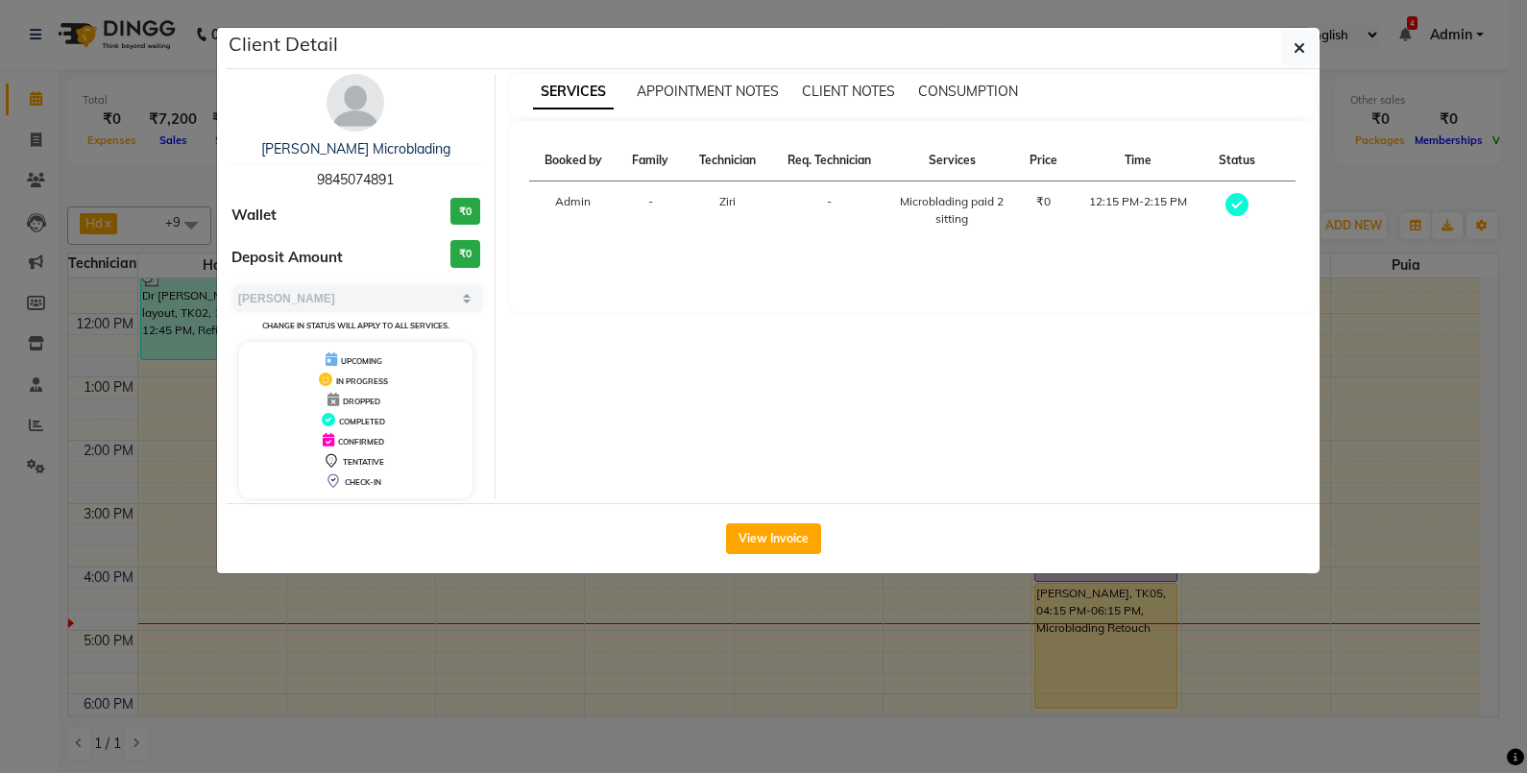
click at [980, 619] on ngb-modal-window "Client Detail Thelma Microblading 9845074891 Wallet ₹0 Deposit Amount ₹0 Select…" at bounding box center [763, 386] width 1527 height 773
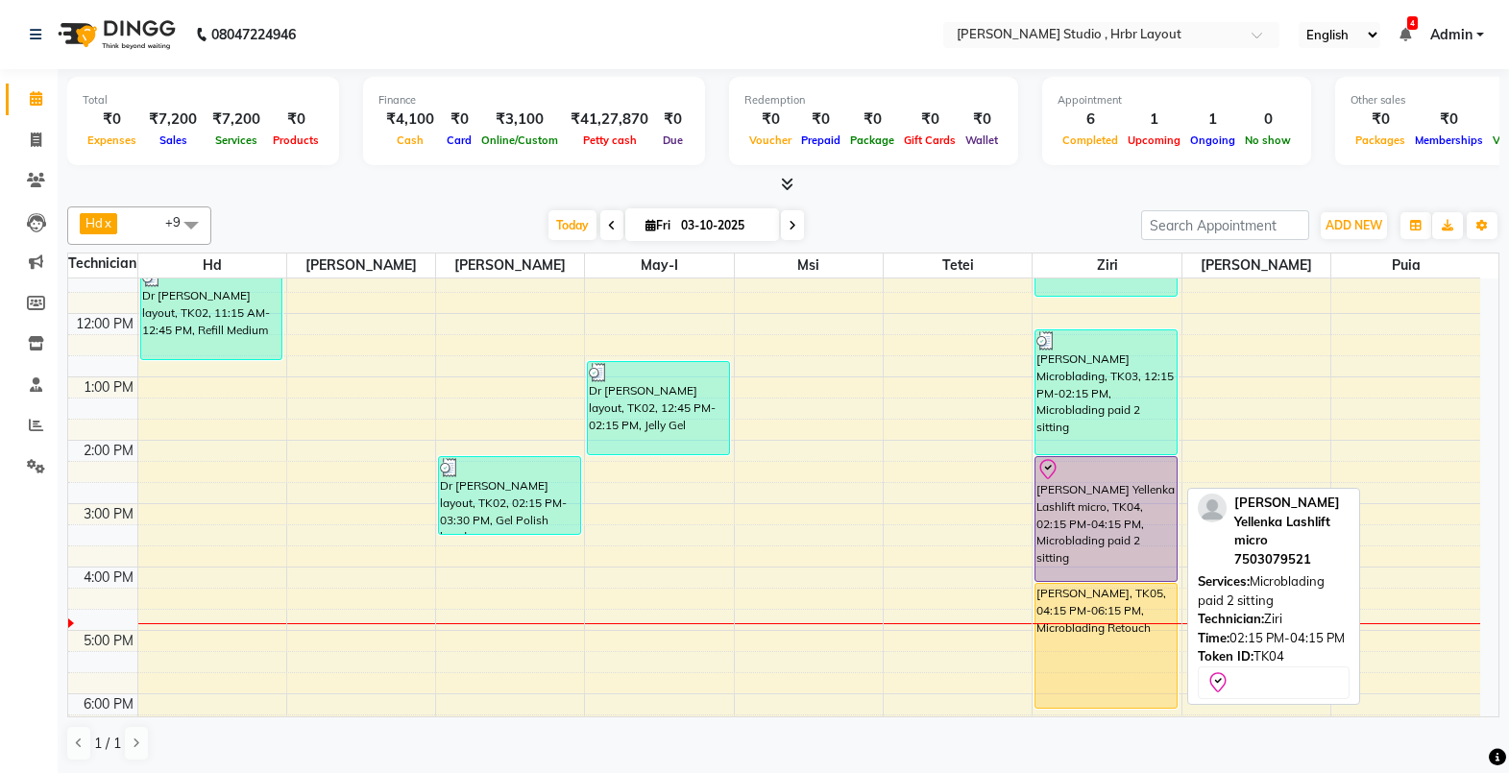
click at [1102, 513] on div "[PERSON_NAME] Yellenka Lashlift micro, TK04, 02:15 PM-04:15 PM, Microblading pa…" at bounding box center [1106, 519] width 140 height 124
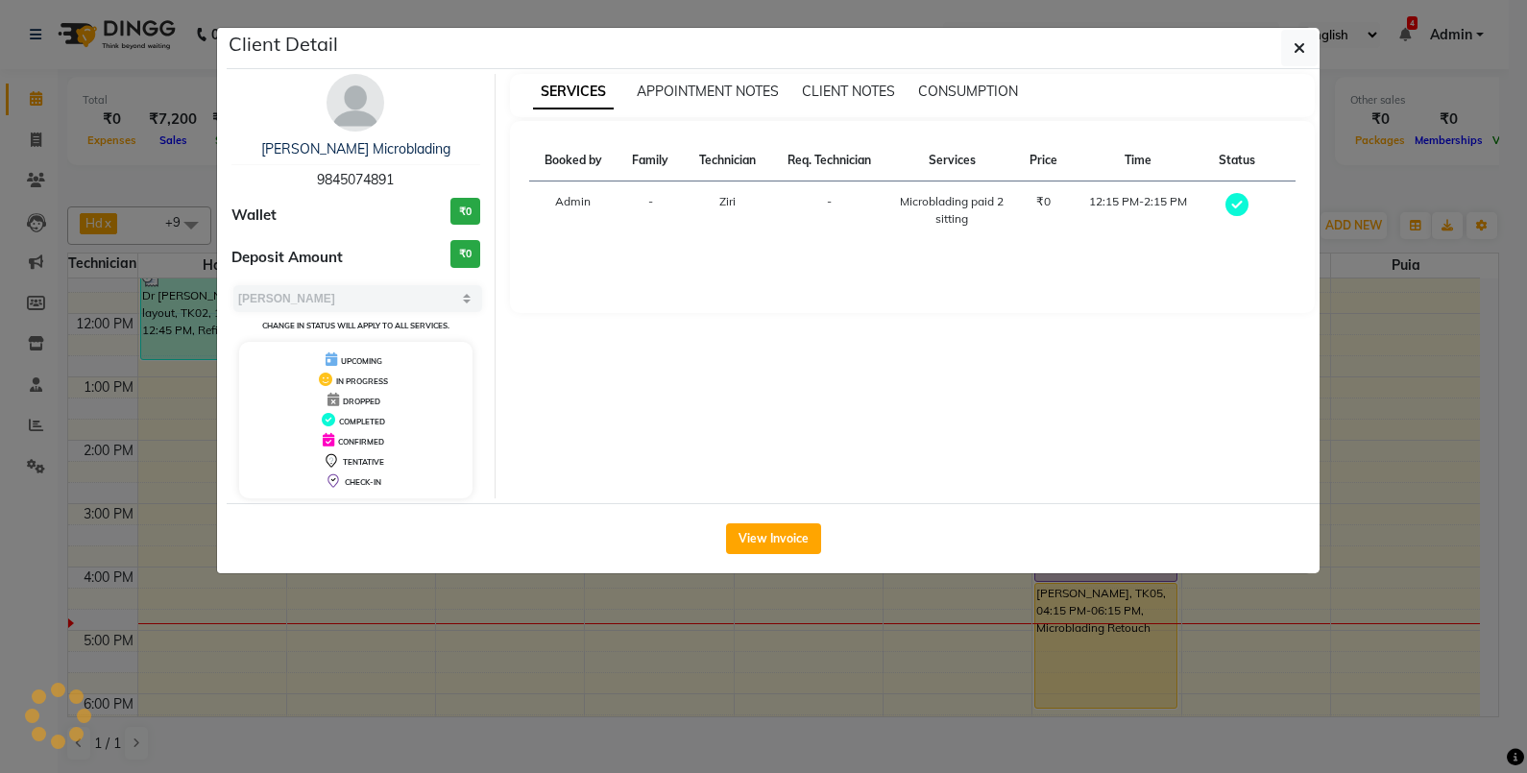
select select "8"
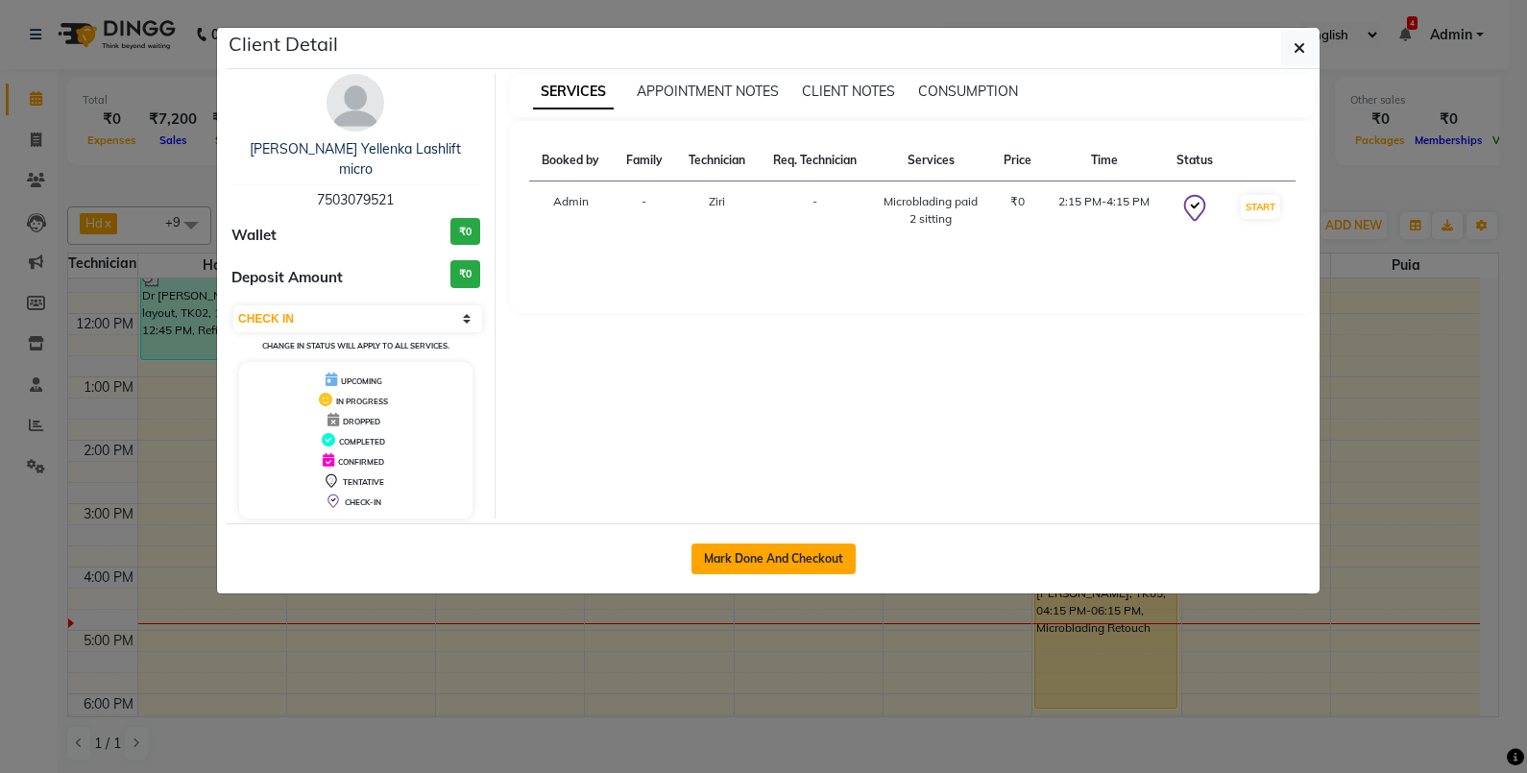
click at [735, 544] on button "Mark Done And Checkout" at bounding box center [774, 559] width 164 height 31
select select "service"
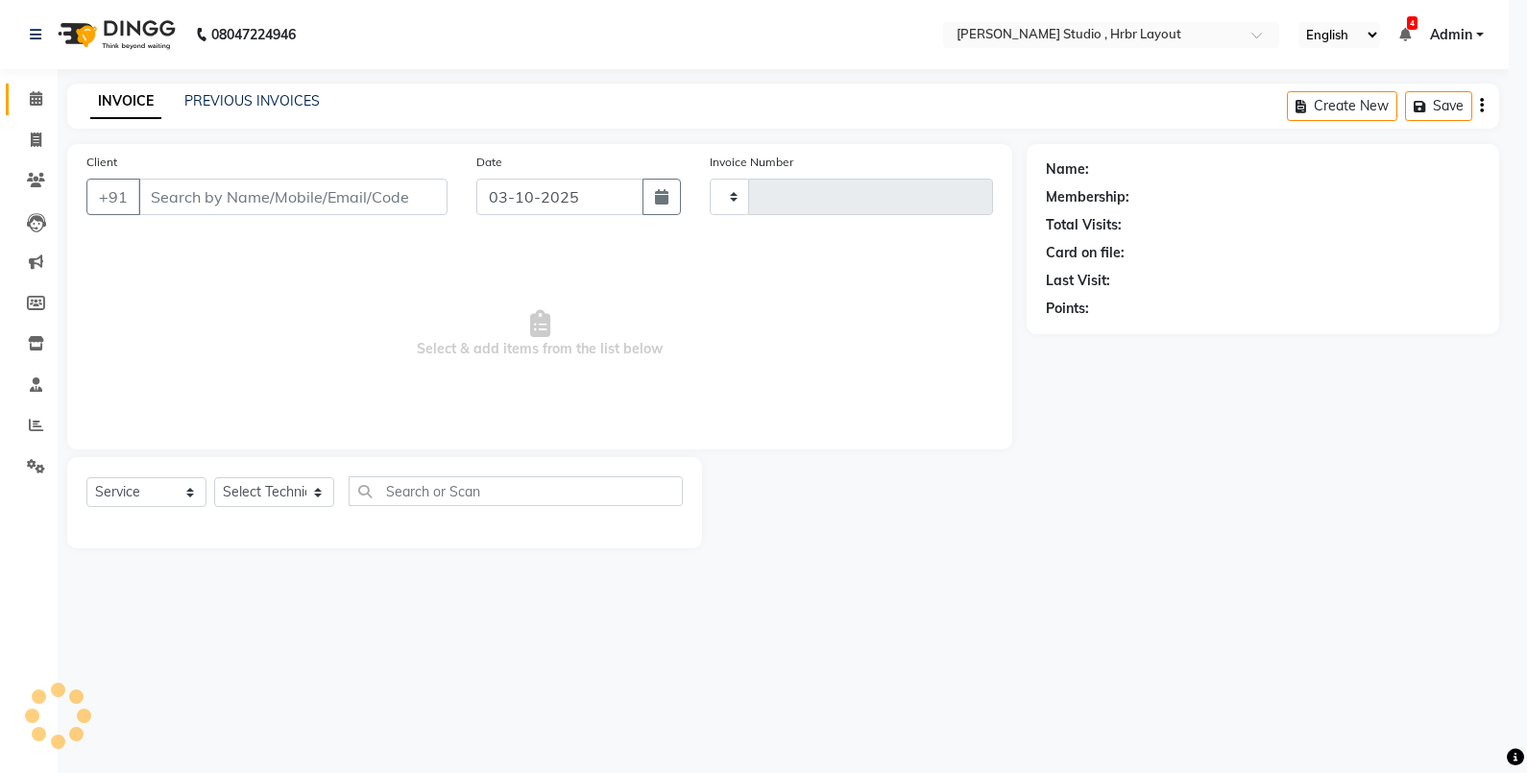
type input "1335"
select select "5084"
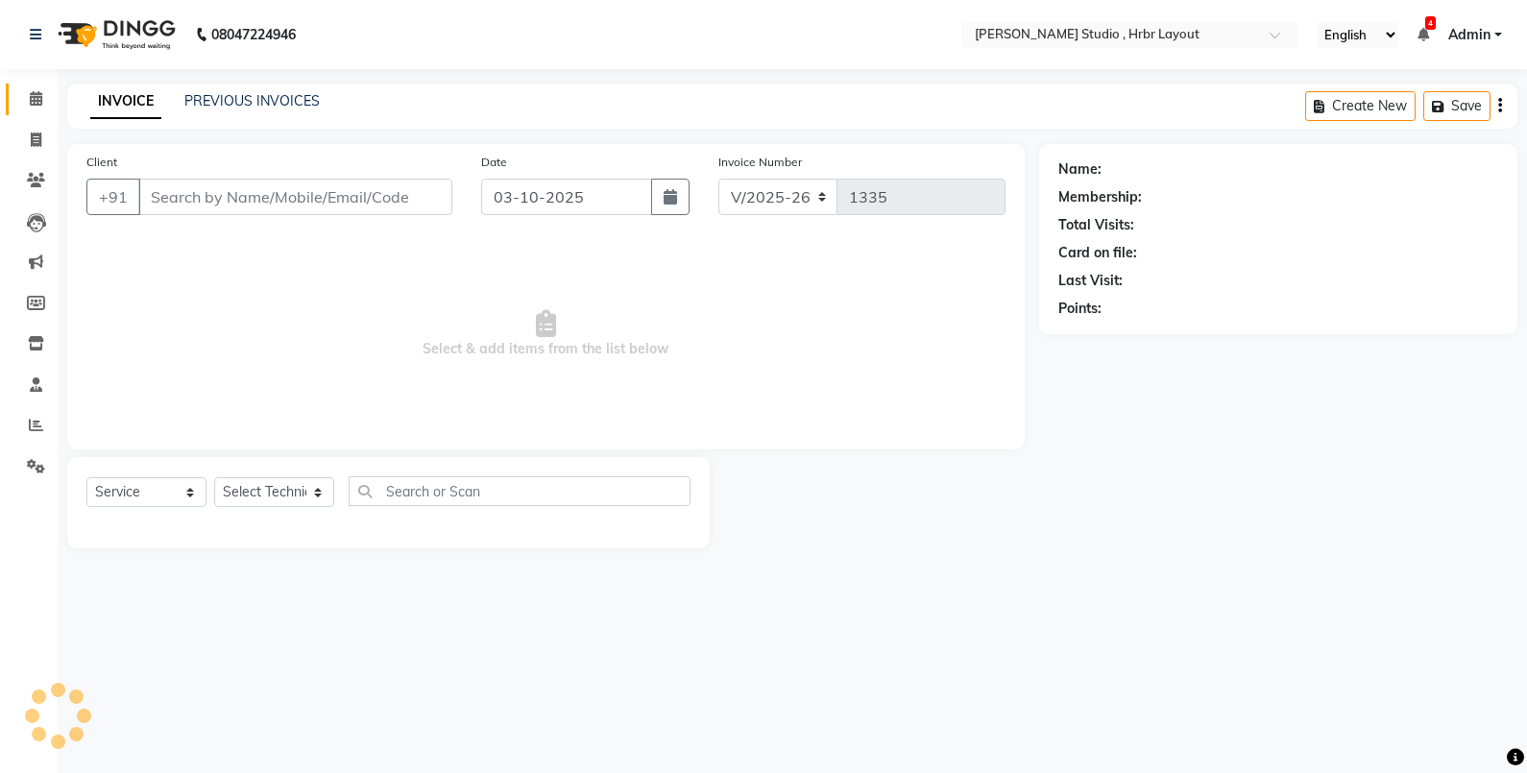
type input "7503079521"
select select "32531"
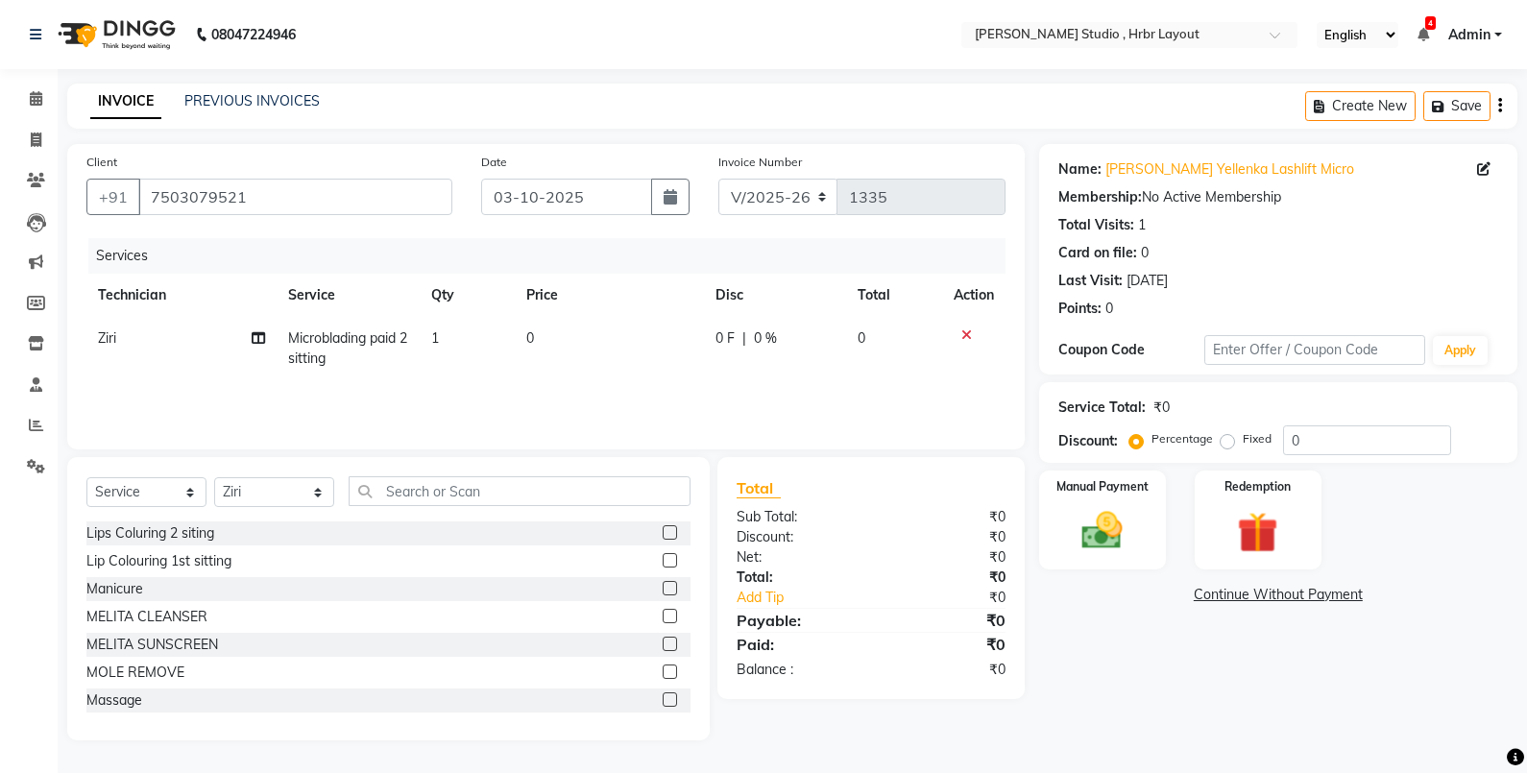
click at [1268, 592] on link "Continue Without Payment" at bounding box center [1278, 595] width 471 height 20
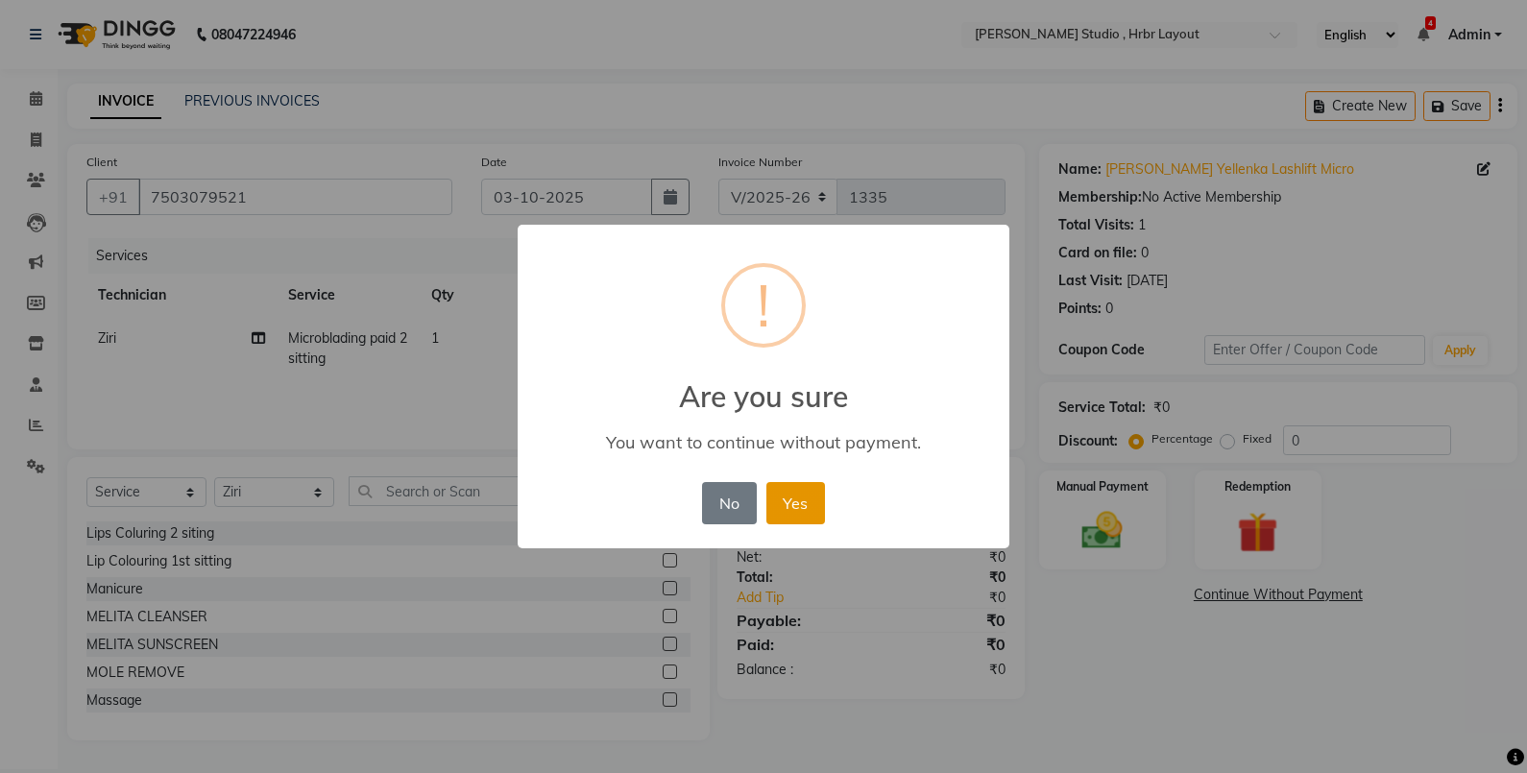
click at [806, 483] on button "Yes" at bounding box center [796, 503] width 59 height 42
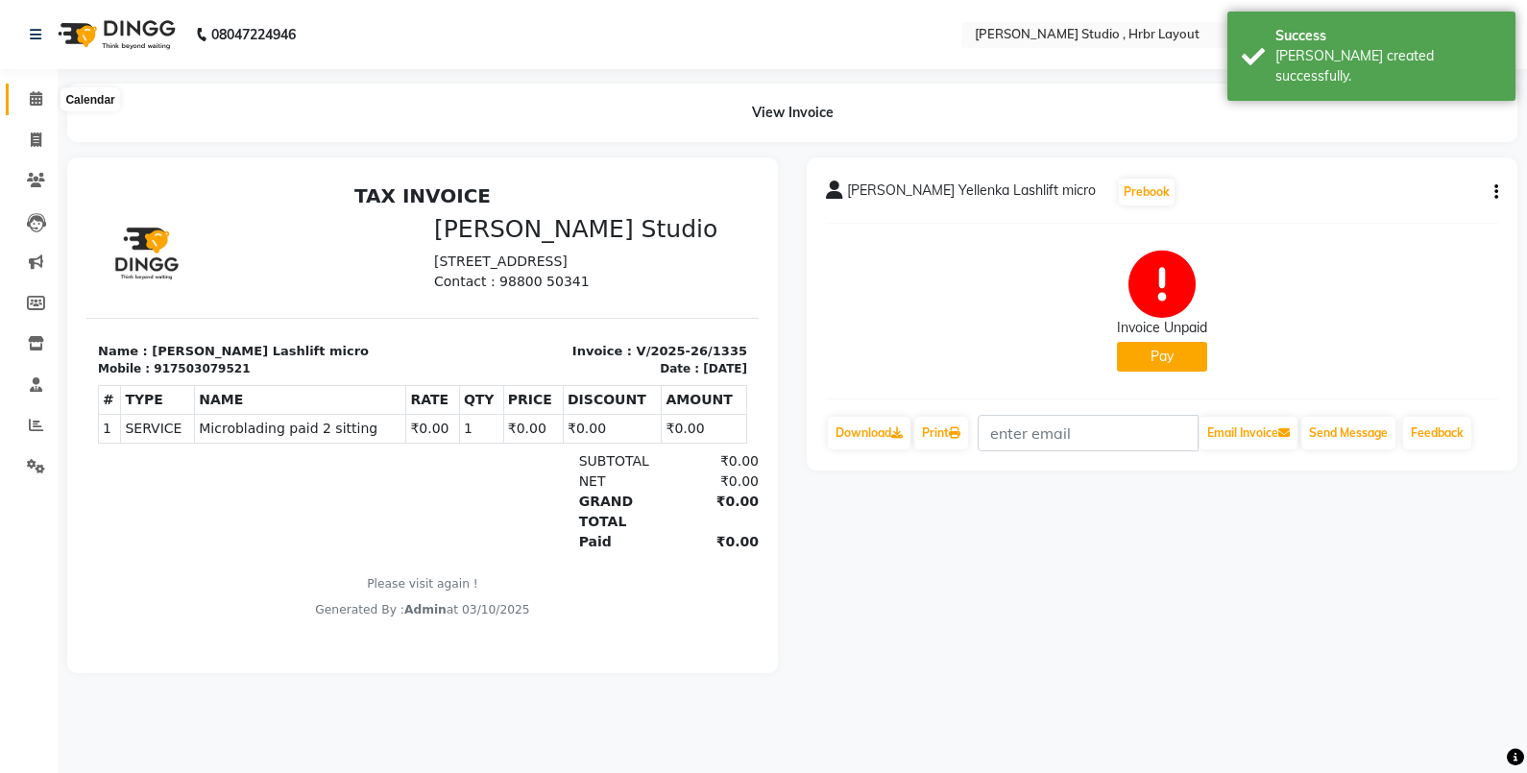
click at [36, 99] on icon at bounding box center [36, 98] width 12 height 14
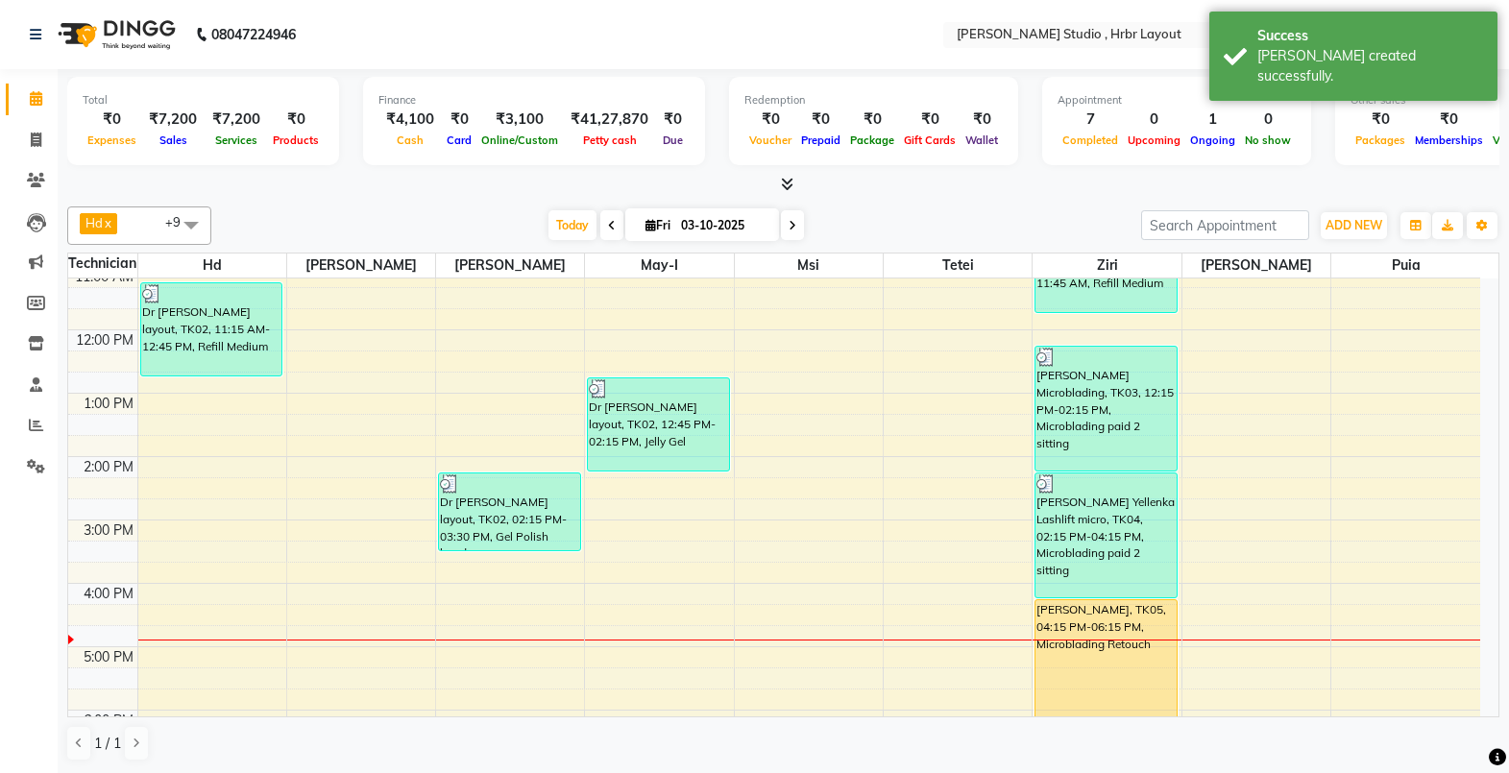
scroll to position [256, 0]
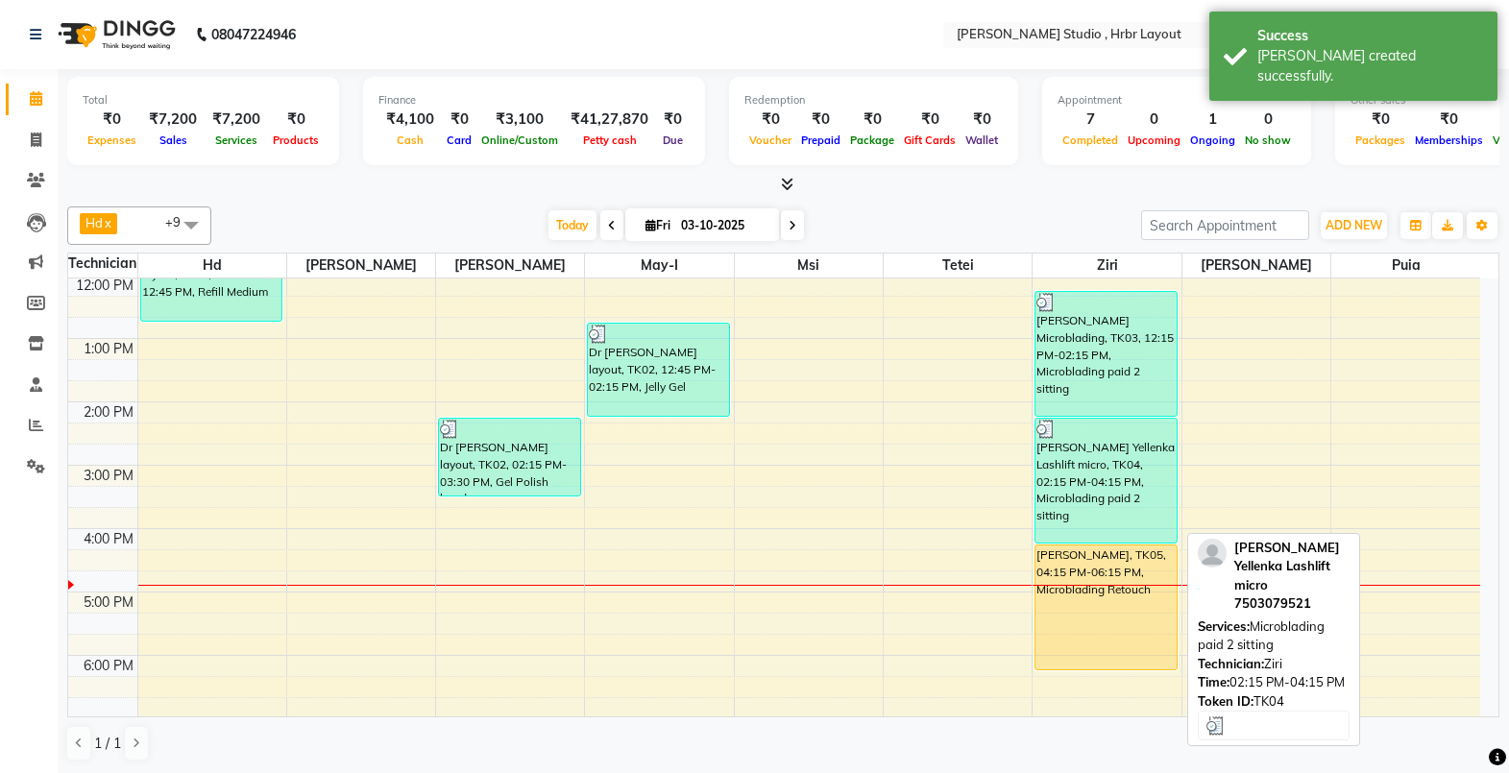
click at [1108, 454] on div "[PERSON_NAME] Yellenka Lashlift micro, TK04, 02:15 PM-04:15 PM, Microblading pa…" at bounding box center [1106, 481] width 140 height 124
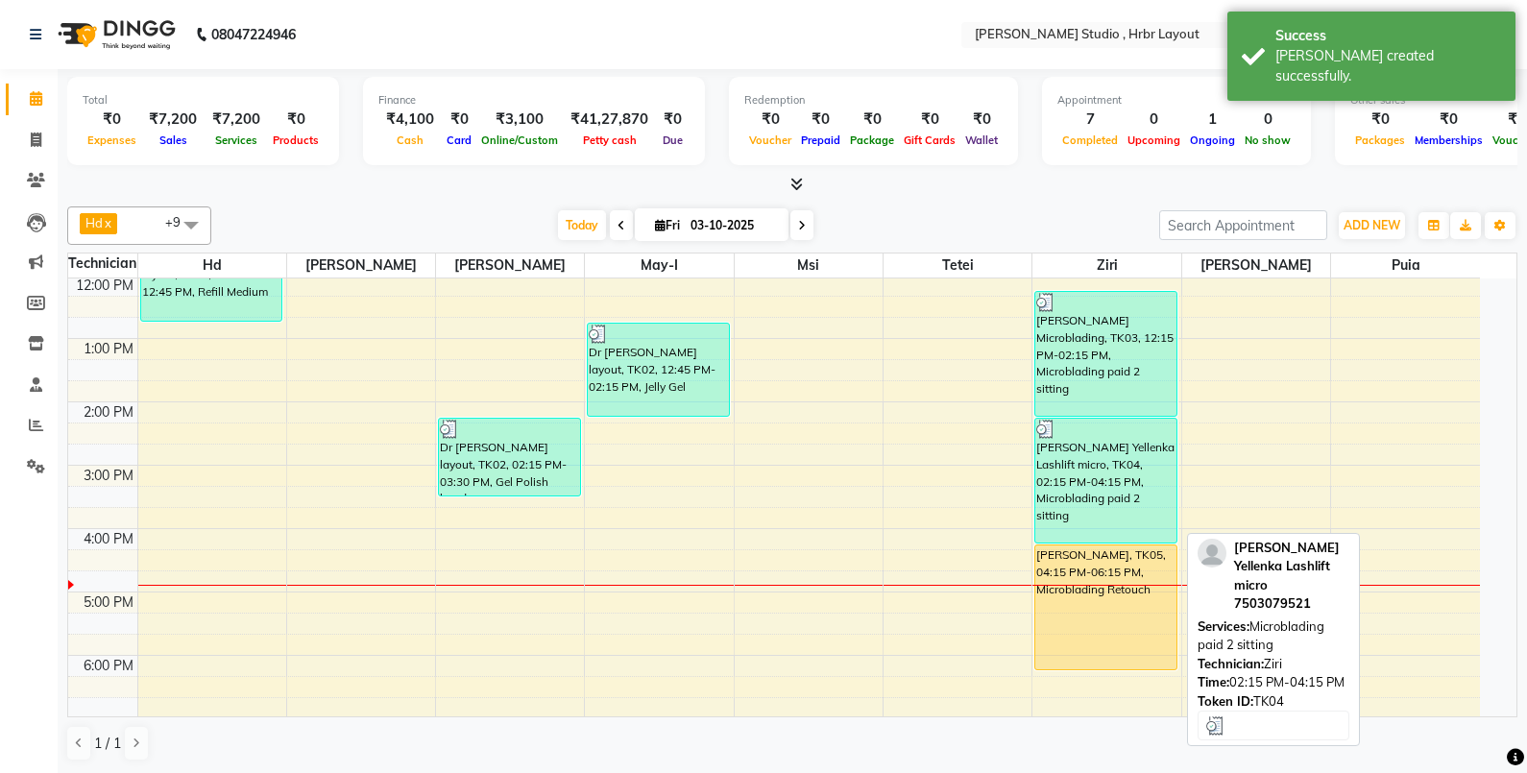
select select "3"
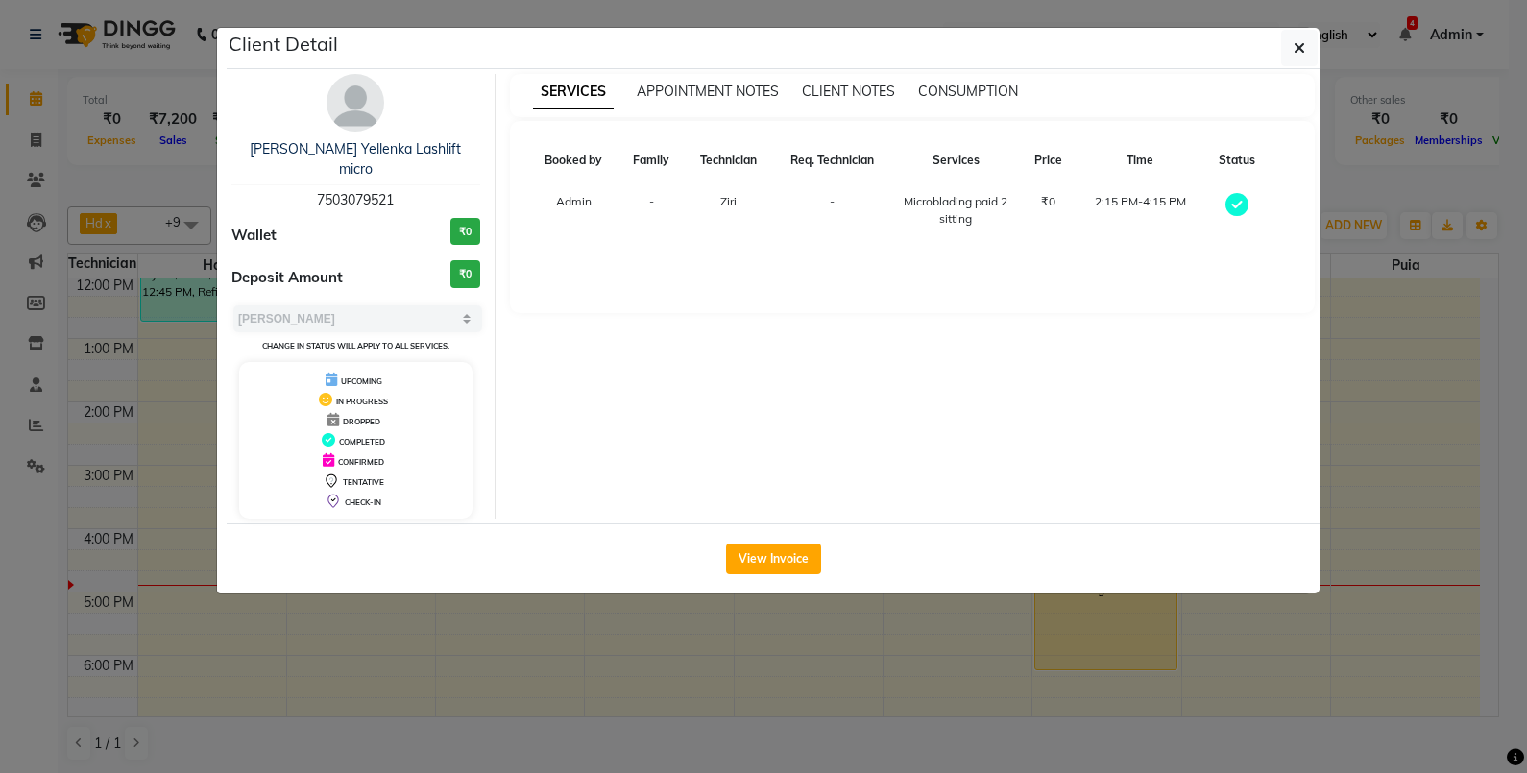
click at [715, 624] on ngb-modal-window "Client Detail Eshita Yellenka Lashlift micro 7503079521 Wallet ₹0 Deposit Amoun…" at bounding box center [763, 386] width 1527 height 773
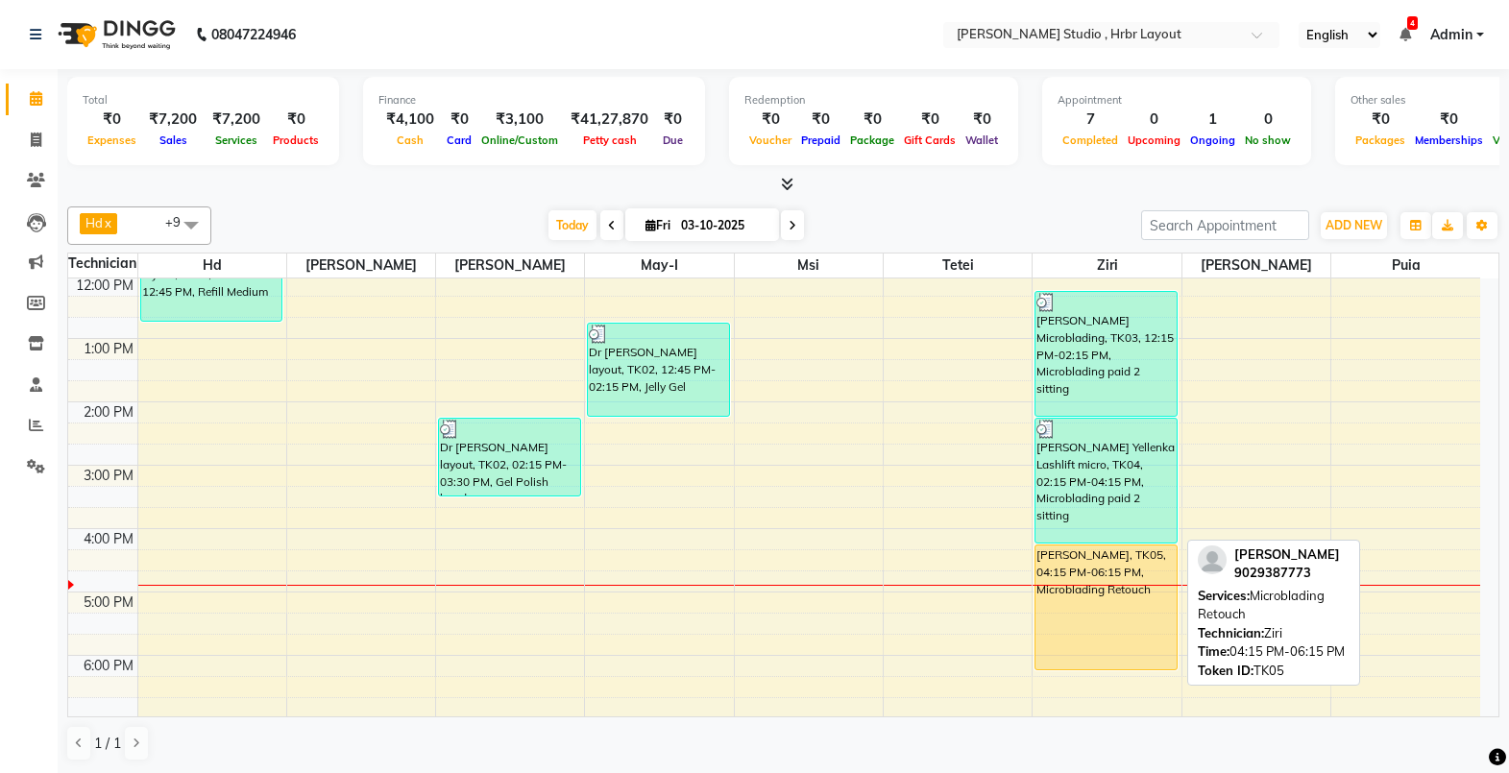
click at [1071, 614] on div "[PERSON_NAME], TK05, 04:15 PM-06:15 PM, Microblading Retouch" at bounding box center [1106, 608] width 140 height 124
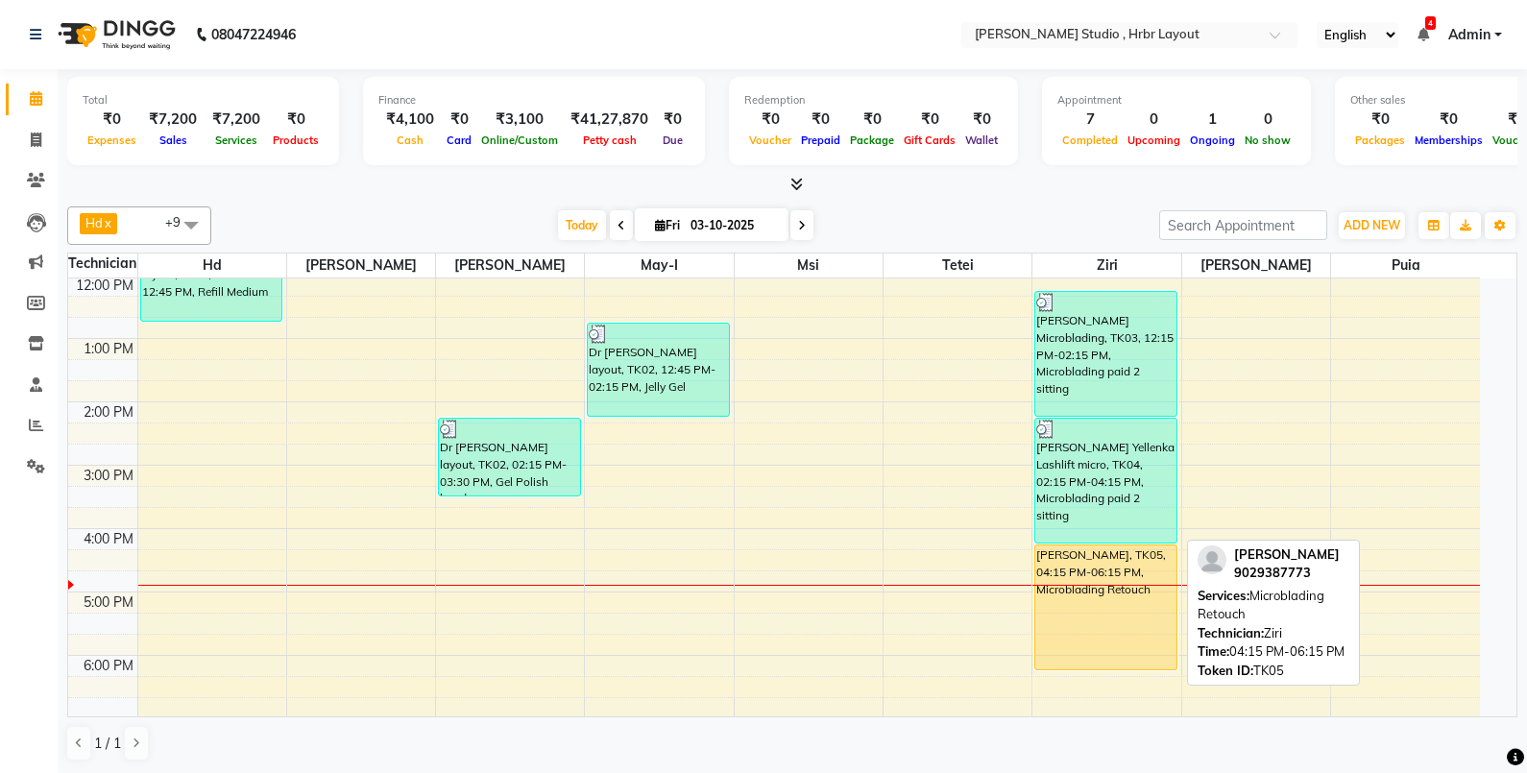
select select "1"
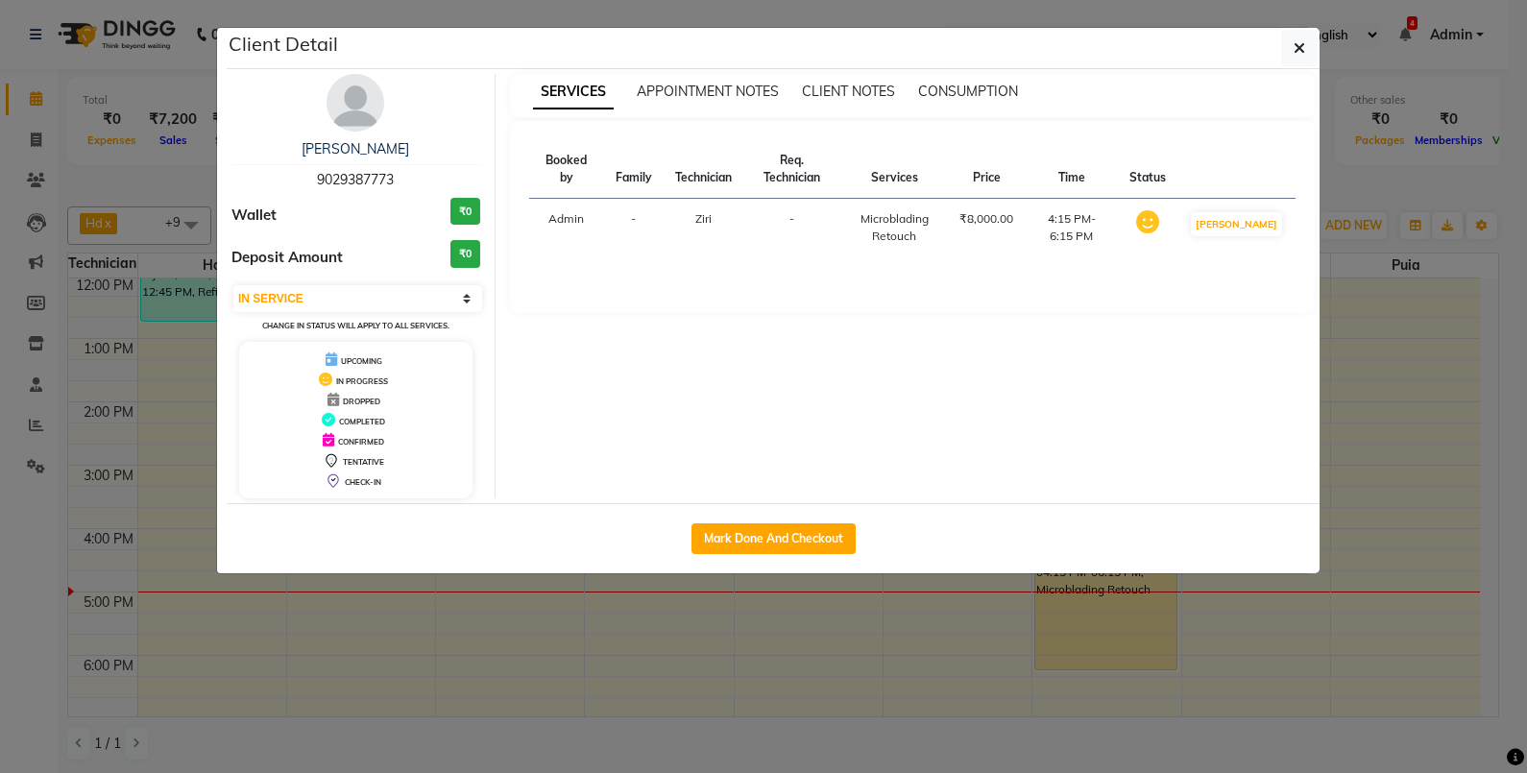
click at [852, 601] on ngb-modal-window "Client Detail Asha Whitefield 9029387773 Wallet ₹0 Deposit Amount ₹0 Select IN …" at bounding box center [763, 386] width 1527 height 773
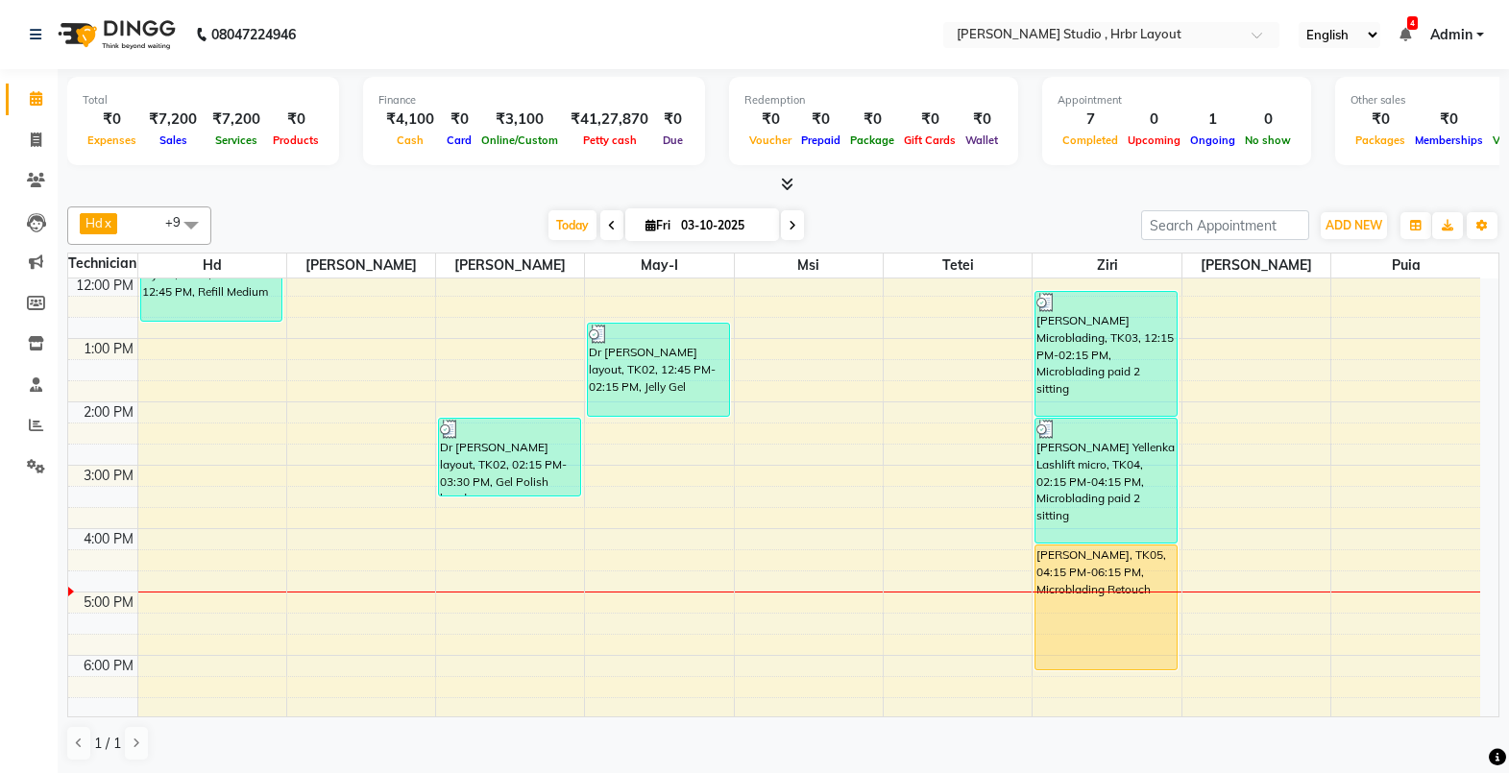
scroll to position [384, 0]
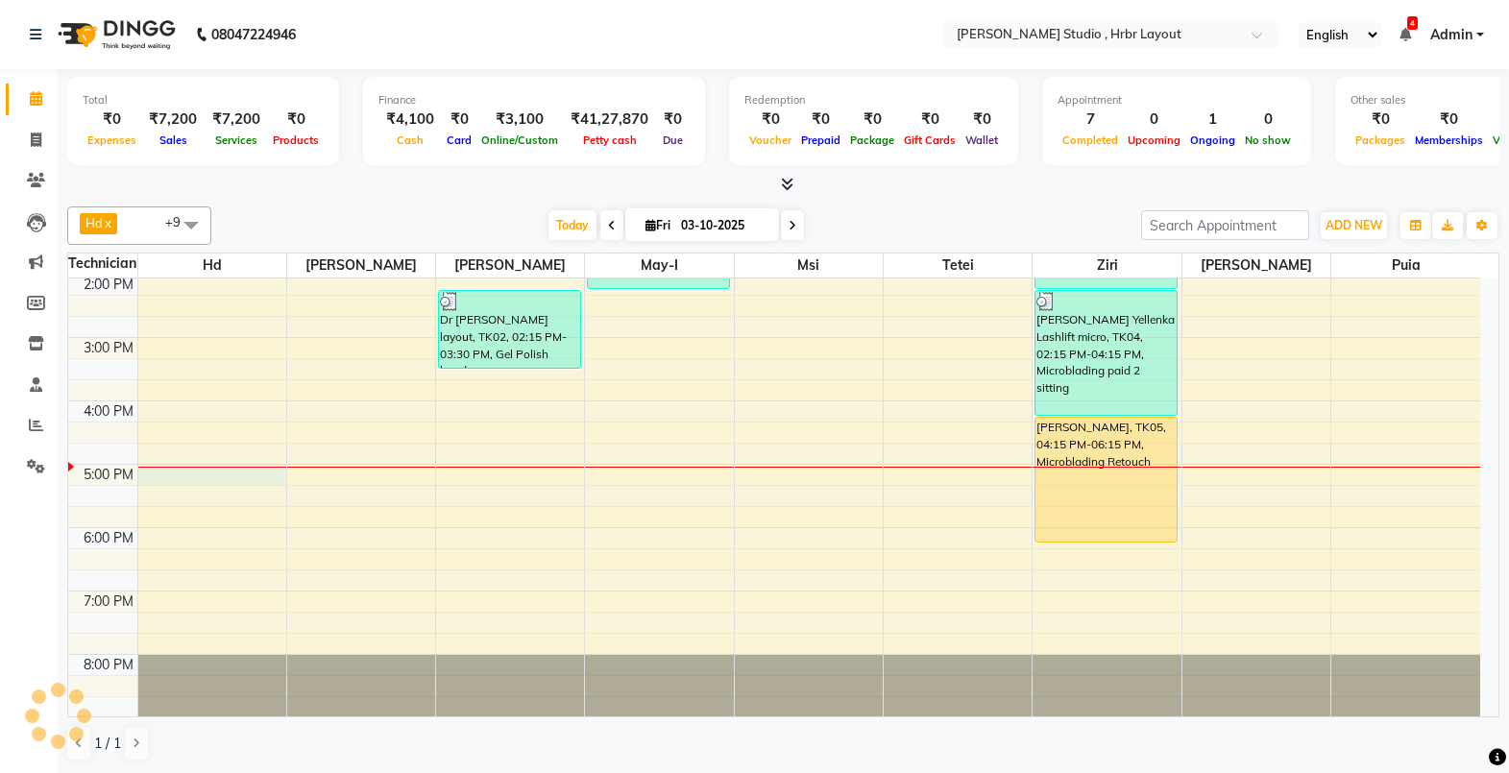
click at [213, 469] on div "8:00 AM 9:00 AM 10:00 AM 11:00 AM 12:00 PM 1:00 PM 2:00 PM 3:00 PM 4:00 PM 5:00…" at bounding box center [774, 305] width 1412 height 823
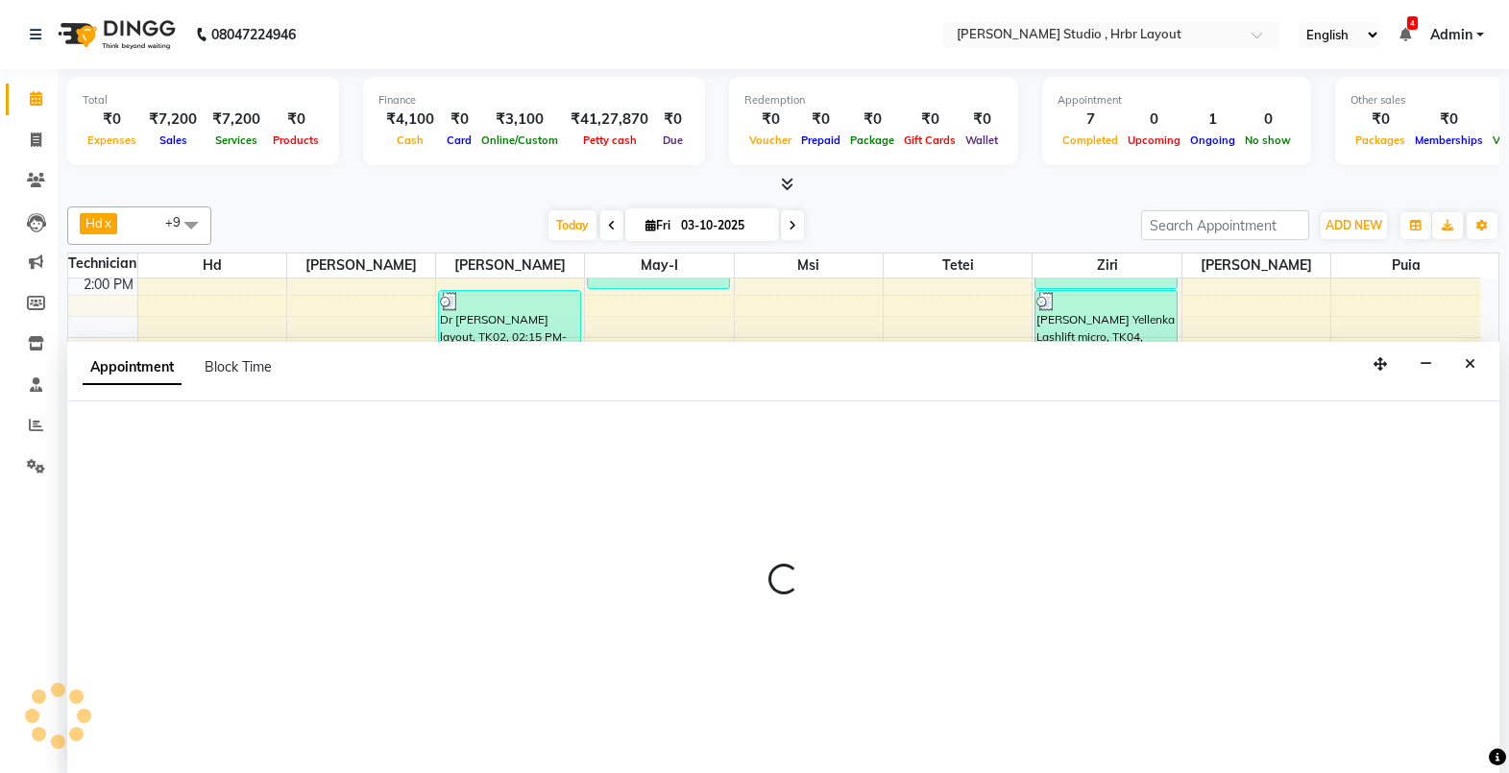
scroll to position [1, 0]
select select "32532"
select select "1020"
select select "tentative"
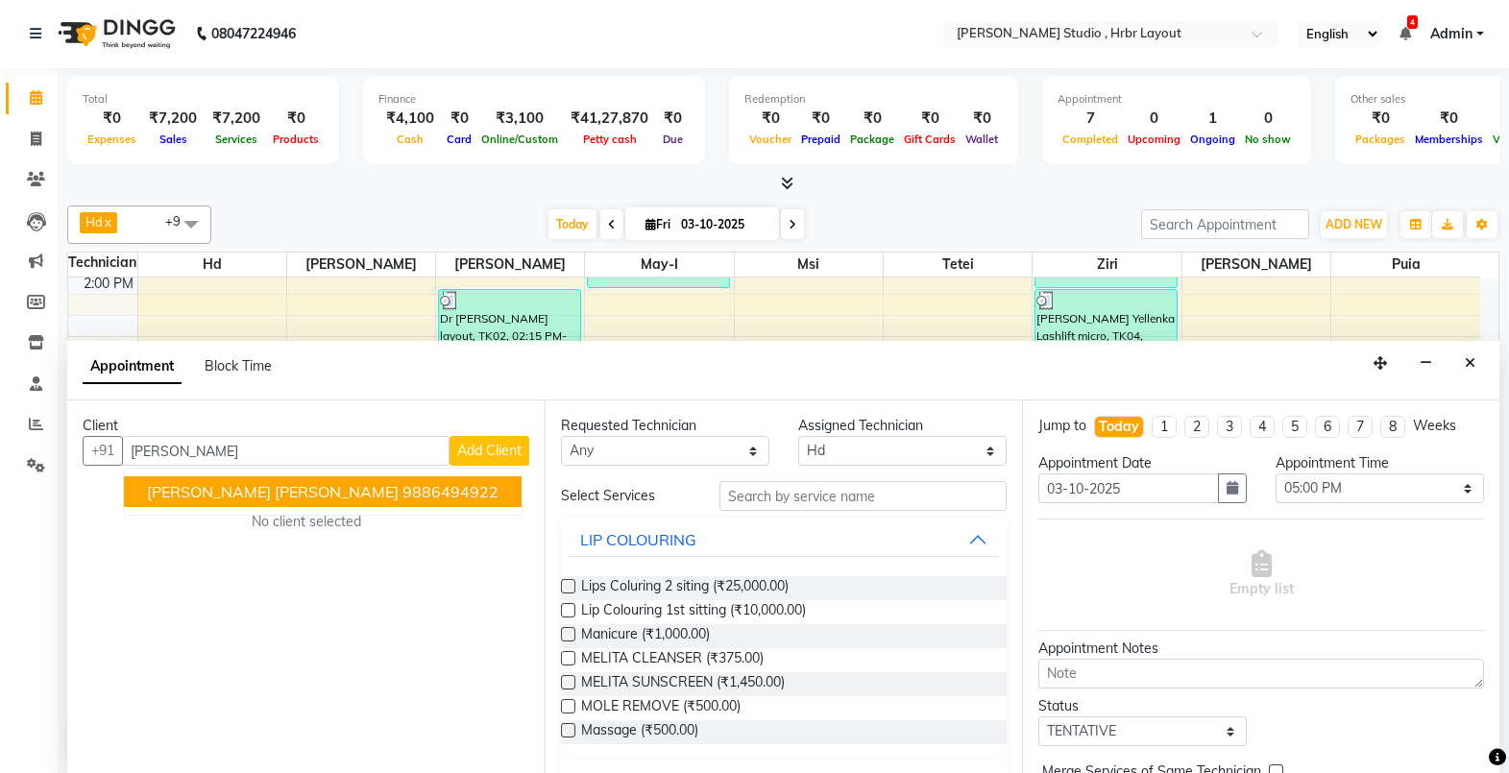
click at [314, 487] on span "Beena Singh Kalyan Nagar" at bounding box center [273, 491] width 252 height 19
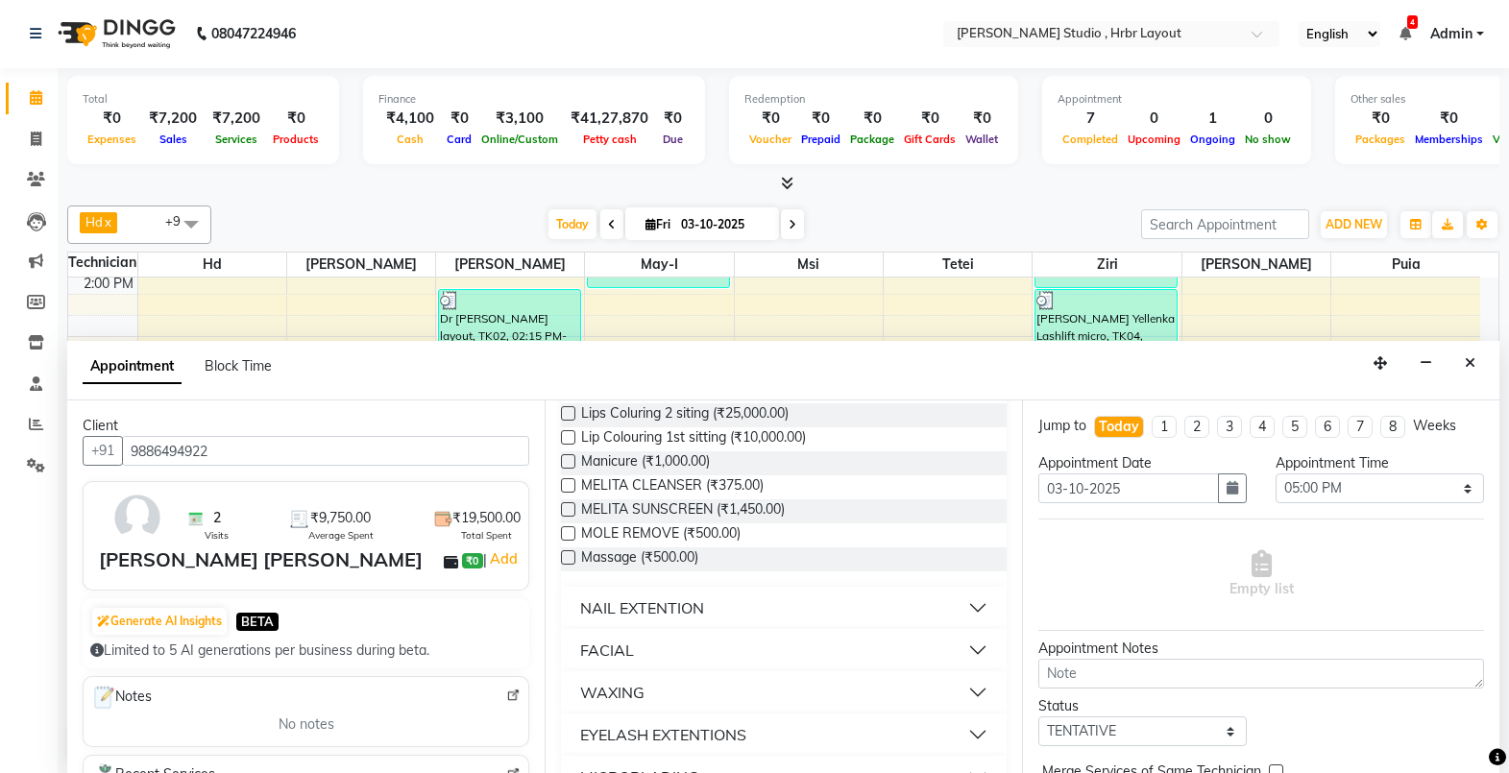
scroll to position [177, 0]
type input "9886494922"
click at [194, 556] on div "Beena Singh Kalyan Nagar" at bounding box center [261, 560] width 324 height 29
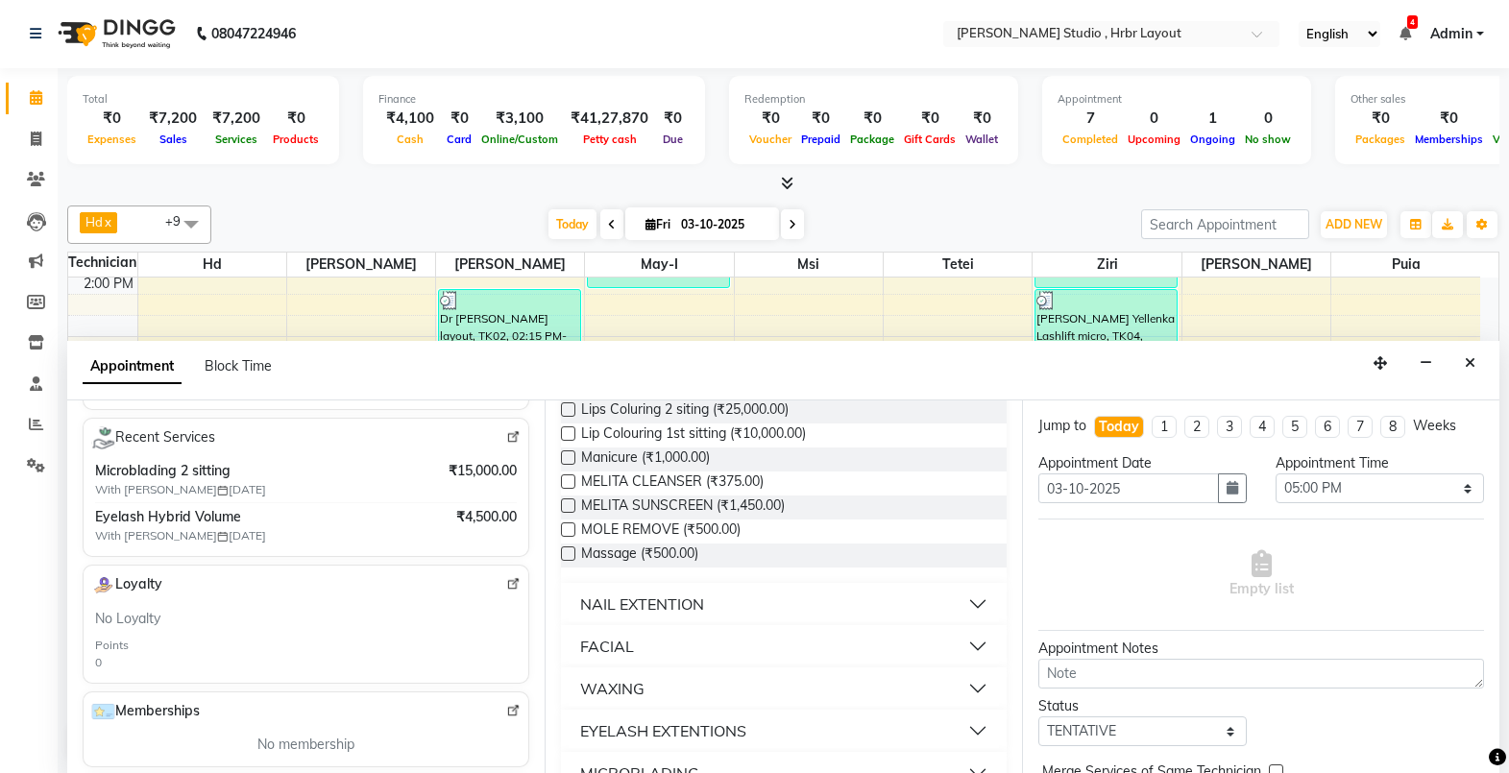
scroll to position [336, 0]
click at [246, 532] on span "With Ziri 19-12-2024" at bounding box center [215, 536] width 240 height 17
click at [198, 523] on span "Eyelash Hybrid Volume" at bounding box center [253, 518] width 316 height 20
click at [232, 529] on span "With Ziri 19-12-2024" at bounding box center [215, 536] width 240 height 17
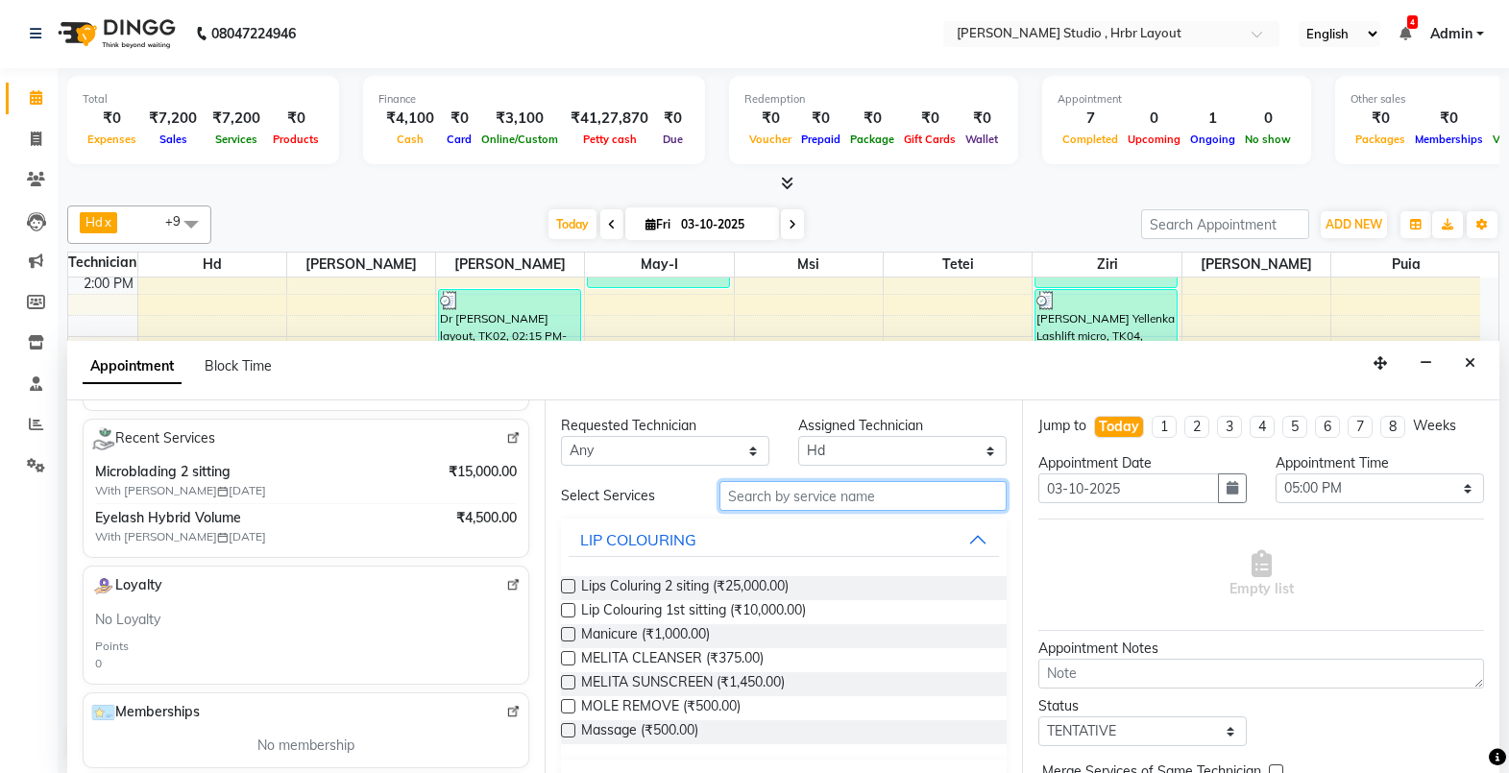
click at [778, 496] on input "text" at bounding box center [863, 496] width 287 height 30
type input "Eye"
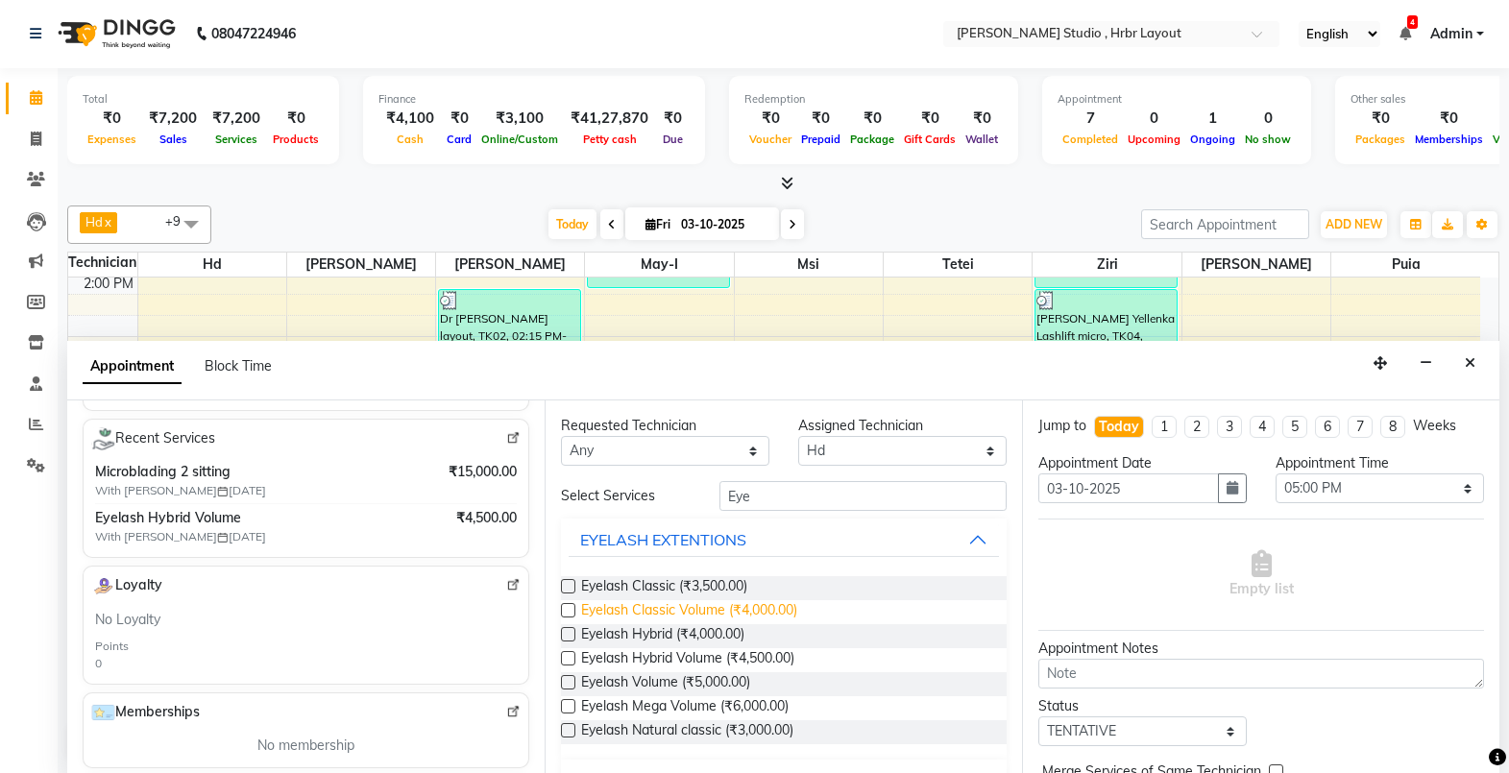
click at [698, 611] on span "Eyelash Classic Volume (₹4,000.00)" at bounding box center [689, 612] width 216 height 24
checkbox input "false"
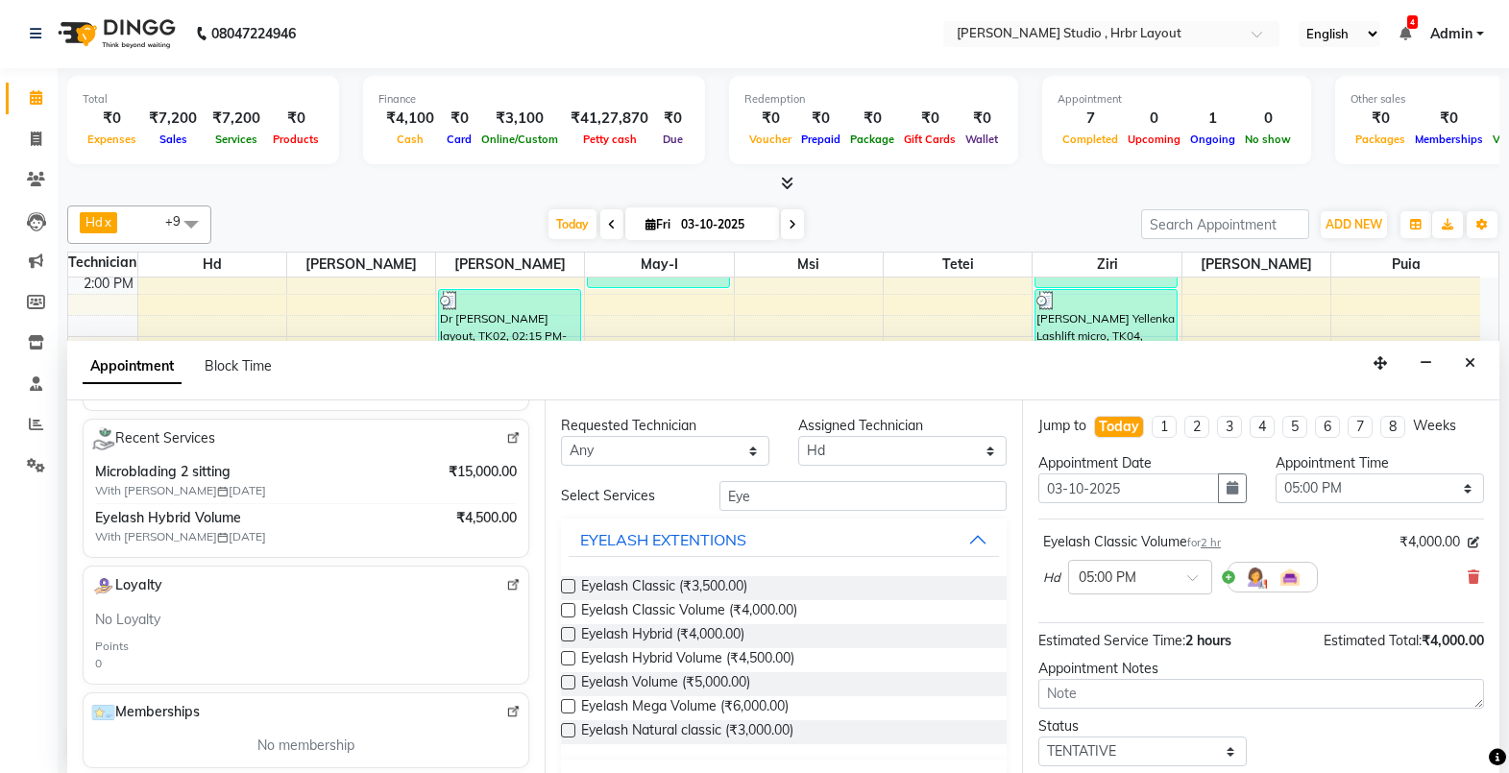
scroll to position [114, 0]
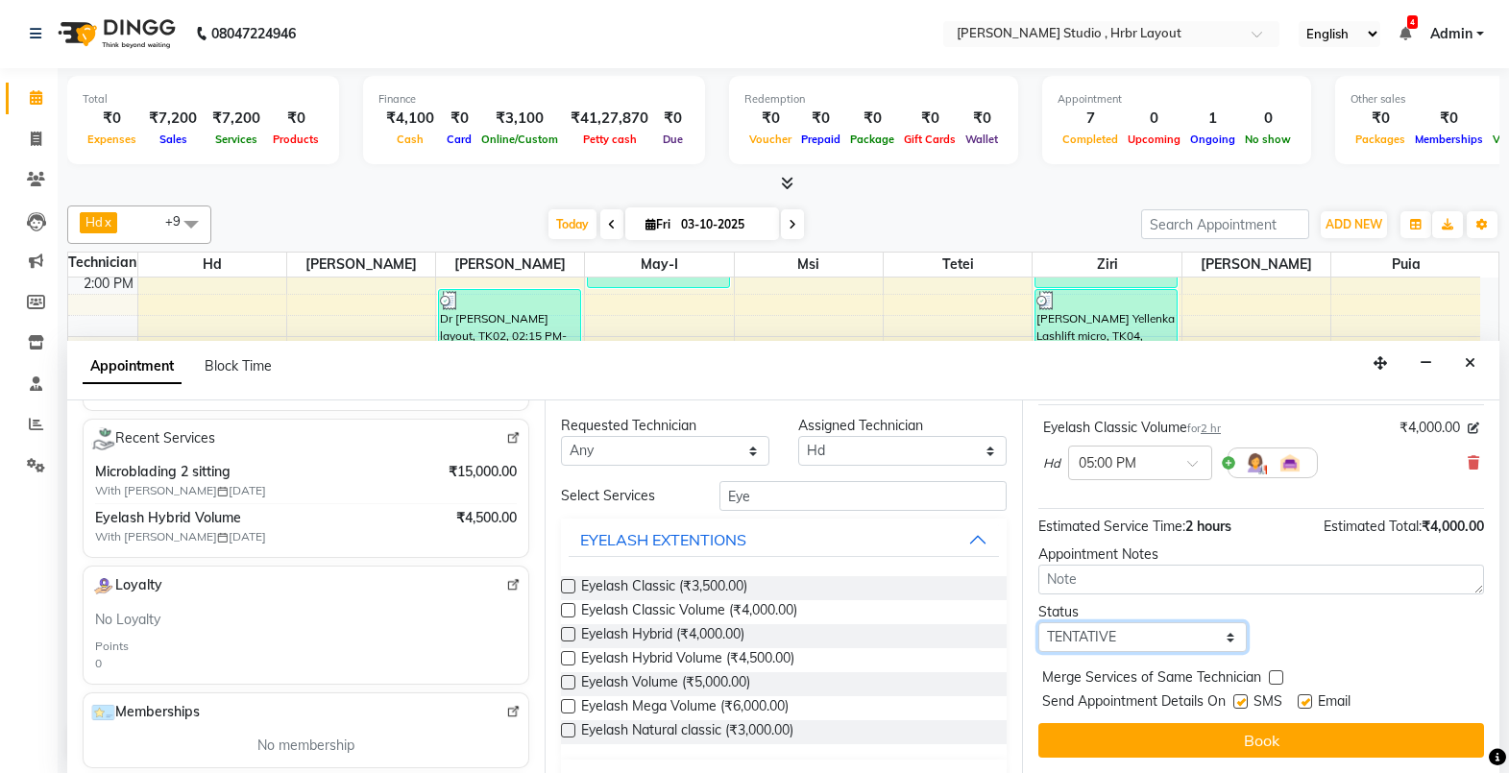
click at [1208, 647] on select "Select TENTATIVE CONFIRM CHECK-IN UPCOMING" at bounding box center [1142, 637] width 208 height 30
select select "check-in"
click at [1038, 622] on select "Select TENTATIVE CONFIRM CHECK-IN UPCOMING" at bounding box center [1142, 637] width 208 height 30
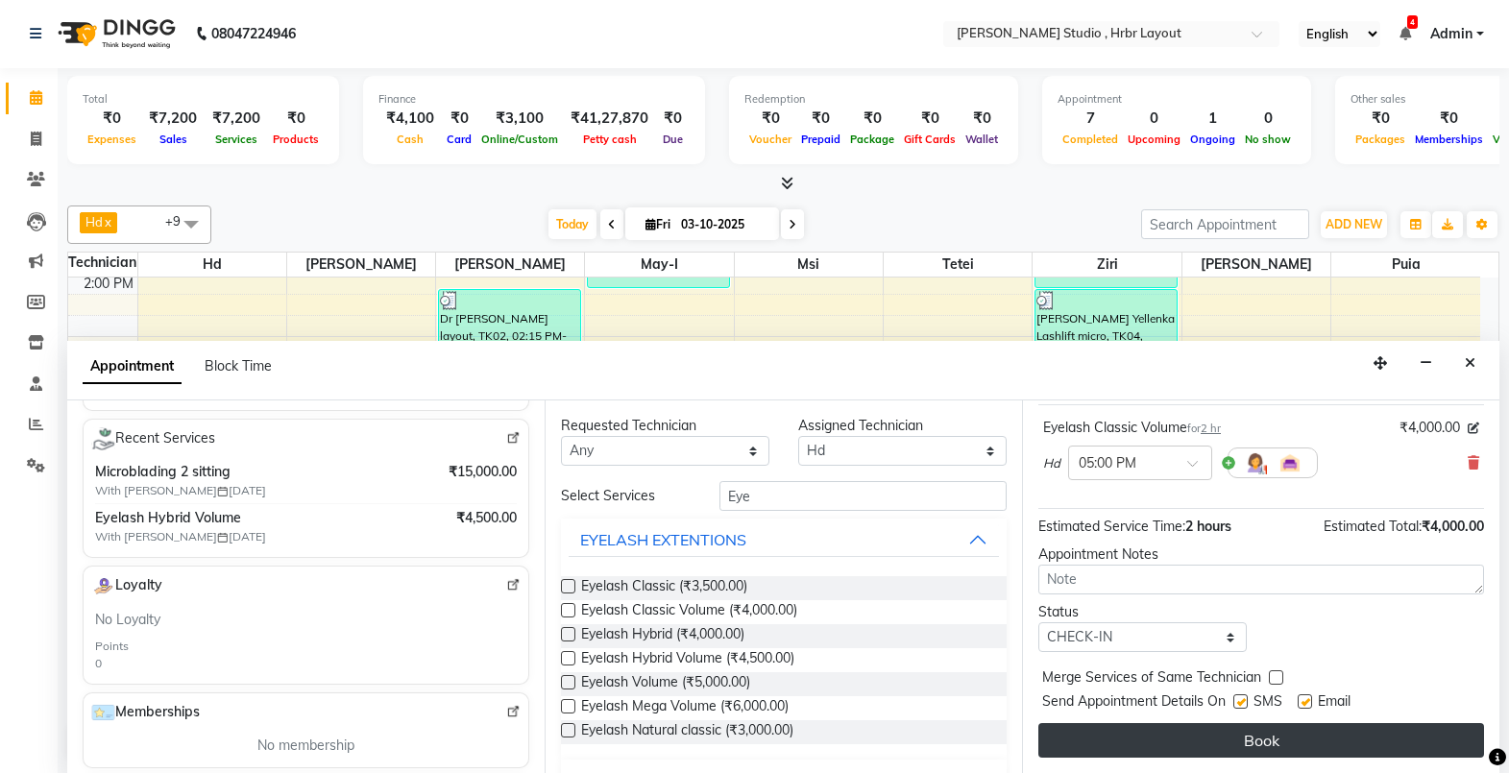
click at [1203, 740] on button "Book" at bounding box center [1261, 740] width 446 height 35
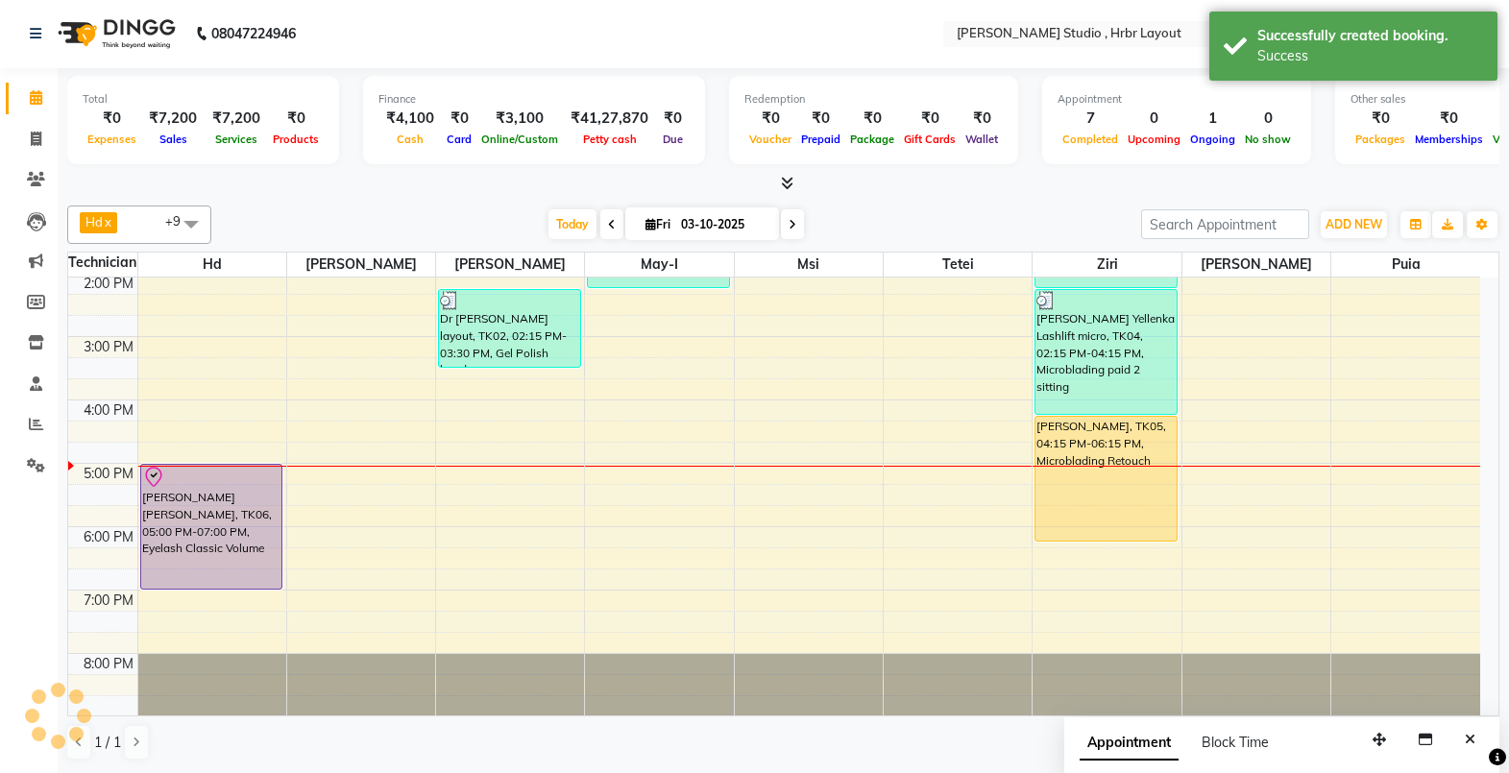
scroll to position [0, 0]
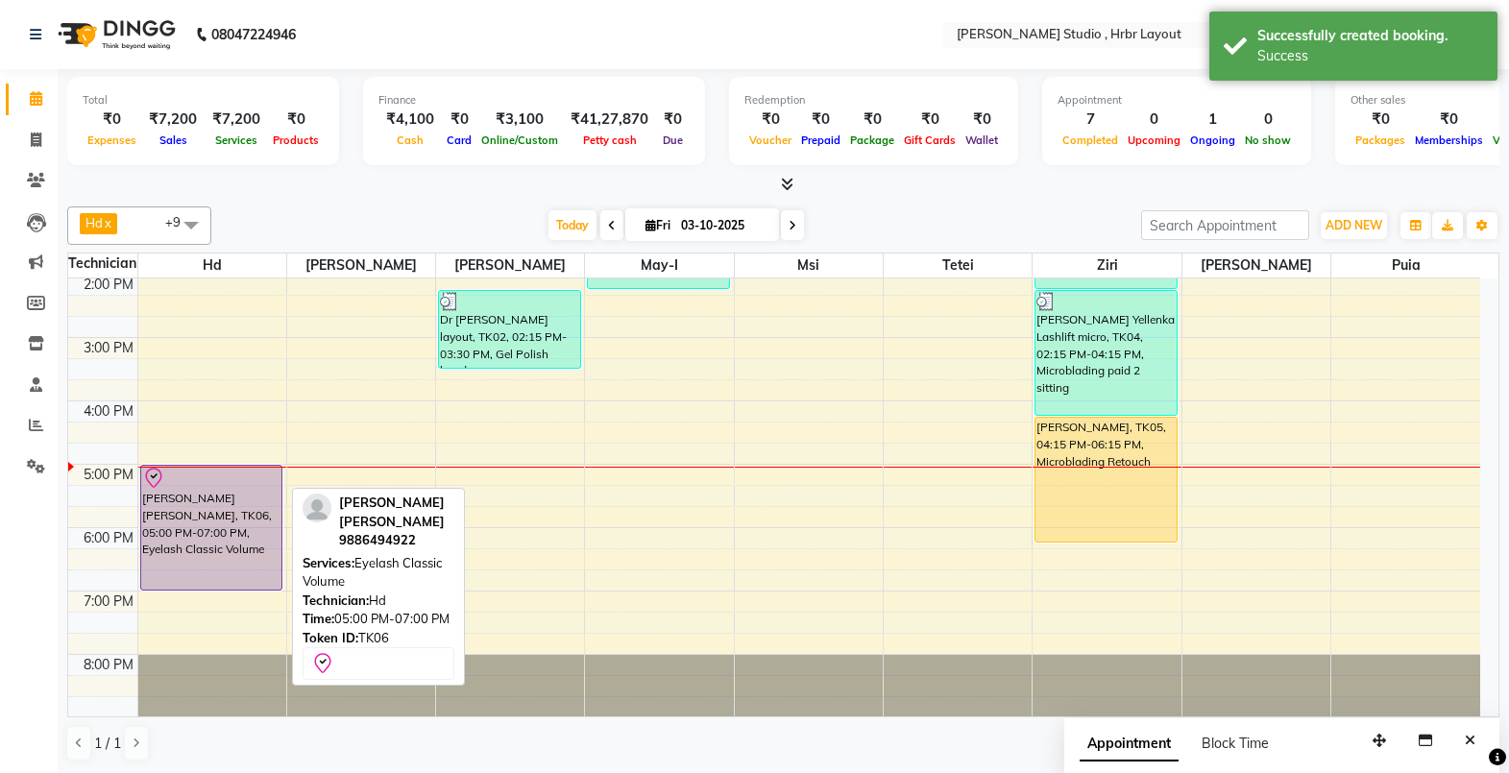
click at [257, 498] on div "[PERSON_NAME] [PERSON_NAME], TK06, 05:00 PM-07:00 PM, Eyelash Classic Volume" at bounding box center [211, 528] width 140 height 124
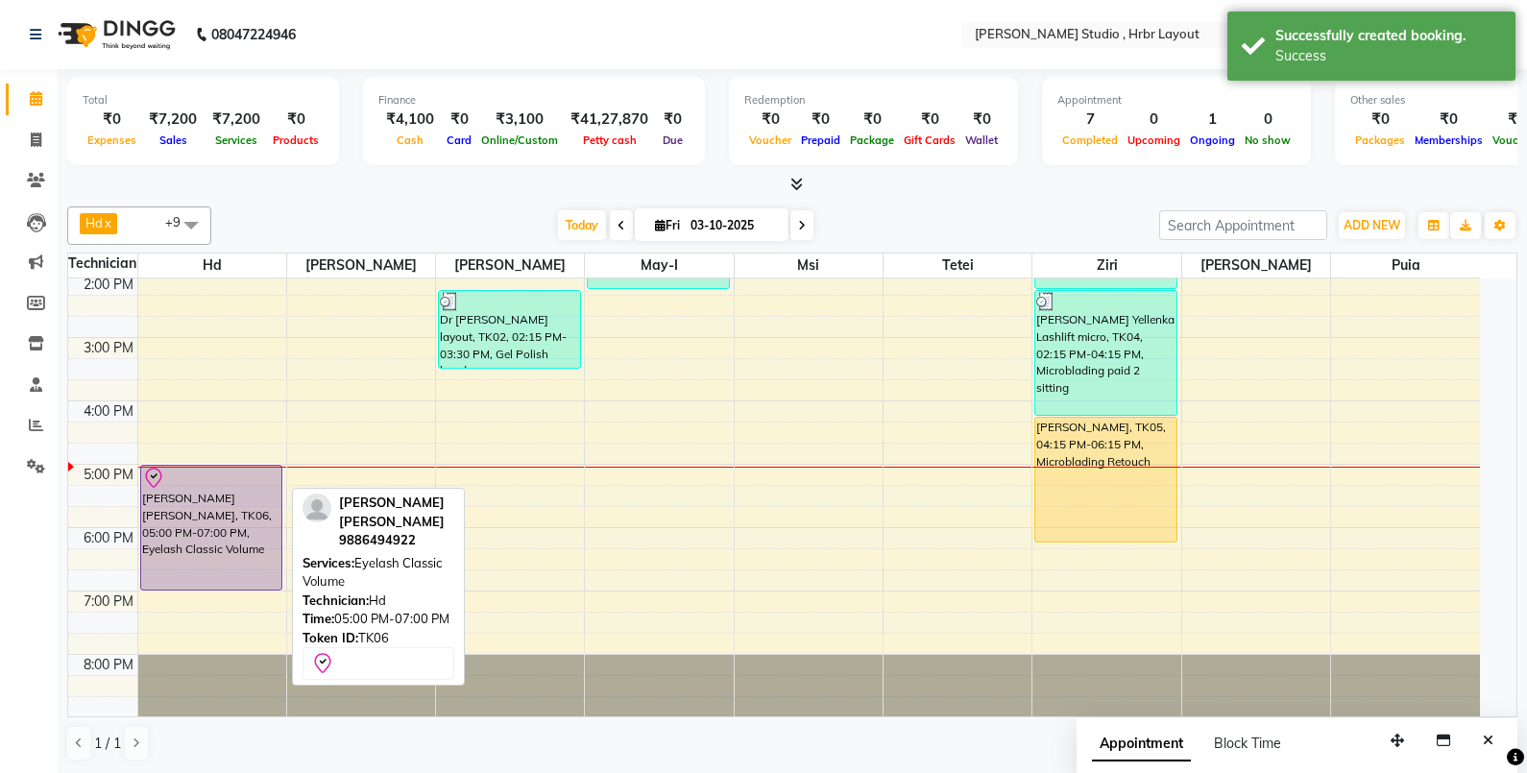
select select "8"
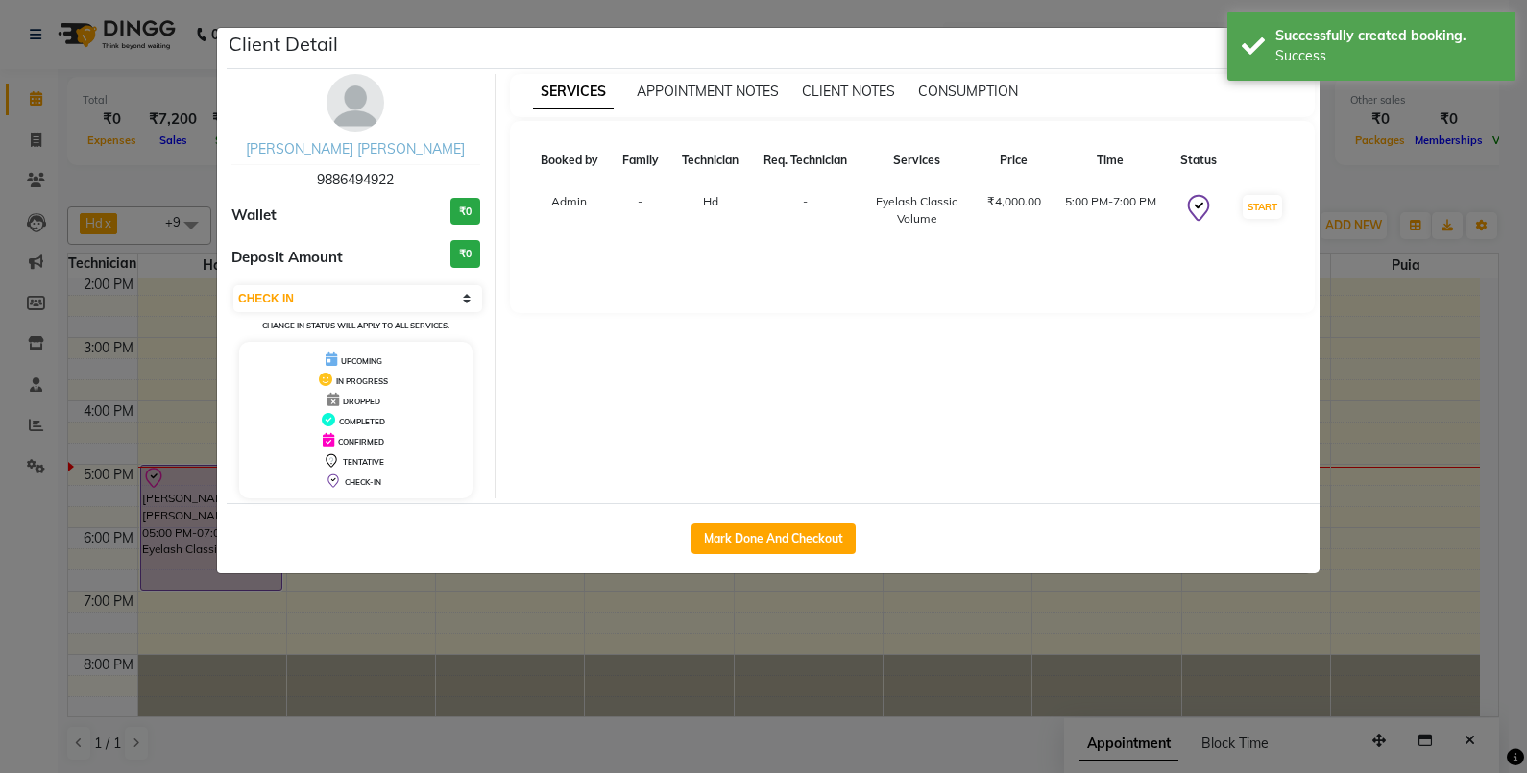
click at [405, 154] on div "Beena Singh Kalyan Nagar" at bounding box center [356, 149] width 249 height 20
click at [405, 154] on link "Beena Singh Kalyan Nagar" at bounding box center [355, 148] width 219 height 17
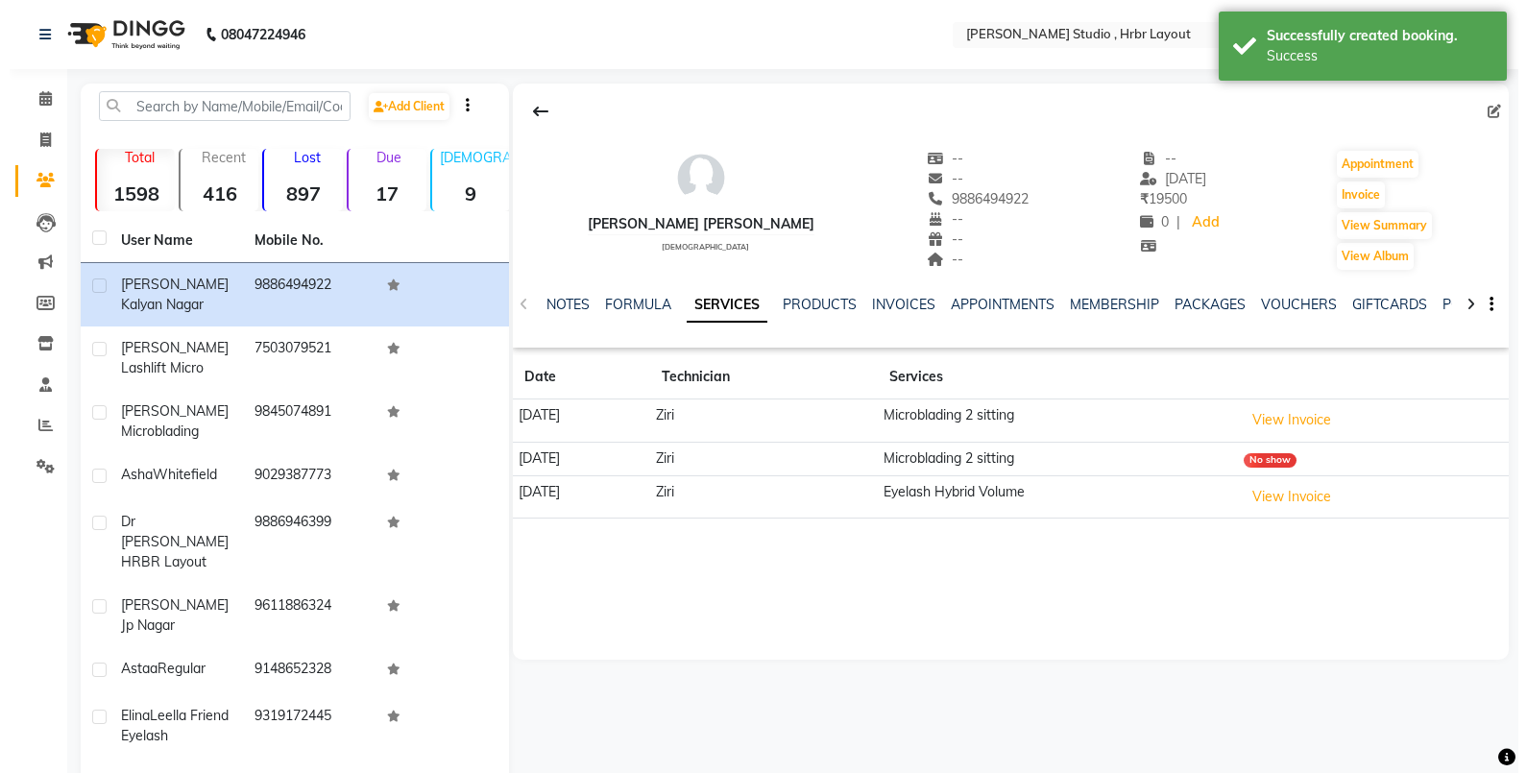
scroll to position [26, 0]
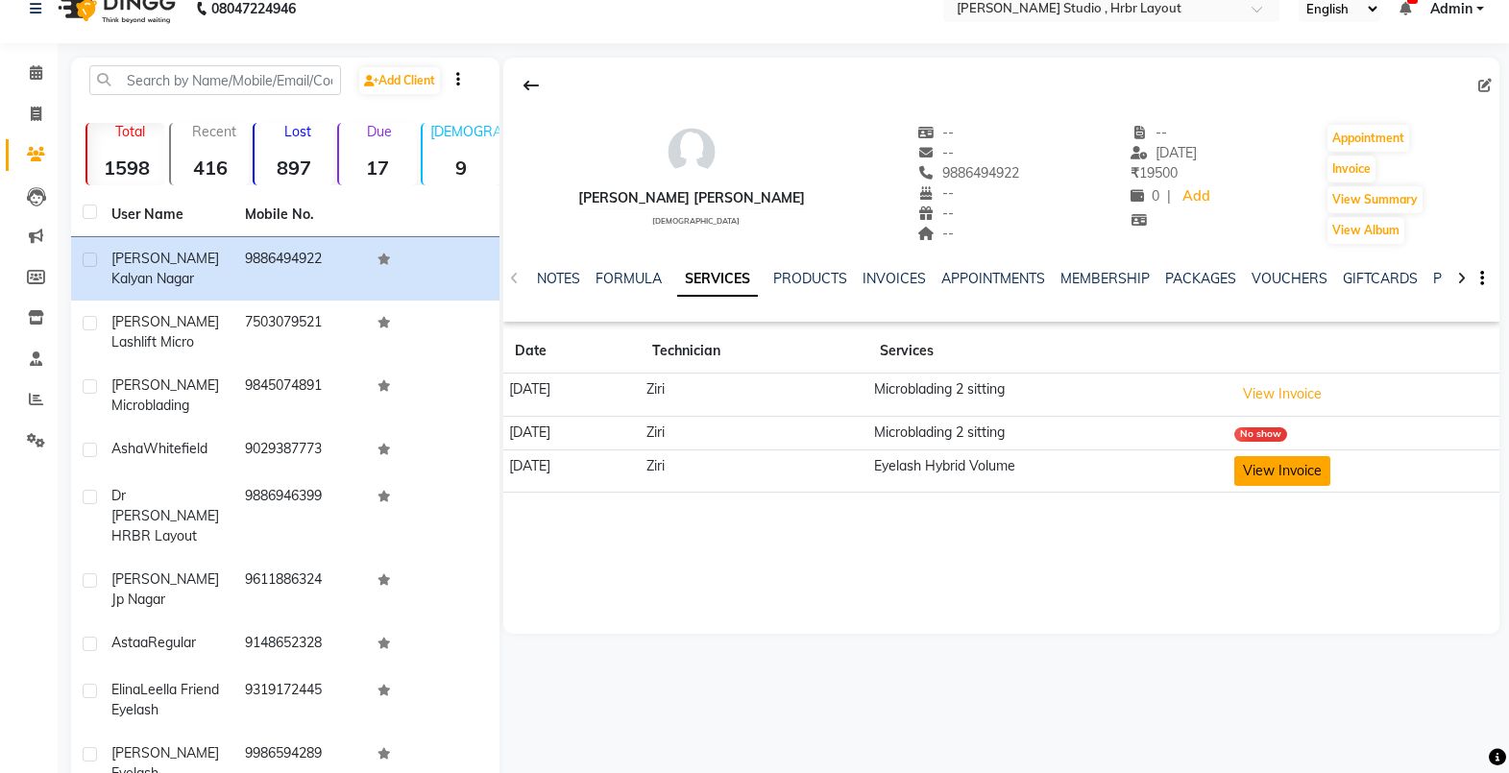
click at [1291, 463] on button "View Invoice" at bounding box center [1282, 471] width 96 height 30
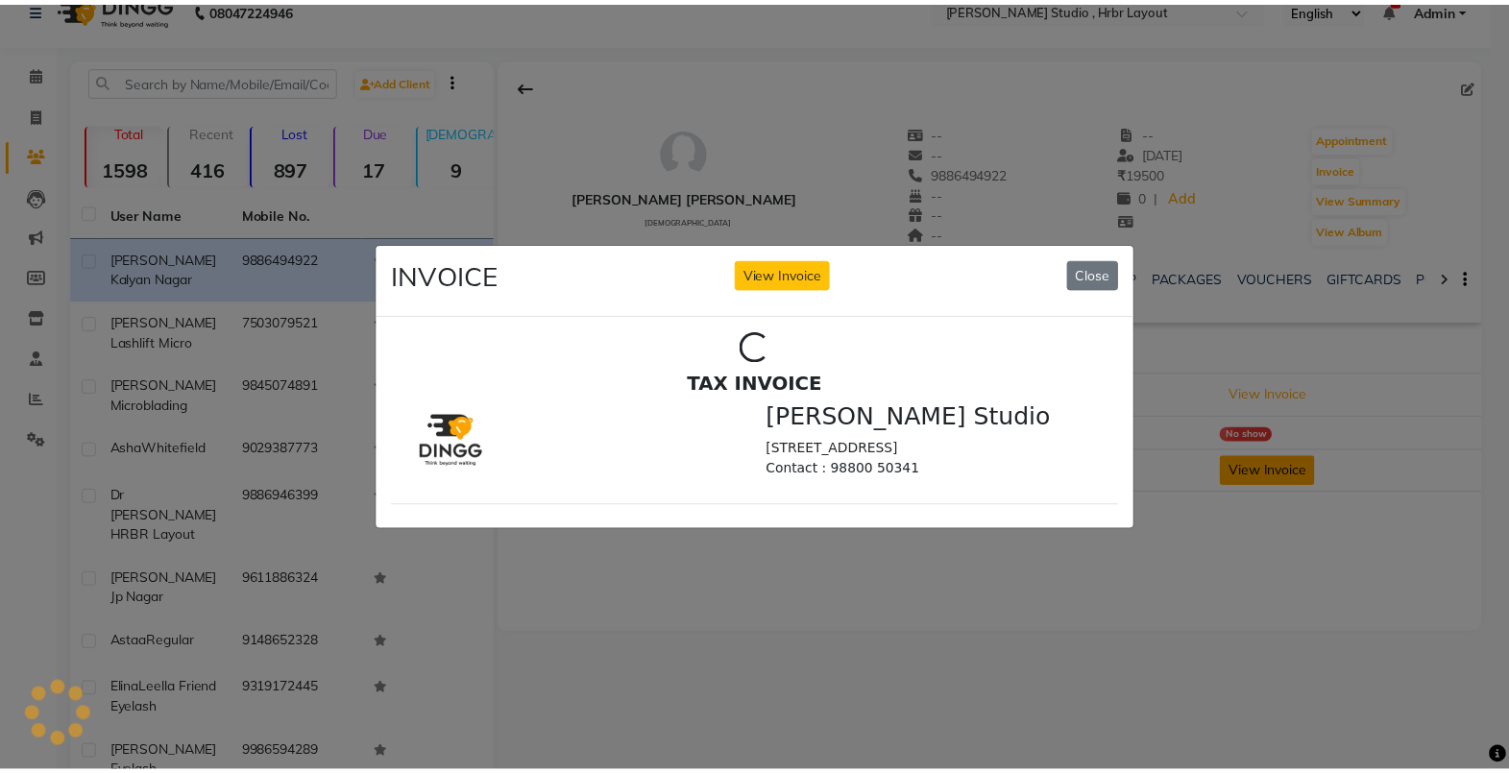
scroll to position [0, 0]
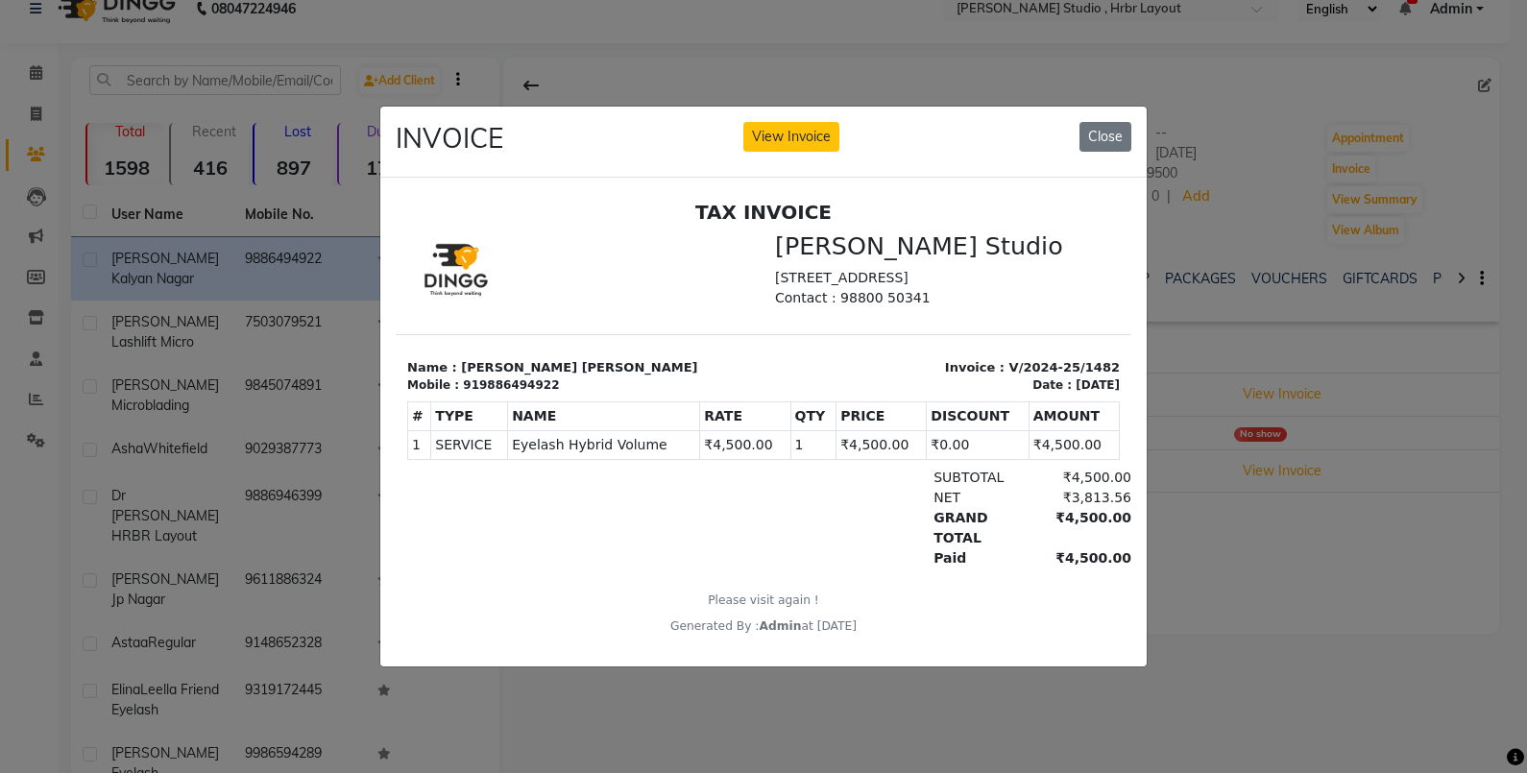
click at [1197, 600] on ngb-modal-window "INVOICE View Invoice Close" at bounding box center [763, 386] width 1527 height 773
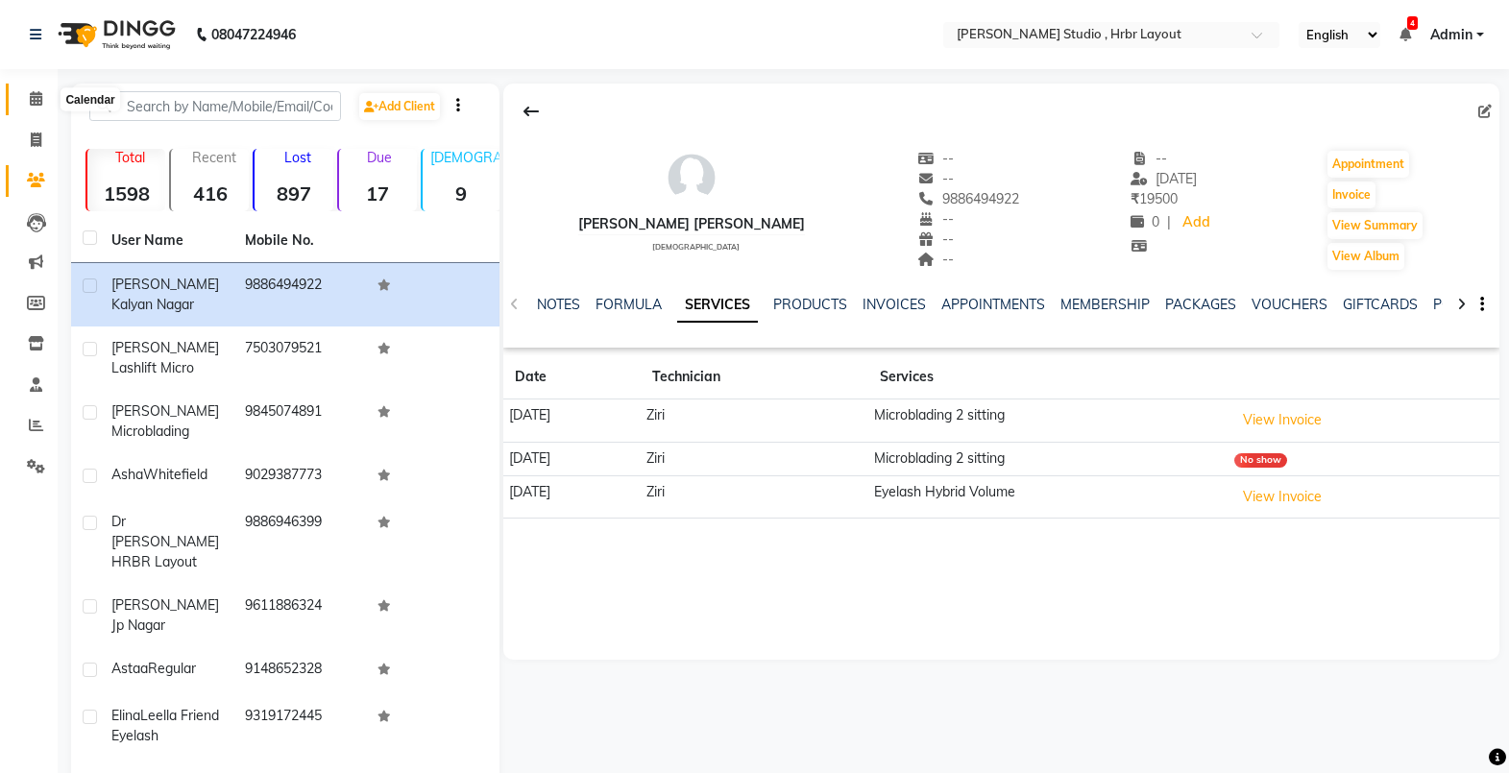
click at [36, 99] on icon at bounding box center [36, 98] width 12 height 14
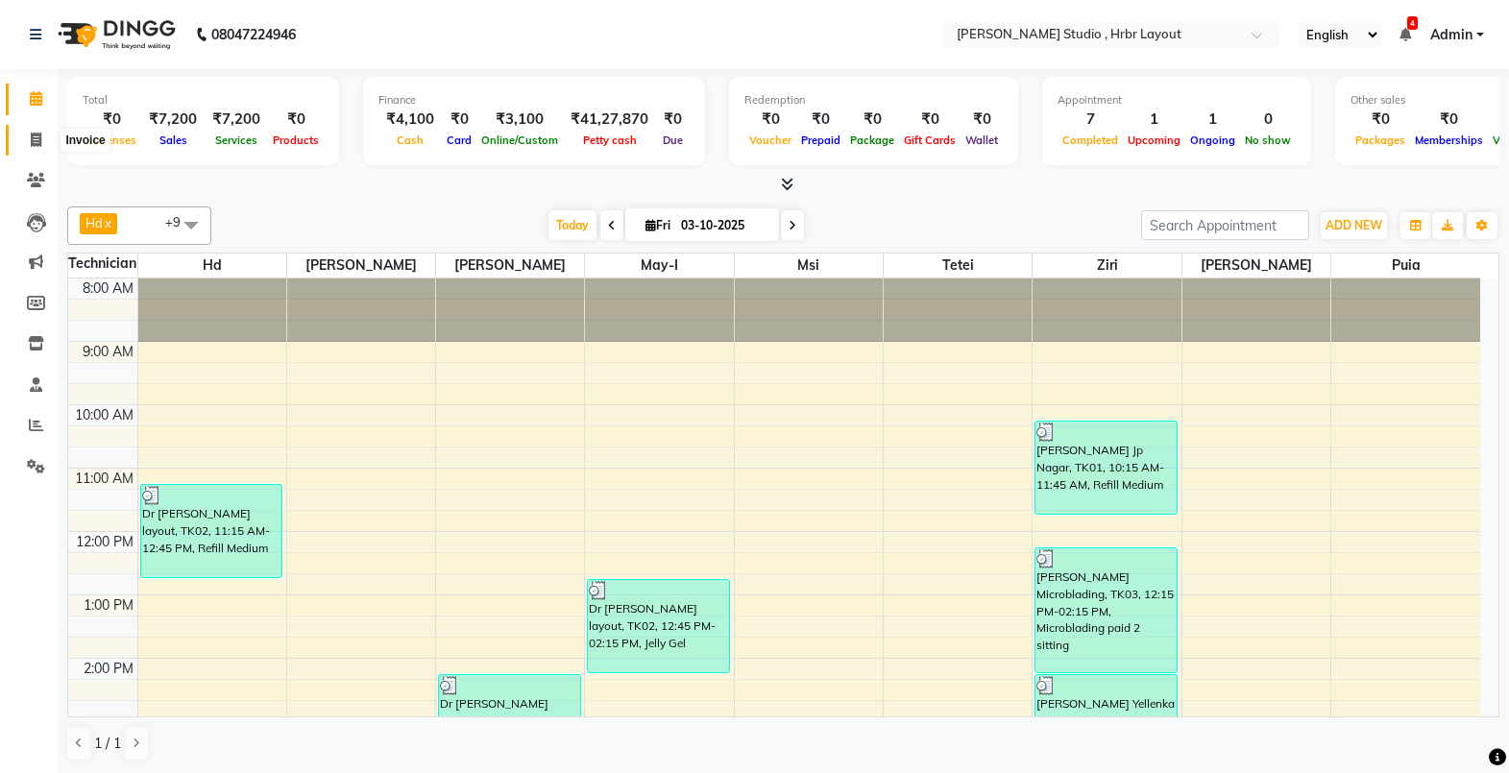
click at [43, 146] on span at bounding box center [36, 141] width 34 height 22
select select "5084"
select select "service"
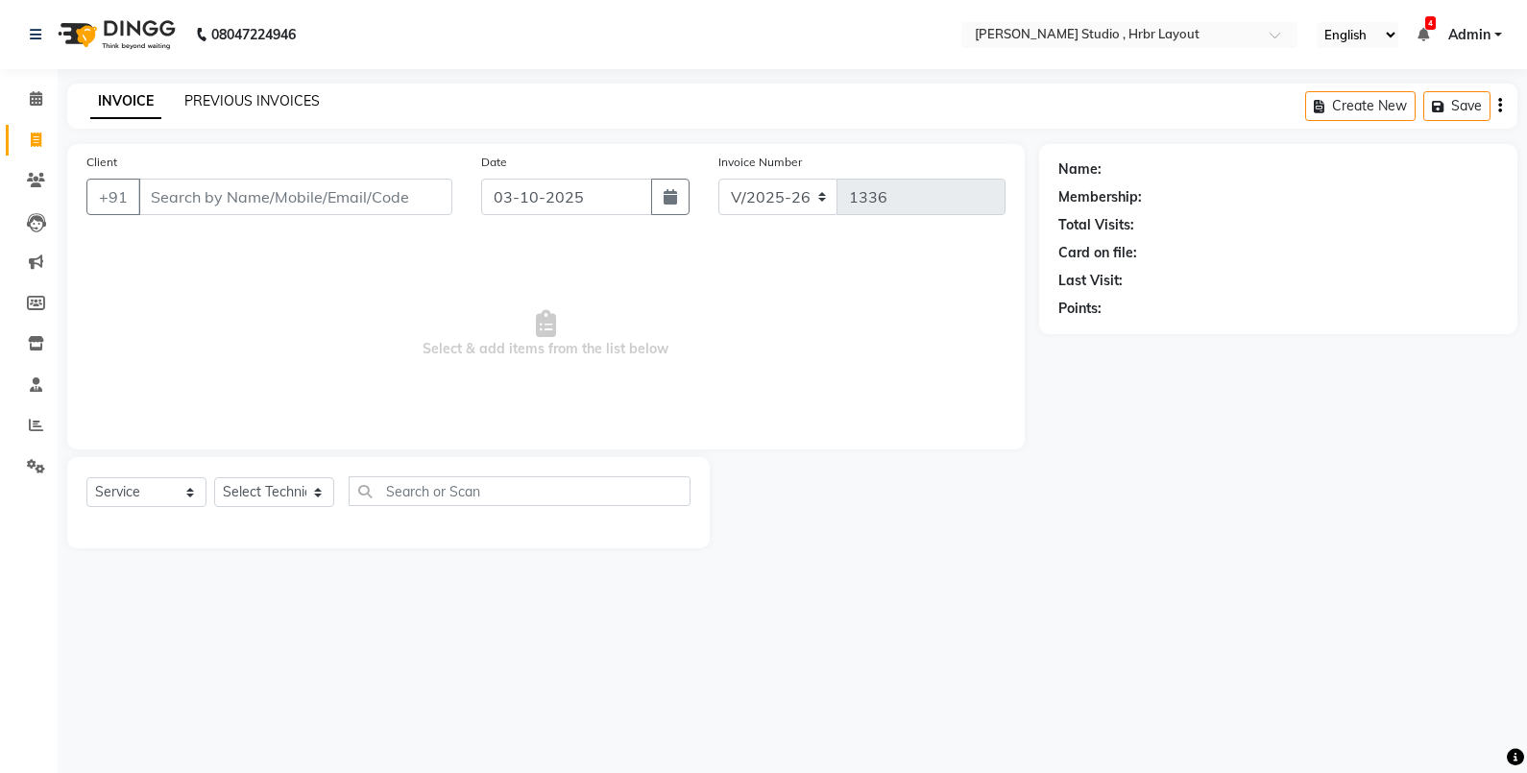
click at [255, 103] on link "PREVIOUS INVOICES" at bounding box center [251, 100] width 135 height 17
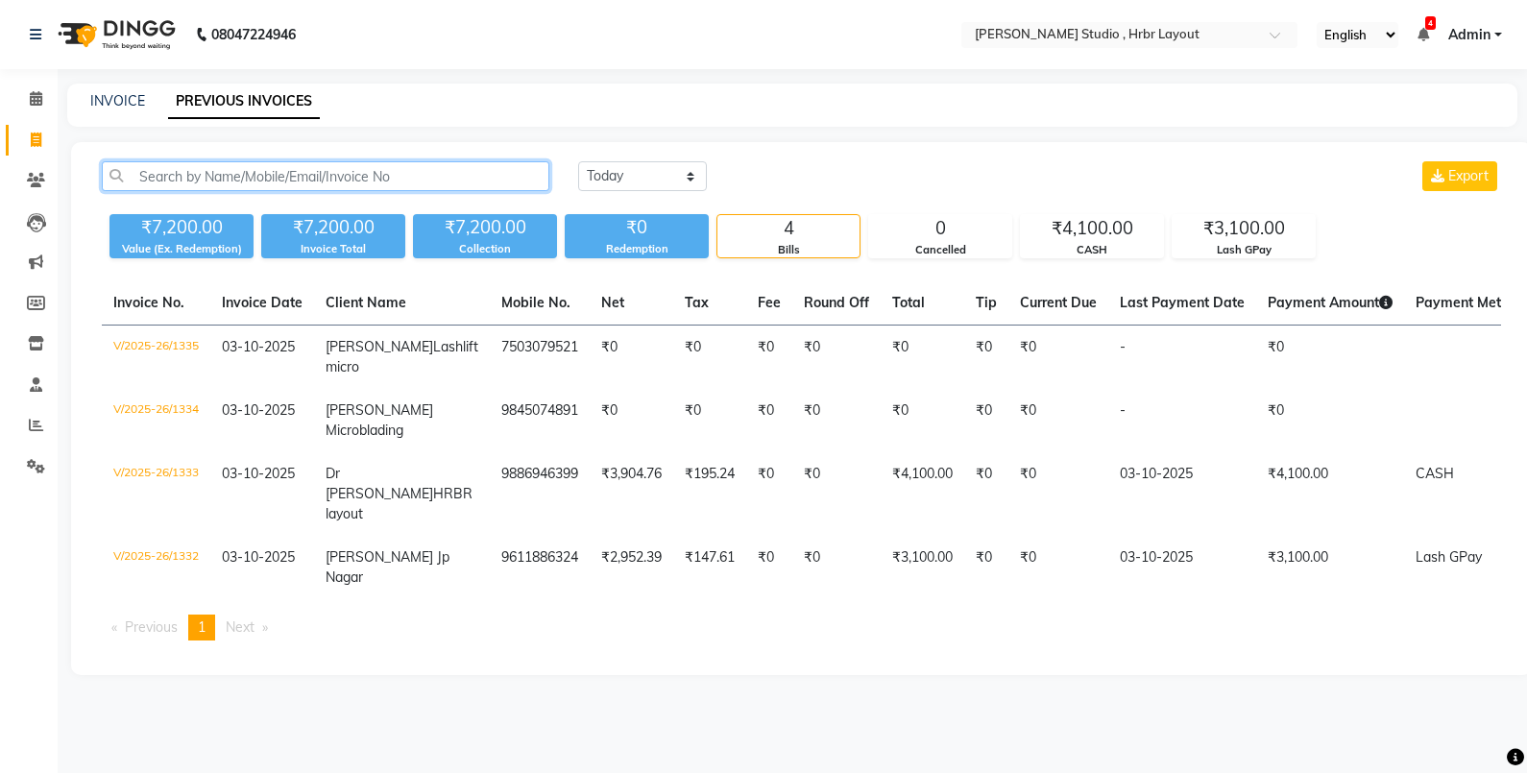
click at [256, 177] on input "text" at bounding box center [326, 176] width 448 height 30
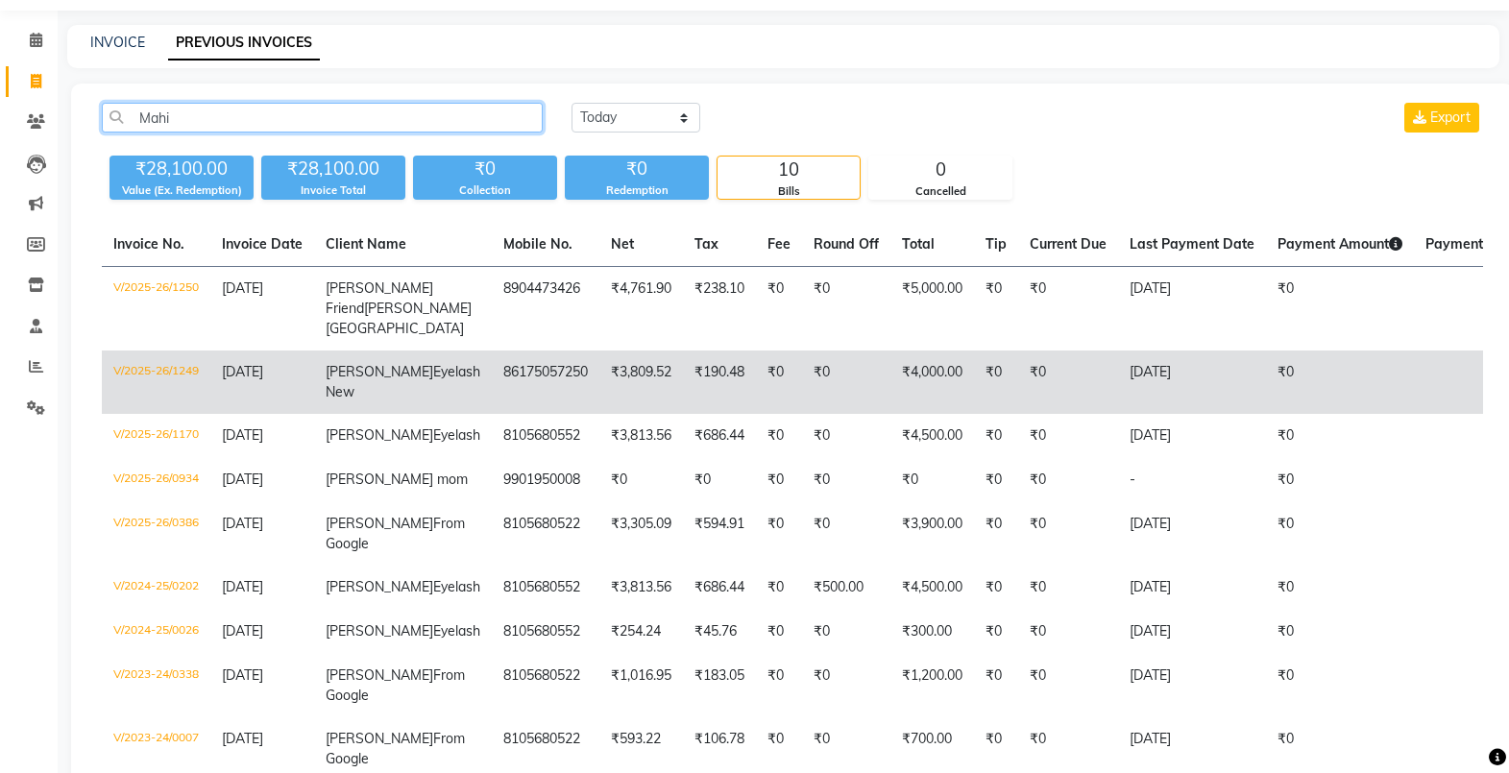
scroll to position [63, 0]
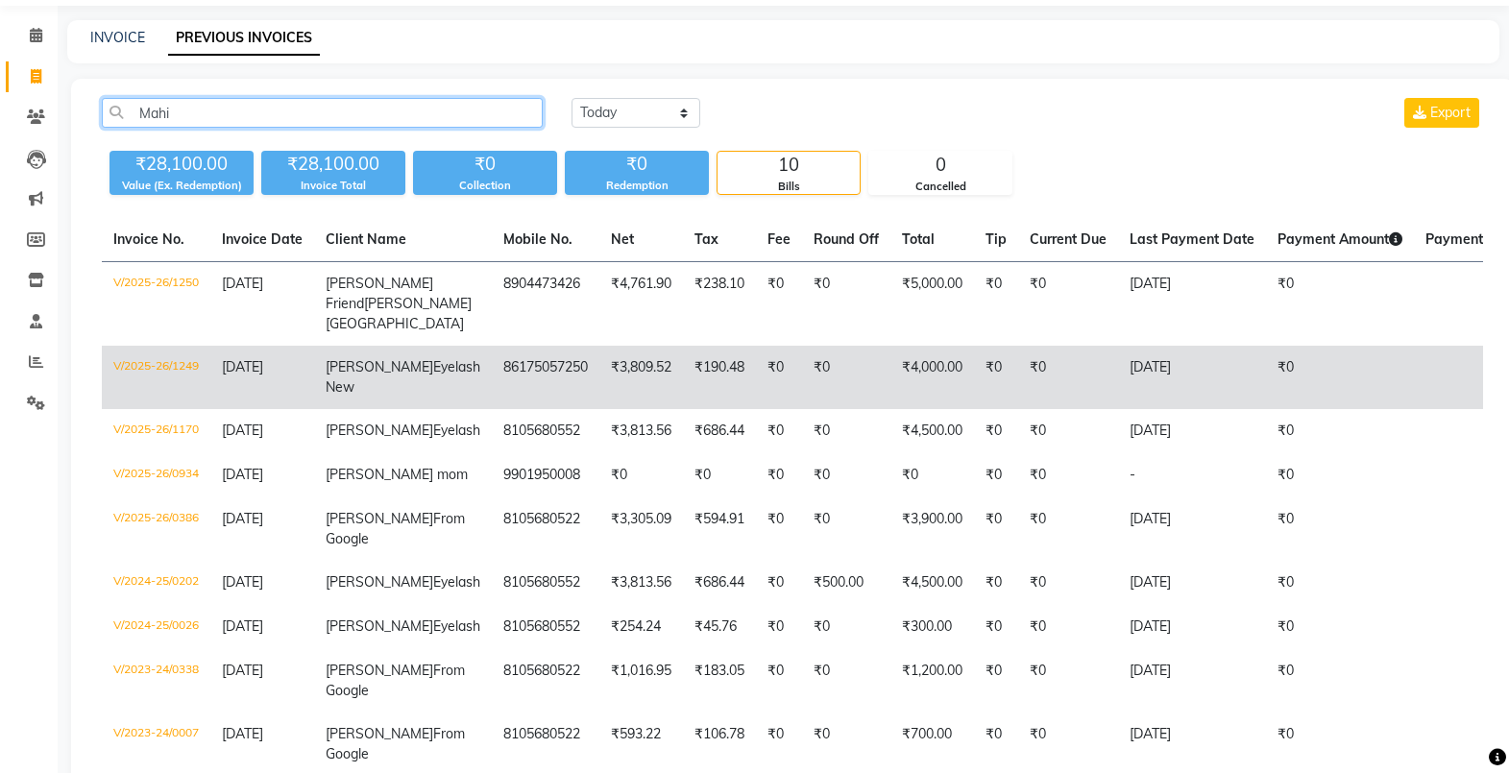
type input "Mahi"
click at [492, 409] on td "86175057250" at bounding box center [546, 377] width 108 height 63
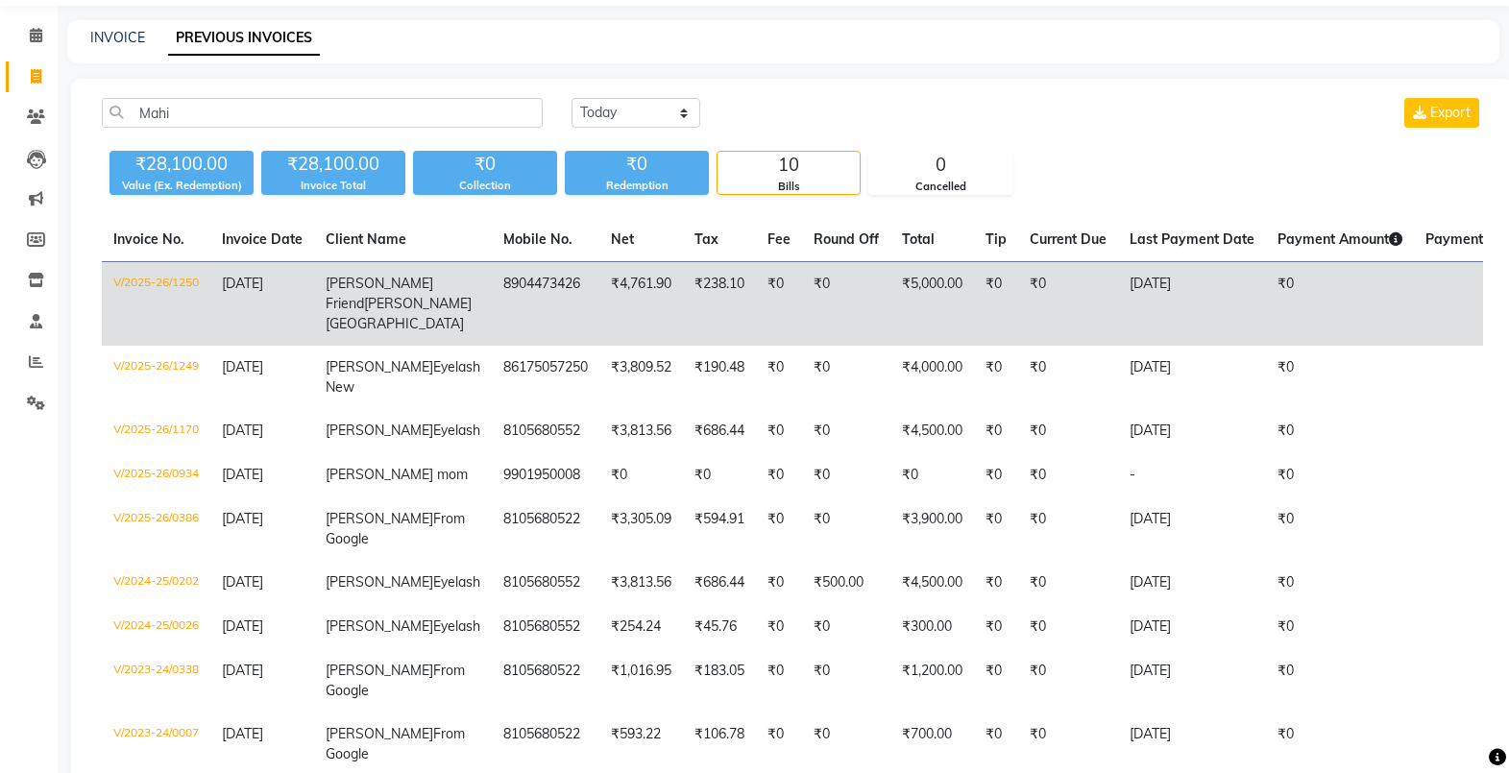
click at [492, 297] on td "8904473426" at bounding box center [546, 304] width 108 height 85
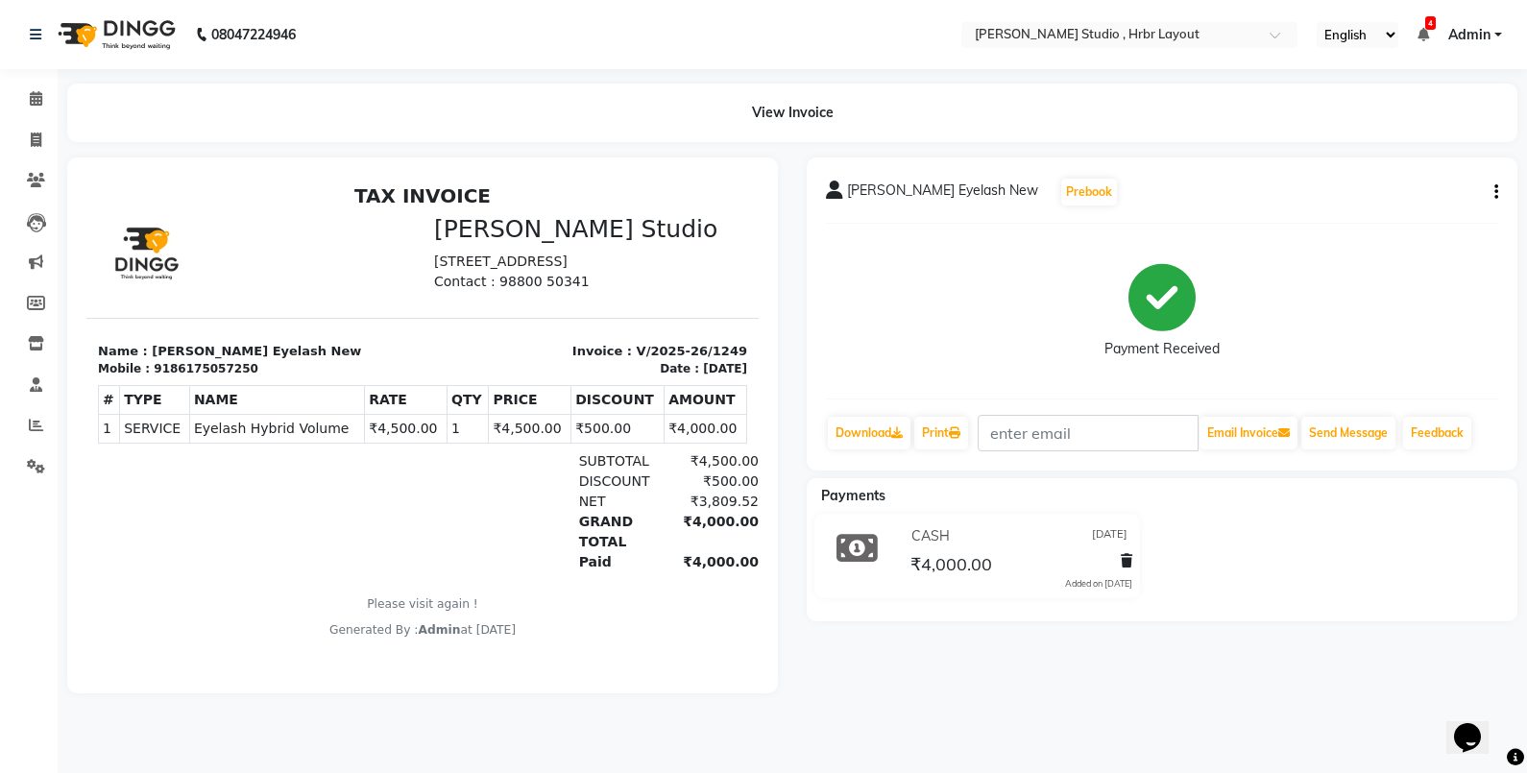
scroll to position [15, 0]
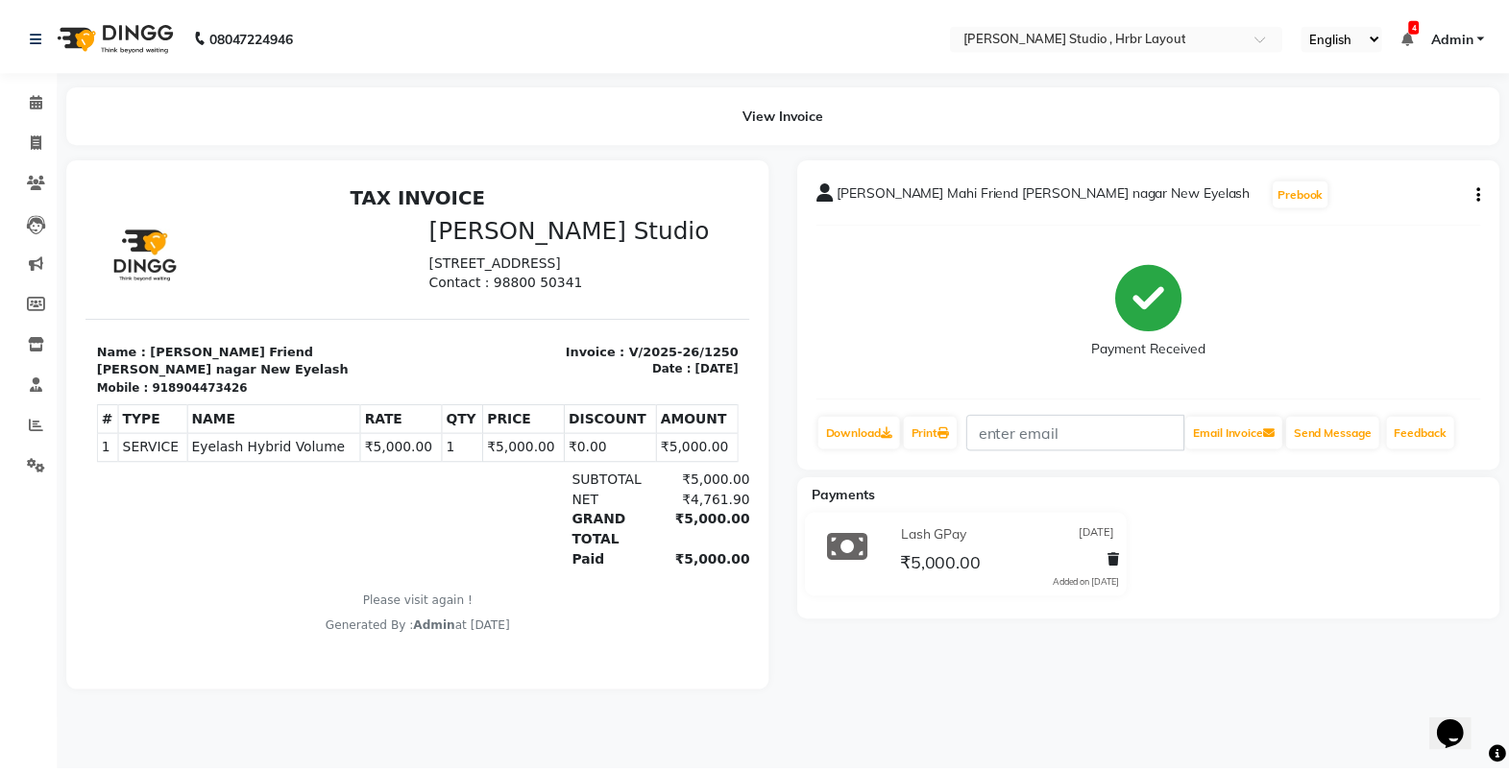
scroll to position [14, 0]
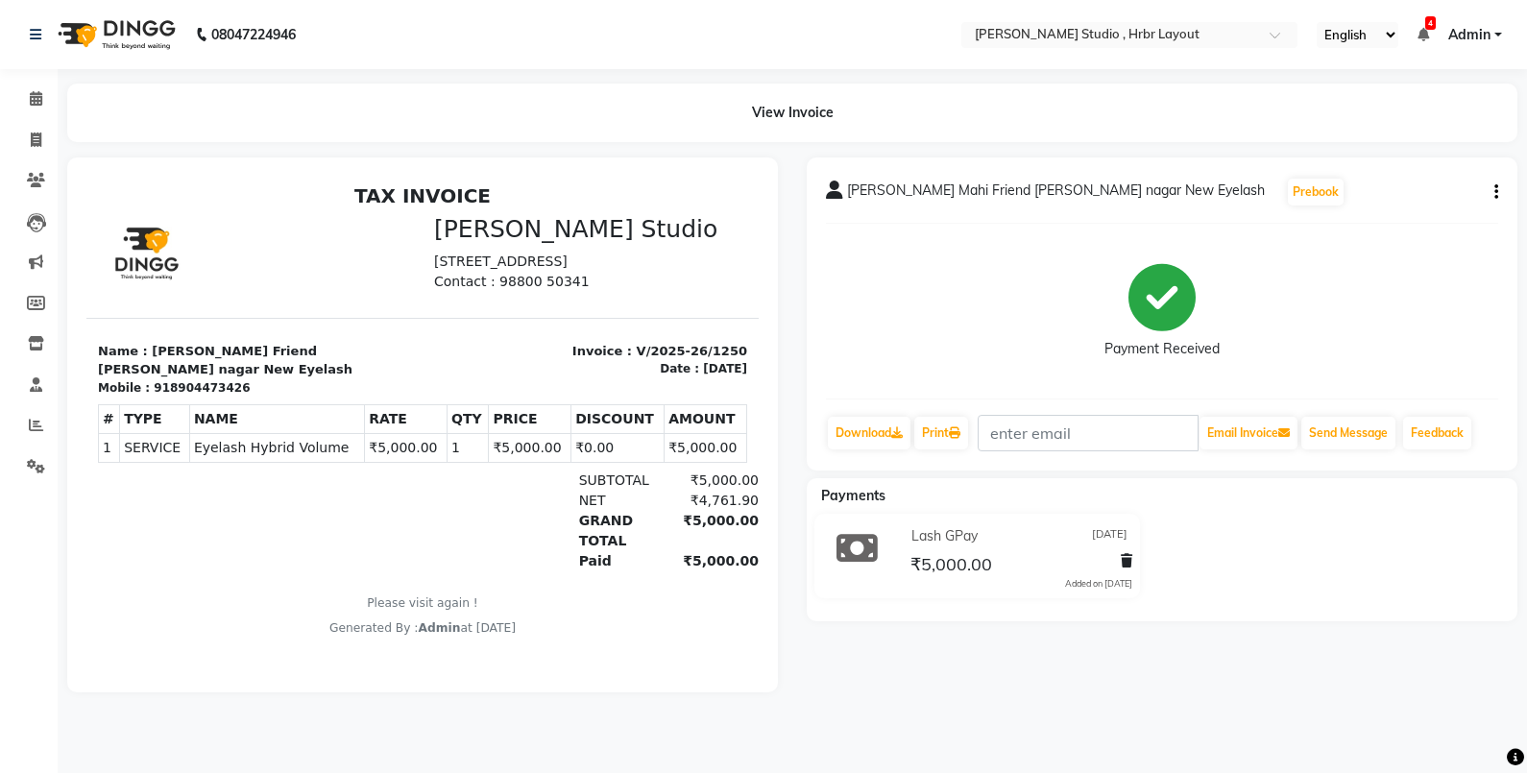
click at [1494, 187] on button "button" at bounding box center [1493, 193] width 12 height 20
click at [1394, 211] on div "Edit Invoice" at bounding box center [1400, 217] width 132 height 24
select select "service"
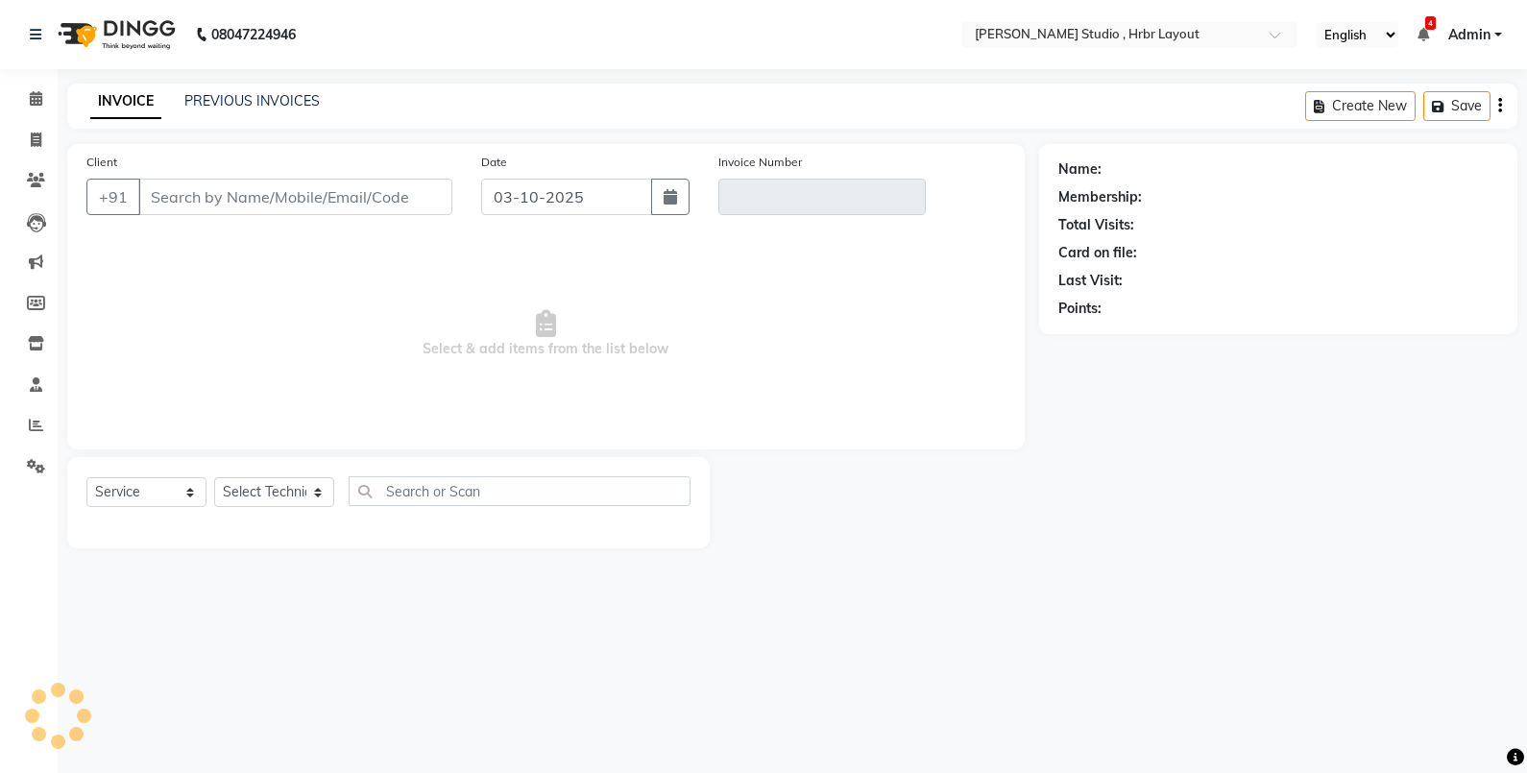
type input "8904473426"
type input "V/2025-26/1250"
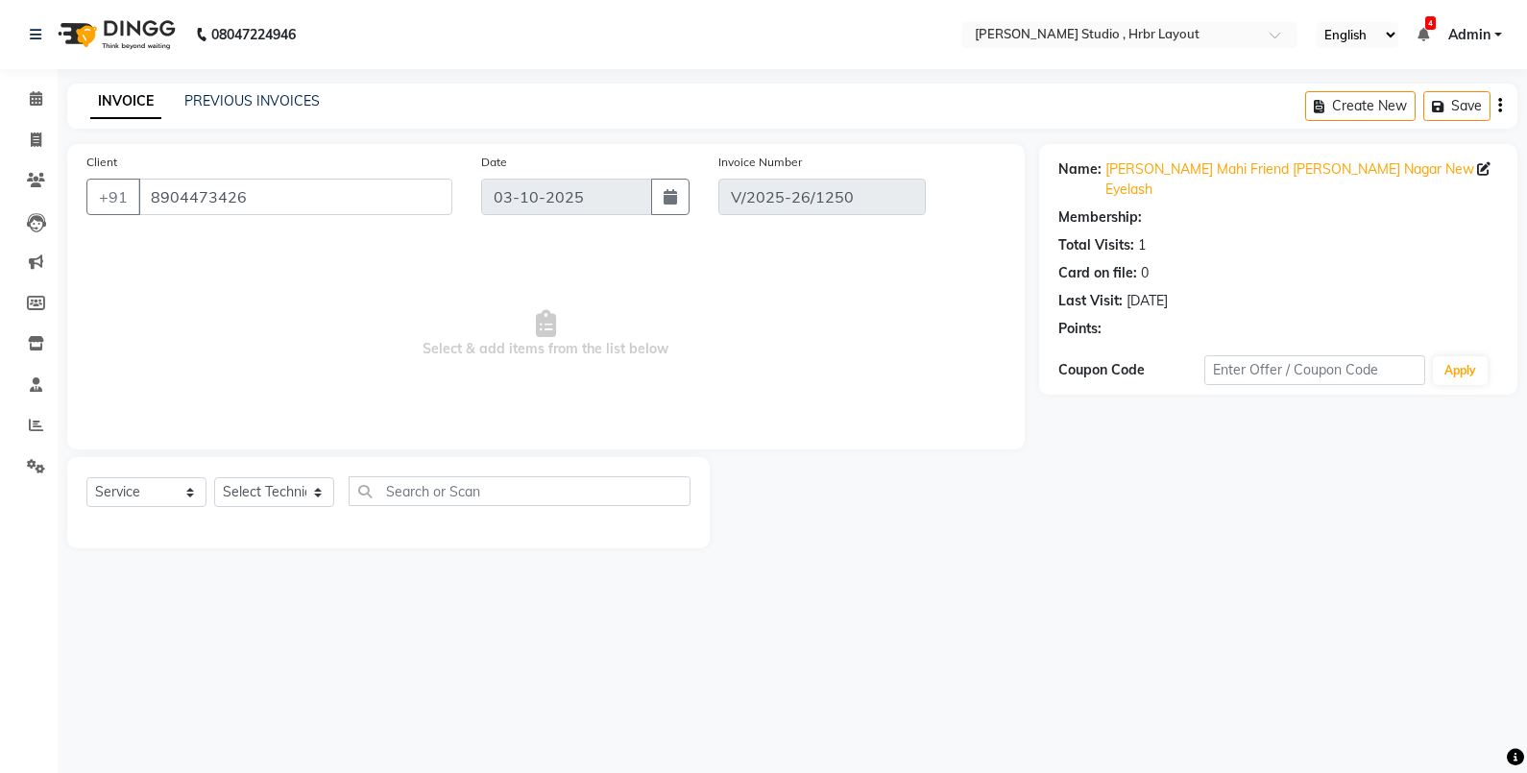
type input "[DATE]"
select select "select"
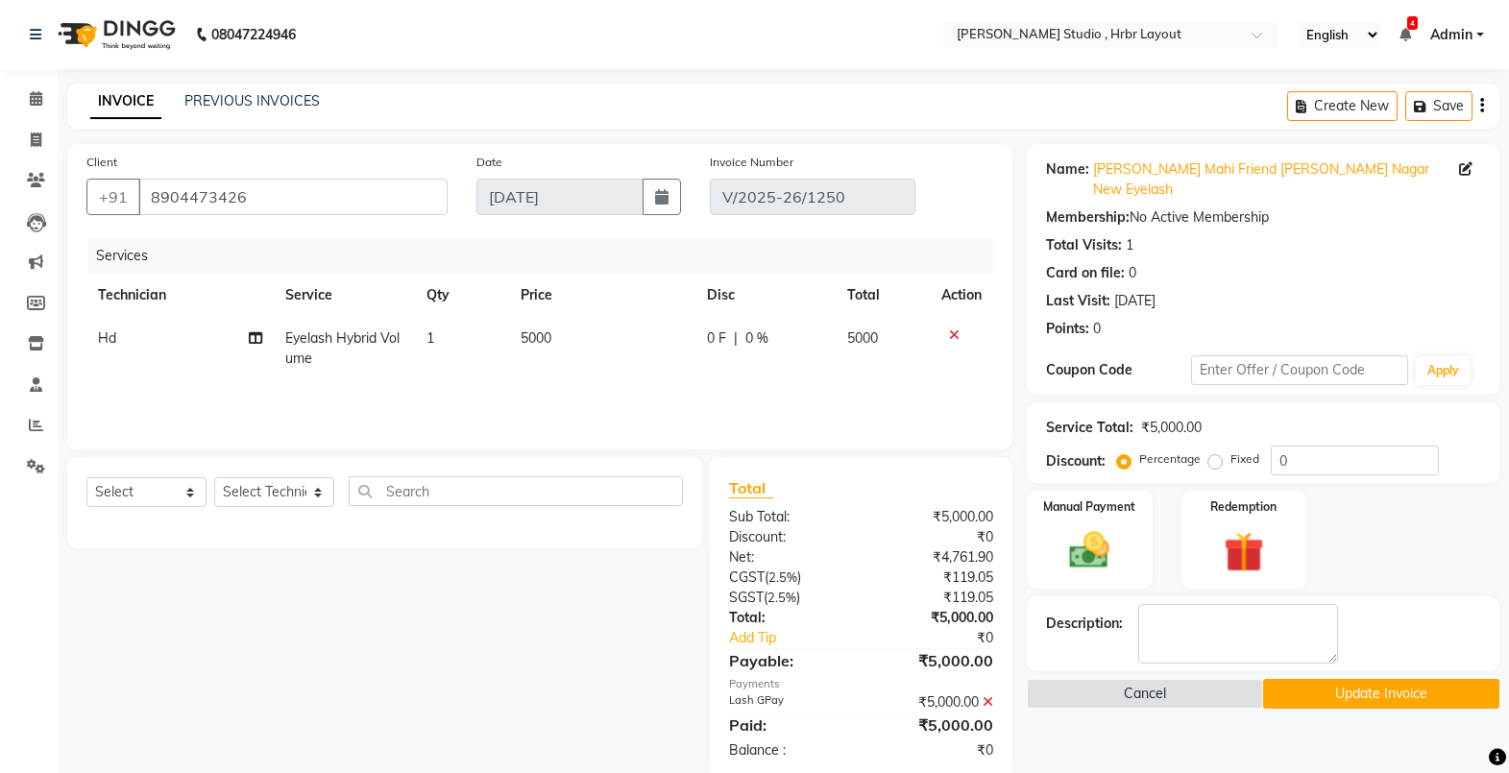
click at [550, 336] on span "5000" at bounding box center [536, 337] width 31 height 17
select select "32532"
click at [550, 336] on td "5000" at bounding box center [610, 353] width 135 height 73
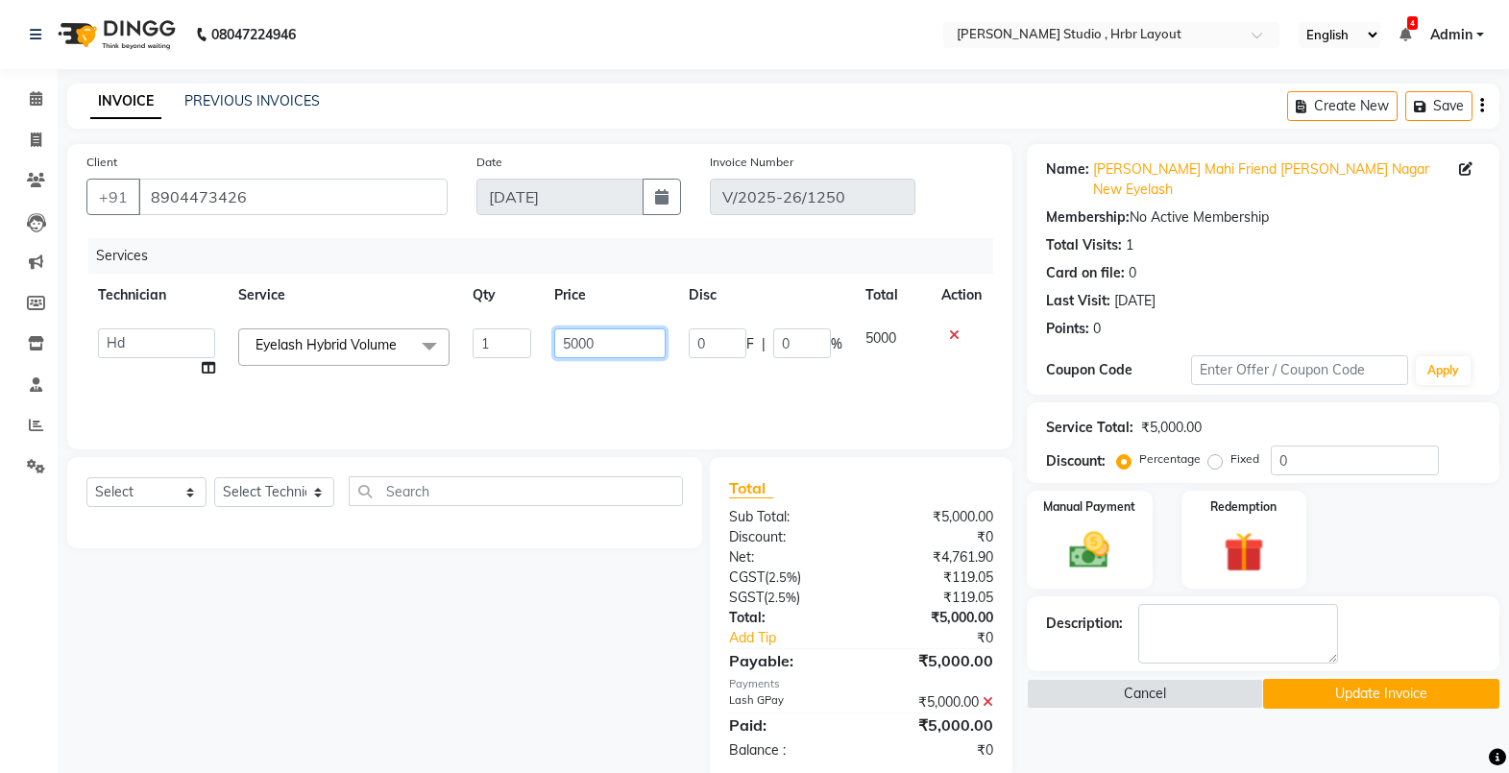
click at [625, 351] on input "5000" at bounding box center [610, 344] width 112 height 30
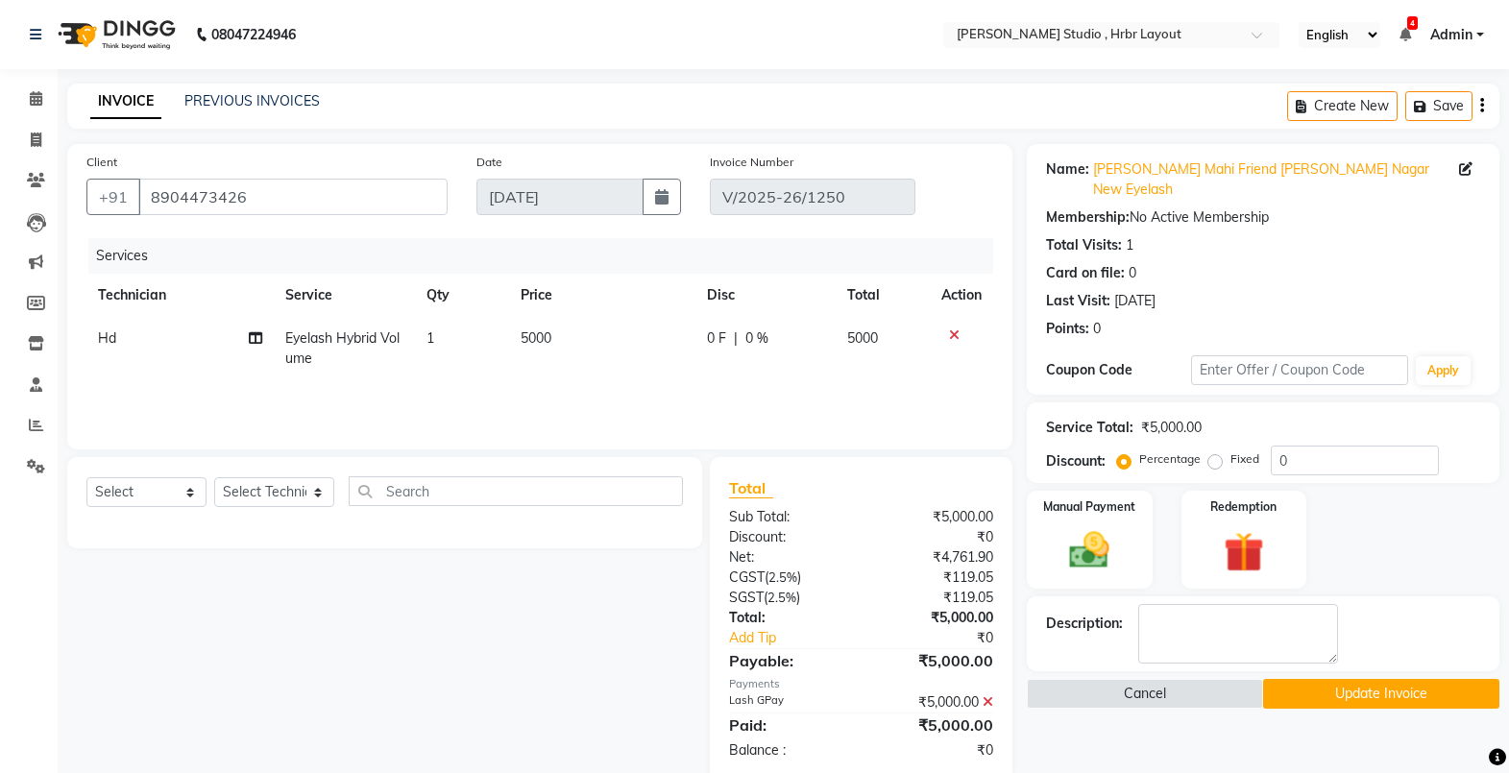
click at [615, 378] on td "5000" at bounding box center [602, 348] width 186 height 63
select select "32532"
click at [41, 110] on link "Calendar" at bounding box center [29, 100] width 46 height 32
